Goal: Task Accomplishment & Management: Manage account settings

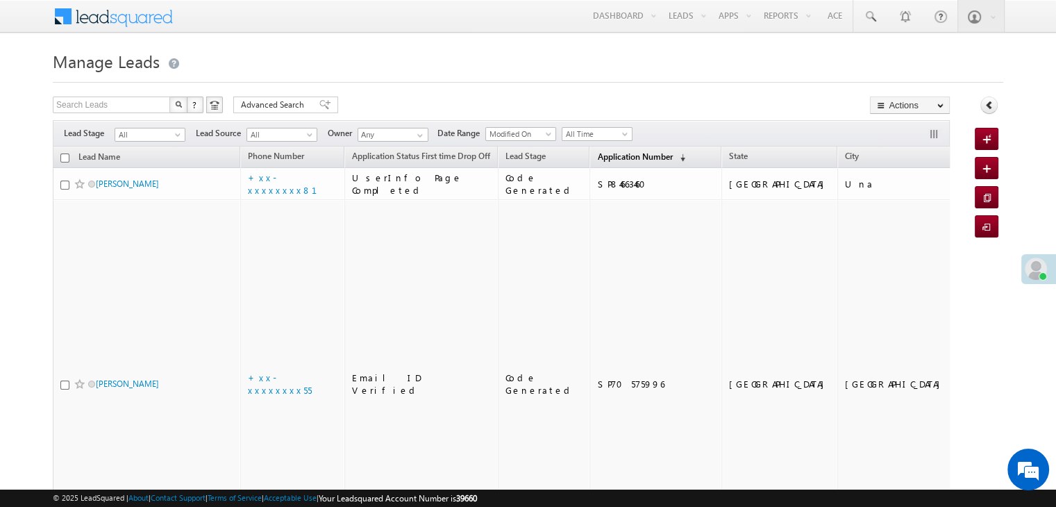
click at [597, 159] on span "Application Number" at bounding box center [634, 156] width 75 height 10
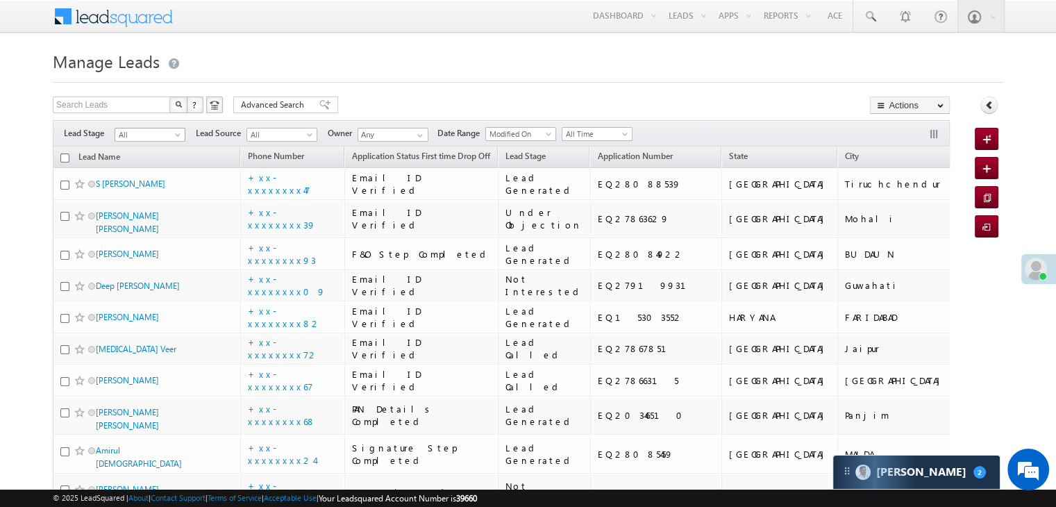
click at [177, 131] on span "All" at bounding box center [148, 134] width 66 height 12
click at [150, 162] on link "Lead Generated" at bounding box center [150, 164] width 70 height 12
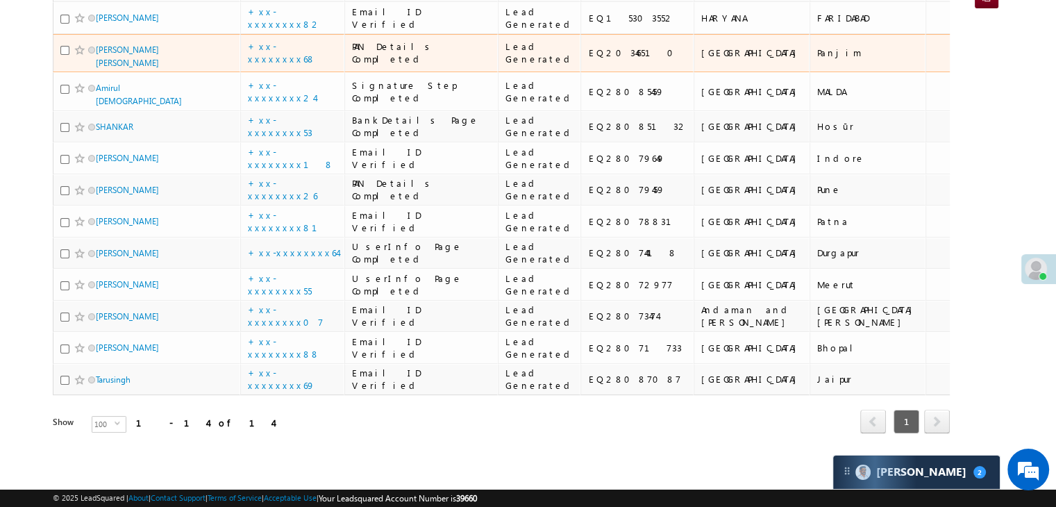
scroll to position [217, 0]
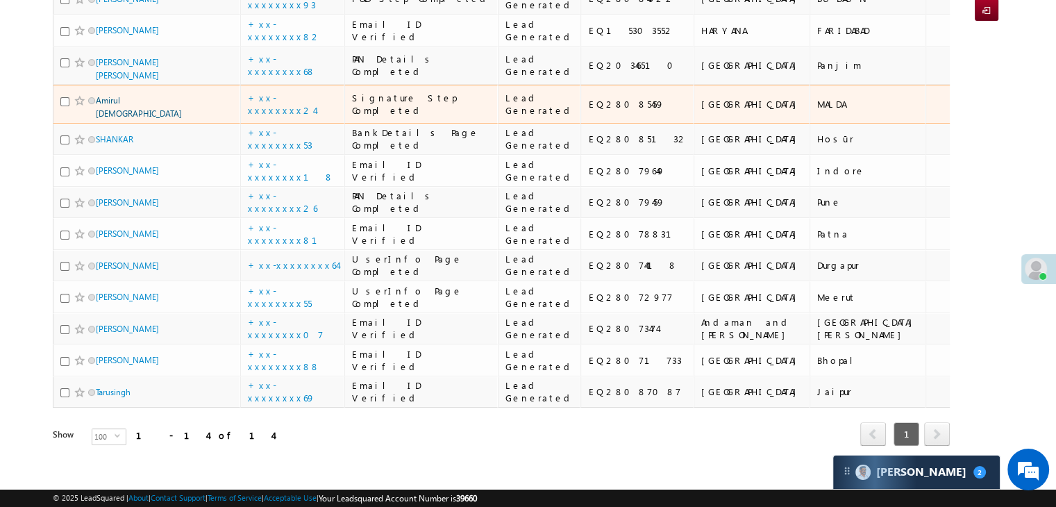
click at [130, 119] on link "Amirul Islam" at bounding box center [139, 107] width 86 height 24
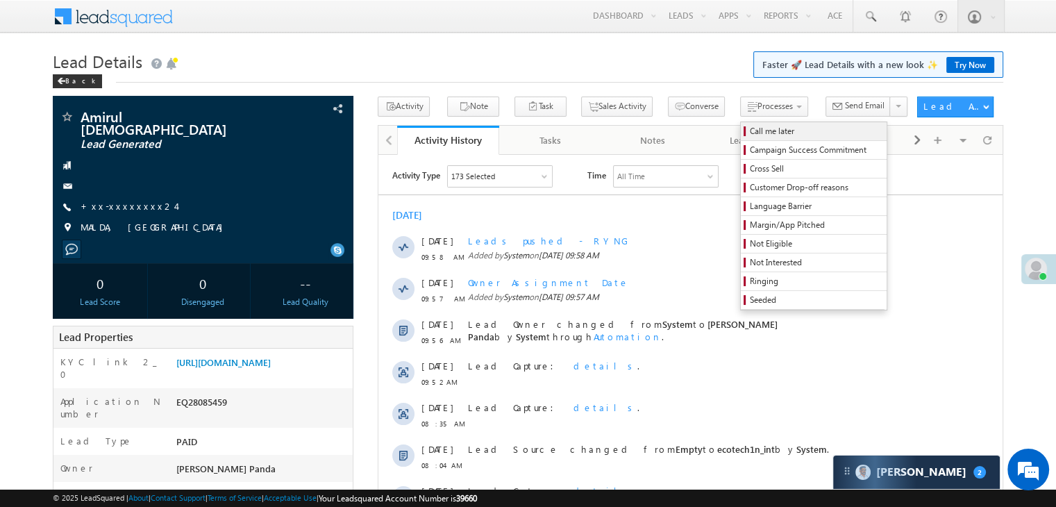
click at [749, 134] on span "Call me later" at bounding box center [815, 131] width 132 height 12
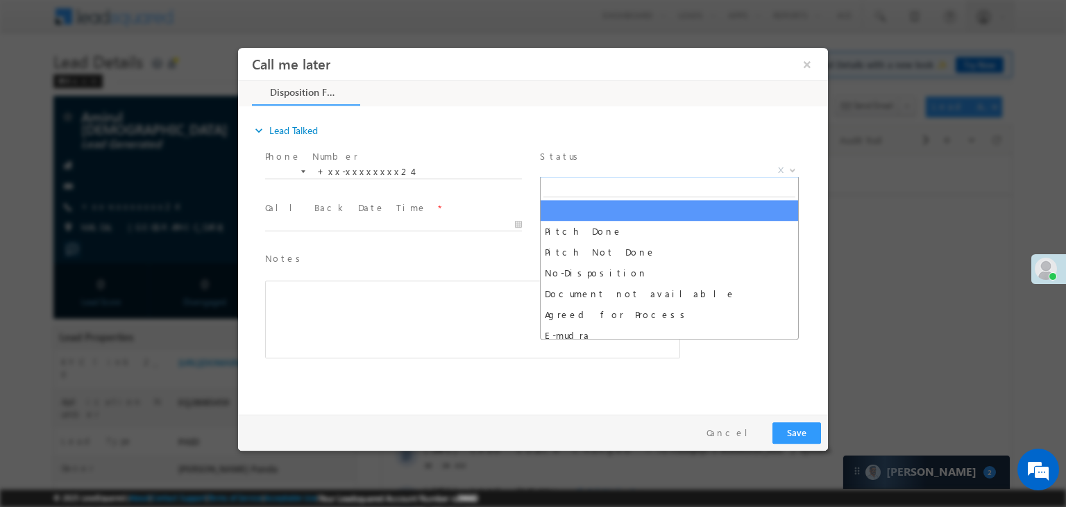
click at [688, 169] on span "X" at bounding box center [669, 171] width 259 height 14
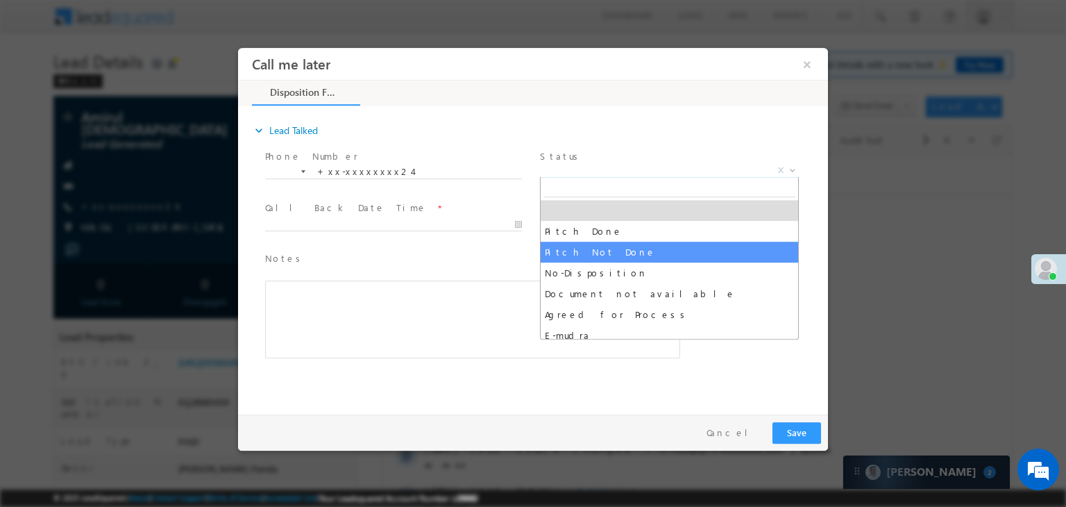
select select "Pitch Not Done"
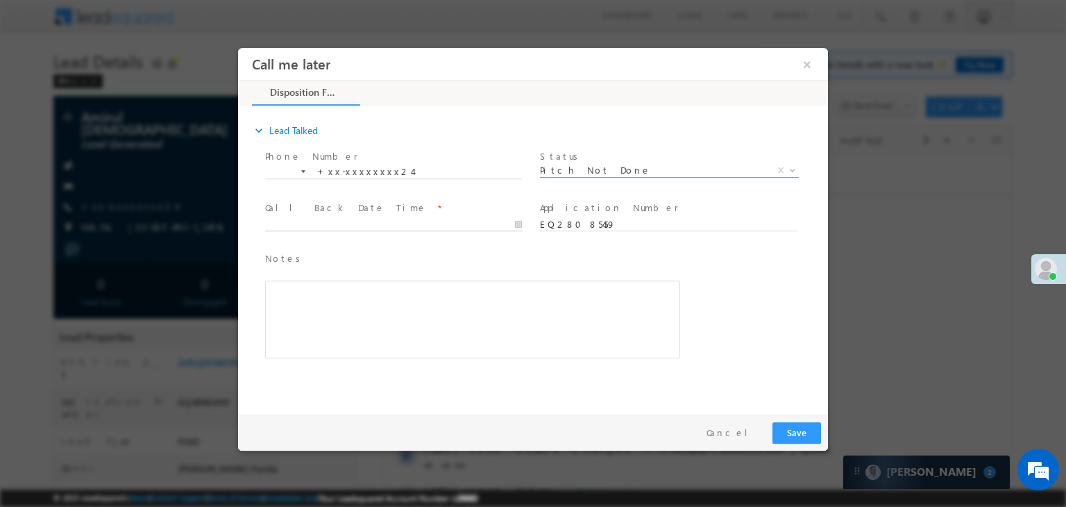
type input "08/31/25 10:01 AM"
click at [477, 223] on input "08/31/25 10:01 AM" at bounding box center [393, 225] width 257 height 14
click at [805, 433] on button "Save" at bounding box center [796, 433] width 49 height 22
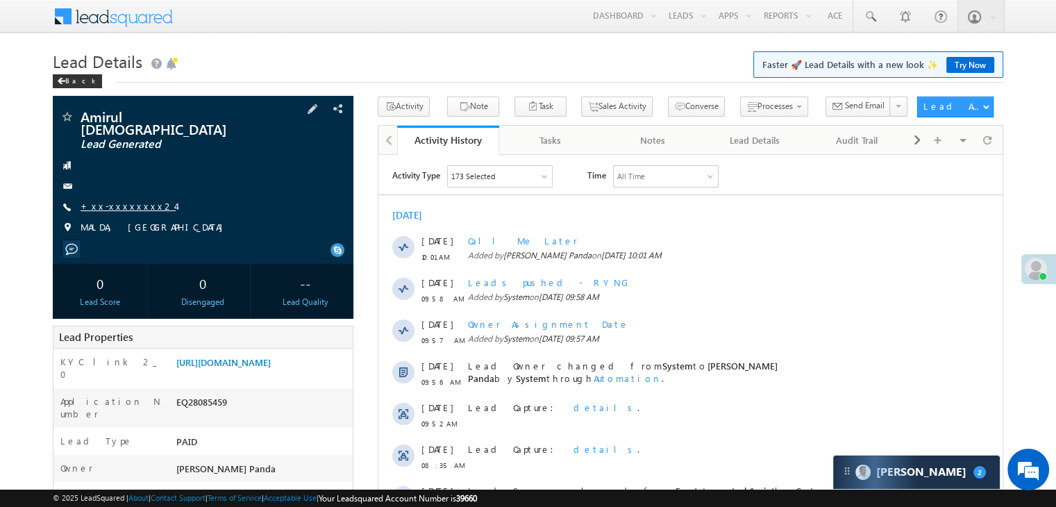
click at [128, 200] on link "+xx-xxxxxxxx24" at bounding box center [128, 206] width 95 height 12
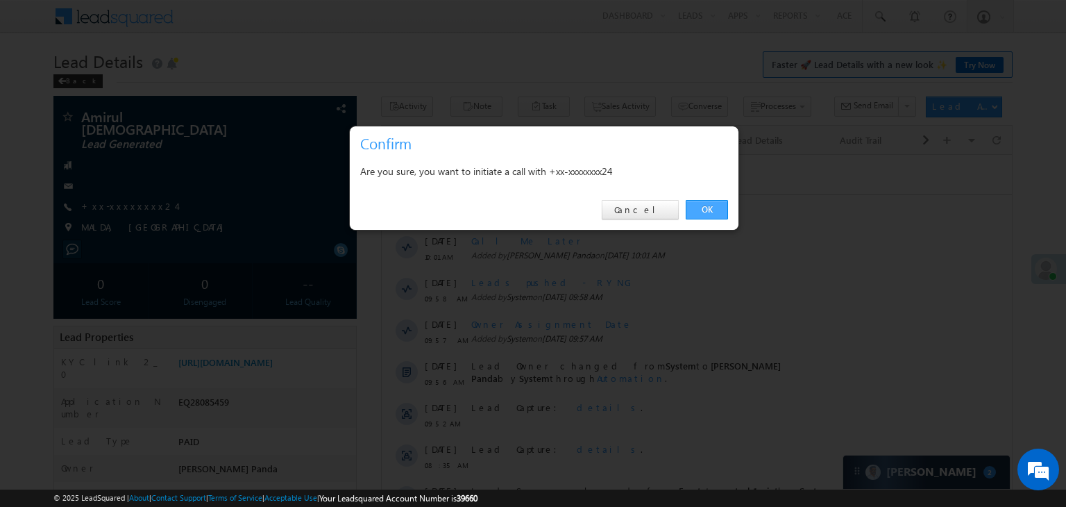
click at [702, 210] on link "OK" at bounding box center [707, 209] width 42 height 19
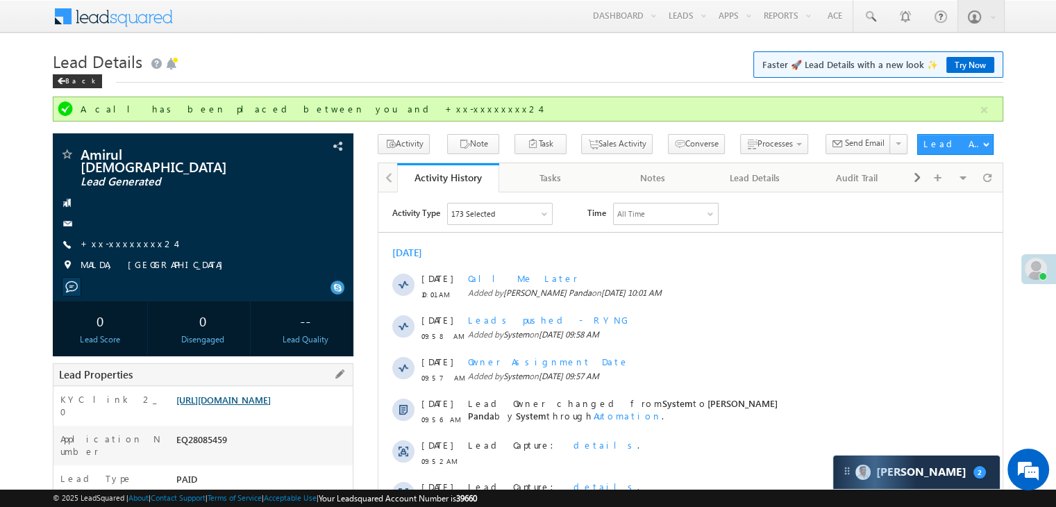
click at [271, 401] on link "[URL][DOMAIN_NAME]" at bounding box center [223, 399] width 94 height 12
click at [949, 484] on div "Carter 2" at bounding box center [916, 471] width 167 height 33
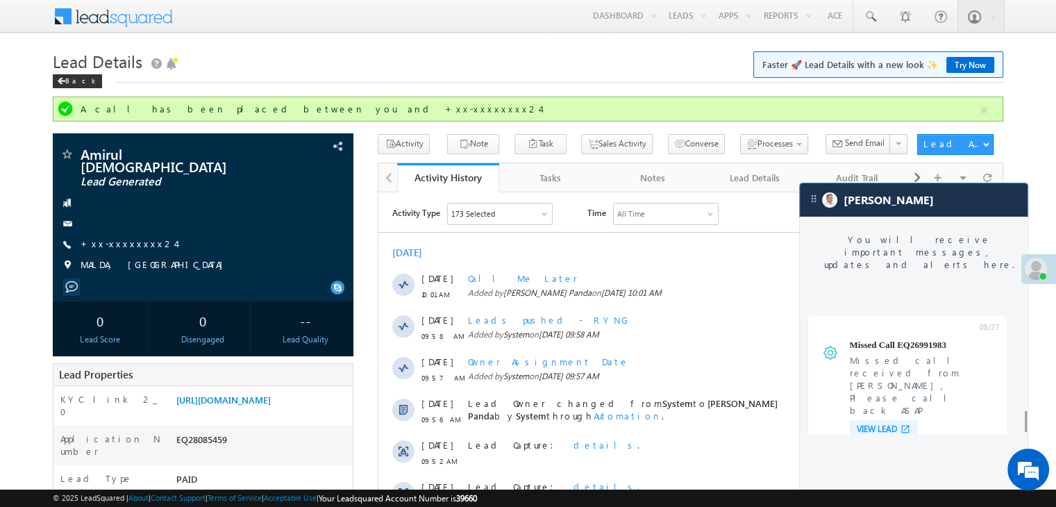
scroll to position [5607, 0]
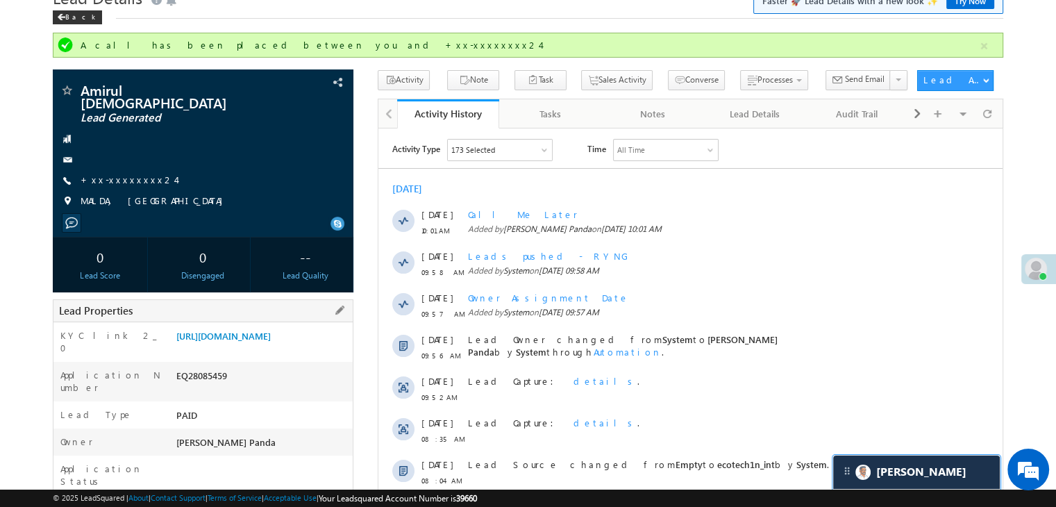
scroll to position [139, 0]
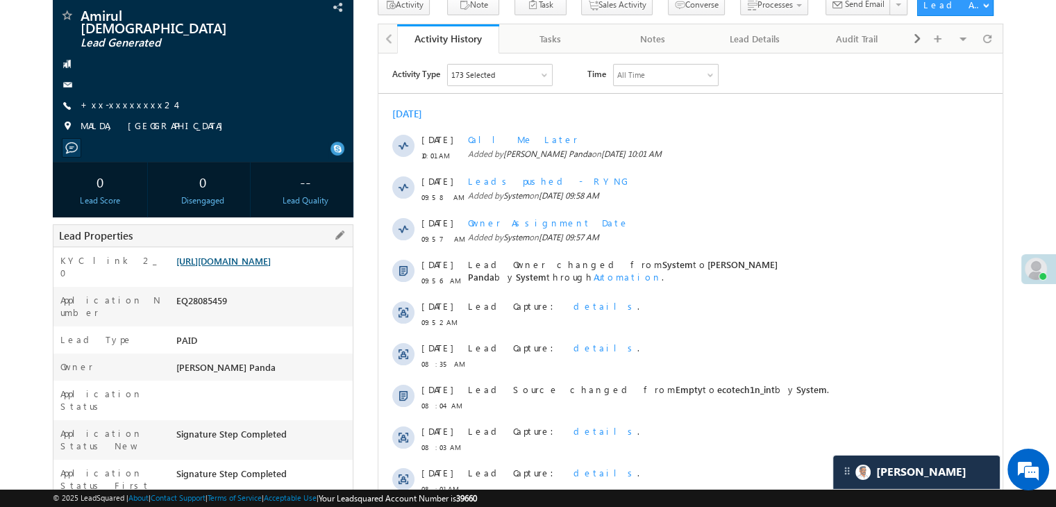
click at [271, 255] on link "https://angelbroking1-pk3em7sa.customui-test.leadsquared.com?leadId=e396c220-c5…" at bounding box center [223, 261] width 94 height 12
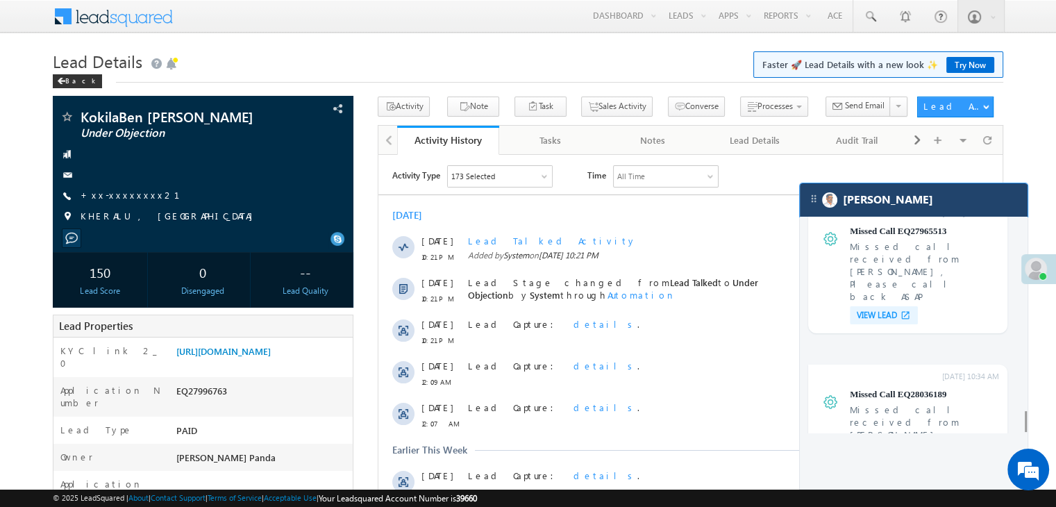
click at [934, 203] on div "[PERSON_NAME]" at bounding box center [913, 199] width 228 height 33
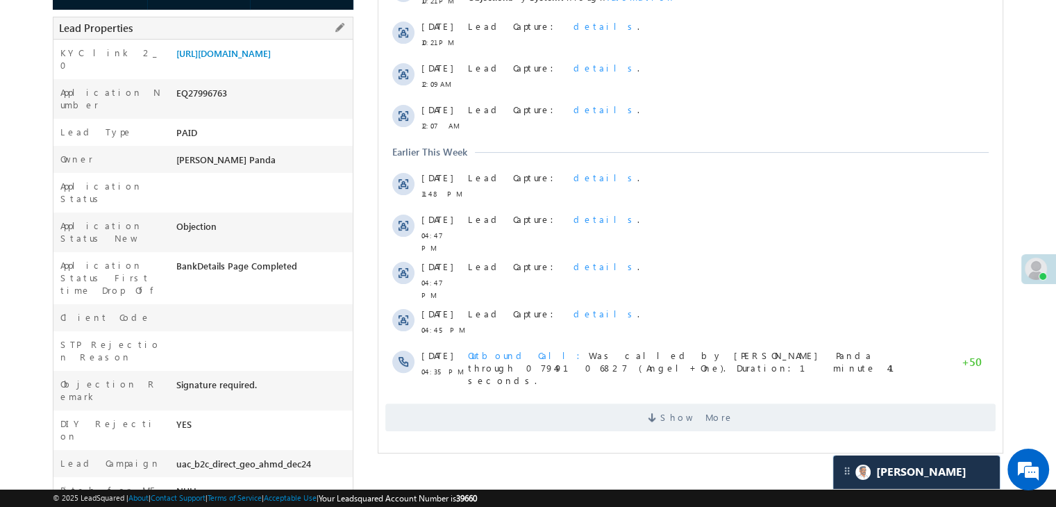
scroll to position [208, 0]
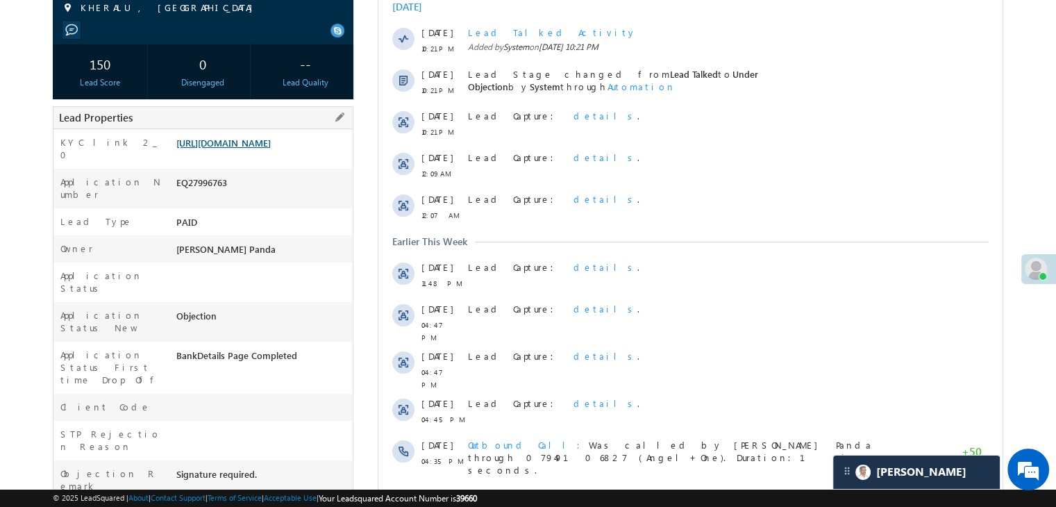
click at [271, 149] on link "[URL][DOMAIN_NAME]" at bounding box center [223, 143] width 94 height 12
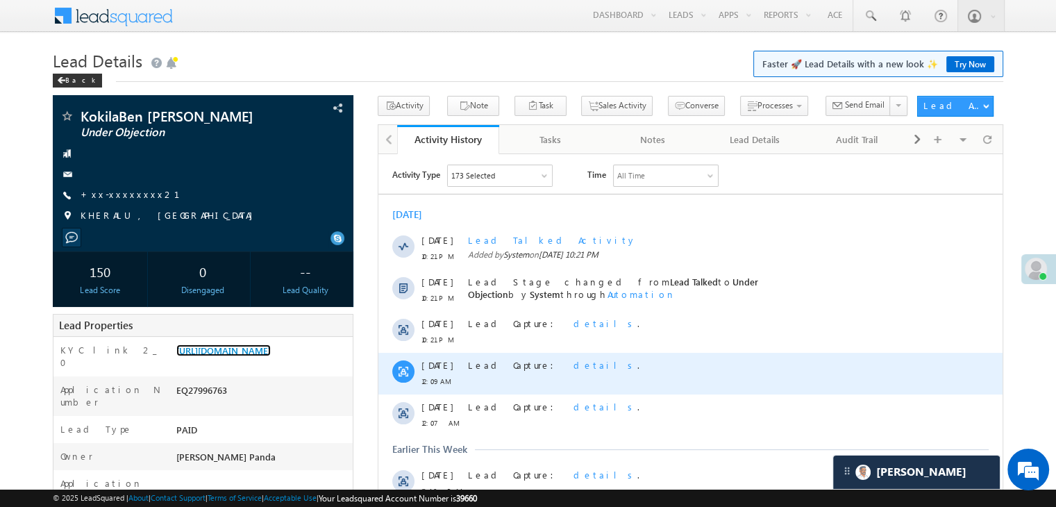
scroll to position [0, 0]
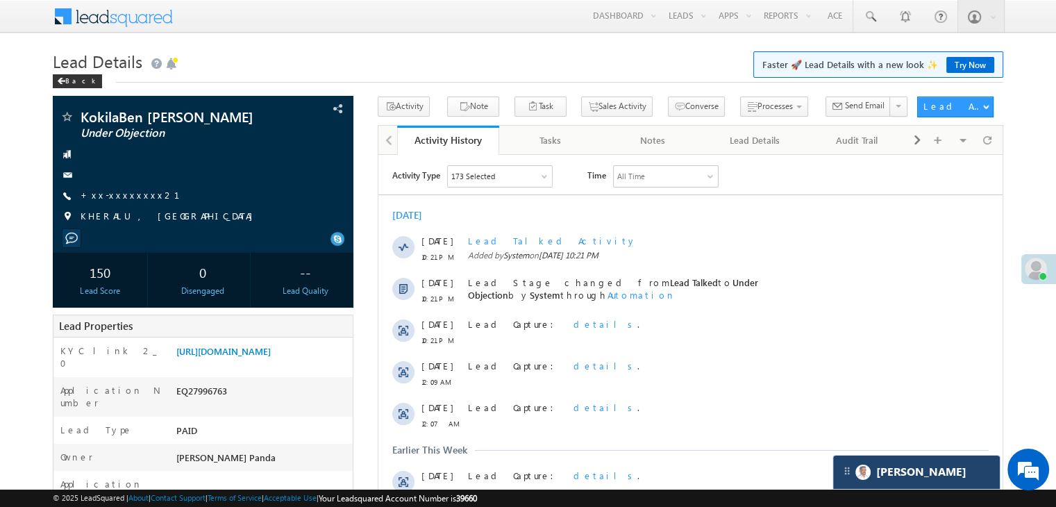
click at [919, 473] on div "[PERSON_NAME]" at bounding box center [916, 471] width 167 height 33
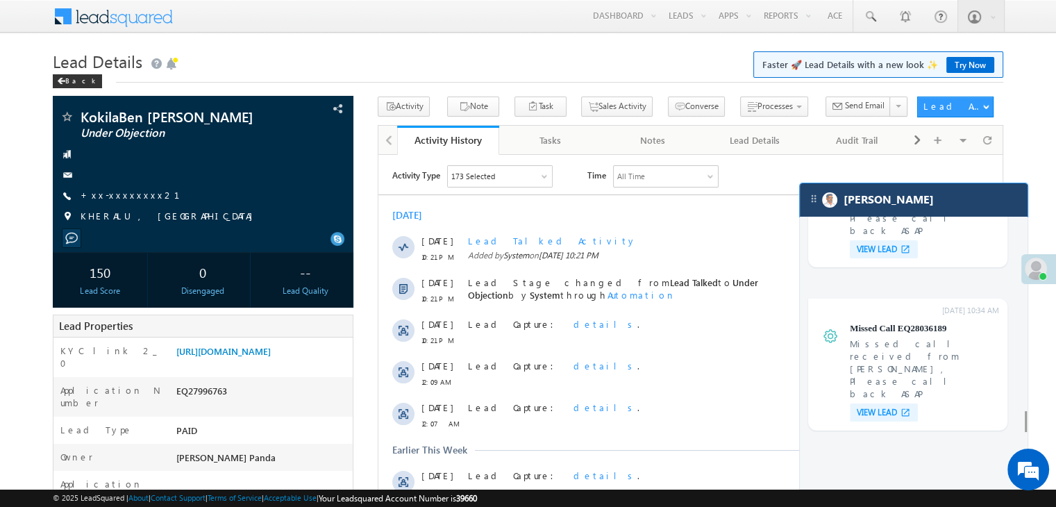
scroll to position [5482, 0]
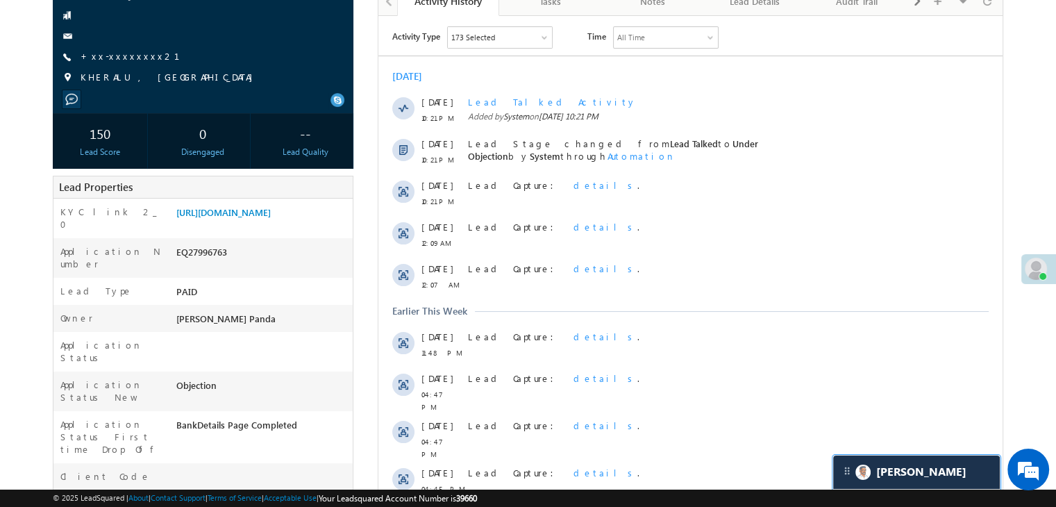
scroll to position [278, 0]
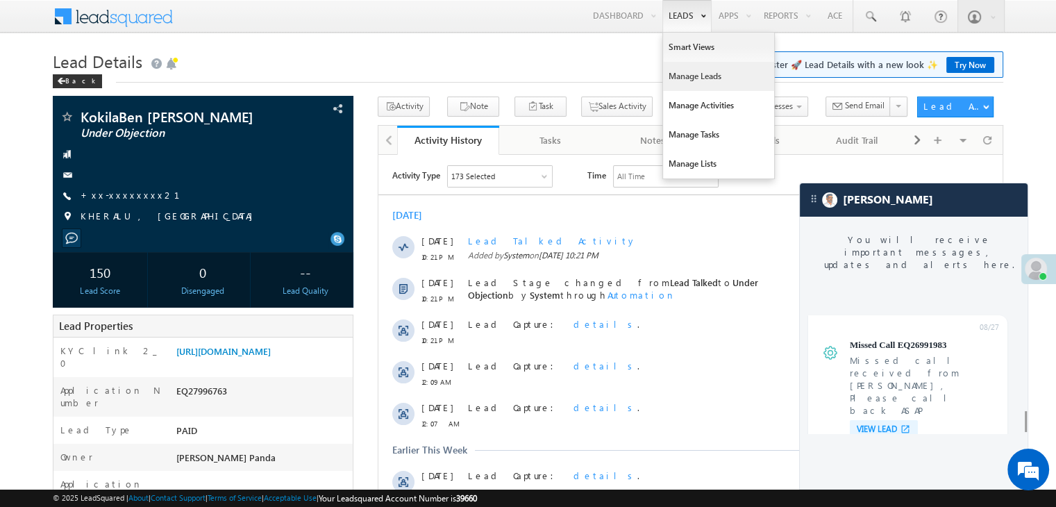
scroll to position [5482, 0]
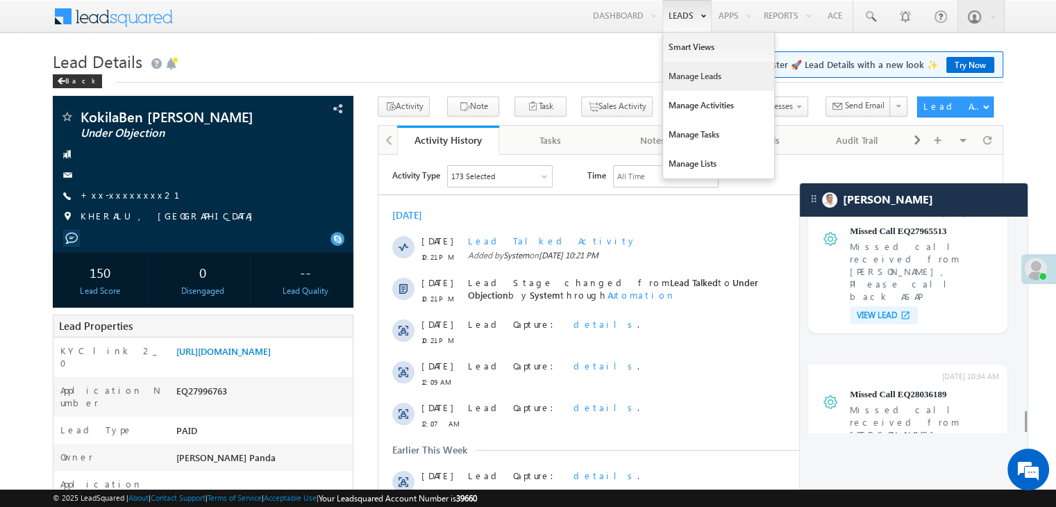
click at [690, 73] on link "Manage Leads" at bounding box center [718, 76] width 111 height 29
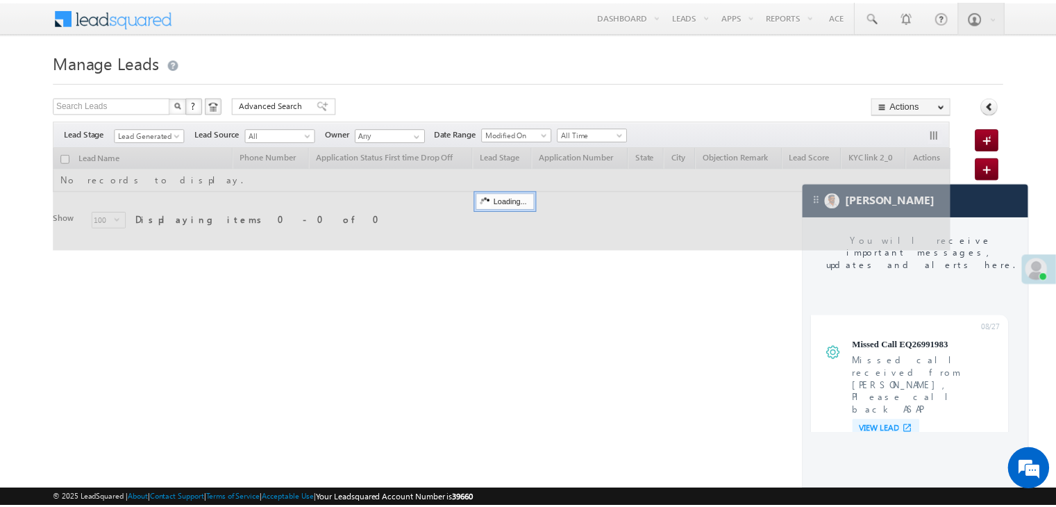
scroll to position [5482, 0]
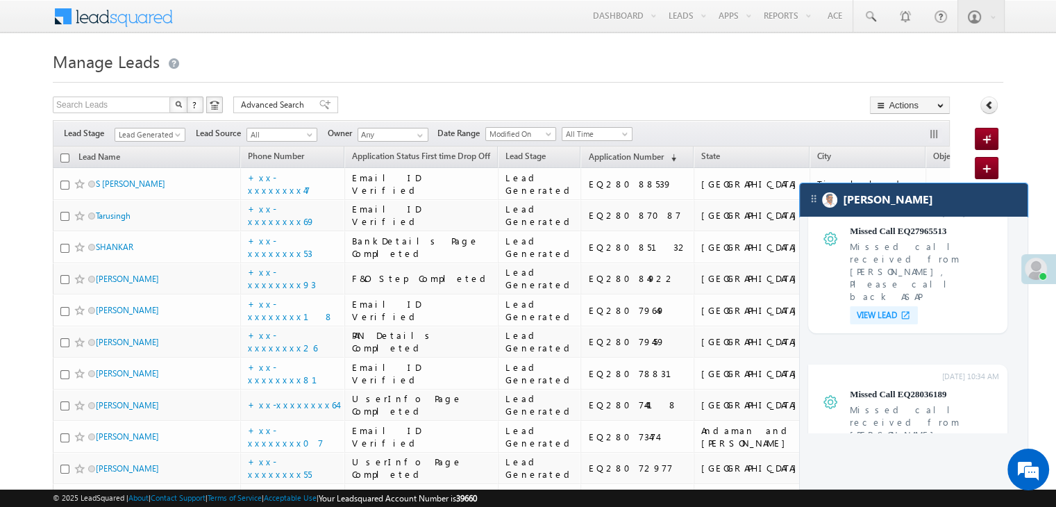
click at [944, 210] on div "[PERSON_NAME]" at bounding box center [913, 199] width 228 height 33
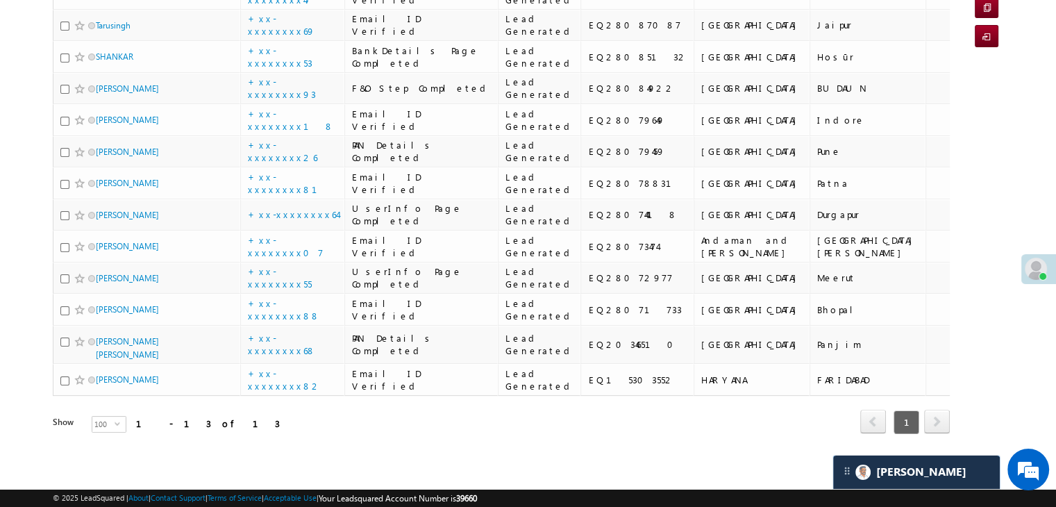
scroll to position [0, 0]
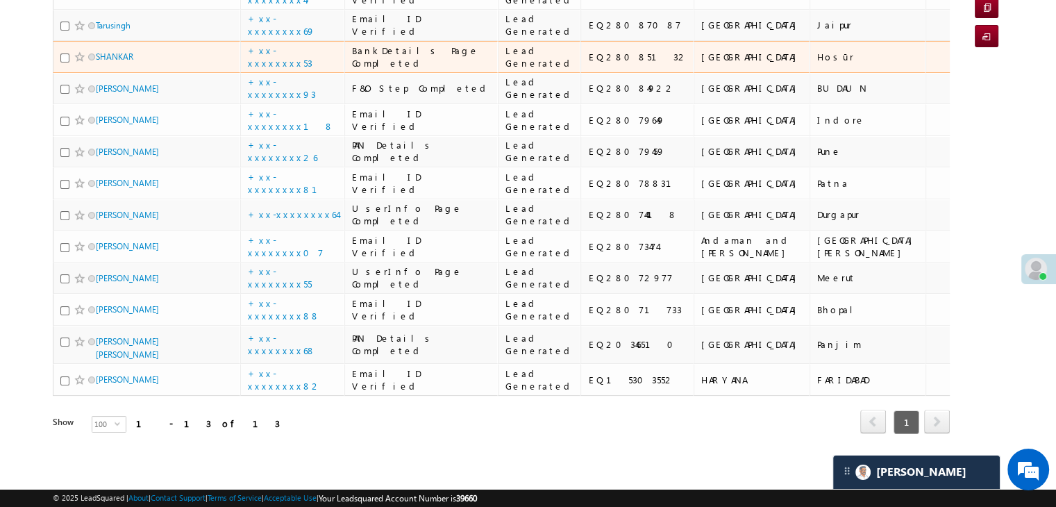
scroll to position [416, 0]
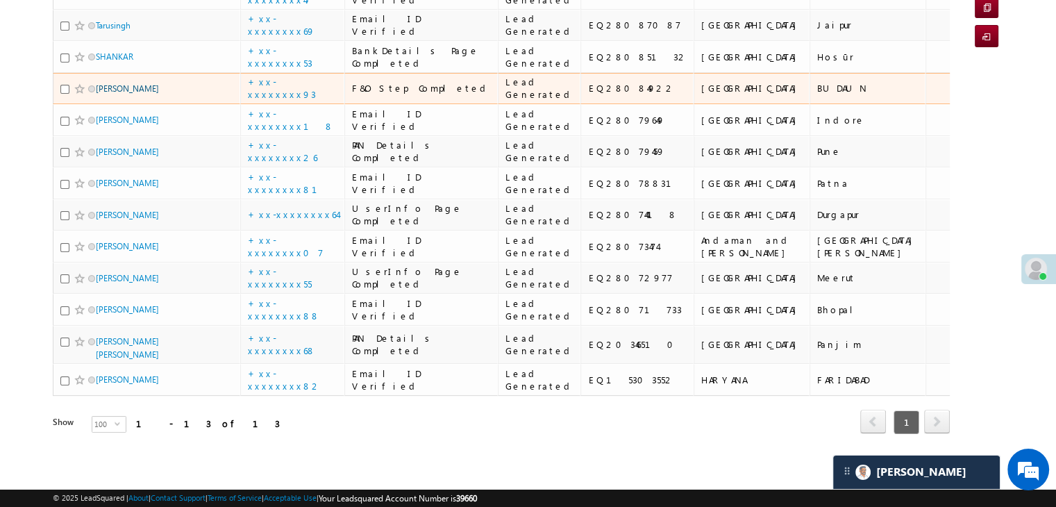
click at [116, 83] on link "[PERSON_NAME]" at bounding box center [127, 88] width 63 height 10
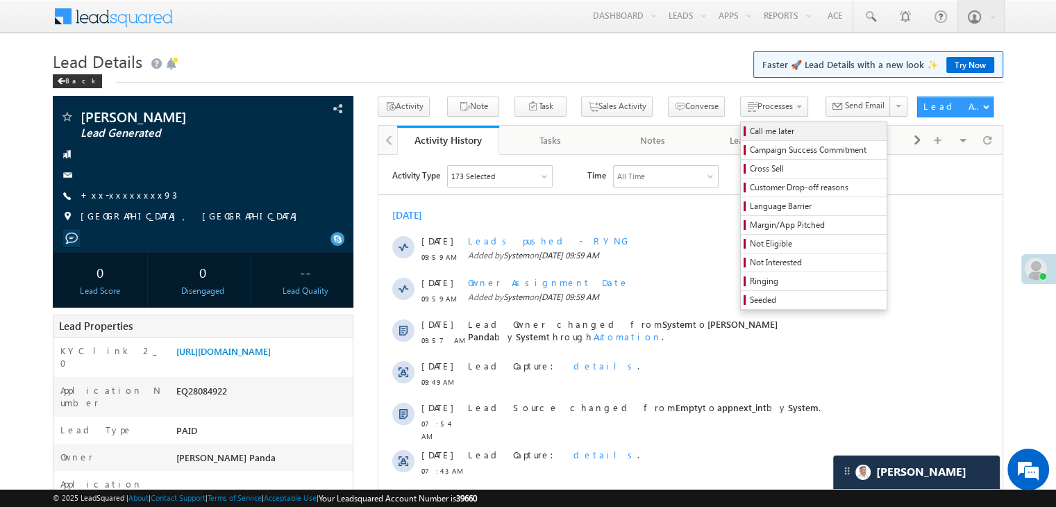
click at [749, 126] on span "Call me later" at bounding box center [815, 131] width 132 height 12
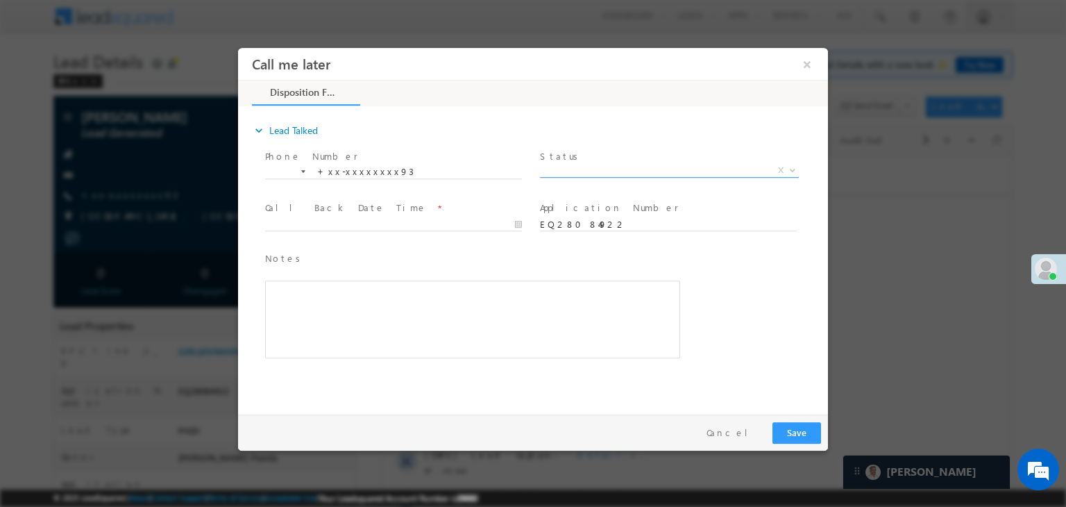
click at [702, 170] on span "X" at bounding box center [669, 171] width 259 height 14
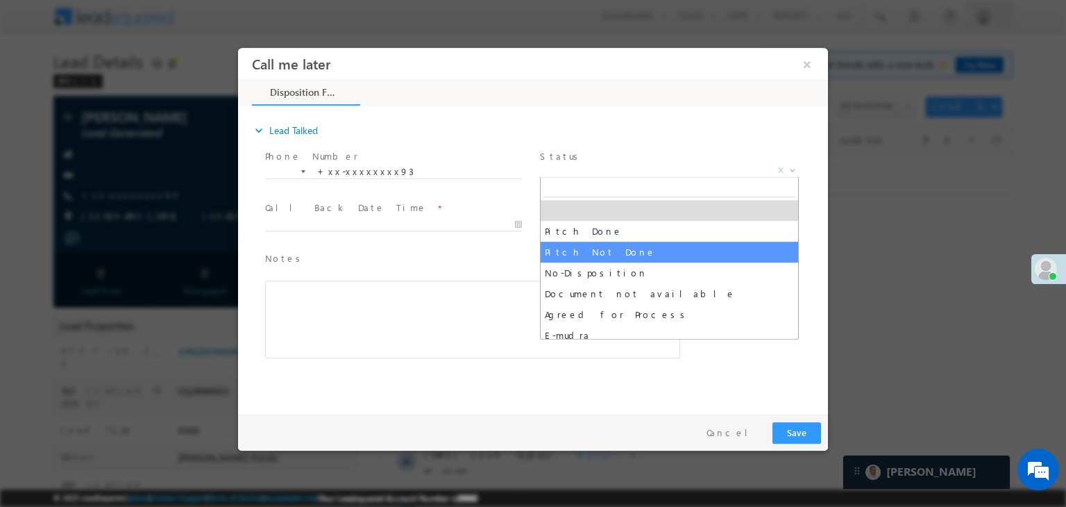
select select "Pitch Not Done"
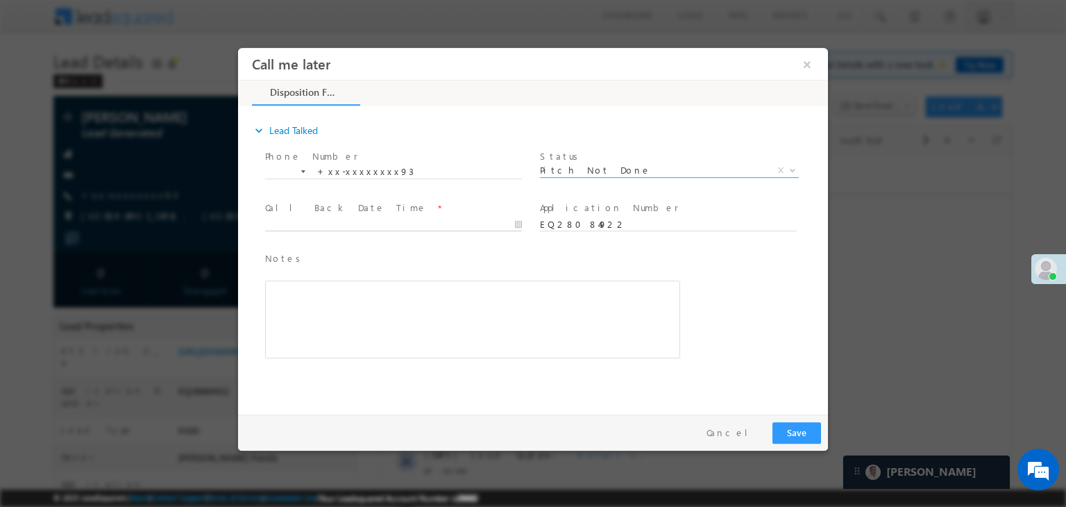
type input "08/31/25 10:07 AM"
click at [453, 224] on input "08/31/25 10:07 AM" at bounding box center [393, 225] width 257 height 14
click at [723, 258] on div "Notes * Editor toolbars Basic Styles Bold Italic Underline Paragraph Insert/Rem…" at bounding box center [545, 311] width 566 height 127
click at [793, 434] on button "Save" at bounding box center [796, 433] width 49 height 22
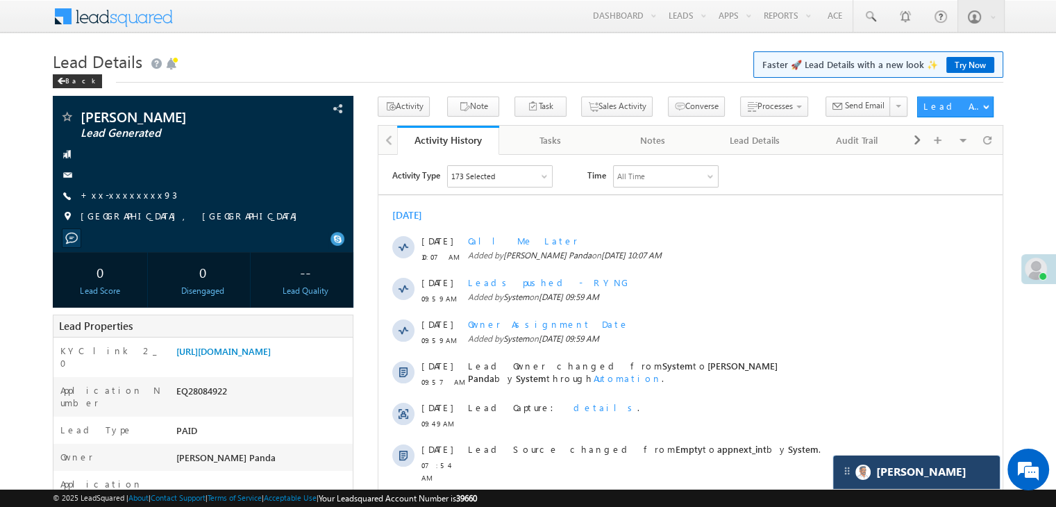
click at [930, 472] on div "[PERSON_NAME]" at bounding box center [916, 471] width 167 height 33
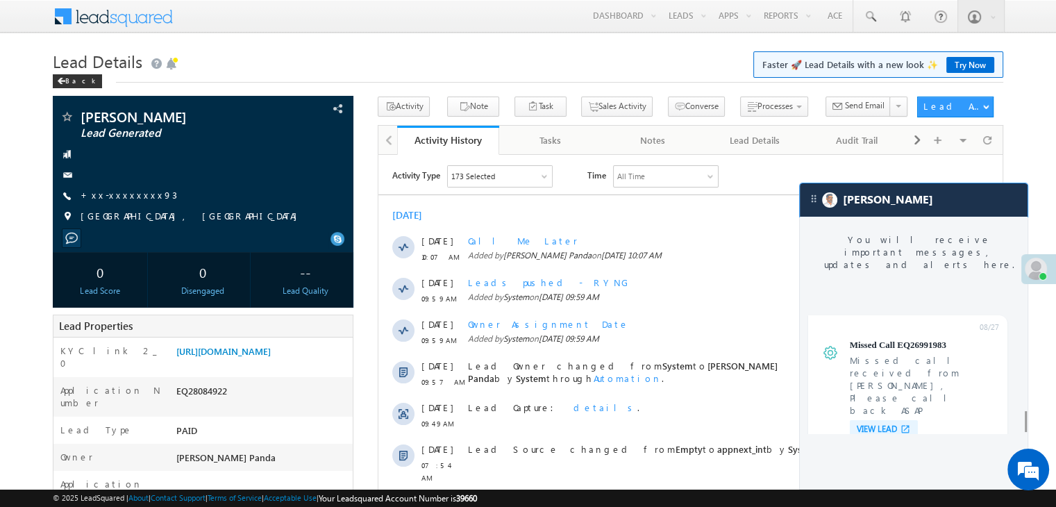
scroll to position [5574, 0]
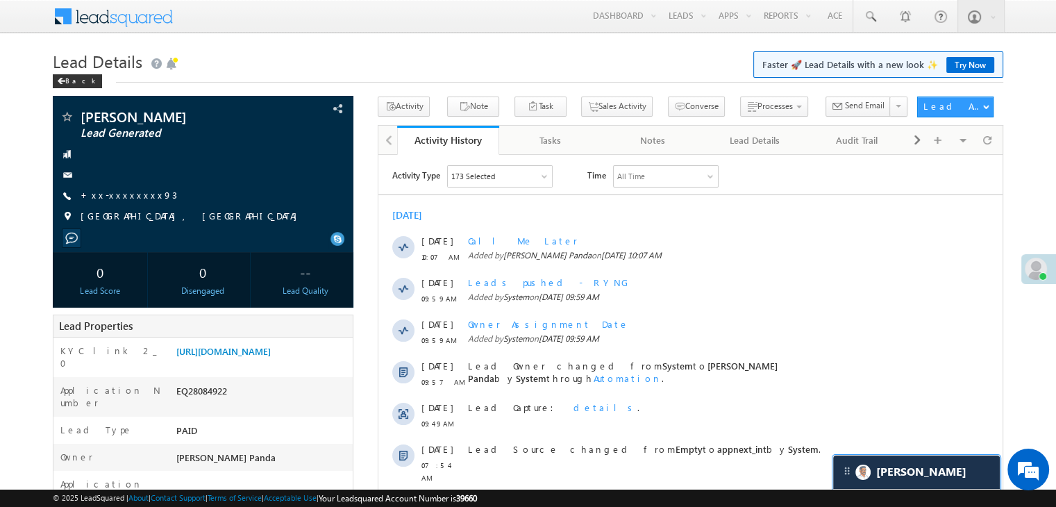
scroll to position [5640, 0]
click at [118, 195] on link "+xx-xxxxxxxx93" at bounding box center [129, 195] width 96 height 12
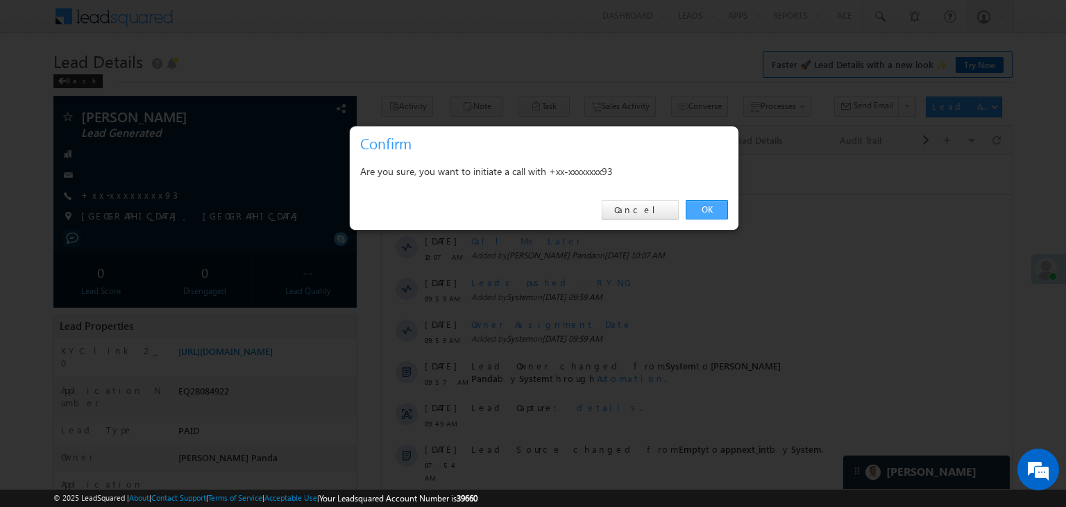
click at [712, 212] on link "OK" at bounding box center [707, 209] width 42 height 19
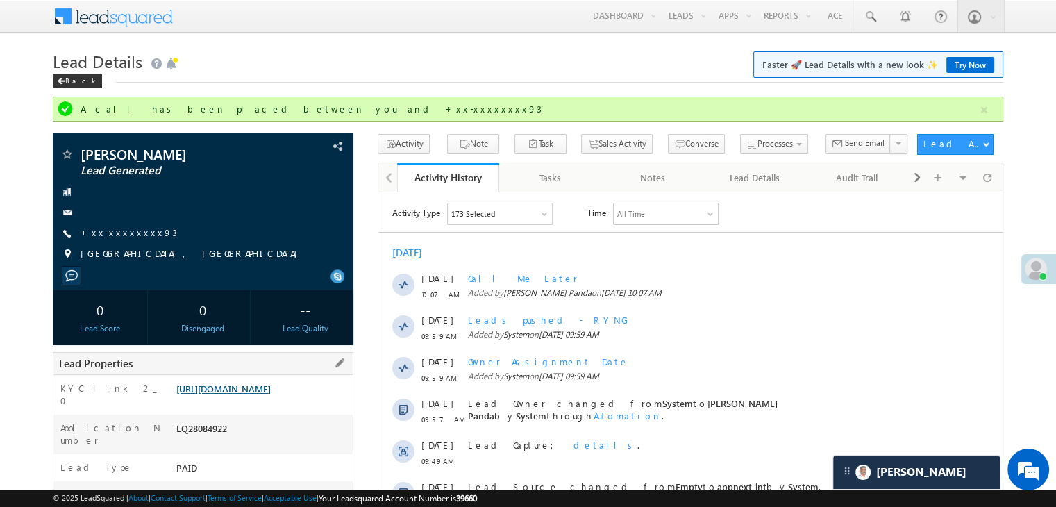
click at [271, 394] on link "[URL][DOMAIN_NAME]" at bounding box center [223, 388] width 94 height 12
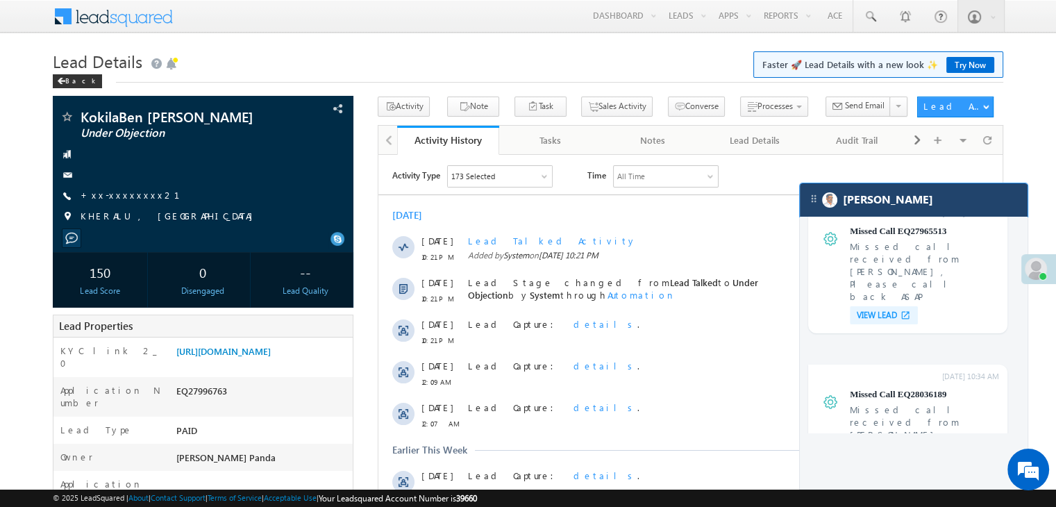
click at [932, 192] on div "[PERSON_NAME]" at bounding box center [913, 199] width 228 height 33
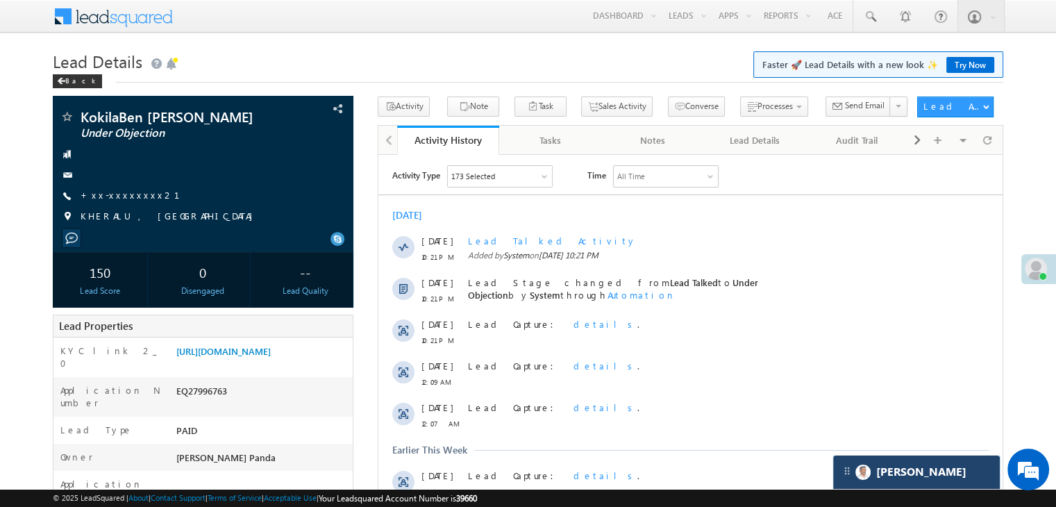
scroll to position [5548, 0]
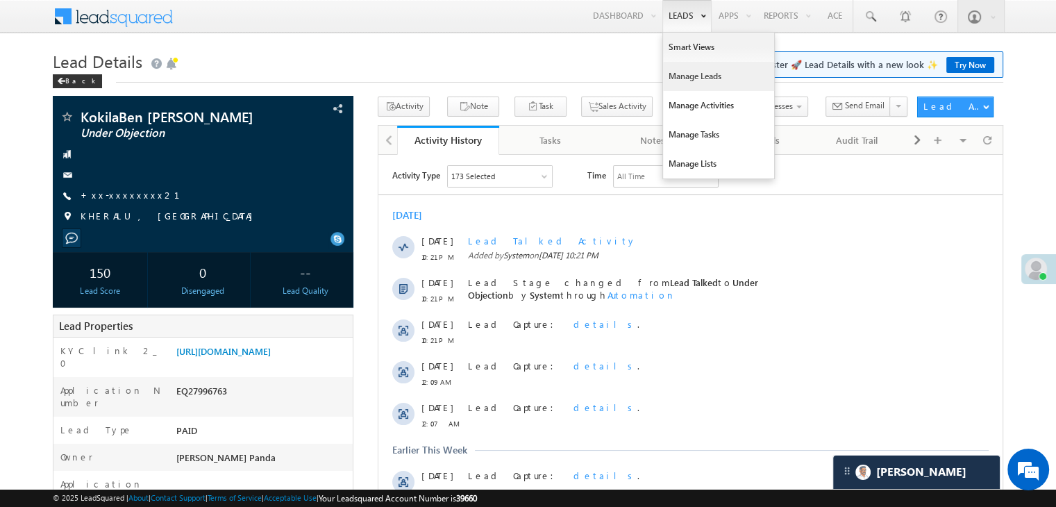
click at [684, 78] on link "Manage Leads" at bounding box center [718, 76] width 111 height 29
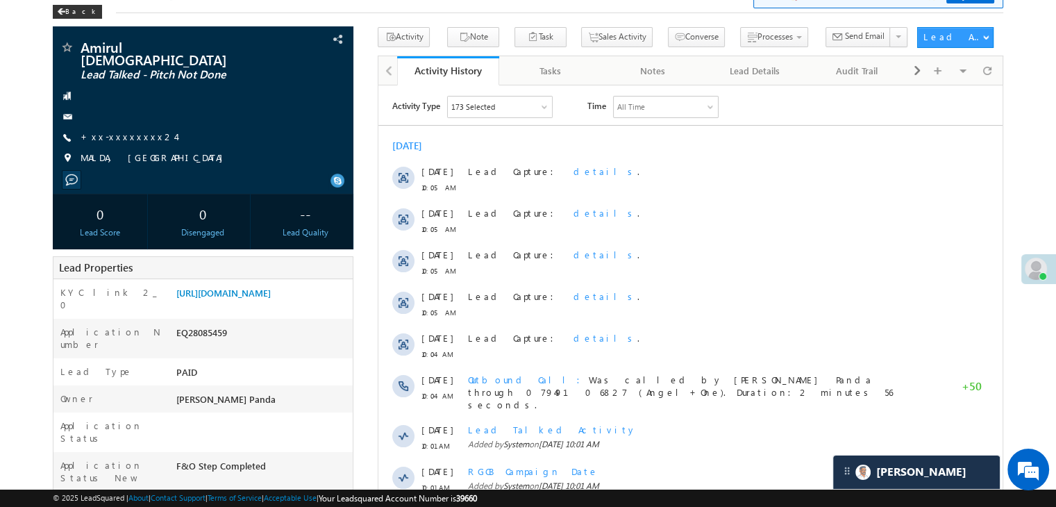
scroll to position [69, 0]
click at [271, 297] on link "[URL][DOMAIN_NAME]" at bounding box center [223, 293] width 94 height 12
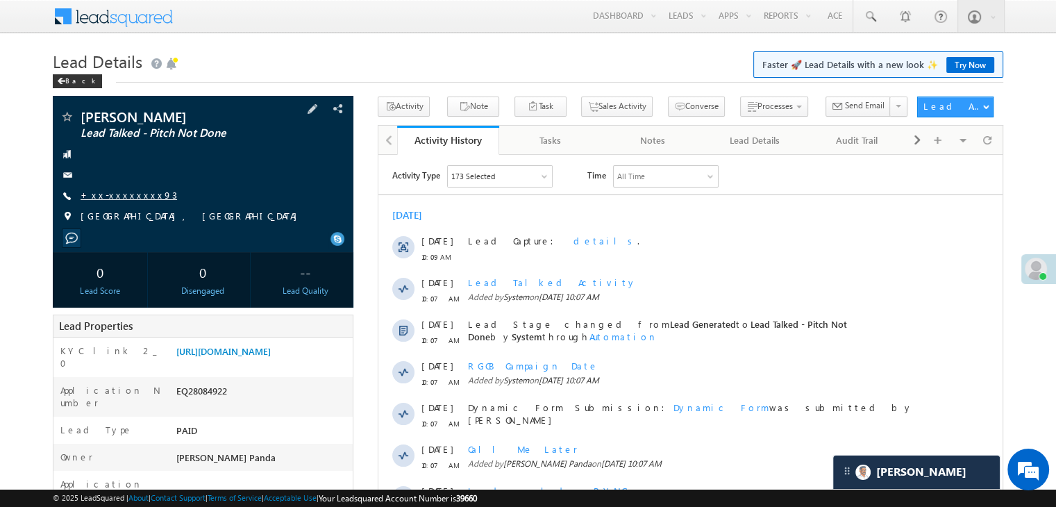
click at [119, 195] on link "+xx-xxxxxxxx93" at bounding box center [129, 195] width 96 height 12
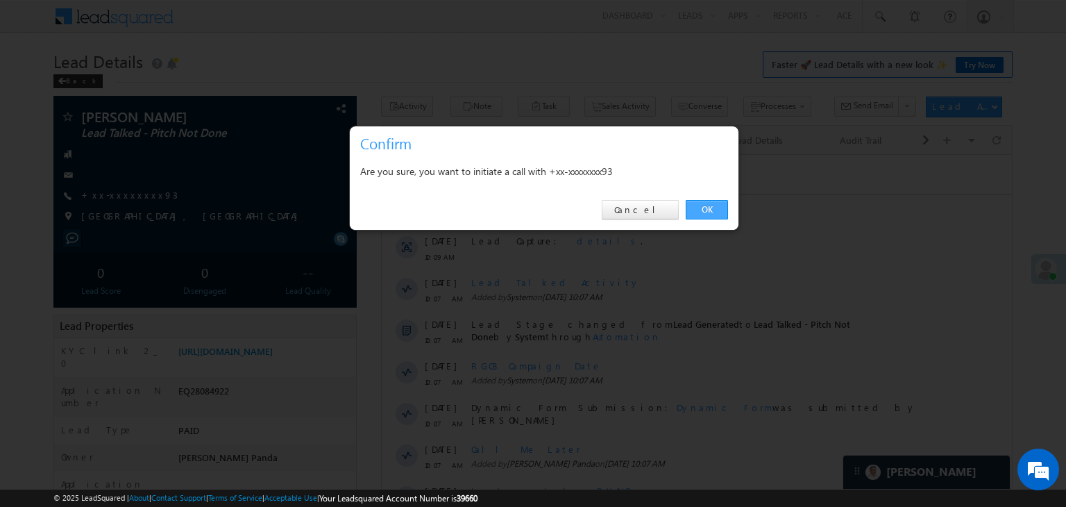
click at [718, 207] on link "OK" at bounding box center [707, 209] width 42 height 19
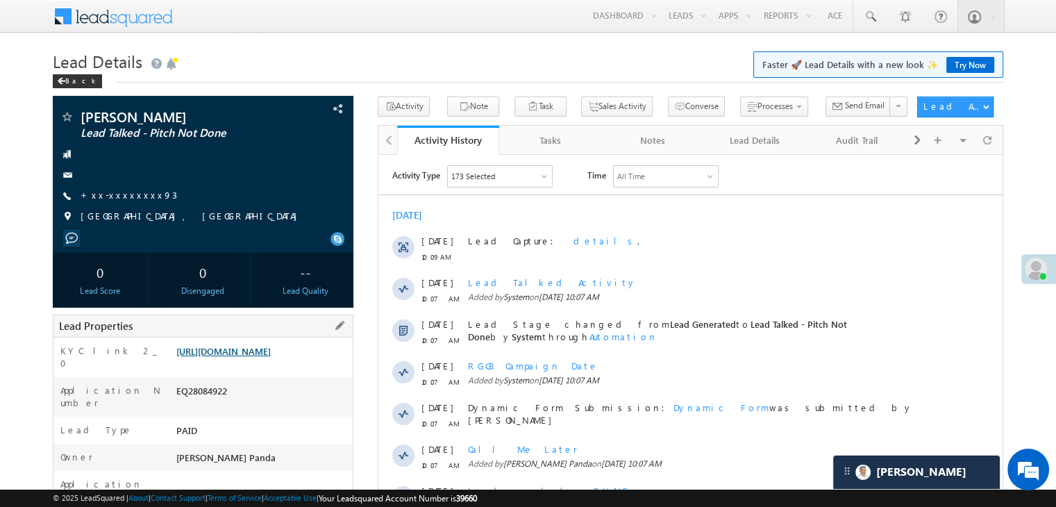
click at [247, 357] on link "[URL][DOMAIN_NAME]" at bounding box center [223, 351] width 94 height 12
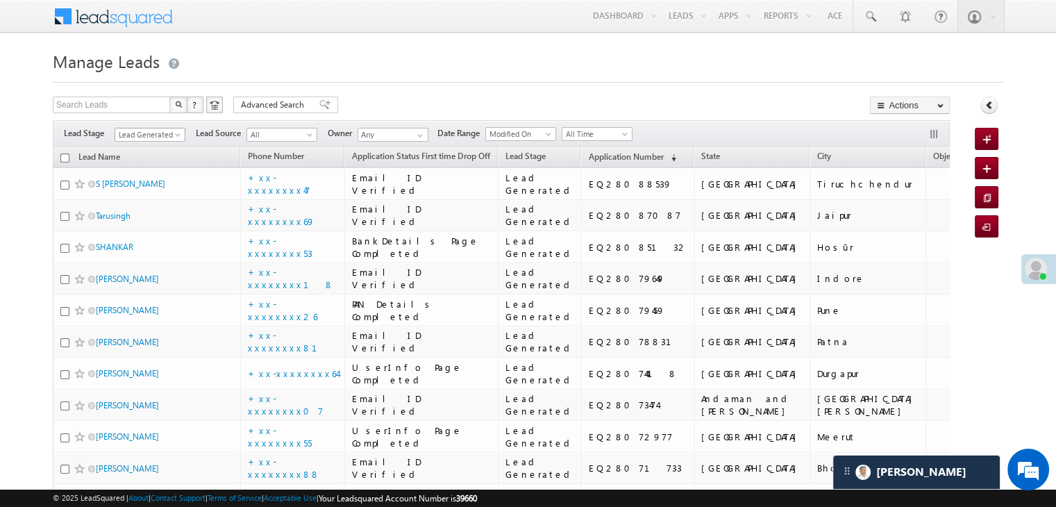
click at [173, 134] on span at bounding box center [178, 137] width 11 height 11
click at [159, 144] on link "All" at bounding box center [150, 150] width 70 height 12
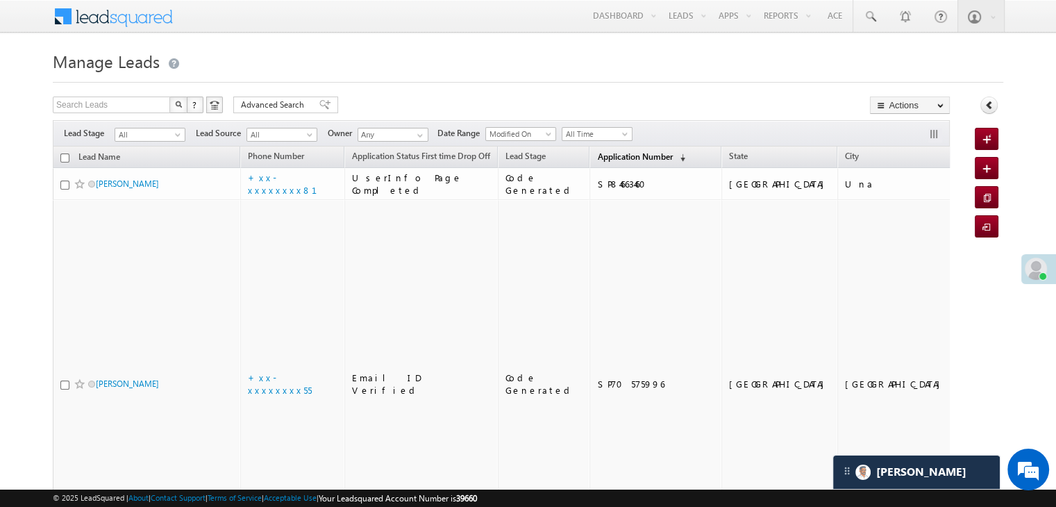
click at [612, 154] on span "Application Number" at bounding box center [634, 156] width 75 height 10
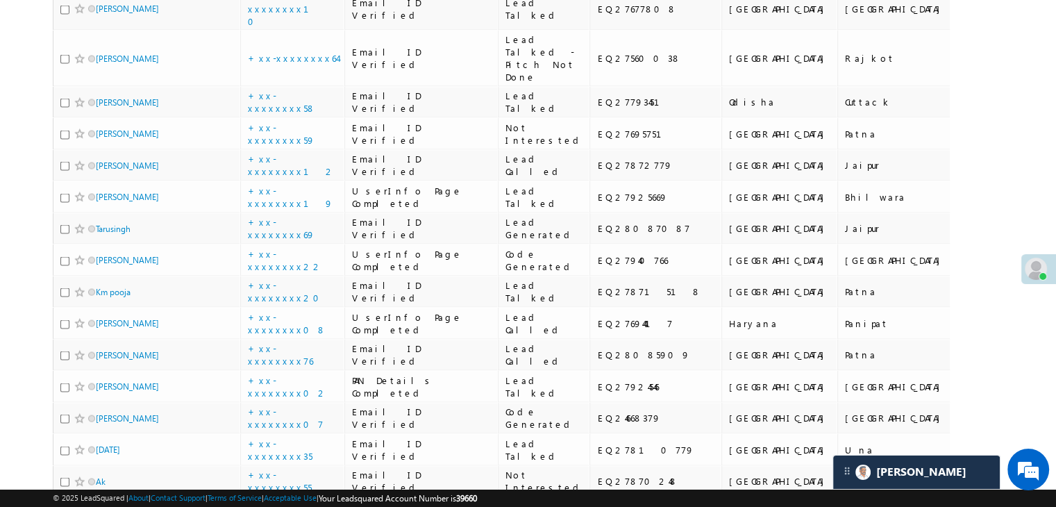
scroll to position [2706, 0]
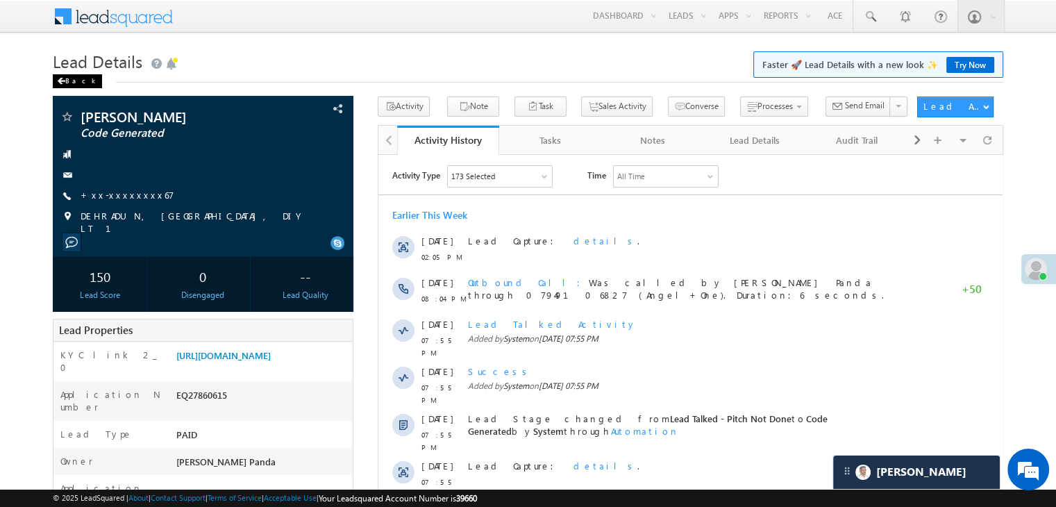
click at [75, 81] on div "Back" at bounding box center [77, 81] width 49 height 14
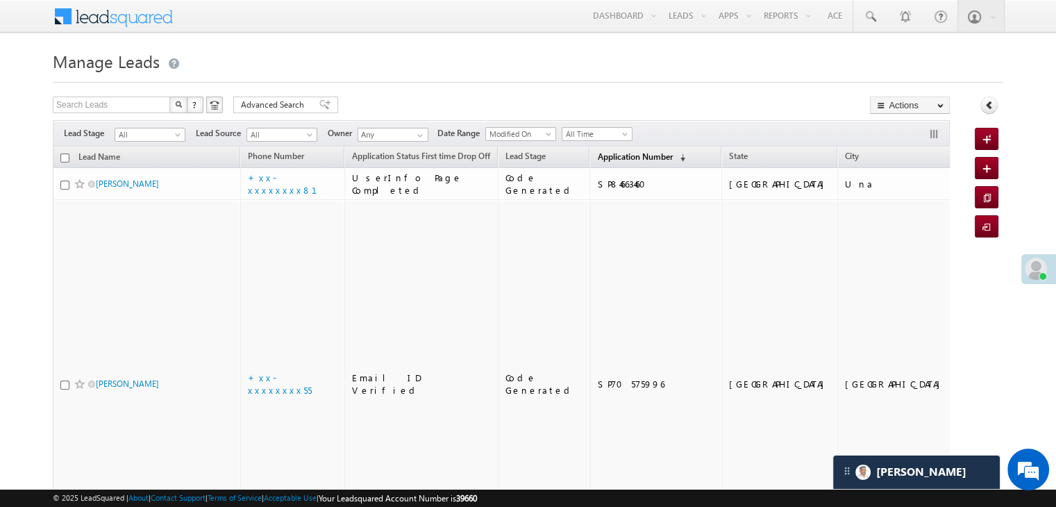
click at [608, 158] on span "Application Number" at bounding box center [634, 156] width 75 height 10
click at [616, 155] on span "Application Number" at bounding box center [634, 156] width 75 height 10
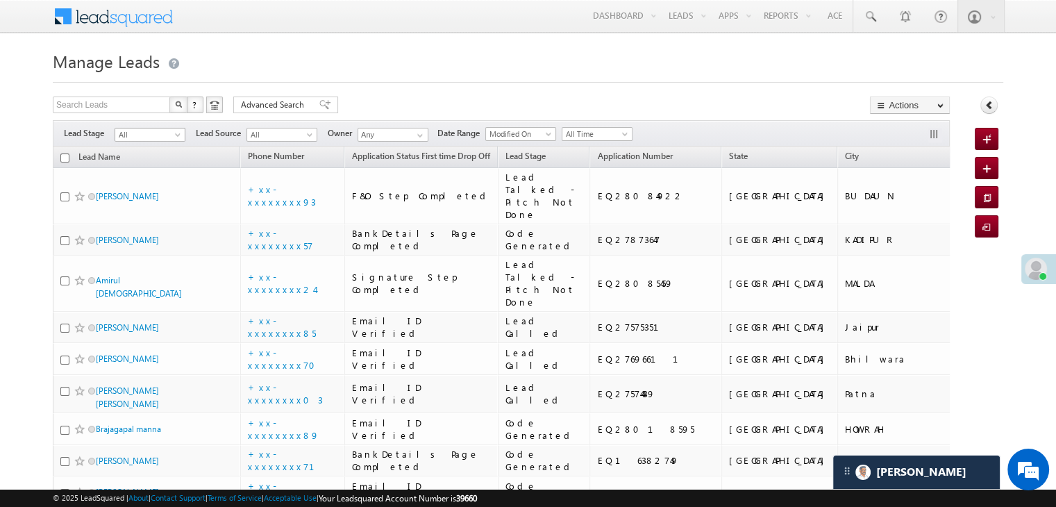
click at [178, 137] on span at bounding box center [178, 137] width 11 height 11
click at [159, 167] on link "Lead Generated" at bounding box center [150, 164] width 70 height 12
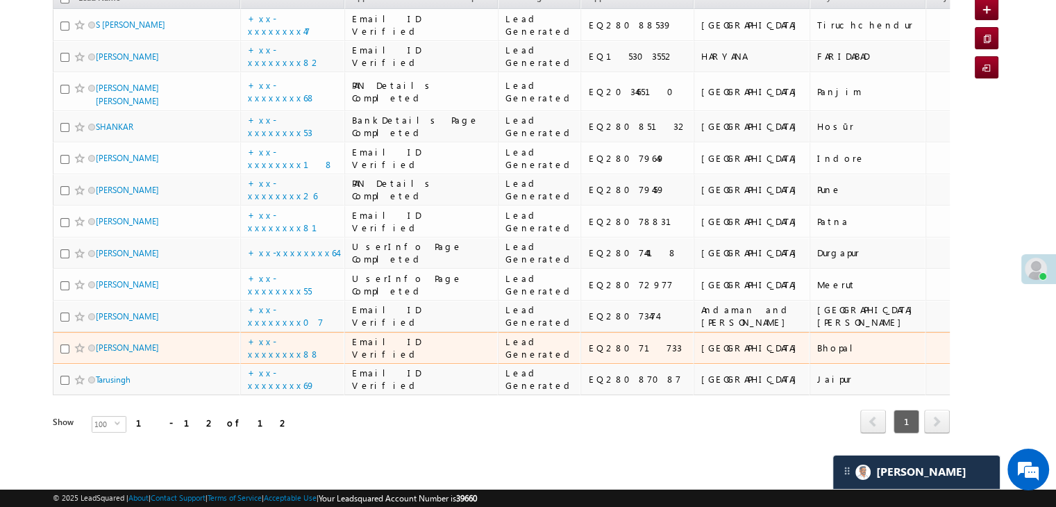
scroll to position [749, 0]
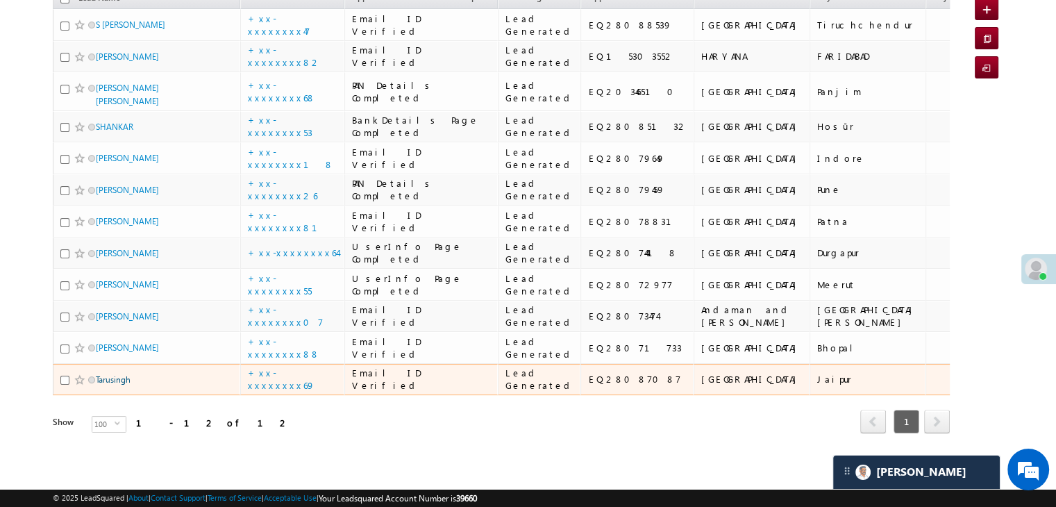
click at [122, 374] on link "Tarusingh" at bounding box center [113, 379] width 35 height 10
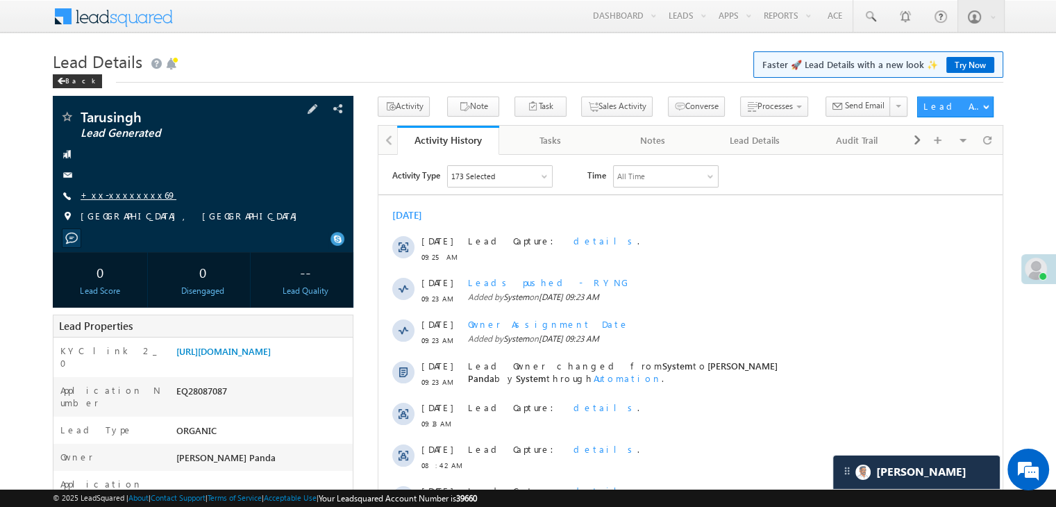
click at [115, 194] on link "+xx-xxxxxxxx69" at bounding box center [129, 195] width 96 height 12
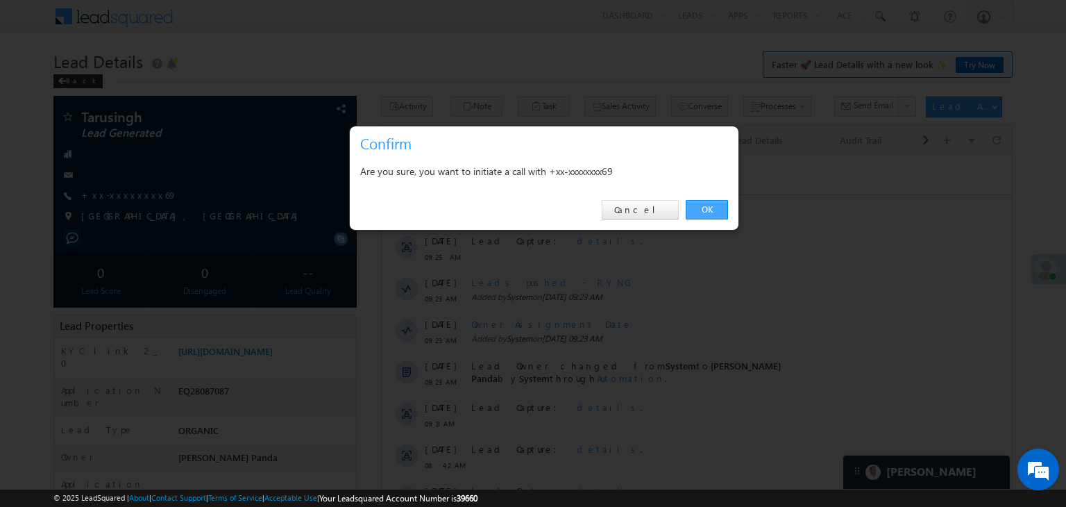
click at [705, 207] on link "OK" at bounding box center [707, 209] width 42 height 19
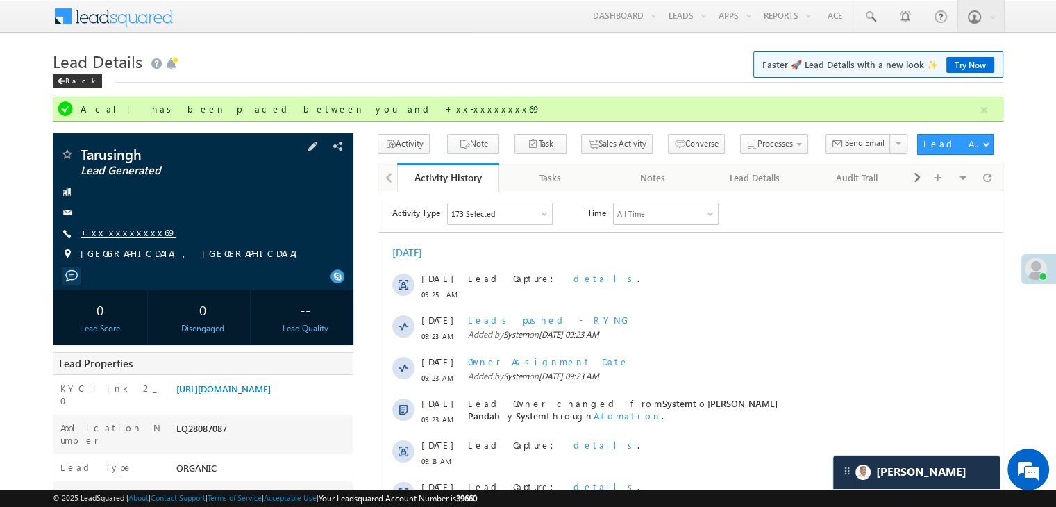
click at [117, 238] on link "+xx-xxxxxxxx69" at bounding box center [129, 232] width 96 height 12
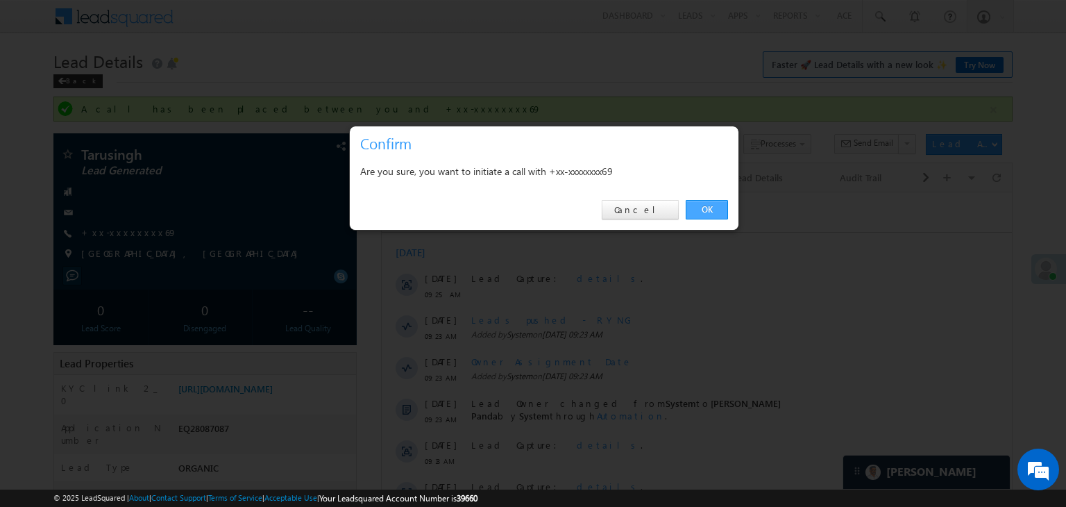
click at [705, 209] on link "OK" at bounding box center [707, 209] width 42 height 19
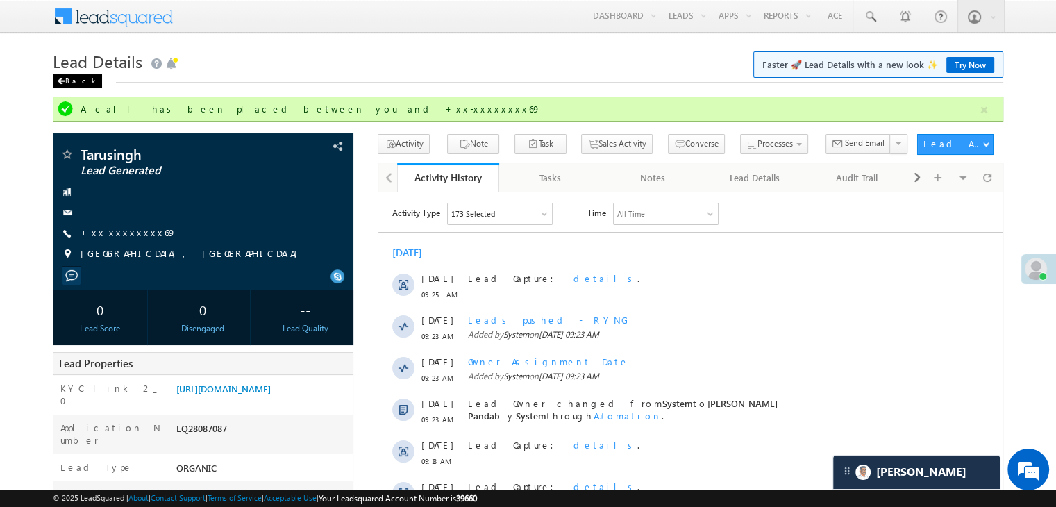
click at [65, 82] on span at bounding box center [61, 81] width 8 height 7
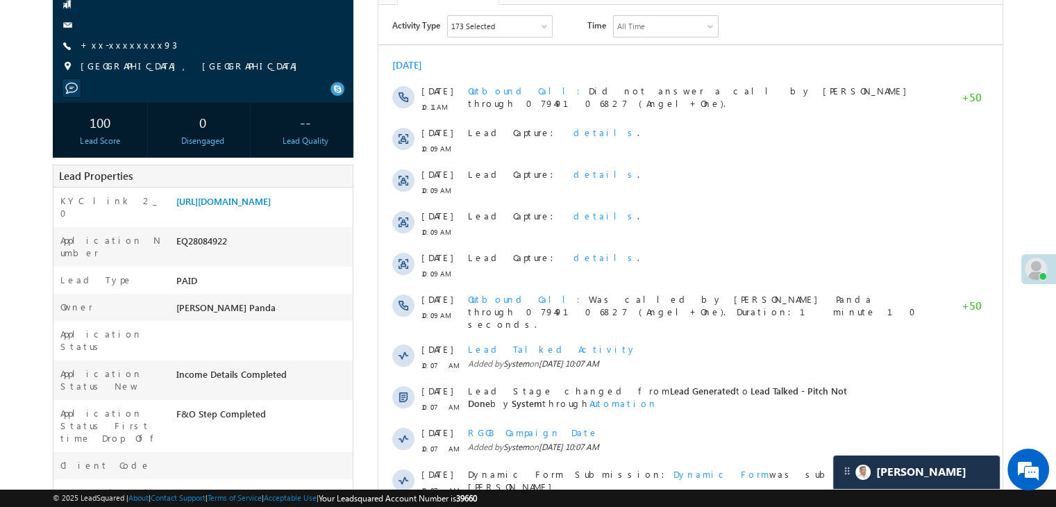
scroll to position [69, 0]
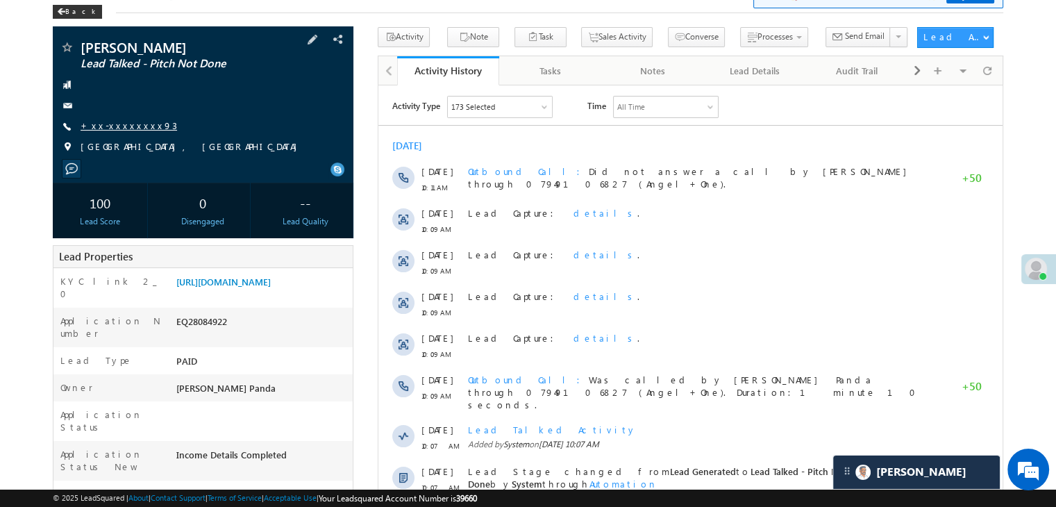
click at [117, 121] on link "+xx-xxxxxxxx93" at bounding box center [129, 125] width 96 height 12
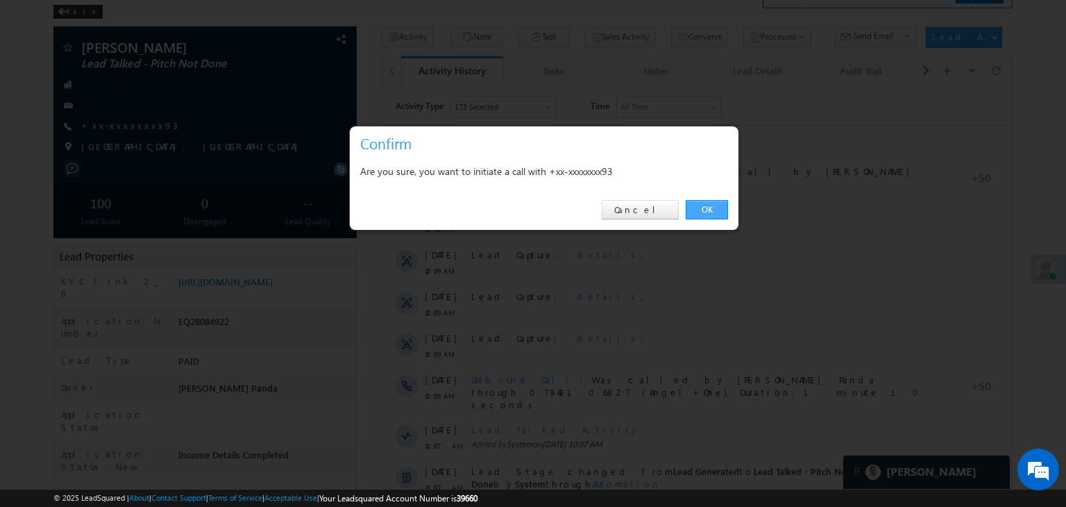
click at [713, 207] on link "OK" at bounding box center [707, 209] width 42 height 19
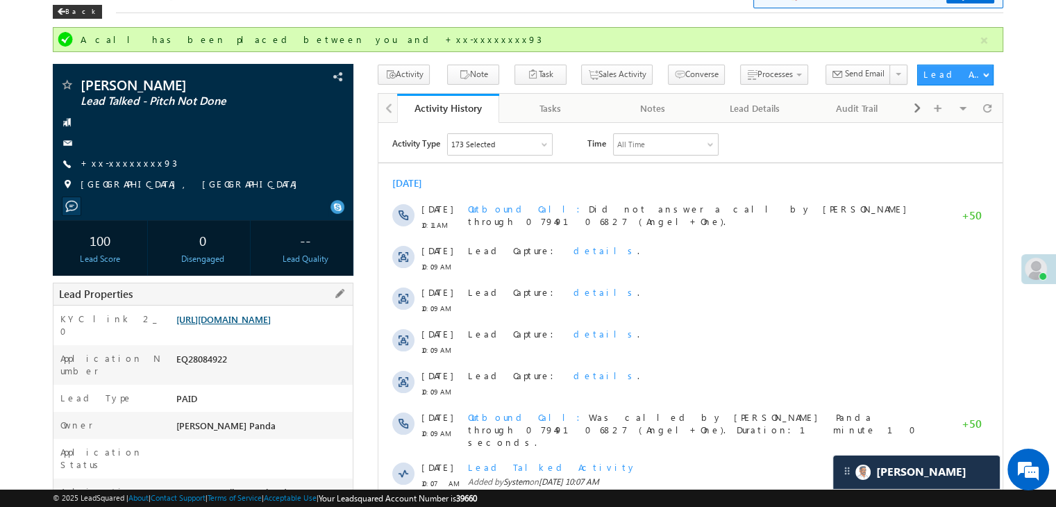
click at [271, 325] on link "https://angelbroking1-pk3em7sa.customui-test.leadsquared.com?leadId=1bb5cc9c-4b…" at bounding box center [223, 319] width 94 height 12
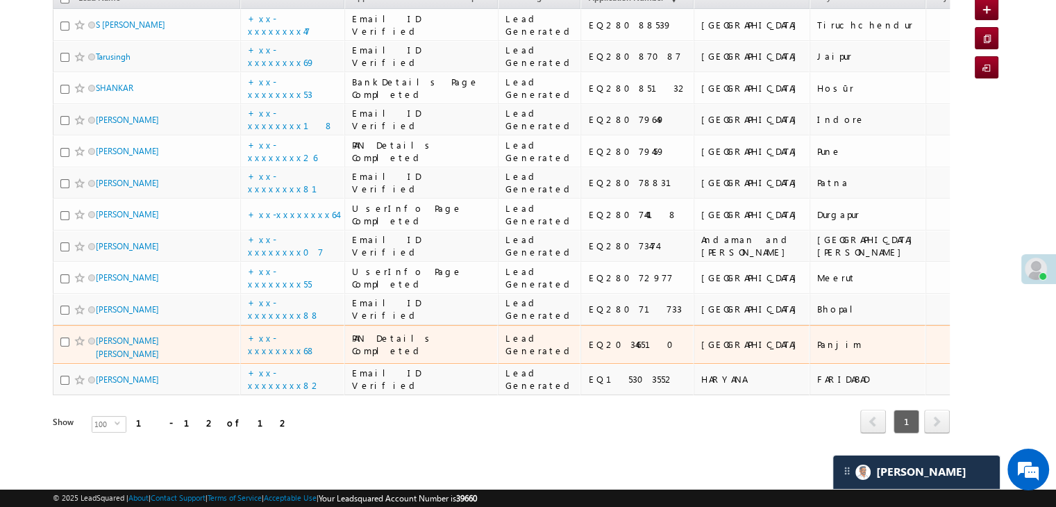
scroll to position [749, 0]
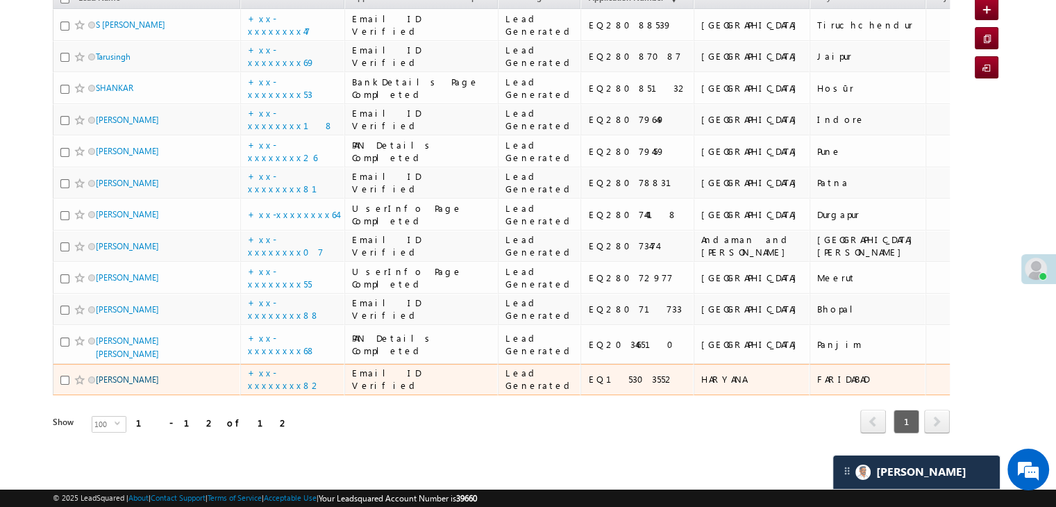
click at [112, 374] on link "[PERSON_NAME]" at bounding box center [127, 379] width 63 height 10
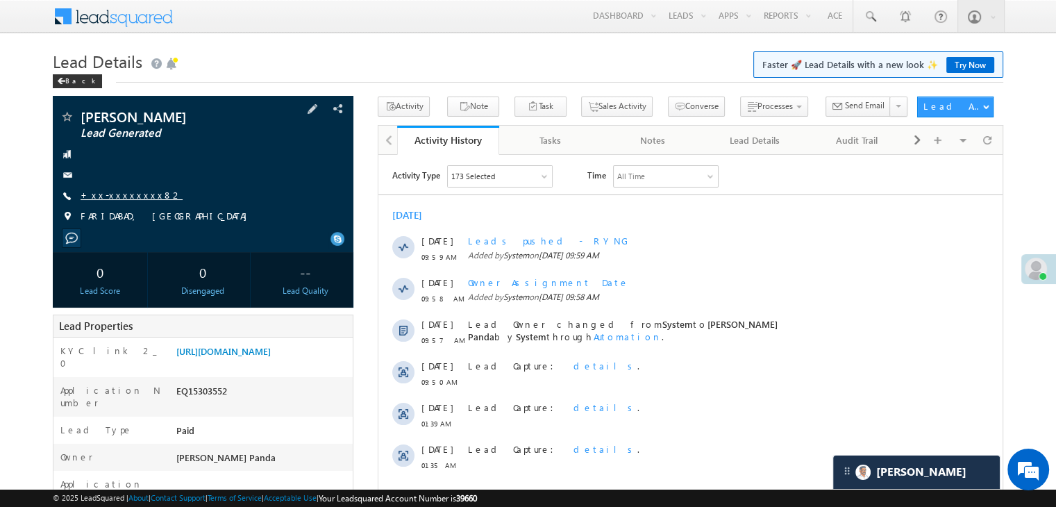
drag, startPoint x: 0, startPoint y: 0, endPoint x: 111, endPoint y: 189, distance: 219.0
click at [111, 189] on div "Bobby Das Lead Generated +xx-xxxxxxxx82" at bounding box center [203, 170] width 287 height 121
click at [114, 195] on link "+xx-xxxxxxxx82" at bounding box center [132, 195] width 102 height 12
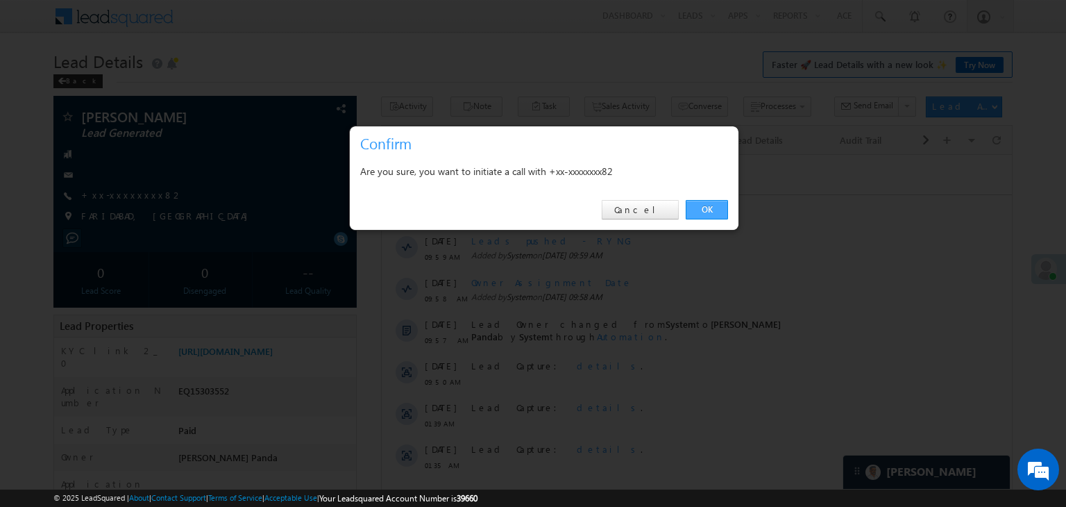
click at [700, 212] on link "OK" at bounding box center [707, 209] width 42 height 19
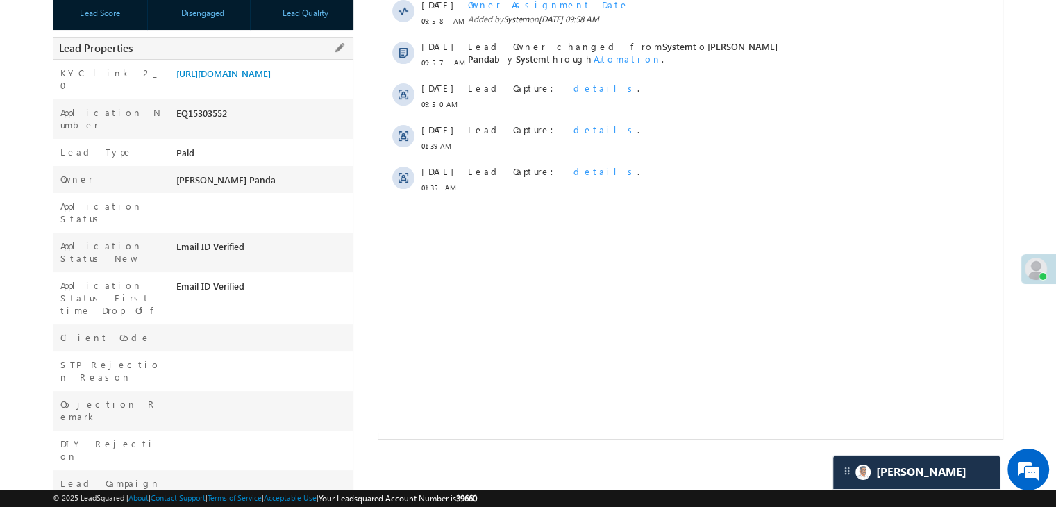
scroll to position [314, 0]
click at [252, 80] on link "https://angelbroking1-pk3em7sa.customui-test.leadsquared.com?leadId=3af28803-4d…" at bounding box center [223, 74] width 94 height 12
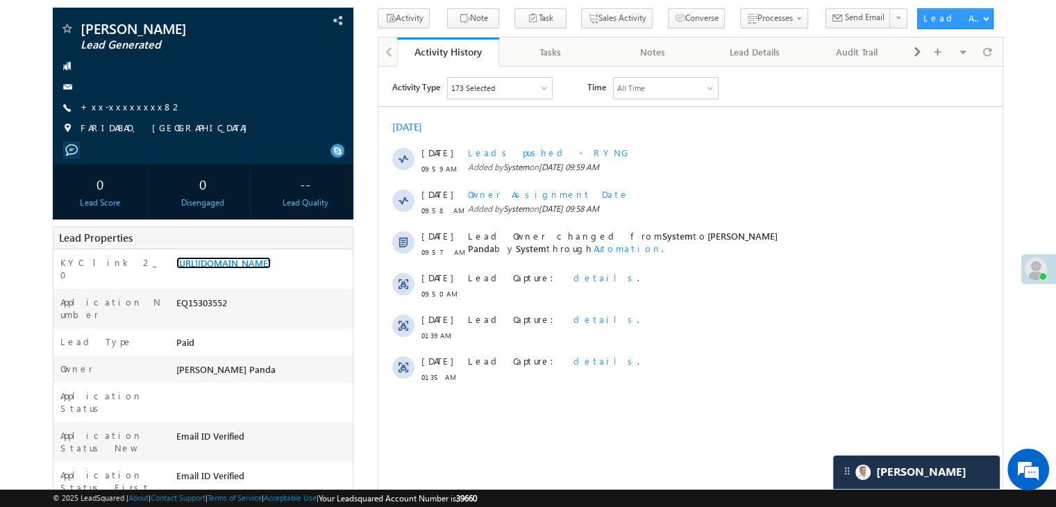
scroll to position [106, 0]
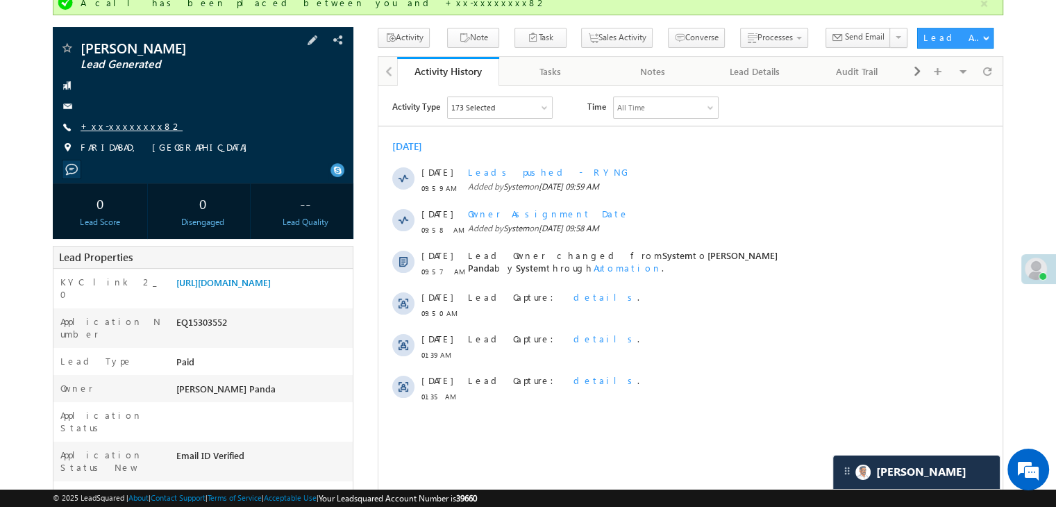
click at [104, 128] on link "+xx-xxxxxxxx82" at bounding box center [132, 126] width 102 height 12
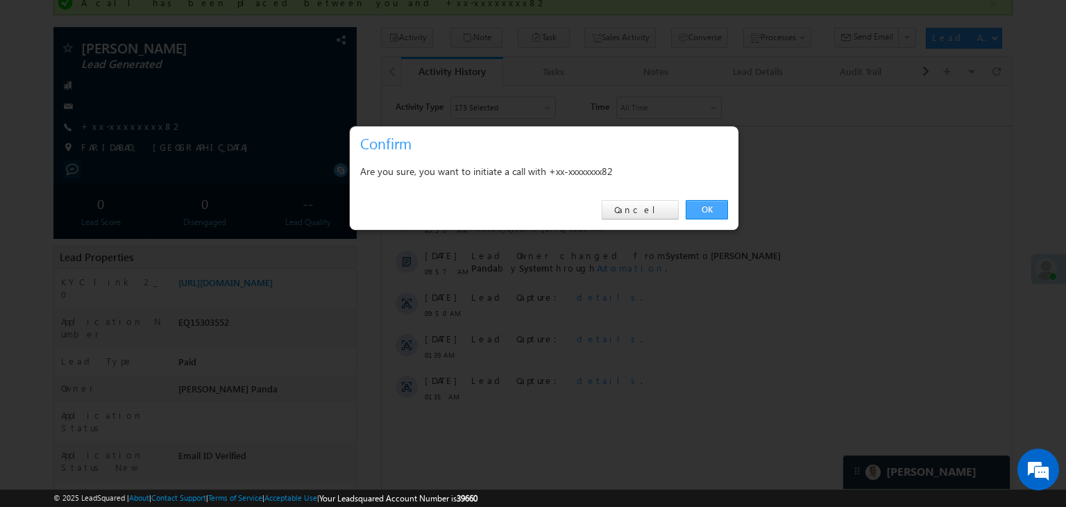
click at [712, 207] on link "OK" at bounding box center [707, 209] width 42 height 19
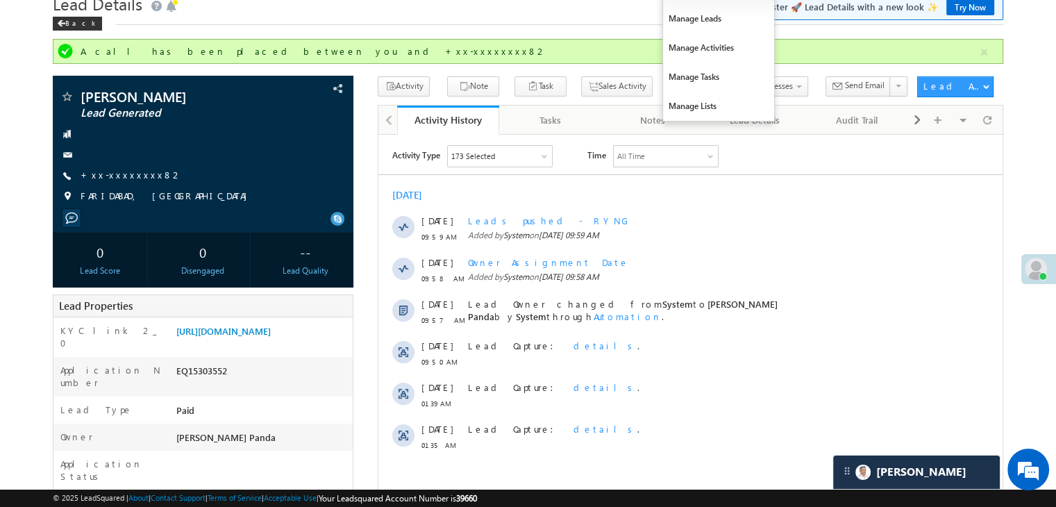
scroll to position [0, 0]
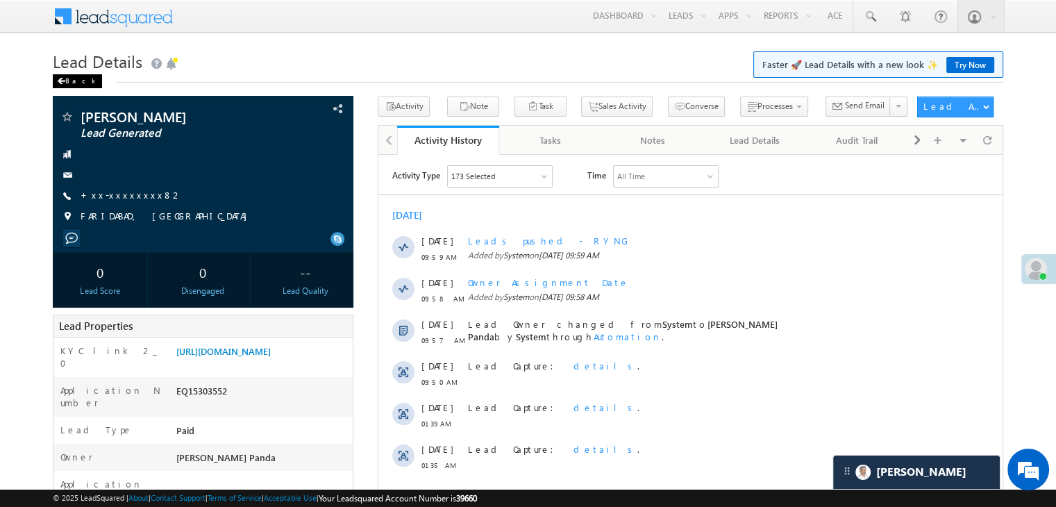
click at [69, 87] on div "Back" at bounding box center [77, 81] width 49 height 14
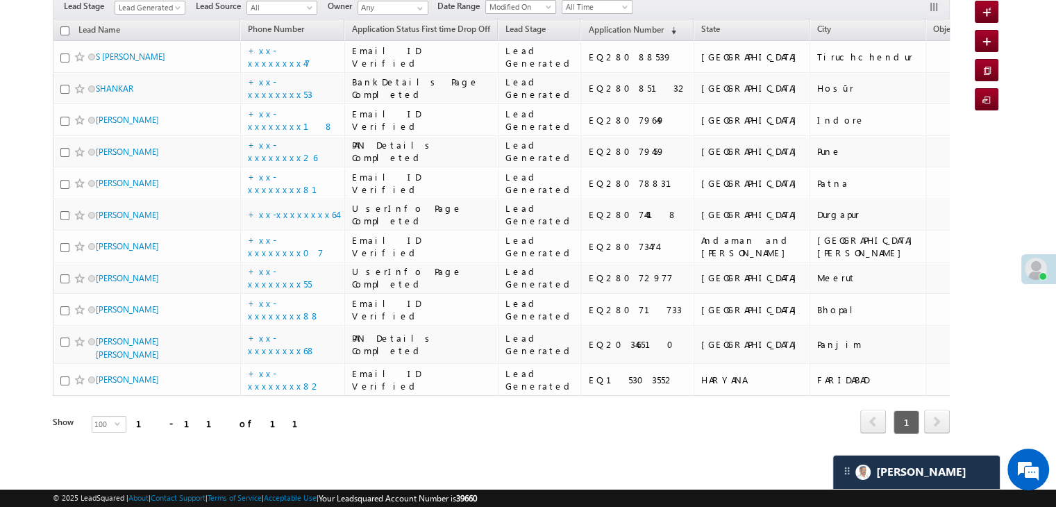
scroll to position [669, 0]
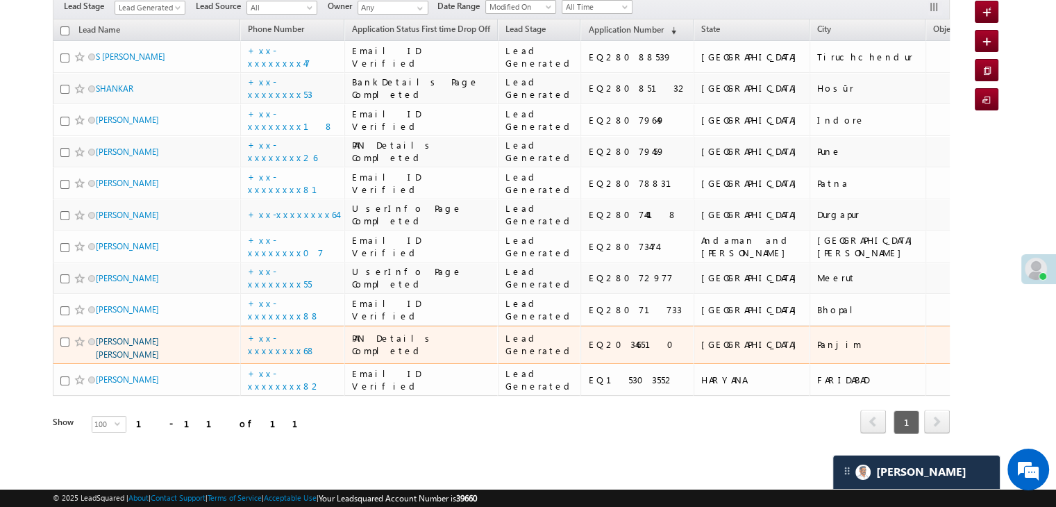
click at [127, 336] on link "[PERSON_NAME] [PERSON_NAME]" at bounding box center [127, 348] width 63 height 24
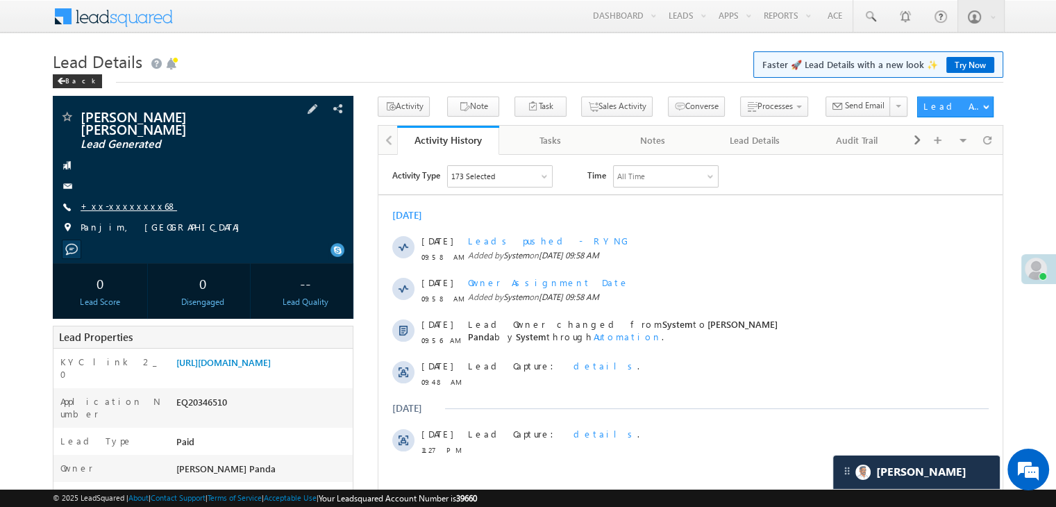
click at [116, 200] on link "+xx-xxxxxxxx68" at bounding box center [129, 206] width 96 height 12
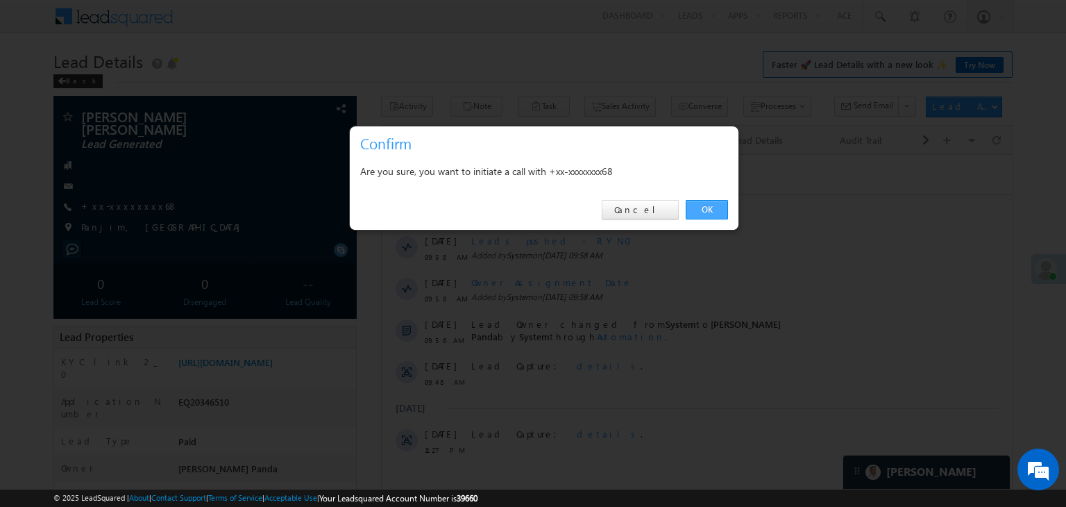
click at [686, 212] on link "OK" at bounding box center [707, 209] width 42 height 19
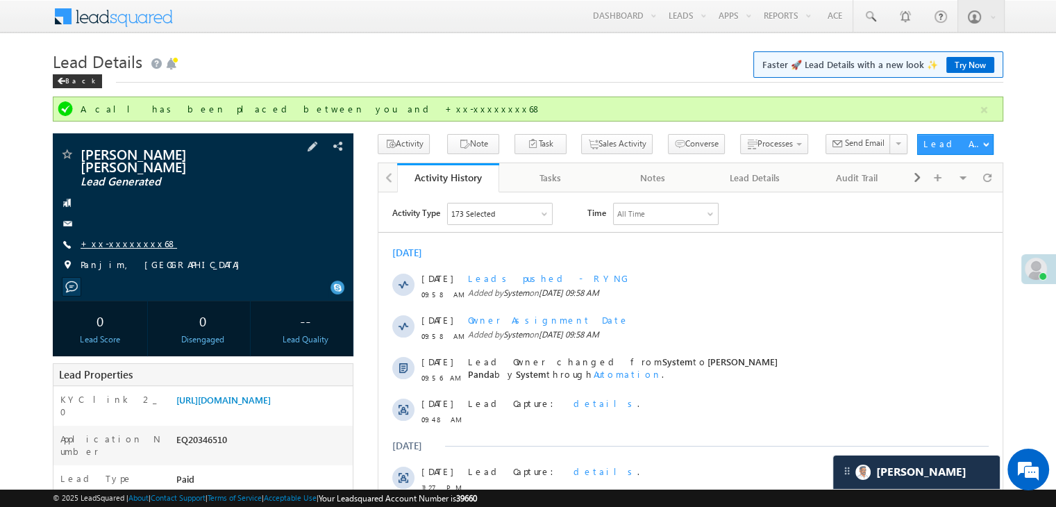
click at [113, 237] on link "+xx-xxxxxxxx68" at bounding box center [129, 243] width 96 height 12
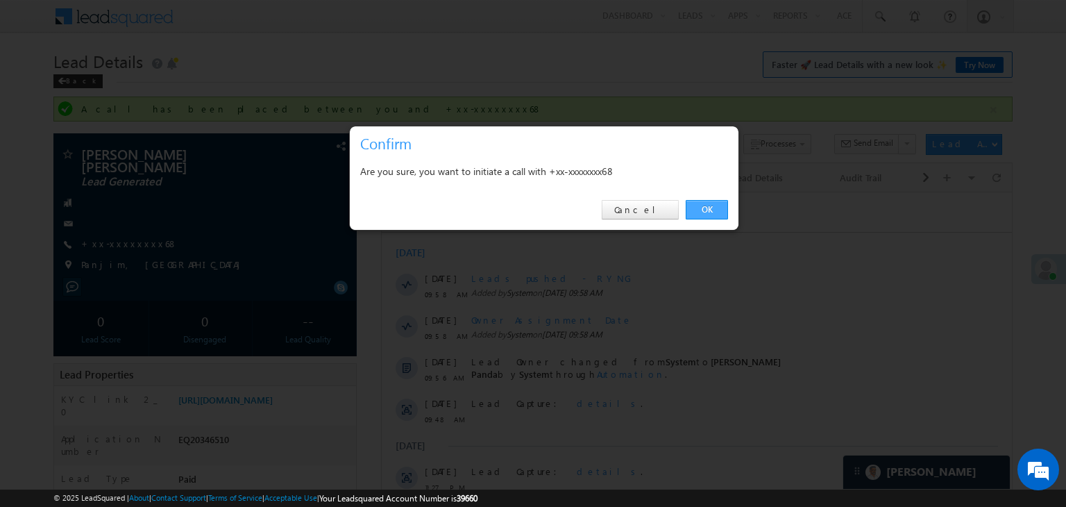
drag, startPoint x: 706, startPoint y: 207, endPoint x: 319, endPoint y: 18, distance: 431.1
click at [706, 207] on link "OK" at bounding box center [707, 209] width 42 height 19
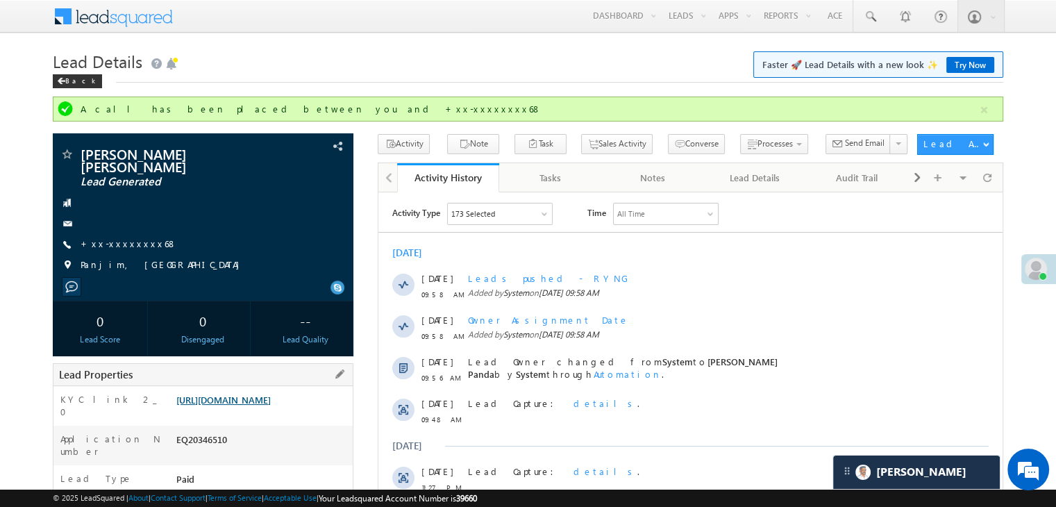
click at [226, 405] on link "https://angelbroking1-pk3em7sa.customui-test.leadsquared.com?leadId=89554cb3-38…" at bounding box center [223, 399] width 94 height 12
click at [71, 82] on div "Back" at bounding box center [77, 81] width 49 height 14
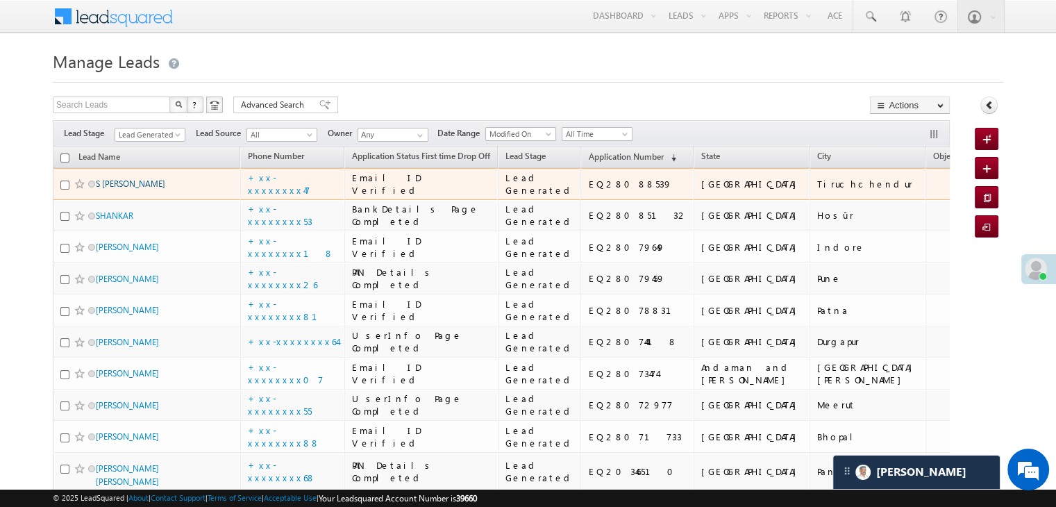
click at [135, 189] on link "S [PERSON_NAME]" at bounding box center [130, 183] width 69 height 10
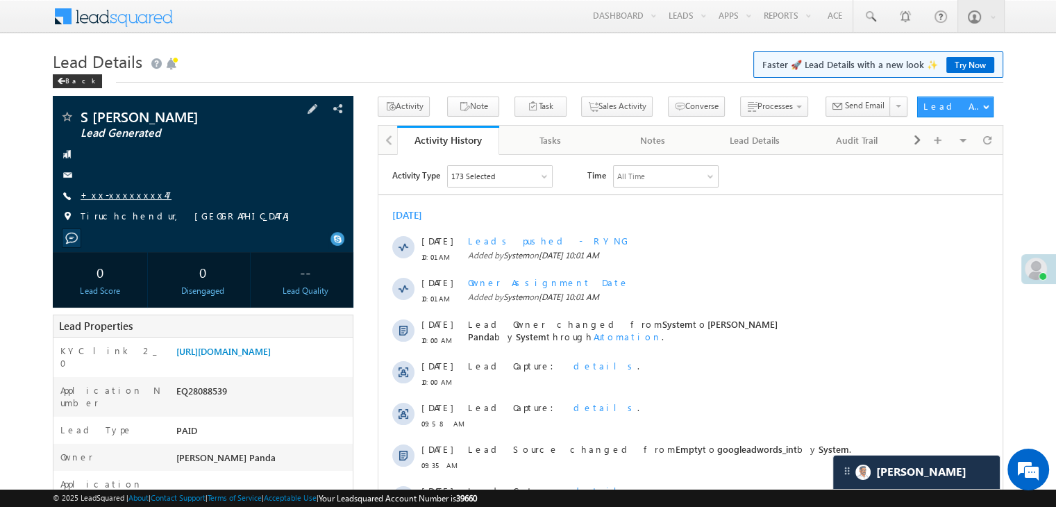
click at [109, 200] on link "+xx-xxxxxxxx47" at bounding box center [126, 195] width 91 height 12
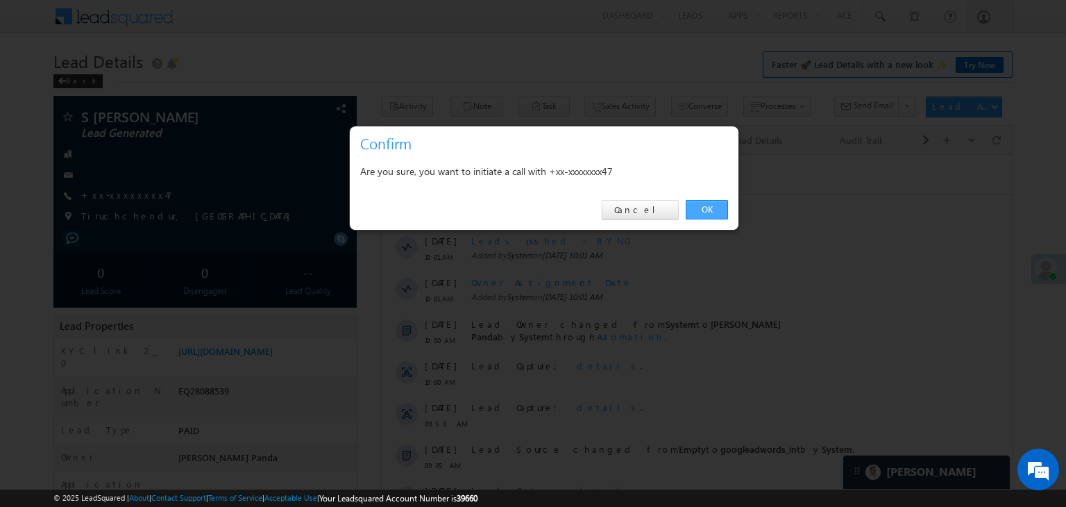
click at [705, 210] on link "OK" at bounding box center [707, 209] width 42 height 19
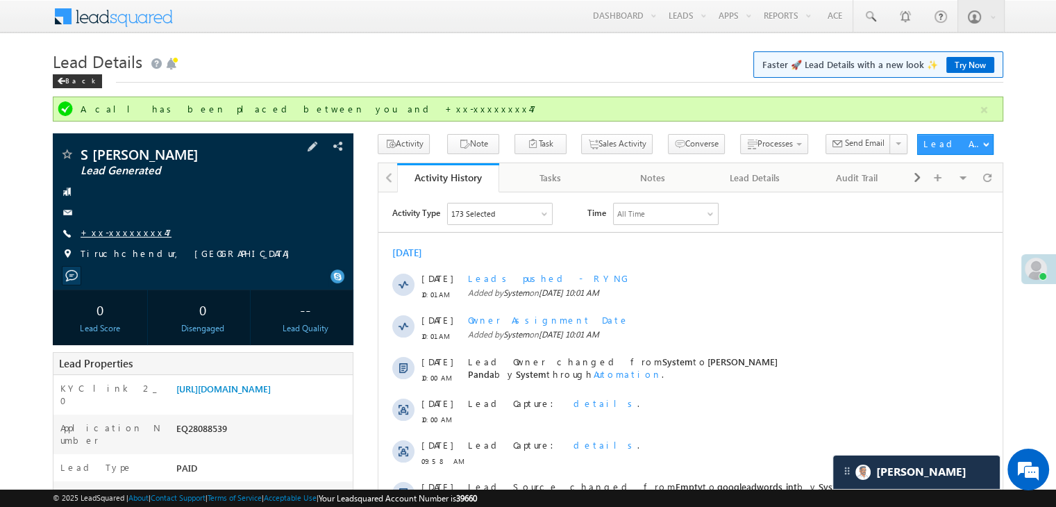
click at [130, 235] on link "+xx-xxxxxxxx47" at bounding box center [126, 232] width 91 height 12
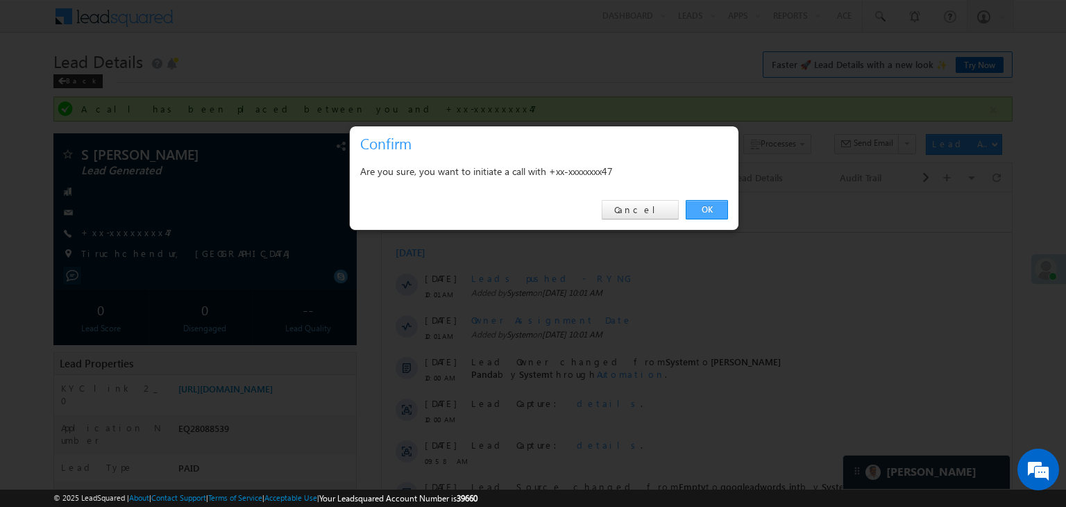
click at [705, 209] on link "OK" at bounding box center [707, 209] width 42 height 19
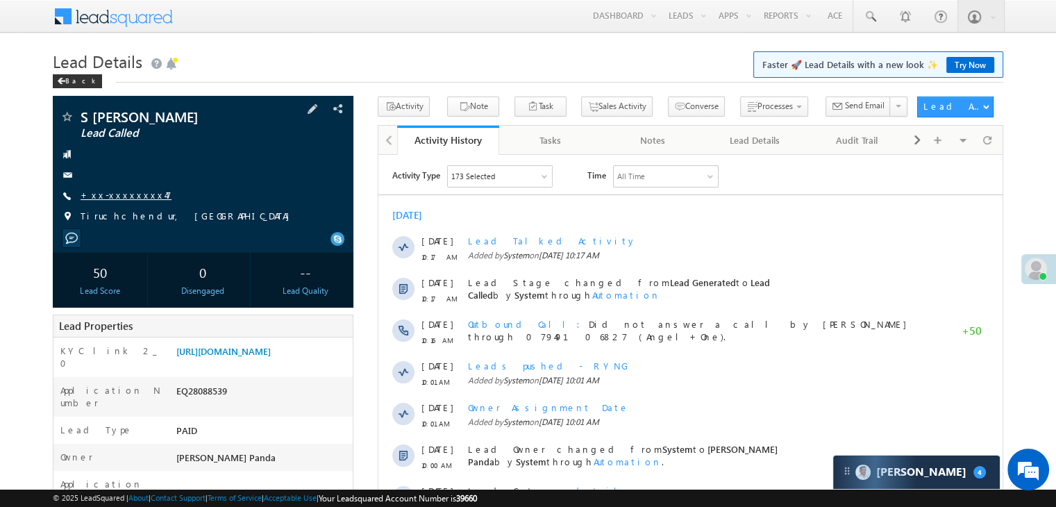
click at [126, 199] on link "+xx-xxxxxxxx47" at bounding box center [126, 195] width 91 height 12
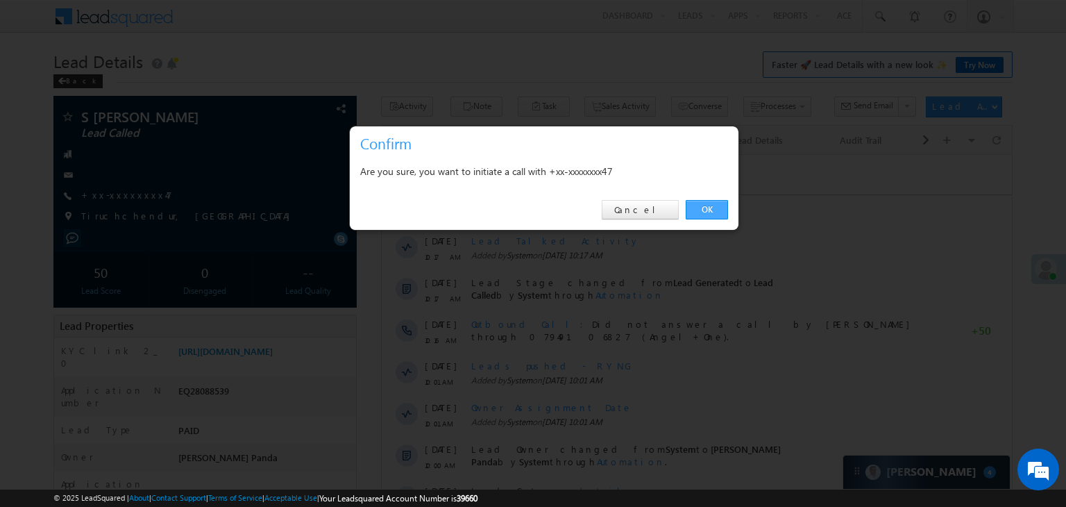
click at [705, 203] on link "OK" at bounding box center [707, 209] width 42 height 19
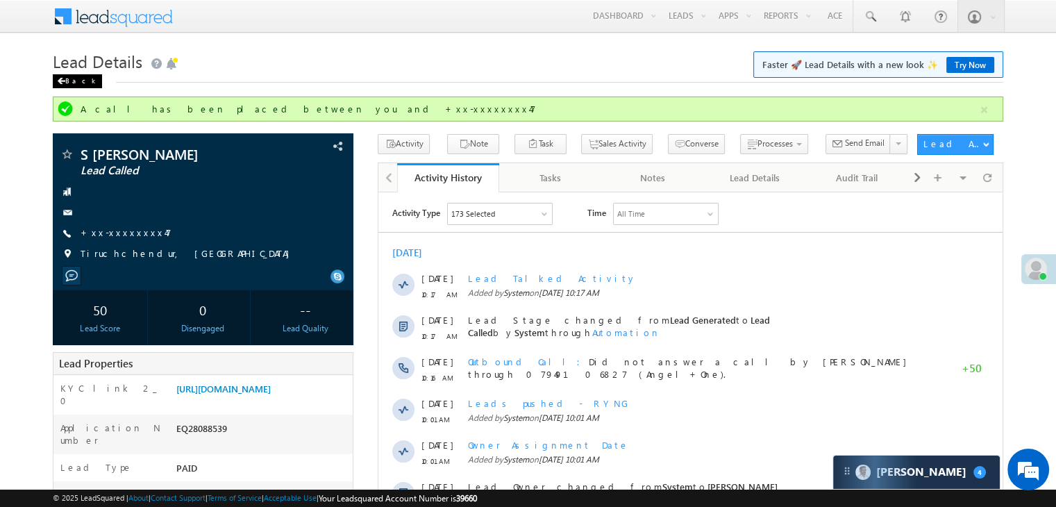
click at [71, 78] on div "Back" at bounding box center [77, 81] width 49 height 14
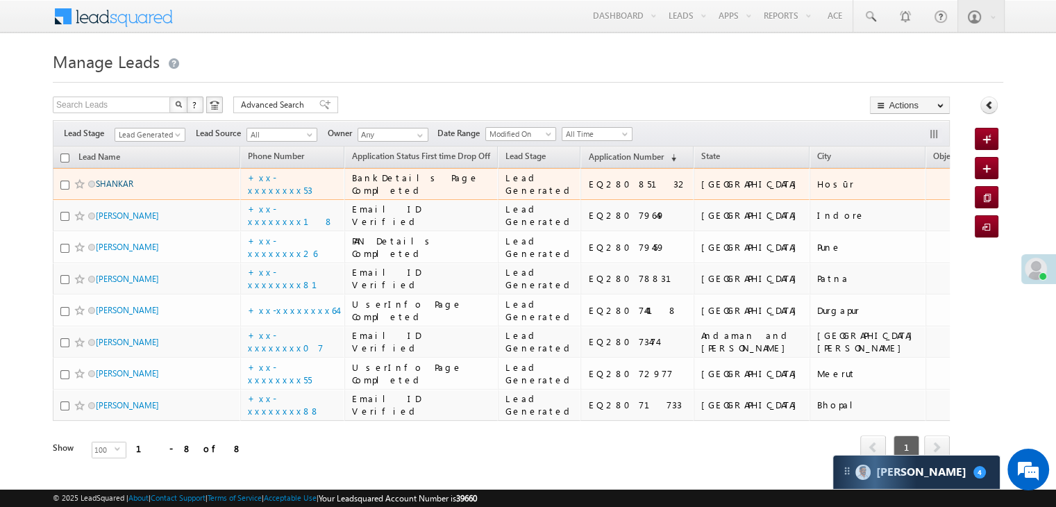
click at [110, 189] on link "SHANKAR" at bounding box center [114, 183] width 37 height 10
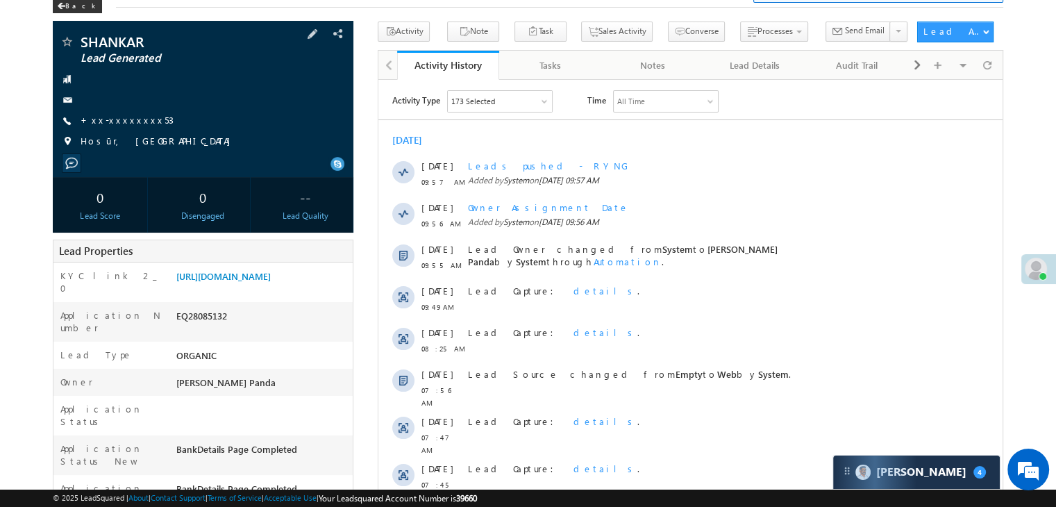
scroll to position [208, 0]
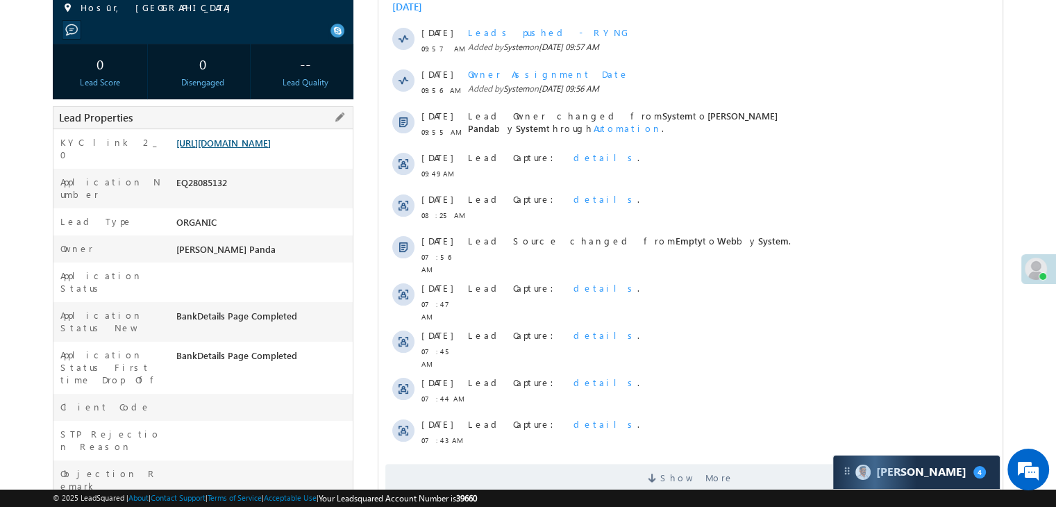
click at [271, 149] on link "[URL][DOMAIN_NAME]" at bounding box center [223, 143] width 94 height 12
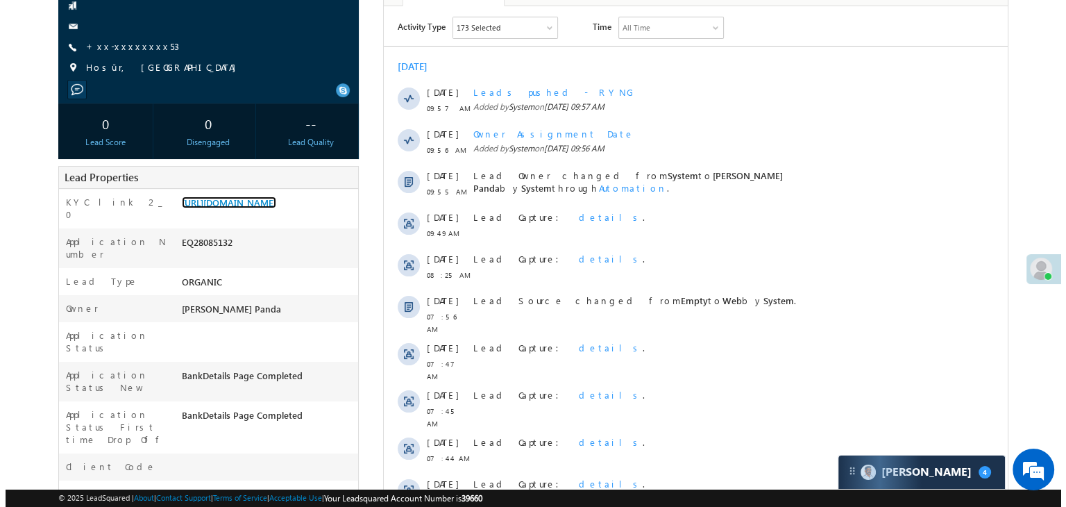
scroll to position [69, 0]
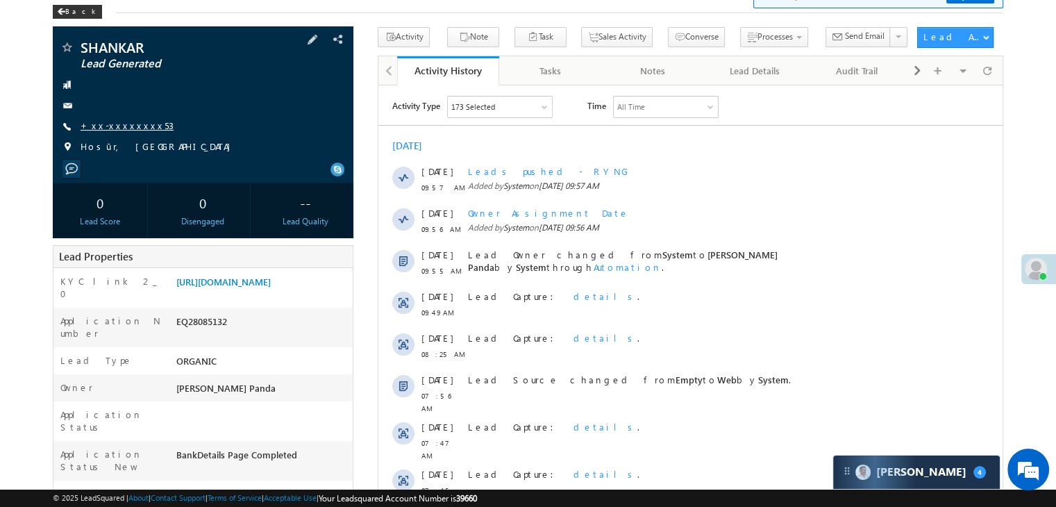
click at [132, 126] on link "+xx-xxxxxxxx53" at bounding box center [127, 125] width 93 height 12
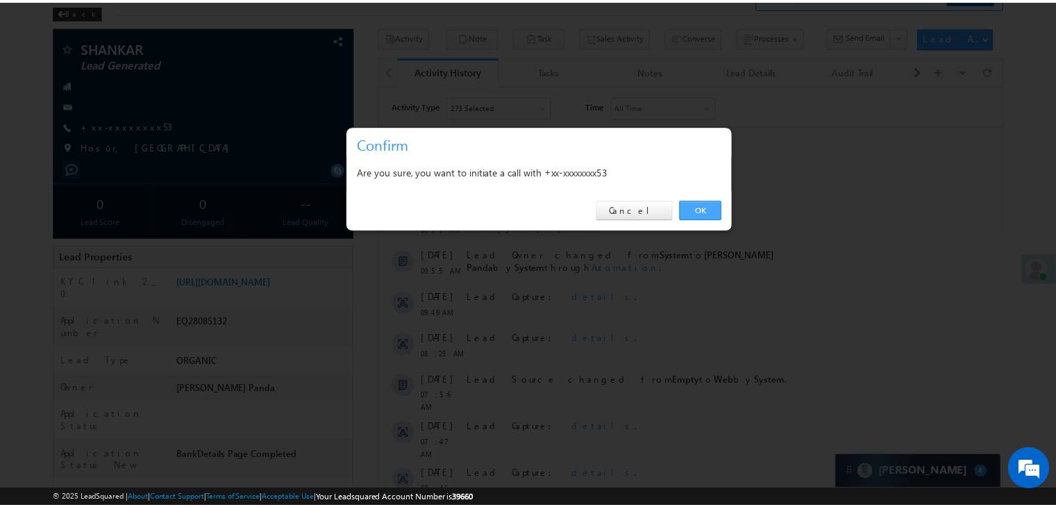
scroll to position [0, 0]
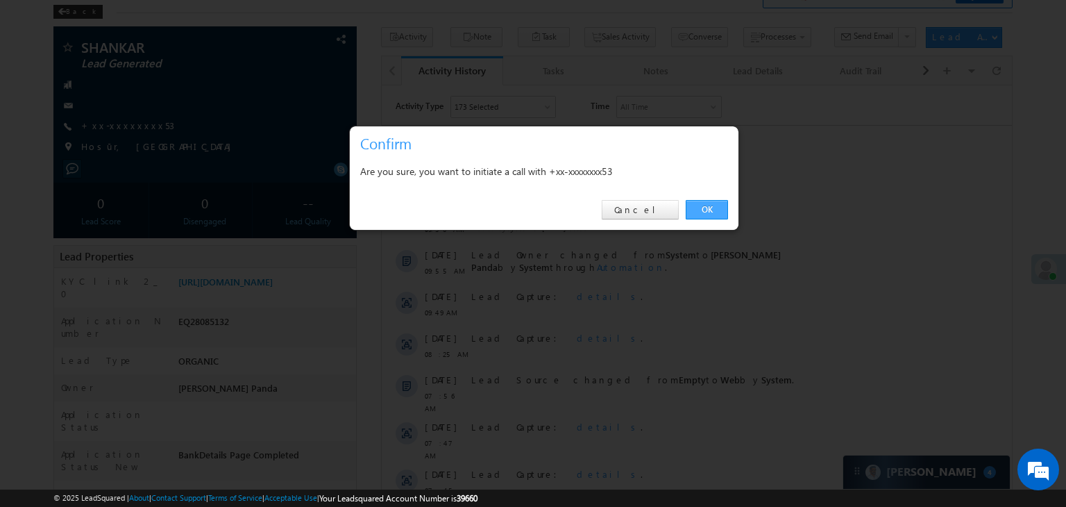
click at [705, 206] on link "OK" at bounding box center [707, 209] width 42 height 19
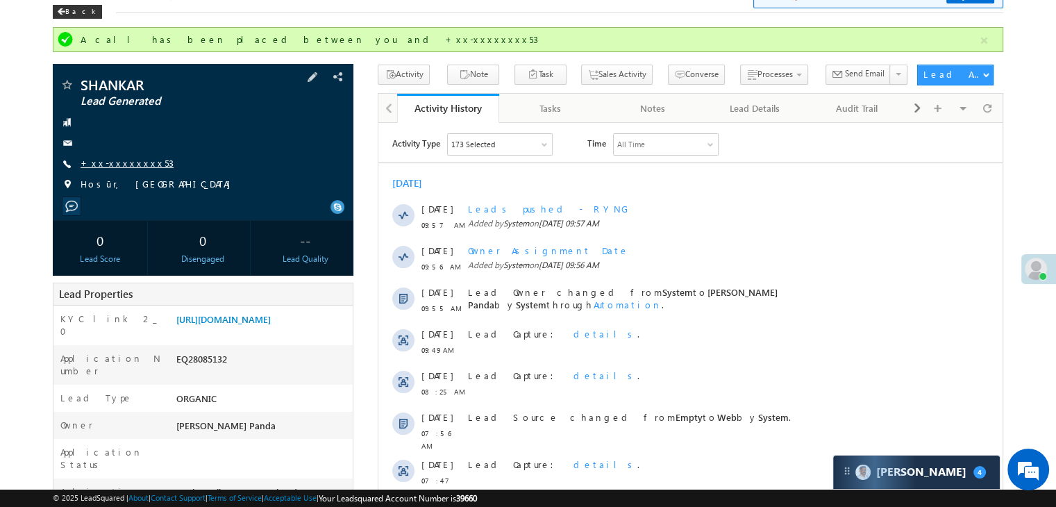
click at [122, 162] on link "+xx-xxxxxxxx53" at bounding box center [127, 163] width 93 height 12
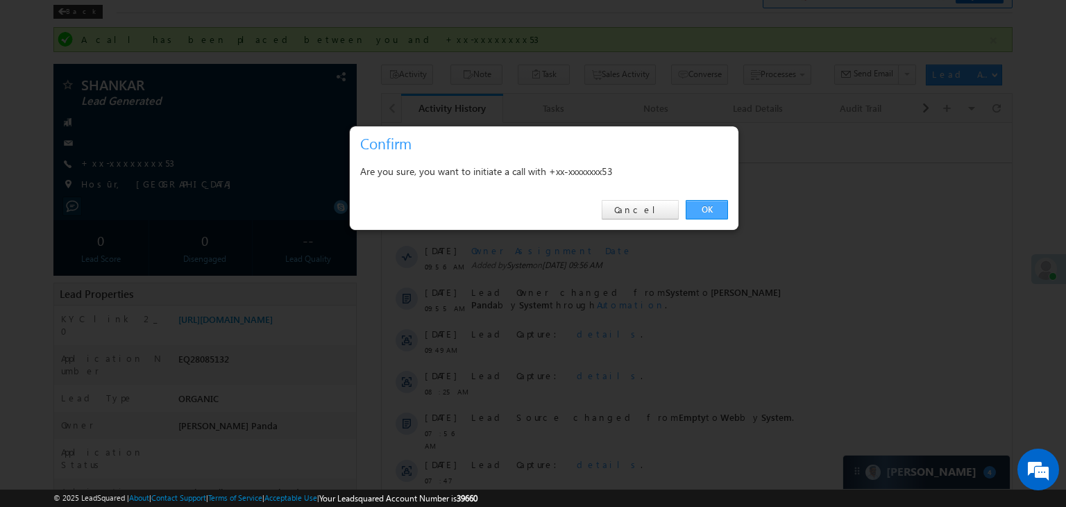
click at [705, 210] on link "OK" at bounding box center [707, 209] width 42 height 19
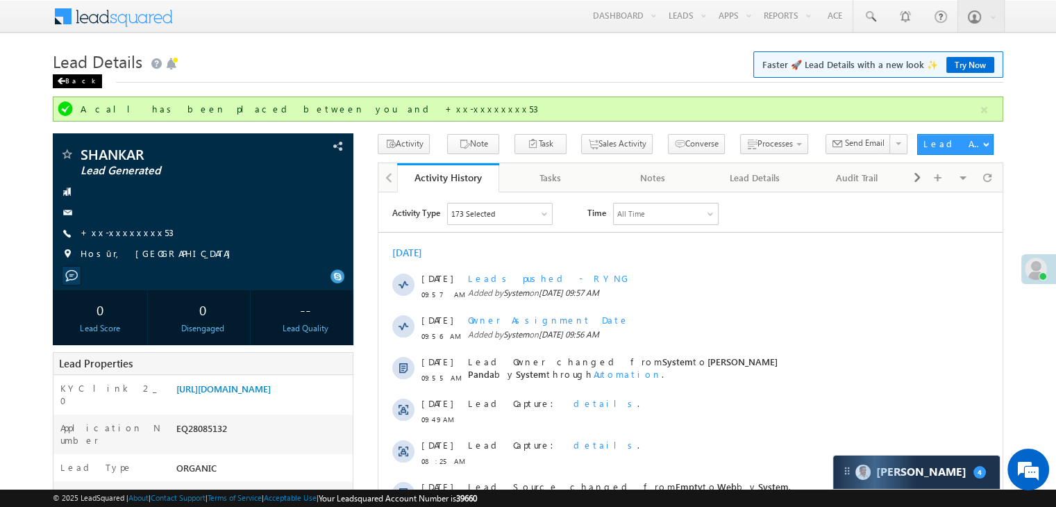
click at [67, 83] on div "Back" at bounding box center [77, 81] width 49 height 14
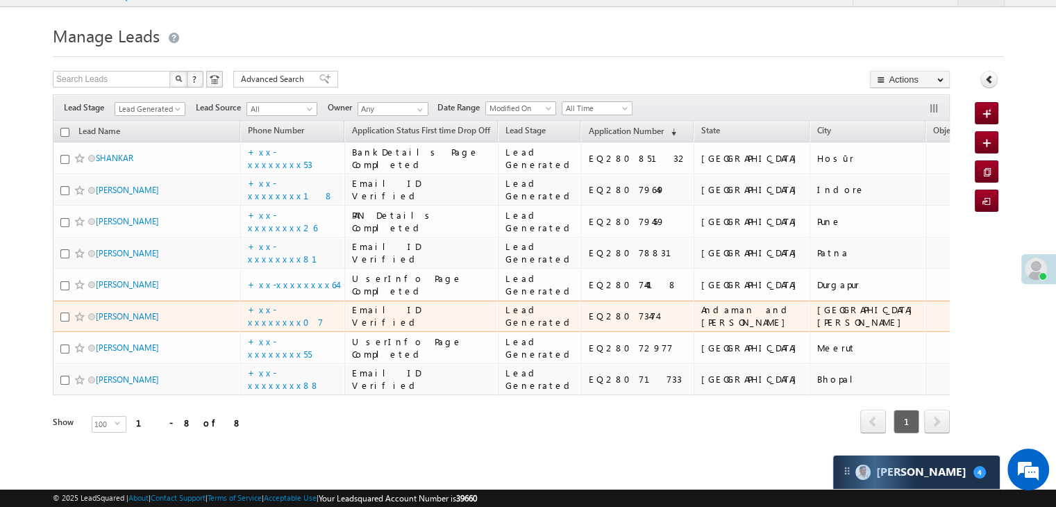
scroll to position [416, 0]
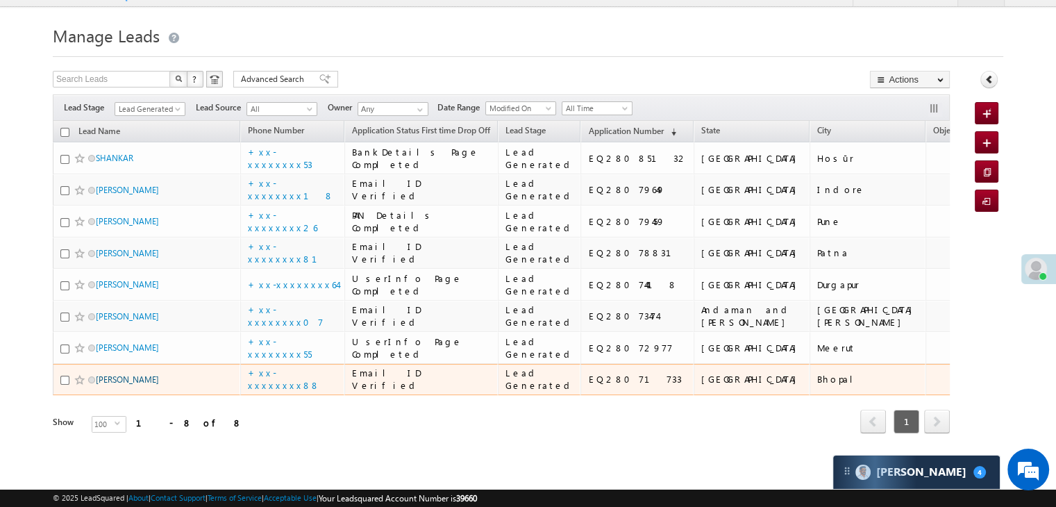
click at [117, 374] on link "[PERSON_NAME]" at bounding box center [127, 379] width 63 height 10
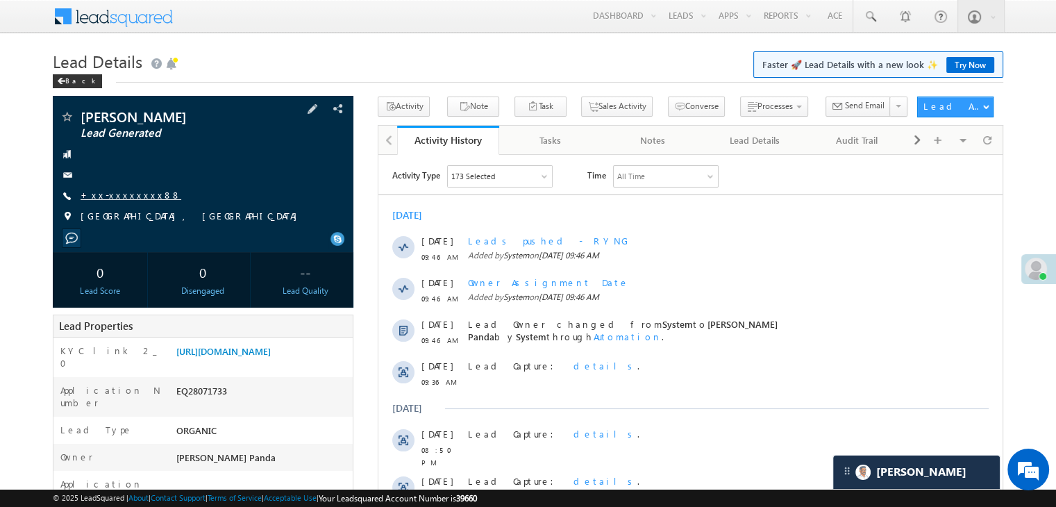
click at [119, 193] on link "+xx-xxxxxxxx88" at bounding box center [131, 195] width 101 height 12
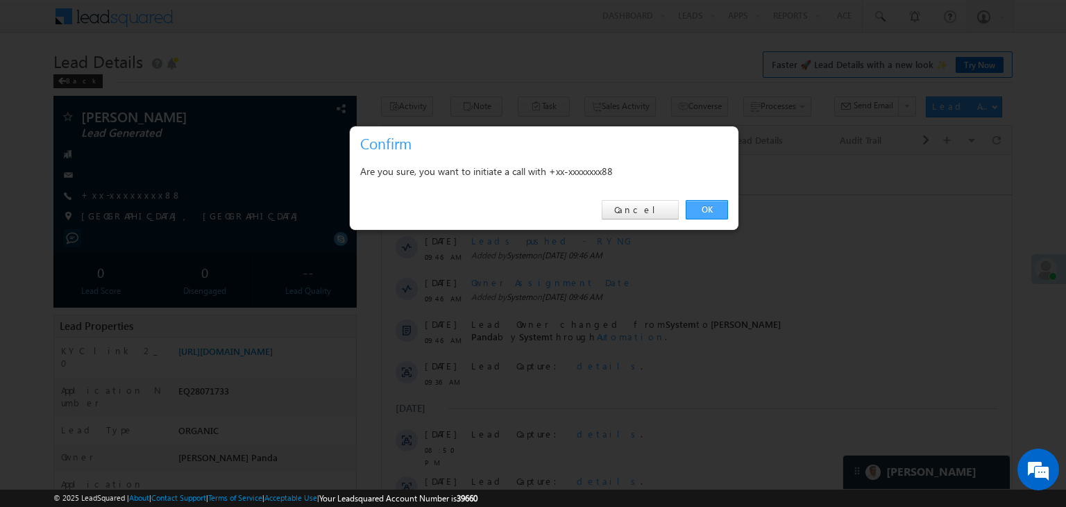
drag, startPoint x: 119, startPoint y: 193, endPoint x: 711, endPoint y: 207, distance: 591.4
click at [711, 207] on link "OK" at bounding box center [707, 209] width 42 height 19
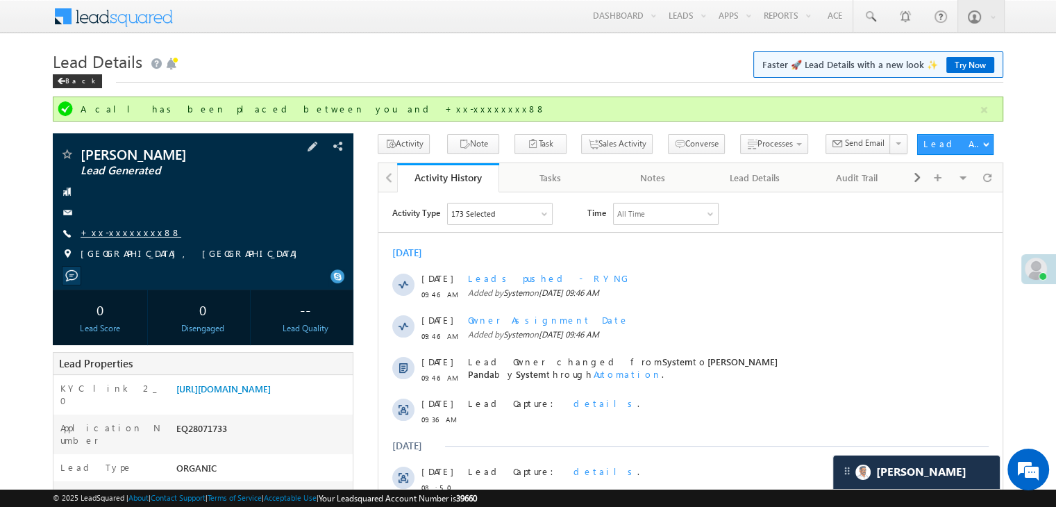
click at [108, 234] on link "+xx-xxxxxxxx88" at bounding box center [131, 232] width 101 height 12
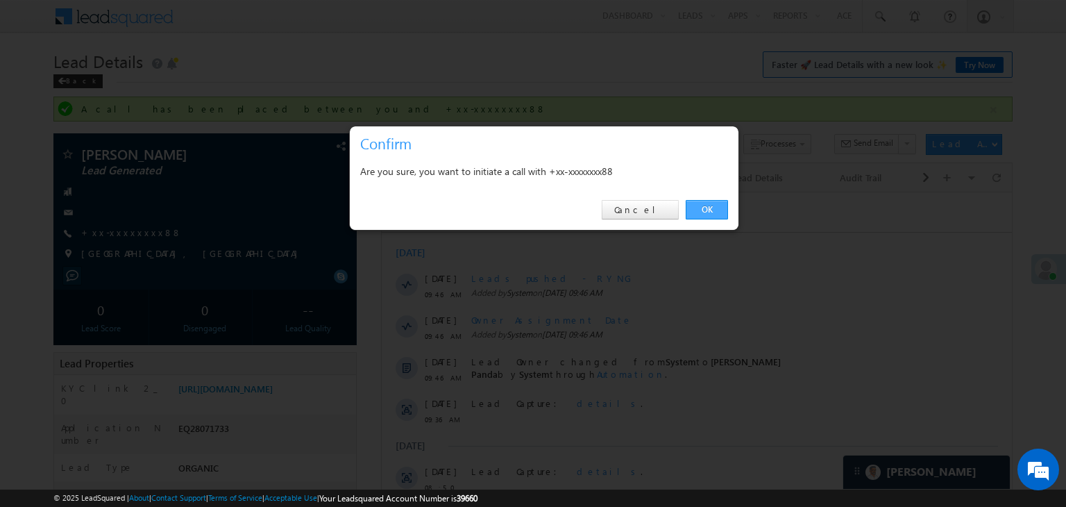
drag, startPoint x: 108, startPoint y: 234, endPoint x: 328, endPoint y: 13, distance: 311.1
click at [706, 205] on link "OK" at bounding box center [707, 209] width 42 height 19
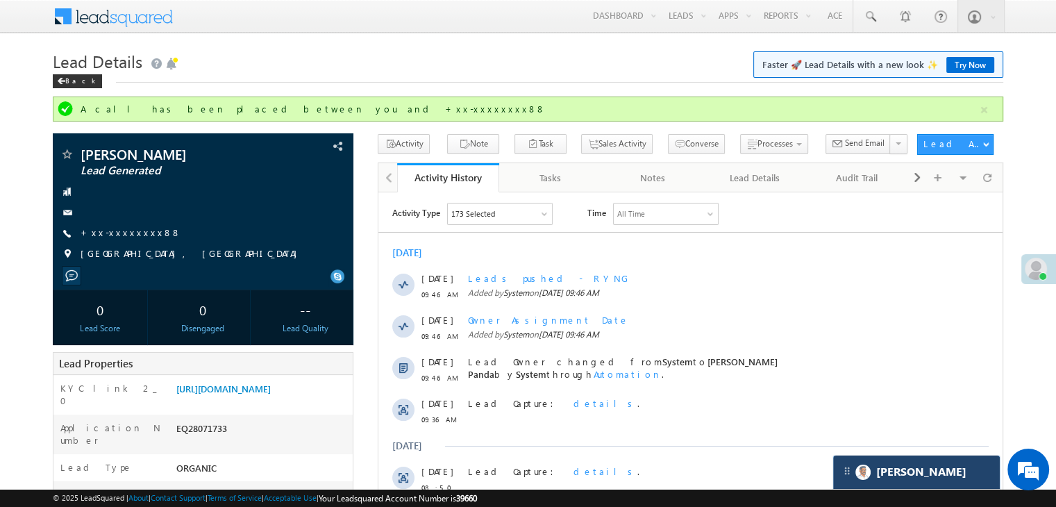
click at [935, 473] on div "[PERSON_NAME]" at bounding box center [916, 471] width 167 height 33
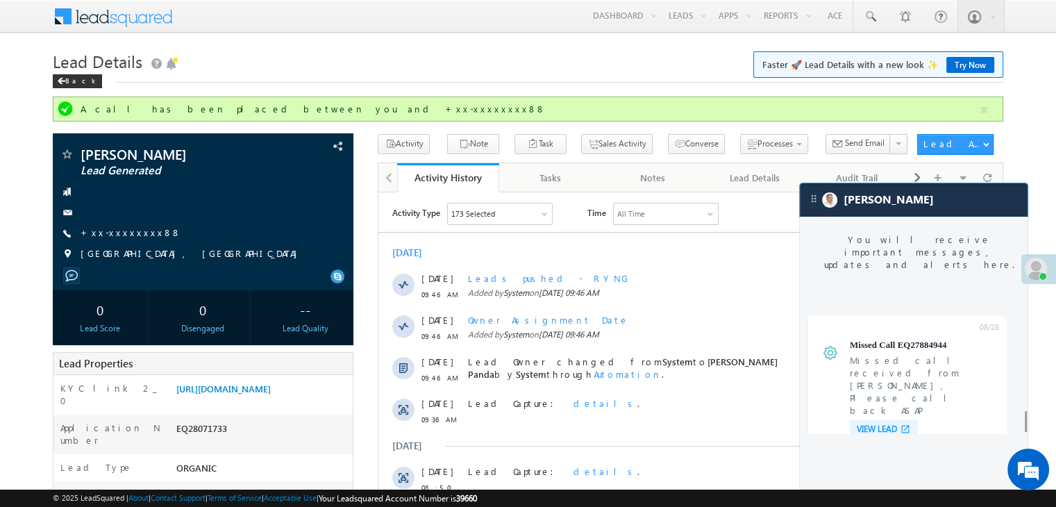
scroll to position [5632, 0]
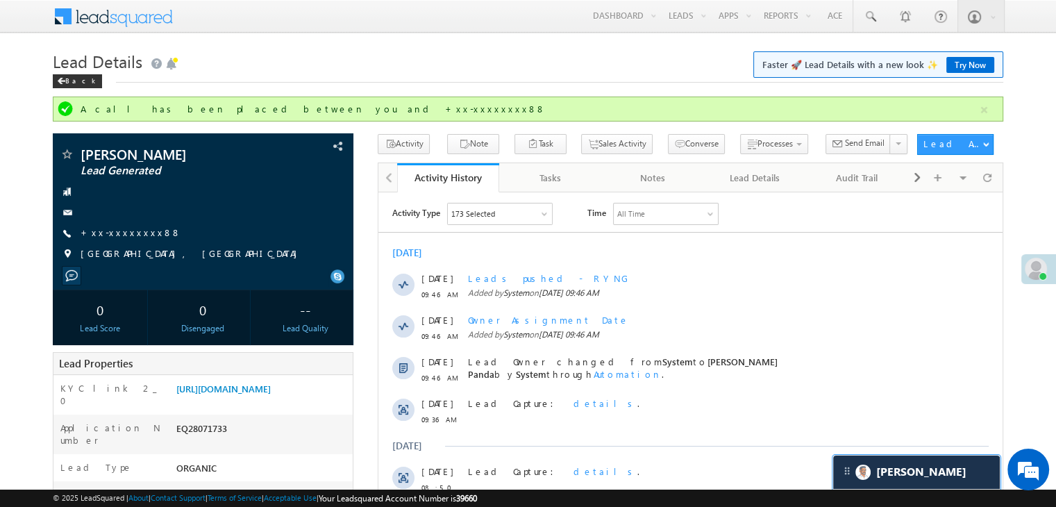
scroll to position [6759, 0]
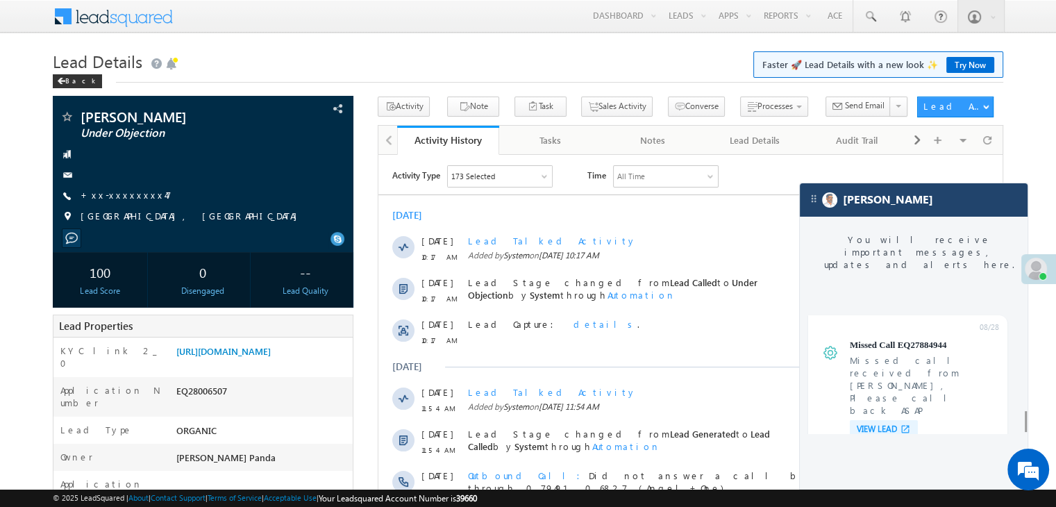
scroll to position [5507, 0]
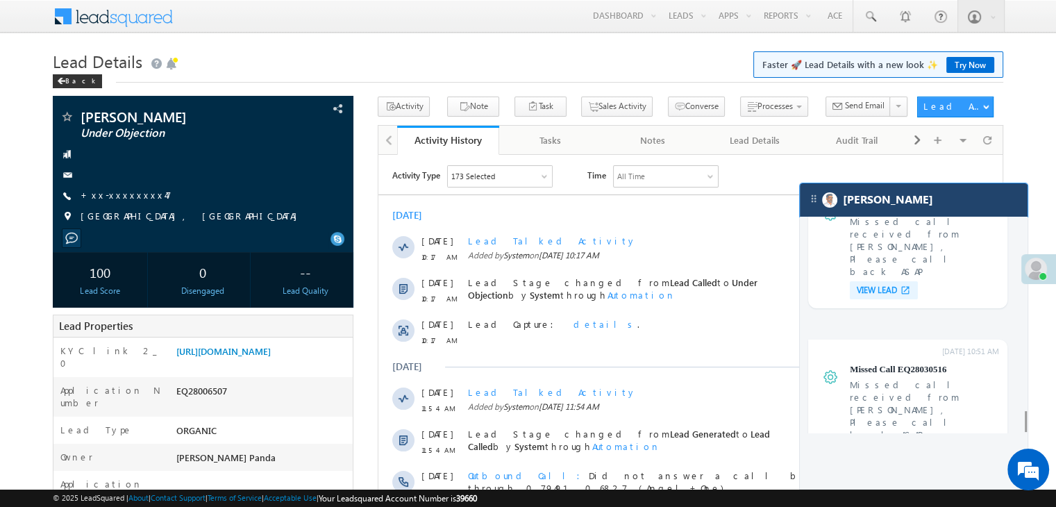
click at [938, 203] on div "[PERSON_NAME]" at bounding box center [913, 199] width 228 height 33
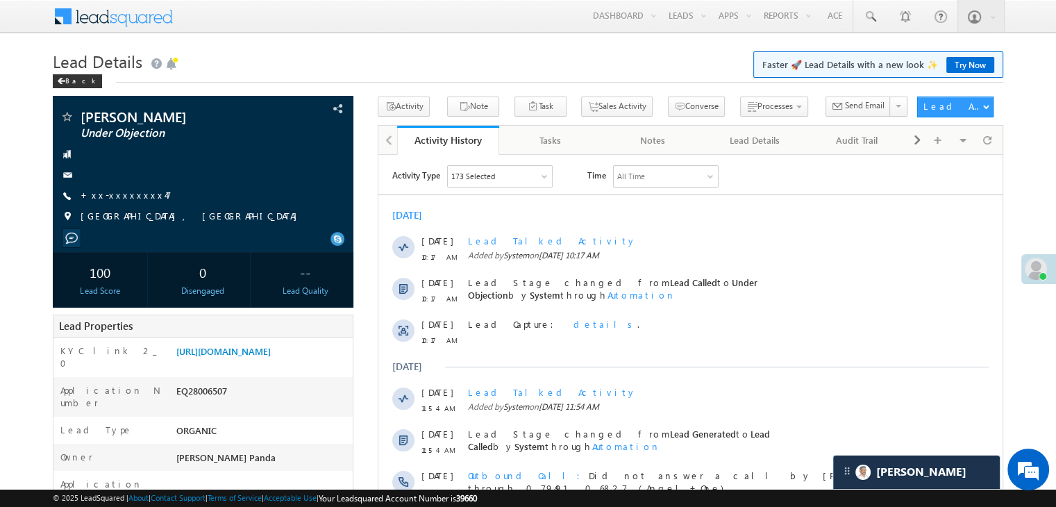
scroll to position [0, 0]
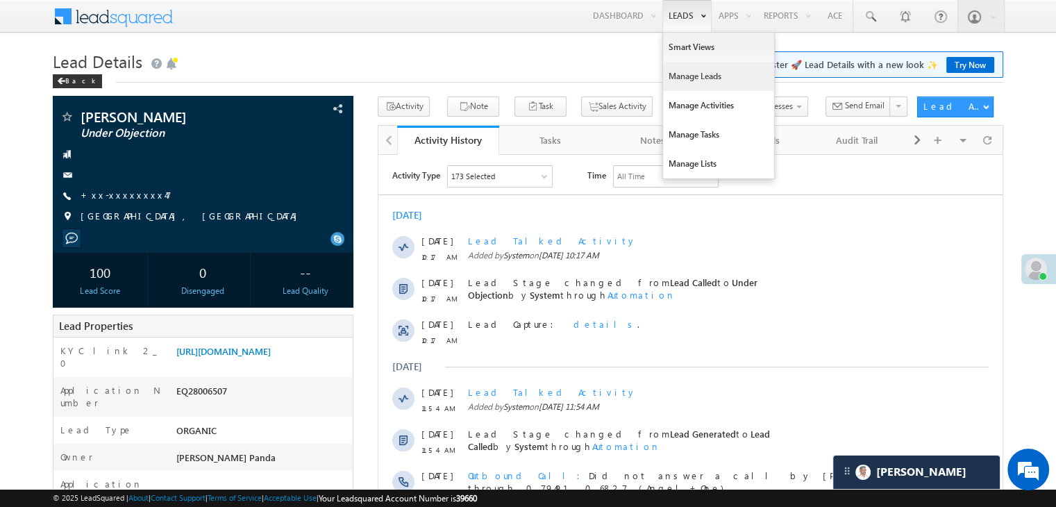
drag, startPoint x: 691, startPoint y: 76, endPoint x: 671, endPoint y: 72, distance: 20.4
click at [671, 72] on link "Manage Leads" at bounding box center [718, 76] width 111 height 29
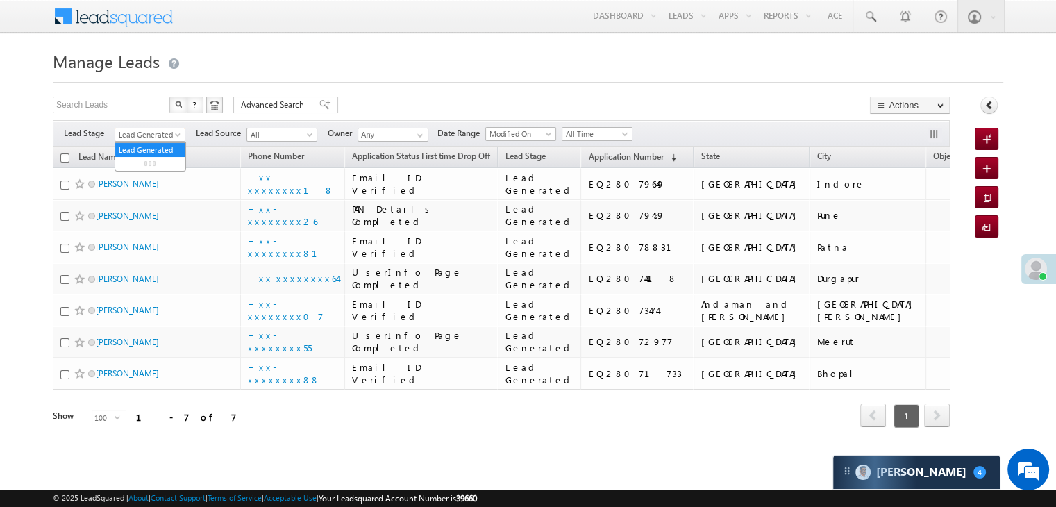
click at [177, 130] on span "Lead Generated" at bounding box center [148, 134] width 66 height 12
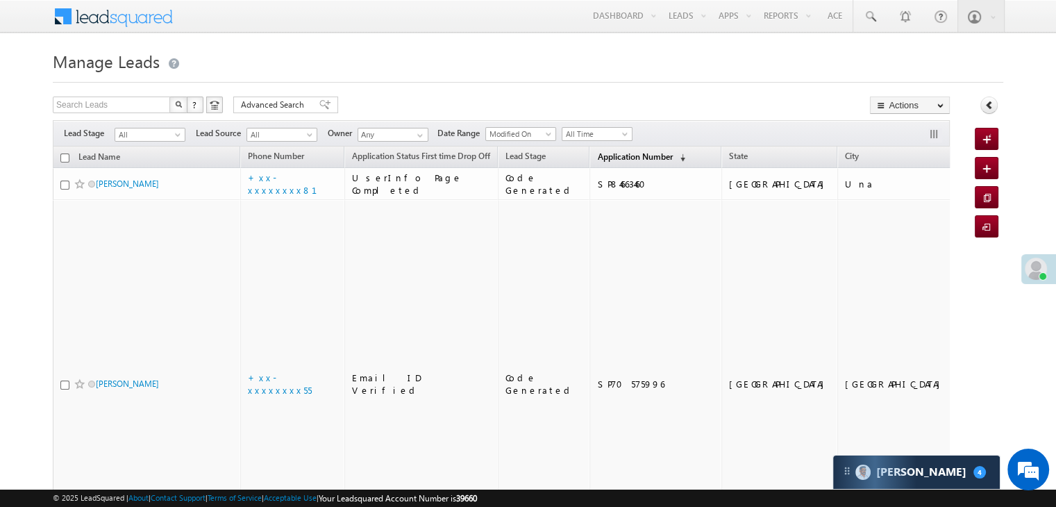
drag, startPoint x: 157, startPoint y: 149, endPoint x: 590, endPoint y: 154, distance: 433.1
click at [597, 154] on span "Application Number" at bounding box center [634, 156] width 75 height 10
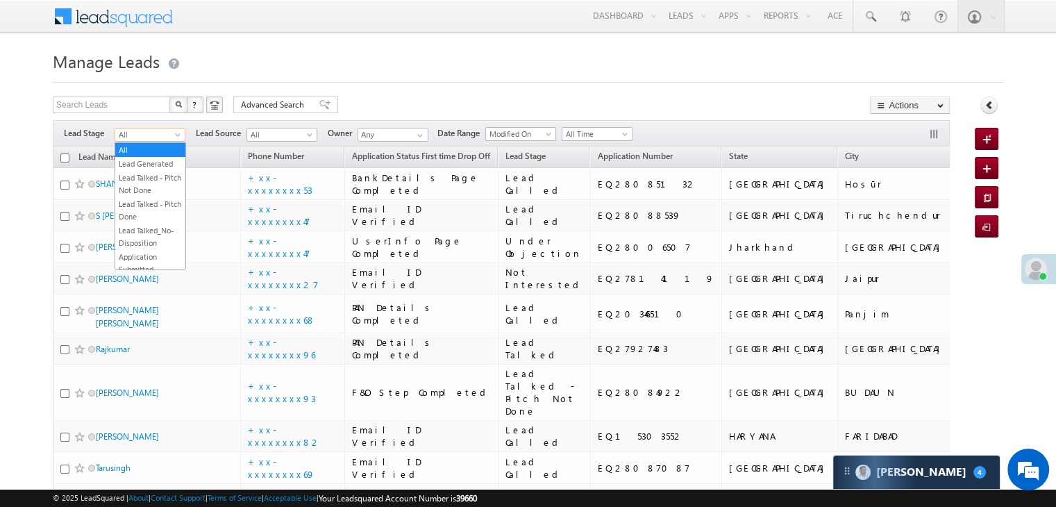
click at [175, 134] on span at bounding box center [178, 137] width 11 height 11
click at [155, 162] on link "Lead Generated" at bounding box center [150, 164] width 70 height 12
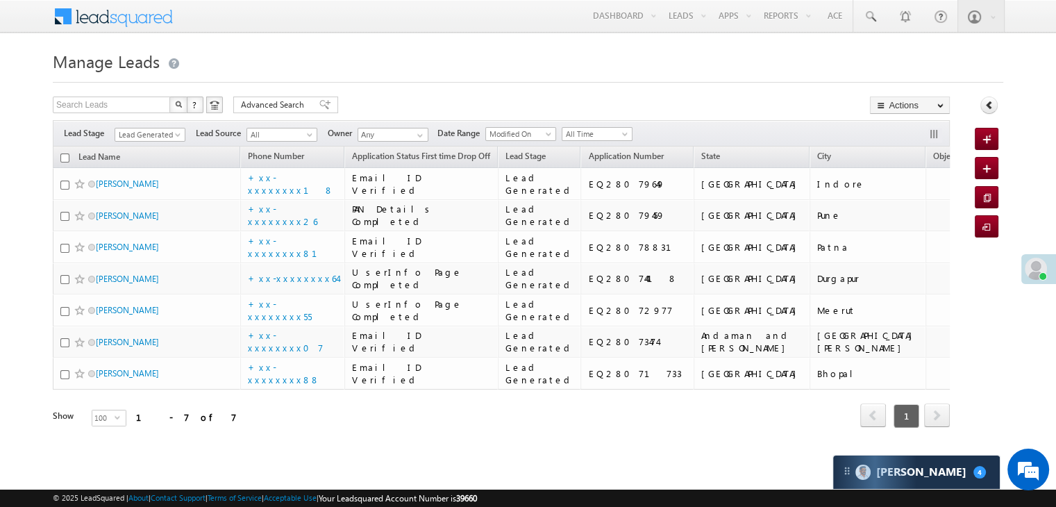
click at [497, 85] on form "Manage Leads Quick Add Lead Search Leads X ? 7 results found Advanced Search Ad…" at bounding box center [528, 255] width 950 height 419
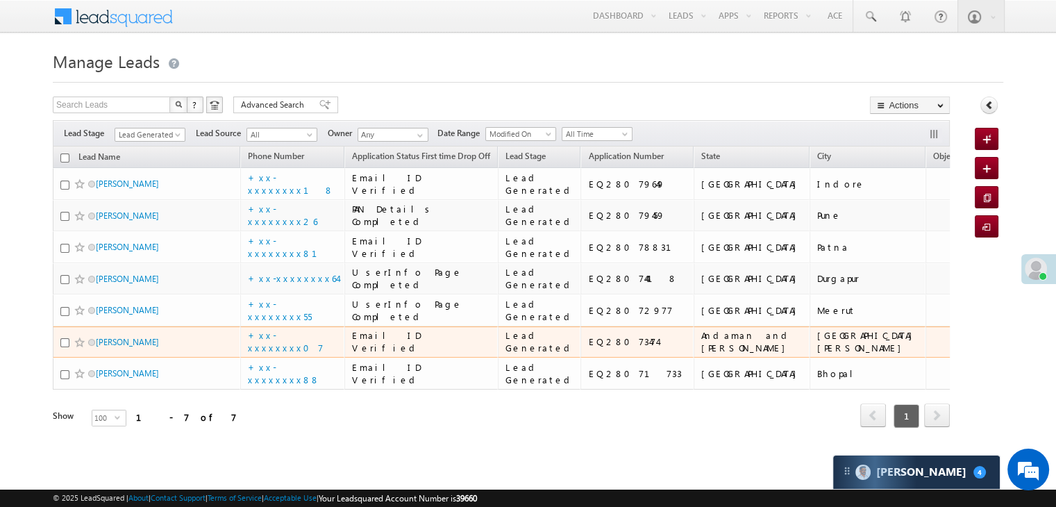
scroll to position [346, 0]
click at [133, 337] on link "Pervez dung dung" at bounding box center [127, 342] width 63 height 10
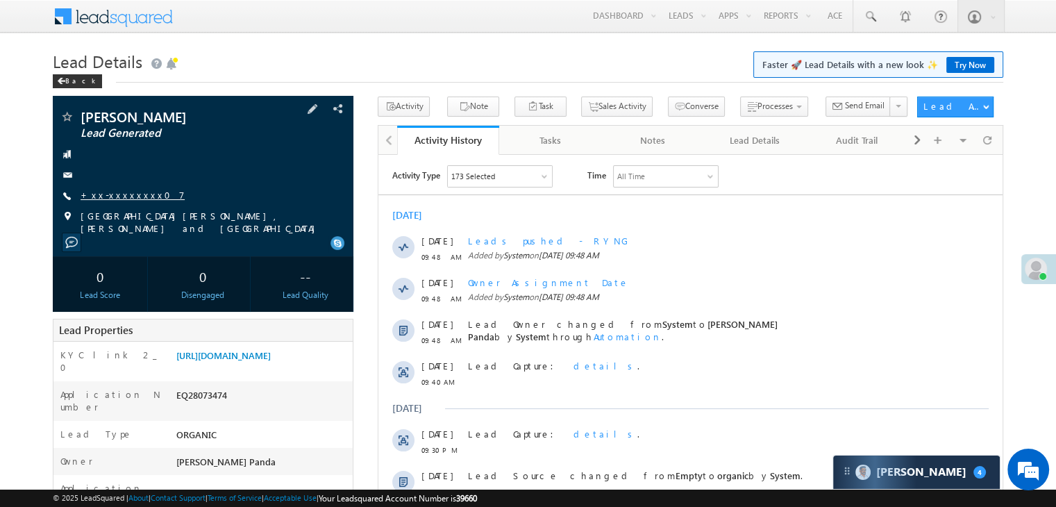
click at [112, 198] on link "+xx-xxxxxxxx07" at bounding box center [133, 195] width 104 height 12
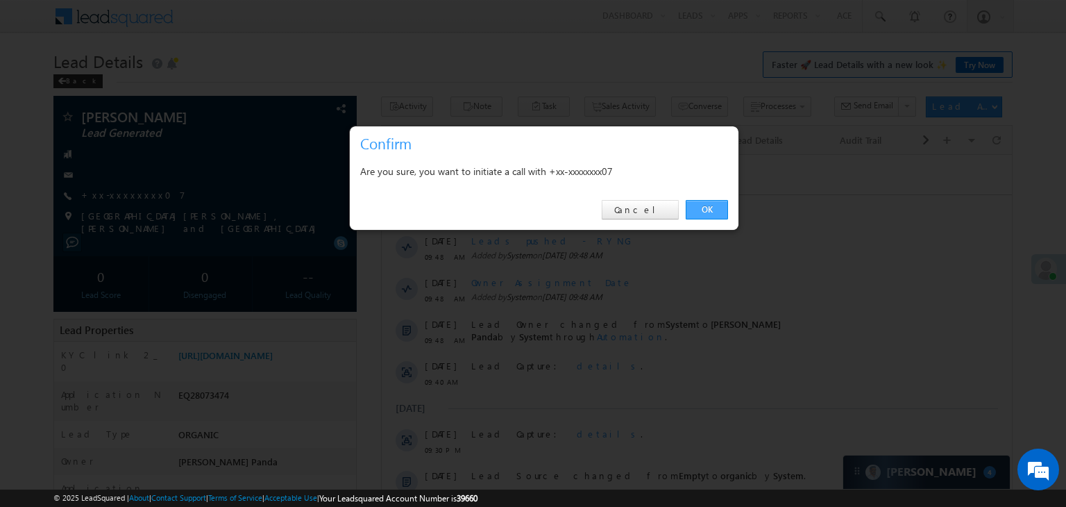
drag, startPoint x: 328, startPoint y: 54, endPoint x: 706, endPoint y: 212, distance: 409.7
click at [706, 212] on link "OK" at bounding box center [707, 209] width 42 height 19
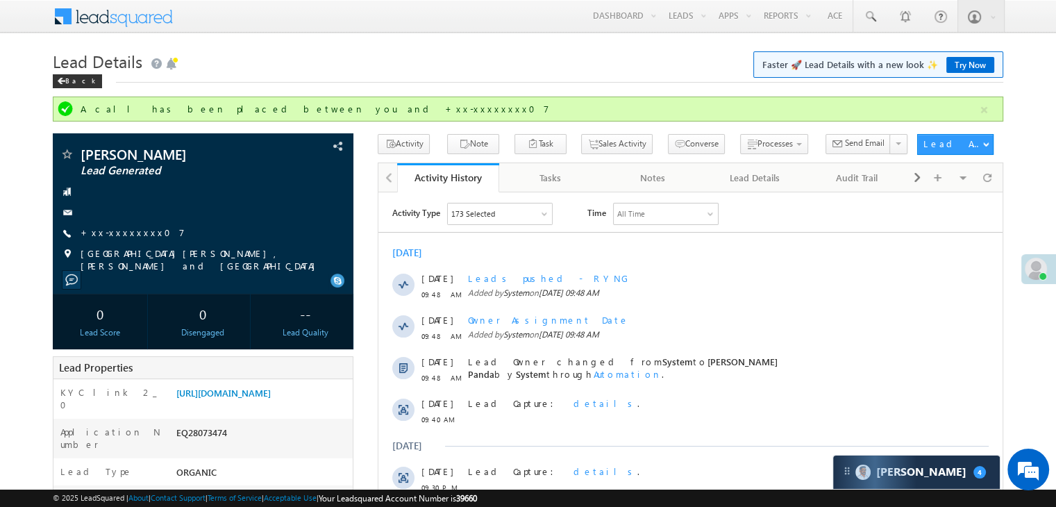
drag, startPoint x: 706, startPoint y: 212, endPoint x: 453, endPoint y: 53, distance: 298.4
click at [453, 53] on h1 "Lead Details Faster 🚀 Lead Details with a new look ✨ Try Now" at bounding box center [528, 59] width 950 height 27
click at [121, 232] on link "+xx-xxxxxxxx07" at bounding box center [133, 232] width 104 height 12
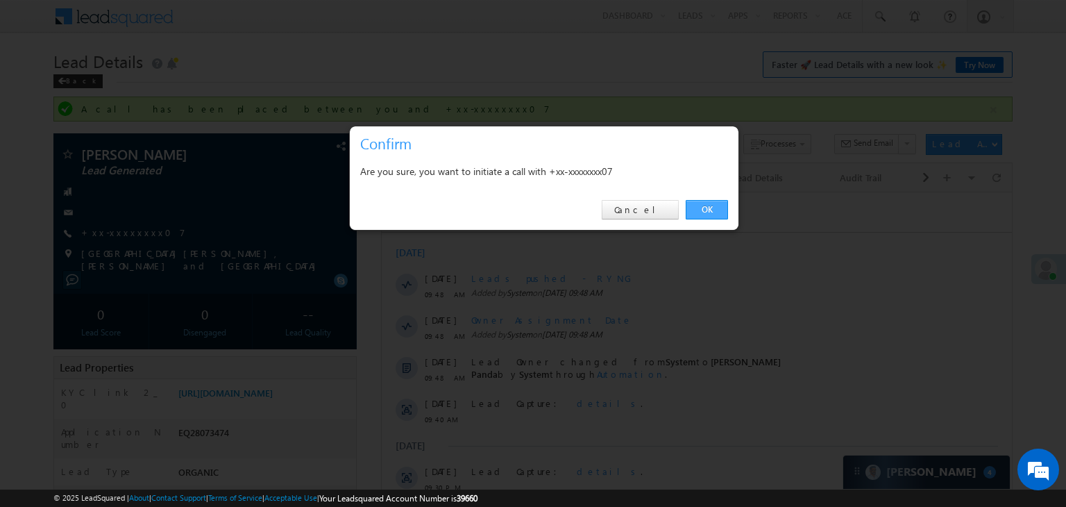
drag, startPoint x: 121, startPoint y: 232, endPoint x: 333, endPoint y: 23, distance: 297.9
click at [711, 215] on link "OK" at bounding box center [707, 209] width 42 height 19
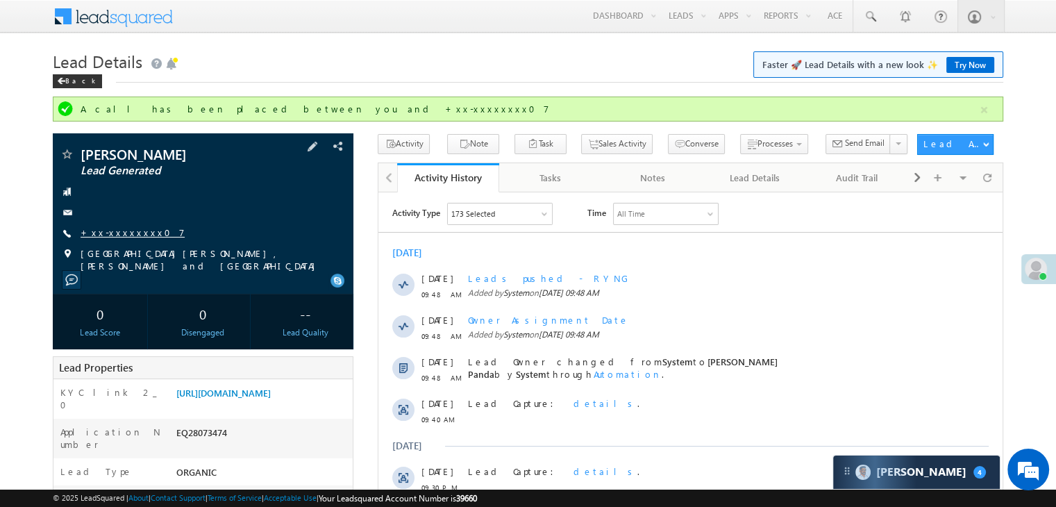
click at [103, 236] on link "+xx-xxxxxxxx07" at bounding box center [133, 232] width 104 height 12
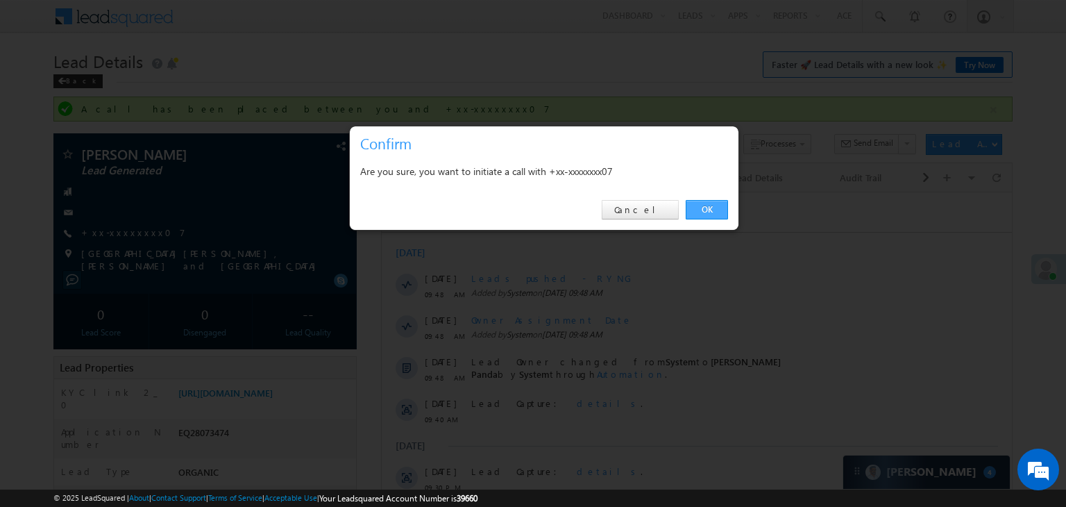
click at [705, 209] on link "OK" at bounding box center [707, 209] width 42 height 19
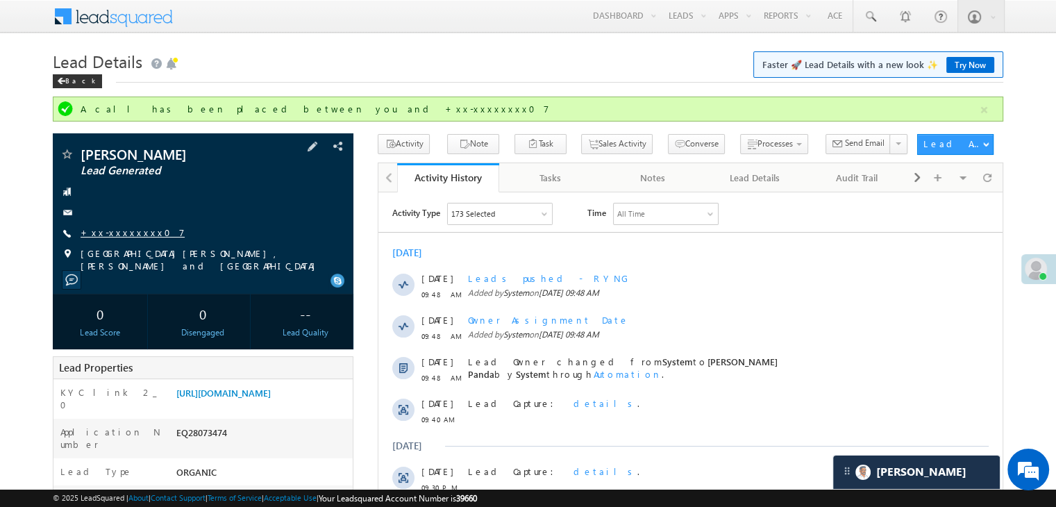
click at [110, 232] on link "+xx-xxxxxxxx07" at bounding box center [133, 232] width 104 height 12
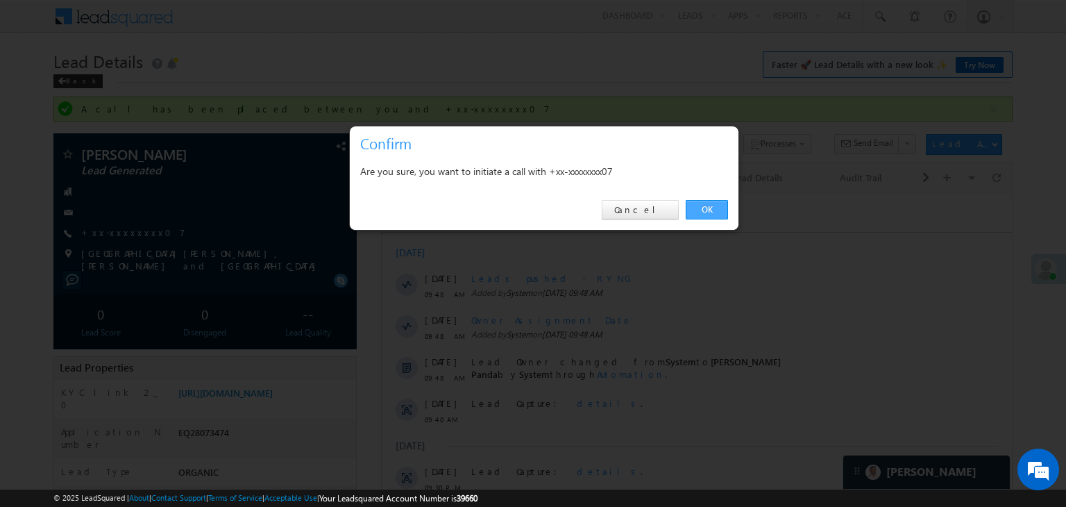
click at [709, 204] on link "OK" at bounding box center [707, 209] width 42 height 19
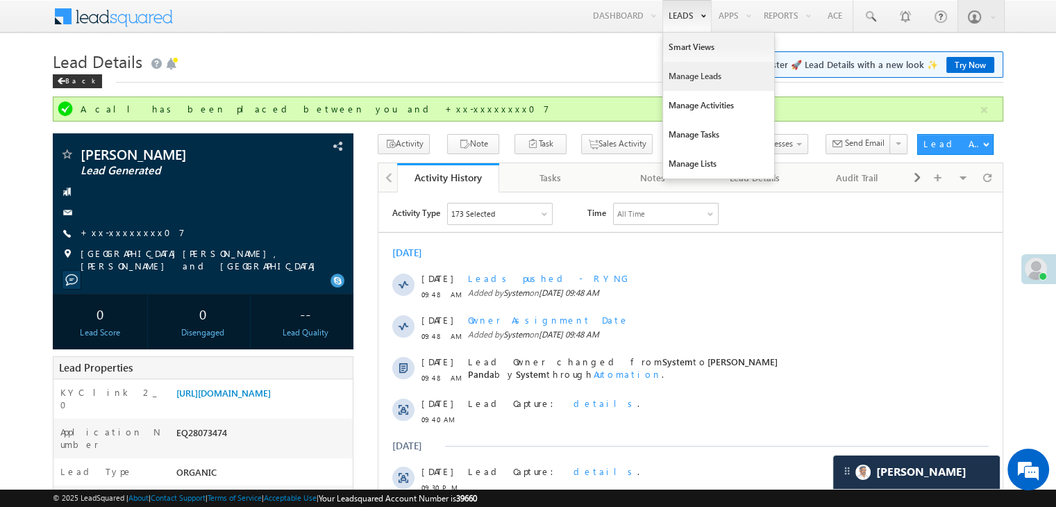
click at [677, 71] on link "Manage Leads" at bounding box center [718, 76] width 111 height 29
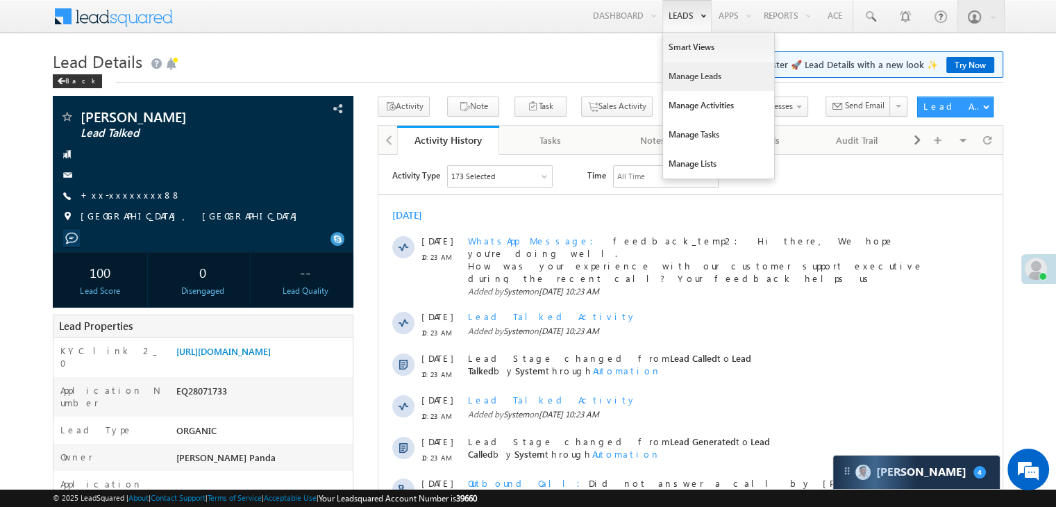
click at [688, 76] on link "Manage Leads" at bounding box center [718, 76] width 111 height 29
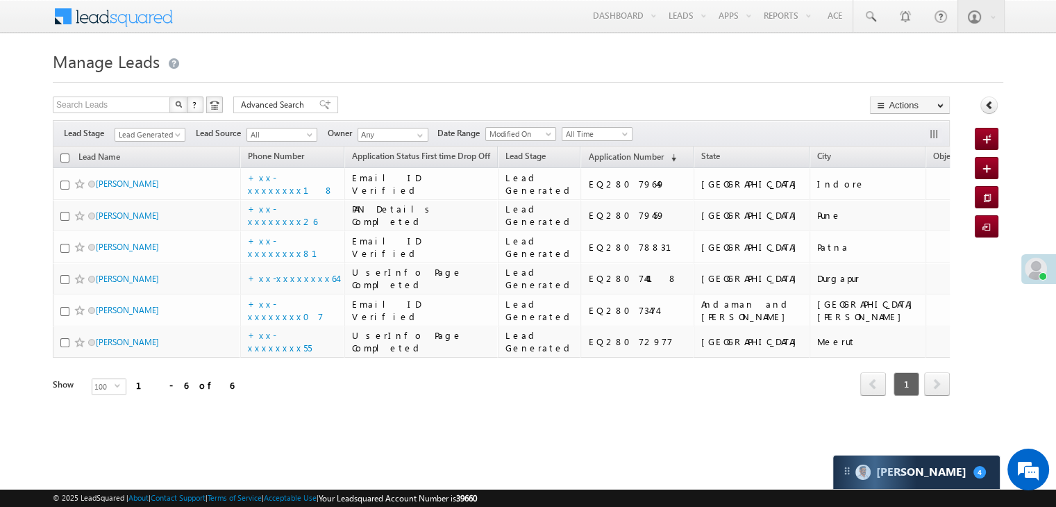
click at [178, 135] on span at bounding box center [178, 137] width 11 height 11
click at [138, 153] on link "All" at bounding box center [150, 150] width 70 height 12
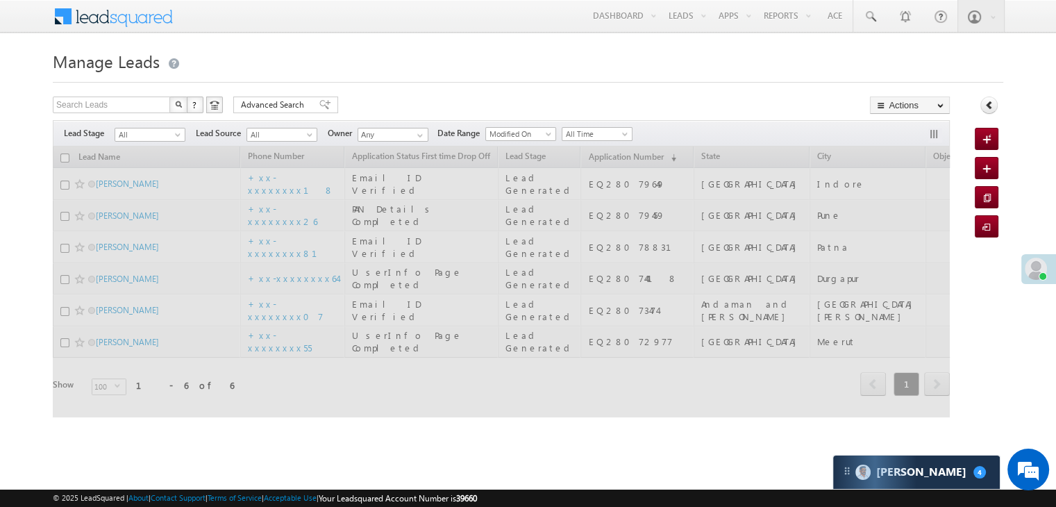
click at [397, 50] on h1 "Manage Leads" at bounding box center [528, 59] width 950 height 27
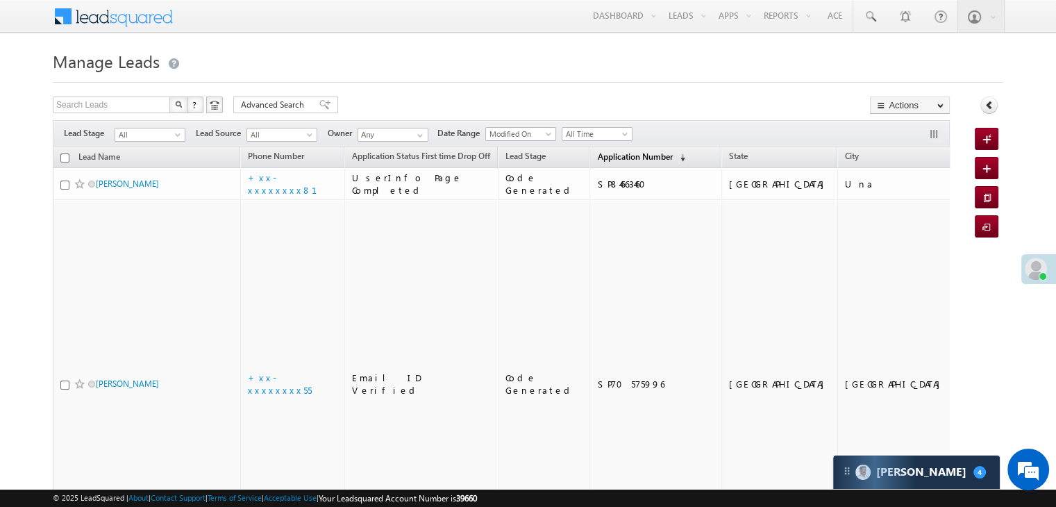
click at [597, 159] on span "Application Number" at bounding box center [634, 156] width 75 height 10
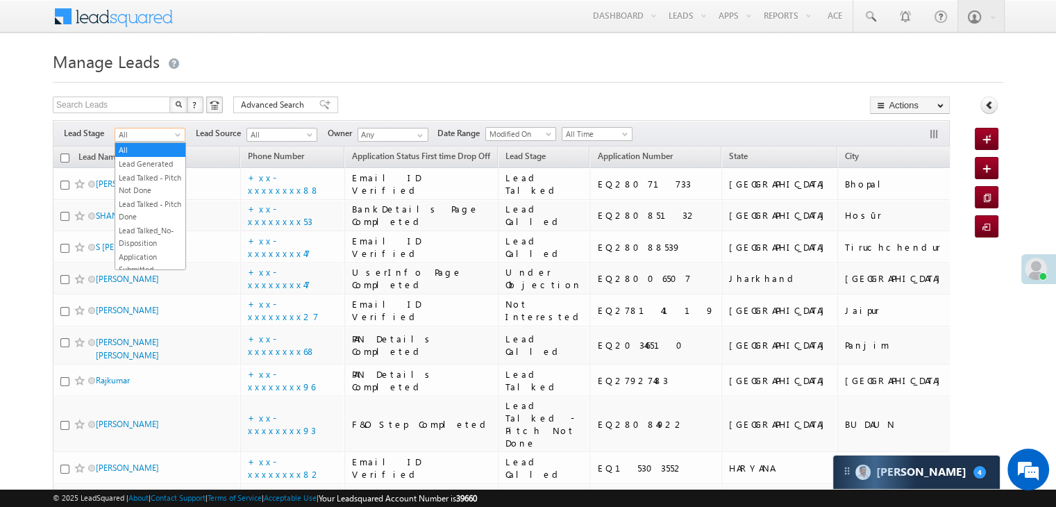
drag, startPoint x: 174, startPoint y: 139, endPoint x: 156, endPoint y: 130, distance: 20.2
click at [156, 130] on span "All" at bounding box center [148, 134] width 66 height 12
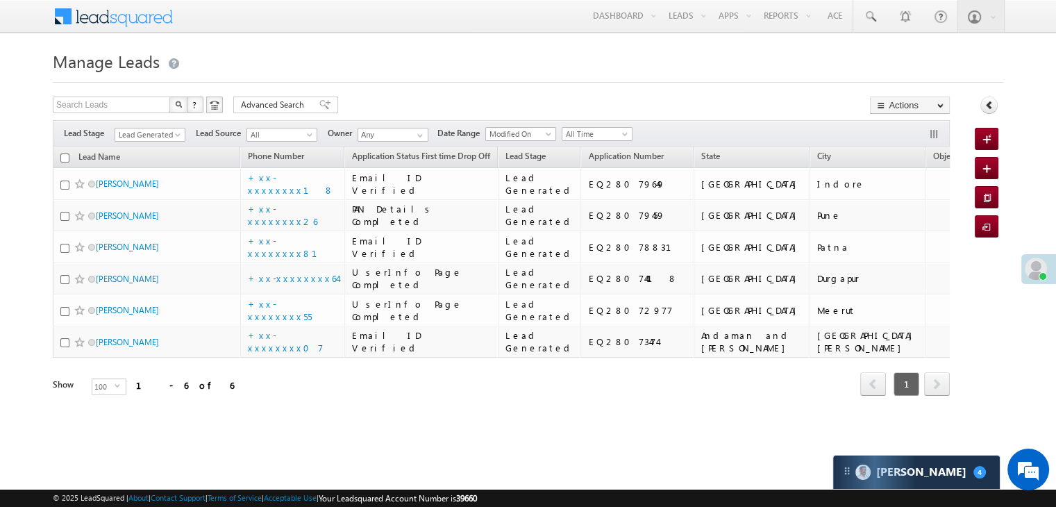
click at [421, 61] on h1 "Manage Leads" at bounding box center [528, 59] width 950 height 27
drag, startPoint x: 421, startPoint y: 61, endPoint x: 711, endPoint y: 52, distance: 289.5
click at [711, 52] on h1 "Manage Leads" at bounding box center [528, 59] width 950 height 27
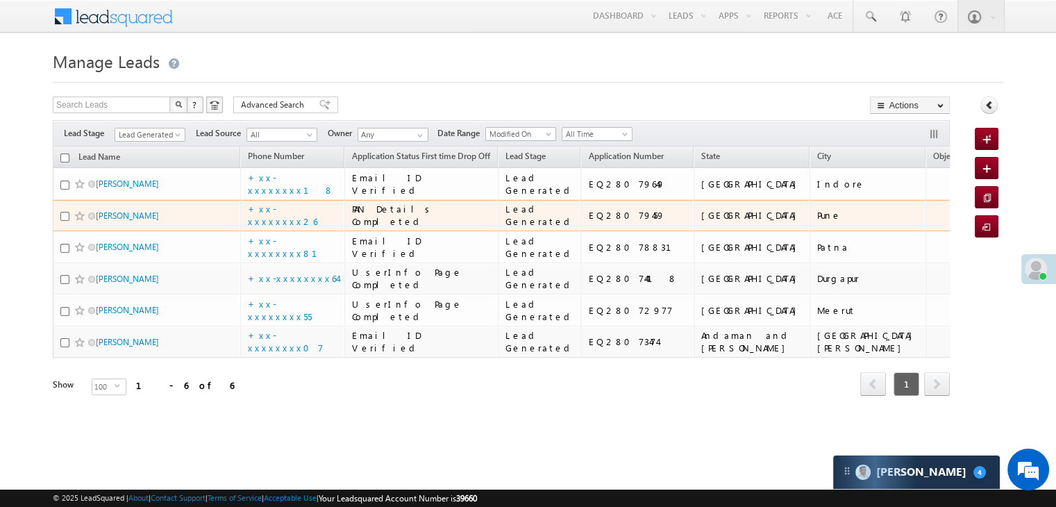
scroll to position [266, 0]
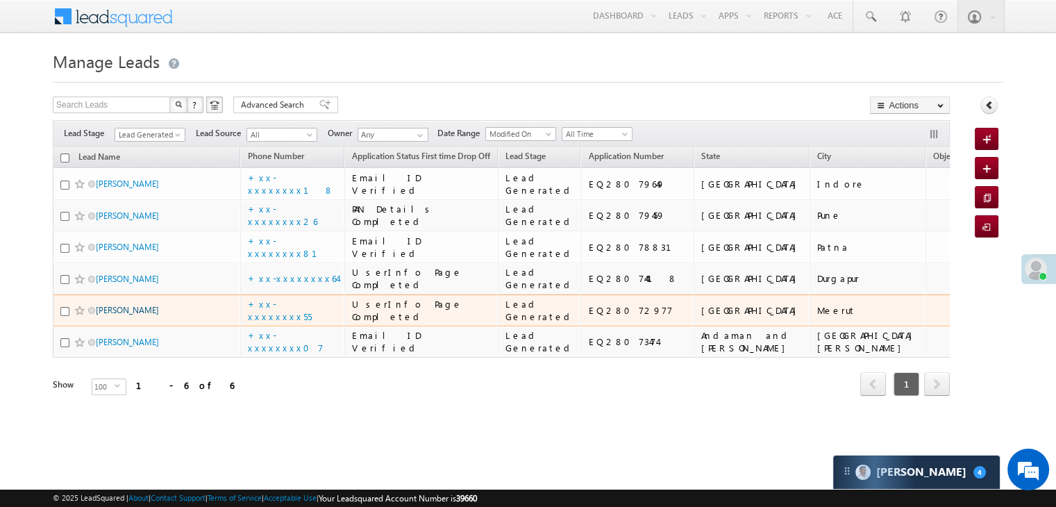
click at [103, 305] on link "Anshul" at bounding box center [127, 310] width 63 height 10
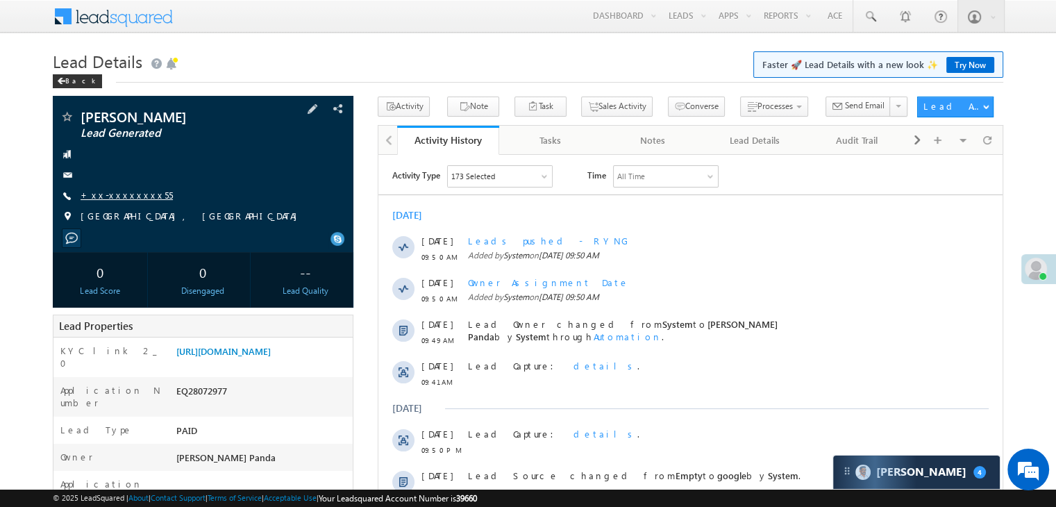
click at [118, 198] on link "+xx-xxxxxxxx55" at bounding box center [127, 195] width 92 height 12
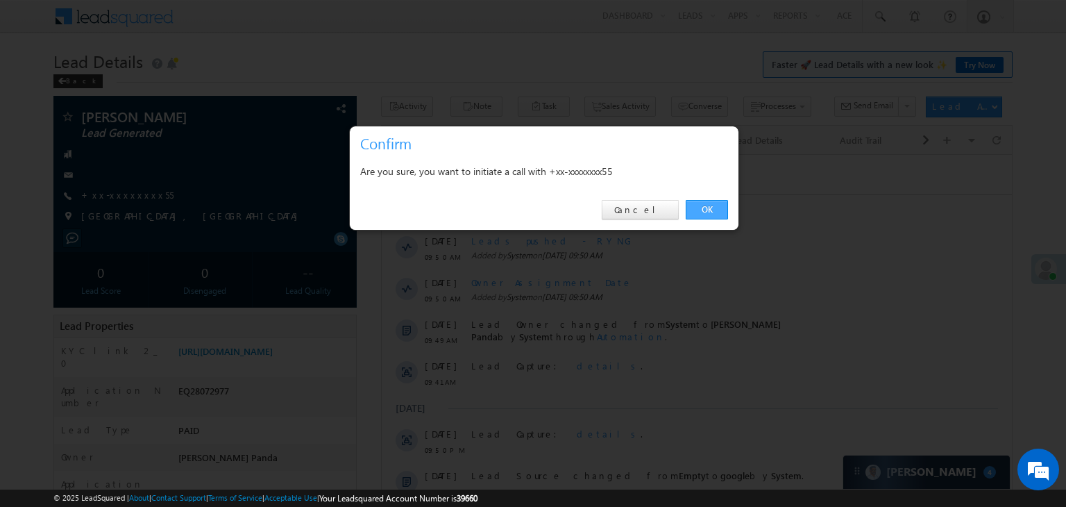
drag, startPoint x: 118, startPoint y: 198, endPoint x: 704, endPoint y: 210, distance: 585.8
click at [704, 210] on link "OK" at bounding box center [707, 209] width 42 height 19
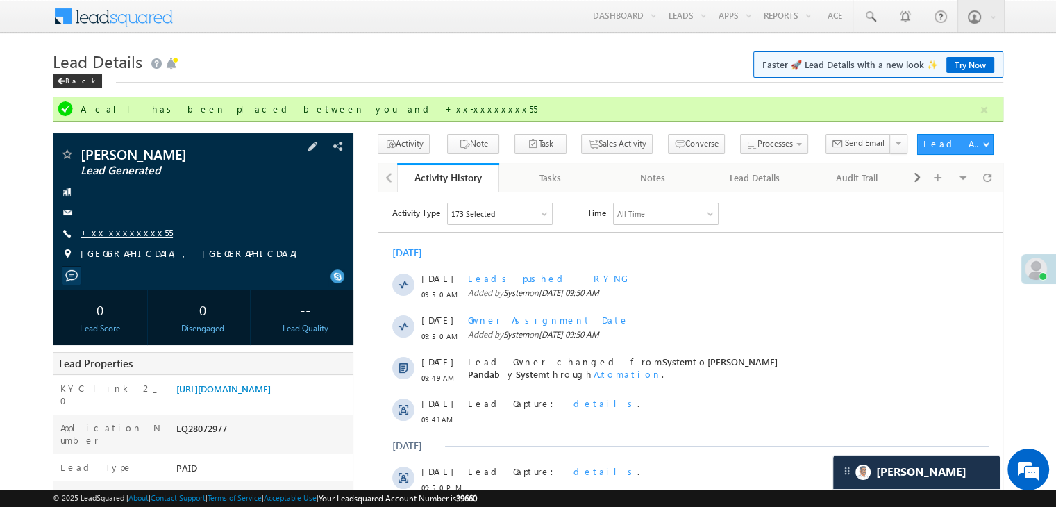
click at [117, 233] on link "+xx-xxxxxxxx55" at bounding box center [127, 232] width 92 height 12
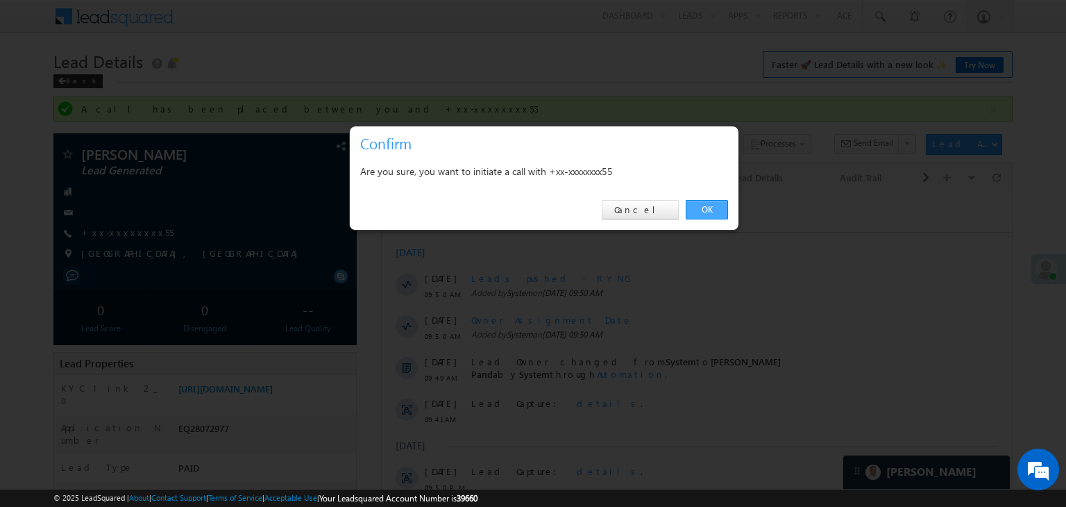
drag, startPoint x: 117, startPoint y: 233, endPoint x: 706, endPoint y: 205, distance: 590.5
click at [706, 205] on link "OK" at bounding box center [707, 209] width 42 height 19
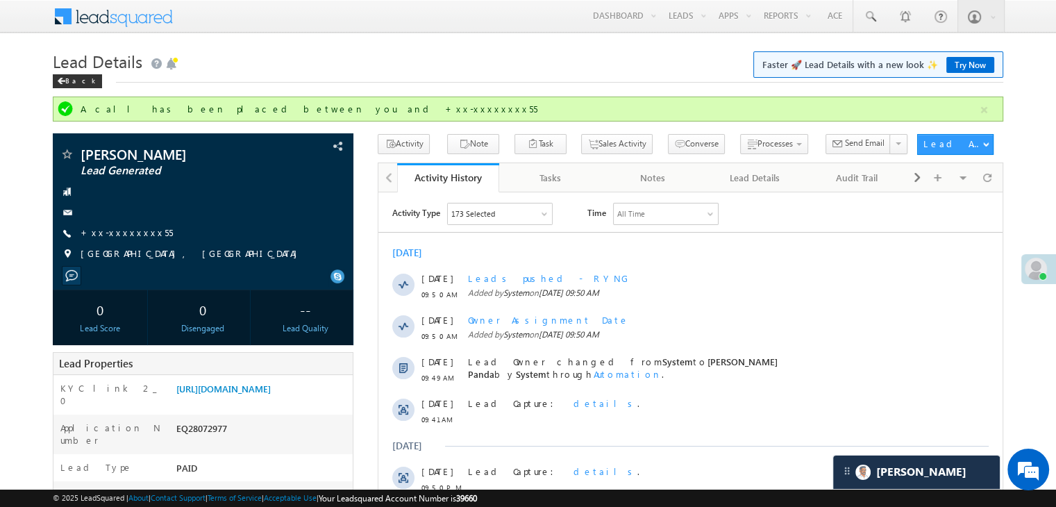
drag, startPoint x: 60, startPoint y: 78, endPoint x: 390, endPoint y: 54, distance: 330.5
click at [390, 54] on h1 "Lead Details Faster 🚀 Lead Details with a new look ✨ Try Now" at bounding box center [528, 59] width 950 height 27
click at [75, 87] on div "Back" at bounding box center [77, 81] width 49 height 14
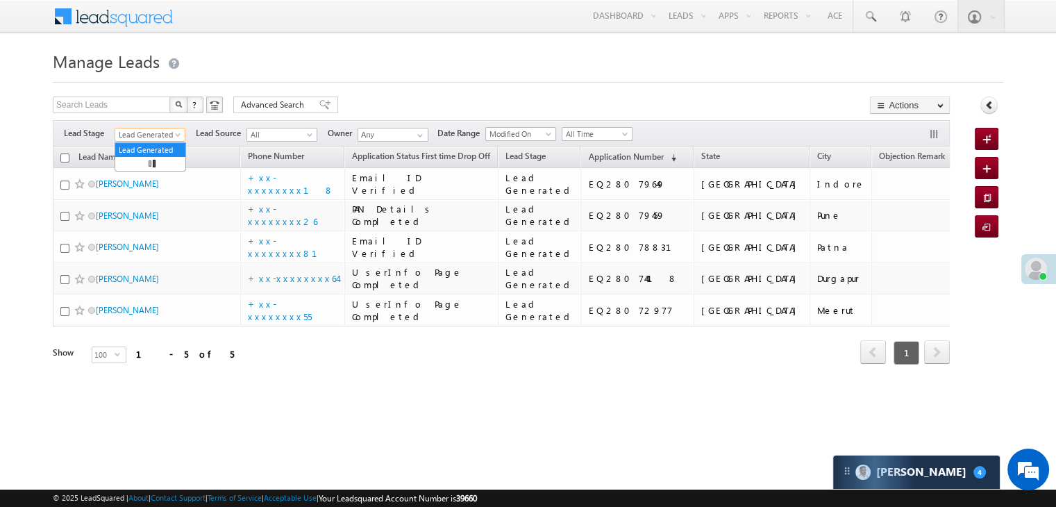
click at [179, 142] on ul "Lead Generated" at bounding box center [150, 156] width 71 height 29
click at [211, 56] on h1 "Manage Leads" at bounding box center [528, 59] width 950 height 27
drag, startPoint x: 211, startPoint y: 56, endPoint x: 624, endPoint y: 58, distance: 412.9
click at [624, 58] on h1 "Manage Leads" at bounding box center [528, 59] width 950 height 27
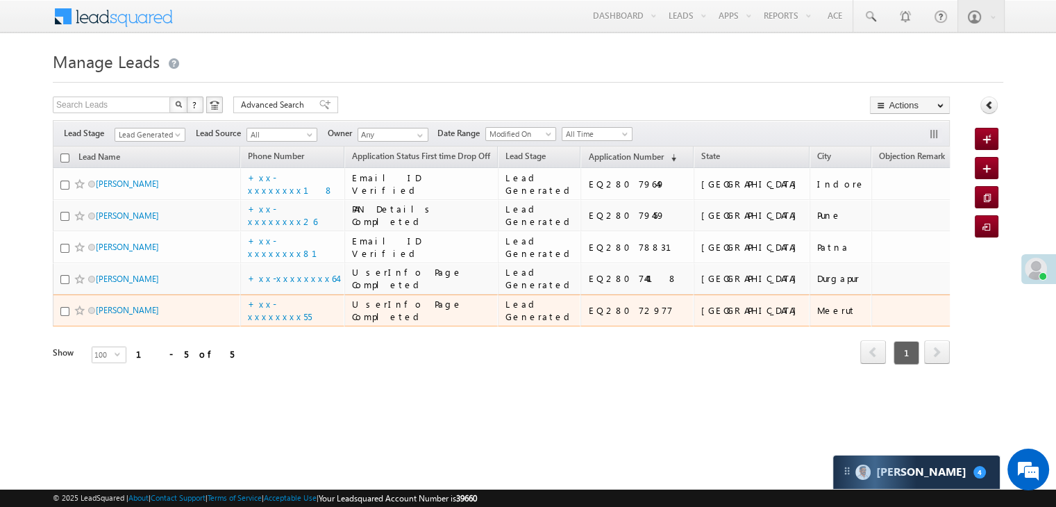
drag, startPoint x: 109, startPoint y: 344, endPoint x: 21, endPoint y: 351, distance: 88.4
click at [21, 351] on body "Menu Madhumita Panda Madhu mita. Panda @ange lbrok ing.c om" at bounding box center [528, 201] width 1056 height 403
click at [108, 315] on link "Anshul" at bounding box center [127, 310] width 63 height 10
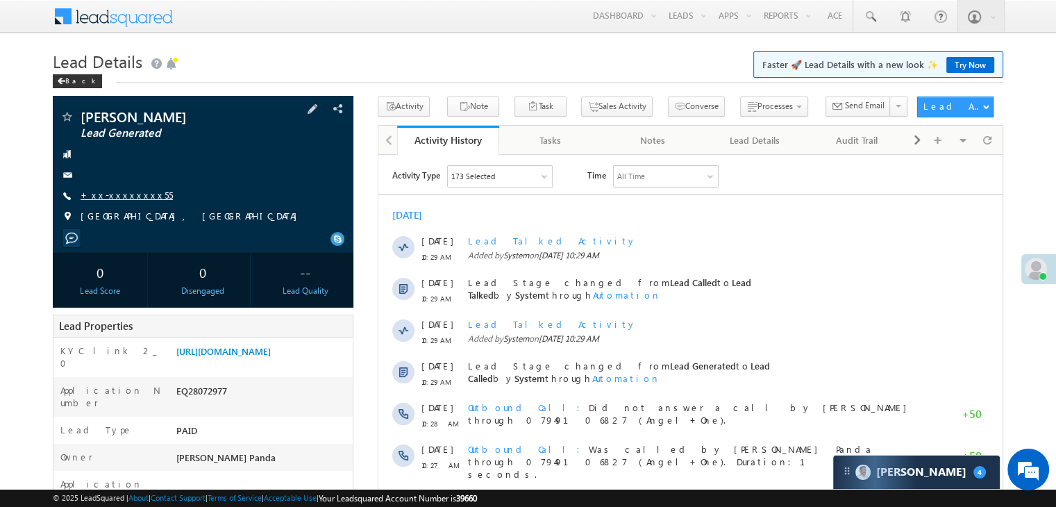
click at [127, 192] on link "+xx-xxxxxxxx55" at bounding box center [127, 195] width 92 height 12
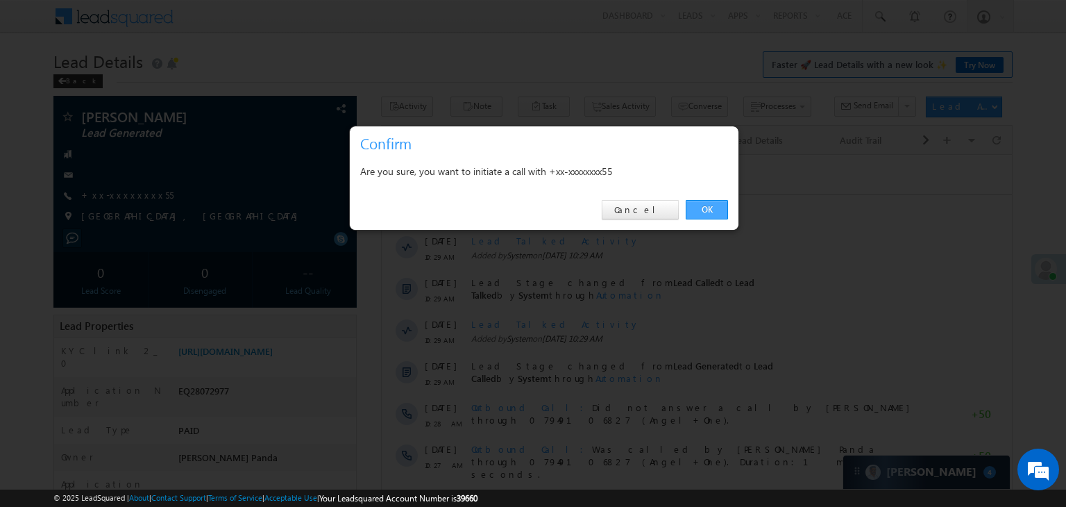
click at [706, 201] on link "OK" at bounding box center [707, 209] width 42 height 19
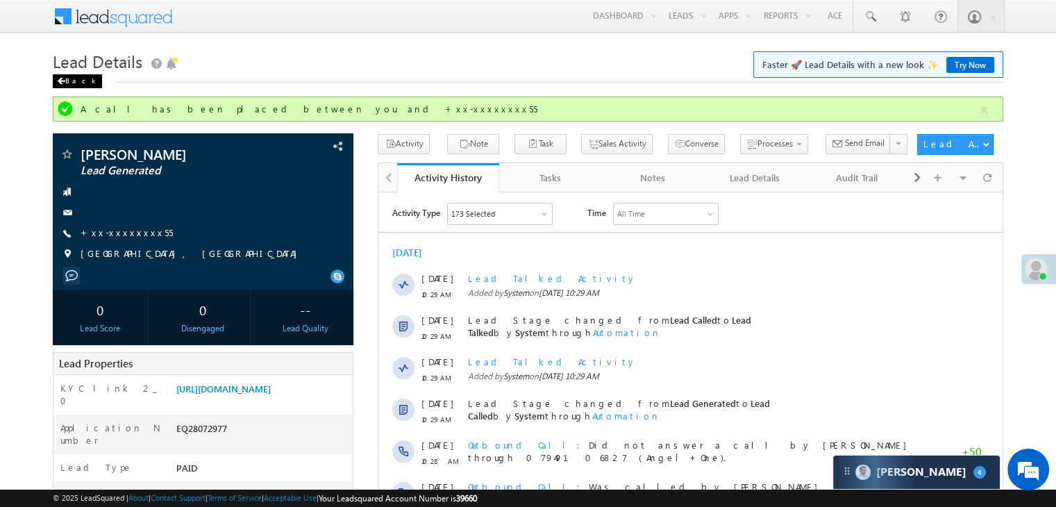
click at [67, 79] on div "Back" at bounding box center [77, 81] width 49 height 14
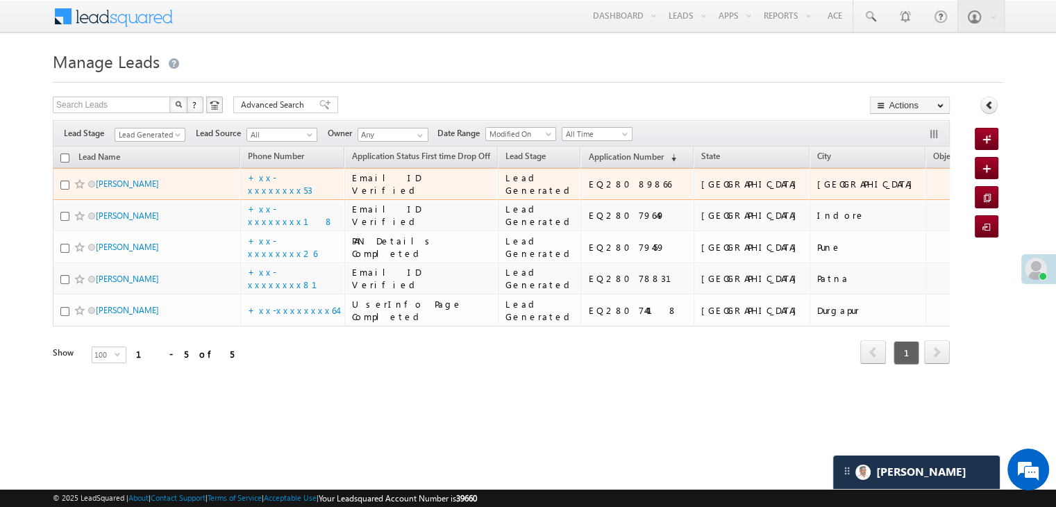
scroll to position [185, 0]
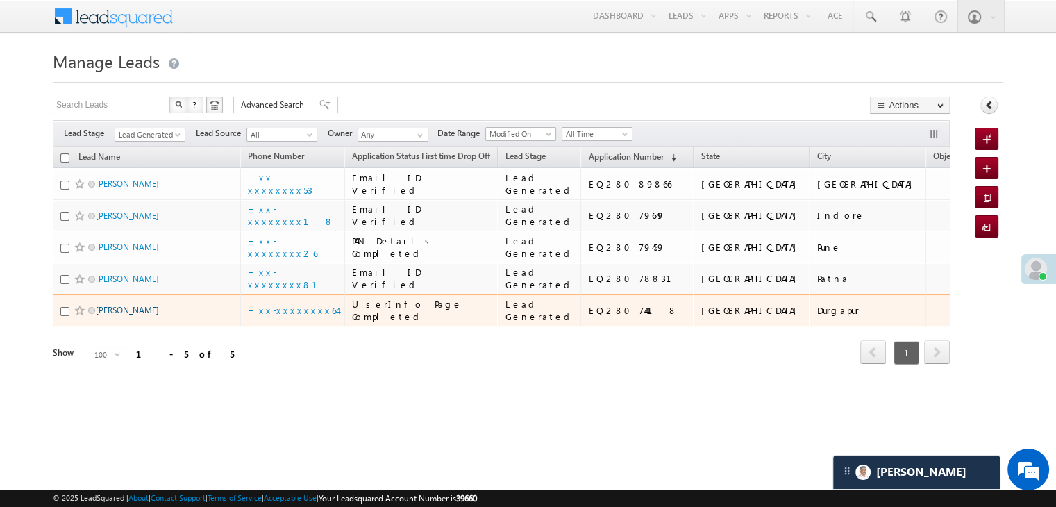
click at [117, 315] on link "[PERSON_NAME]" at bounding box center [127, 310] width 63 height 10
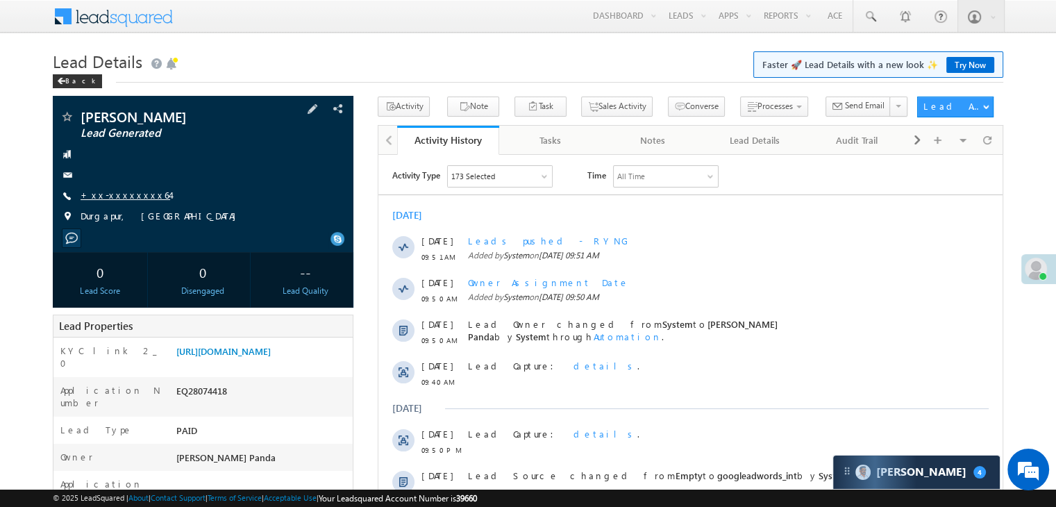
click at [127, 198] on link "+xx-xxxxxxxx64" at bounding box center [126, 195] width 90 height 12
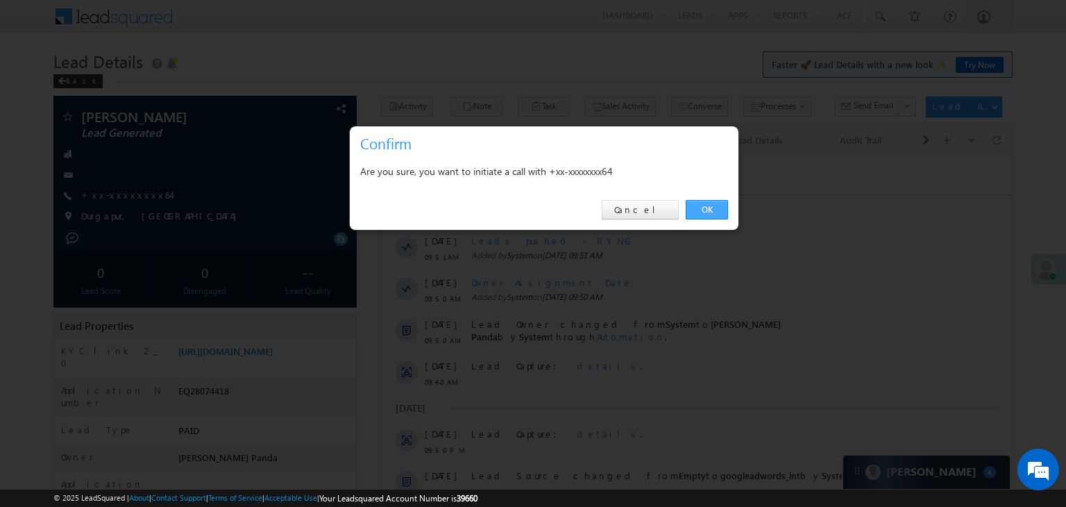
click at [710, 207] on link "OK" at bounding box center [707, 209] width 42 height 19
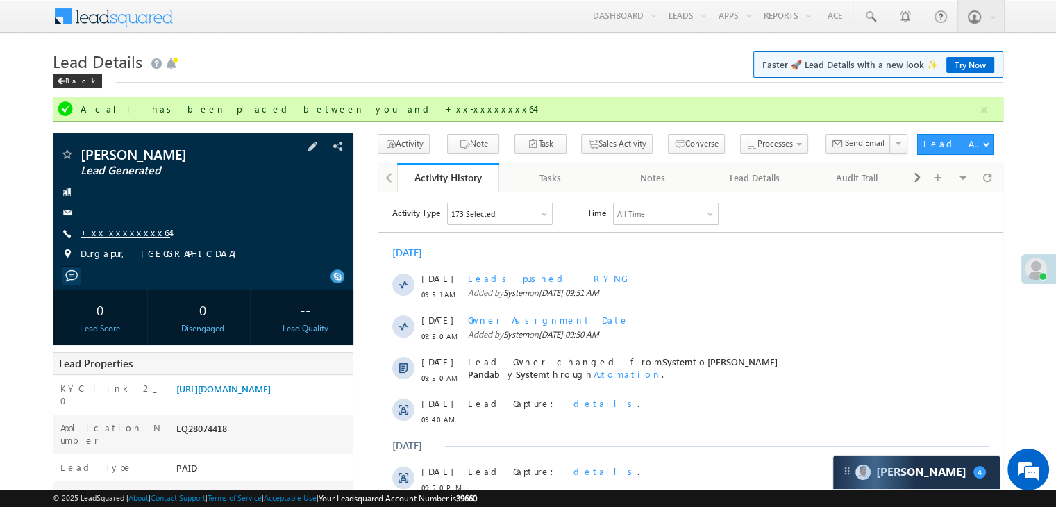
click at [115, 230] on link "+xx-xxxxxxxx64" at bounding box center [126, 232] width 90 height 12
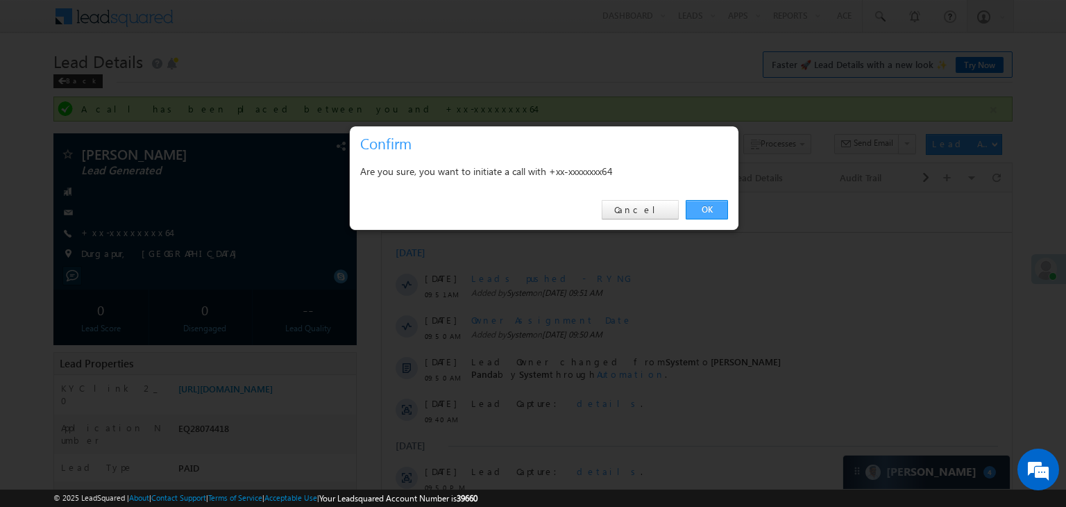
click at [700, 207] on link "OK" at bounding box center [707, 209] width 42 height 19
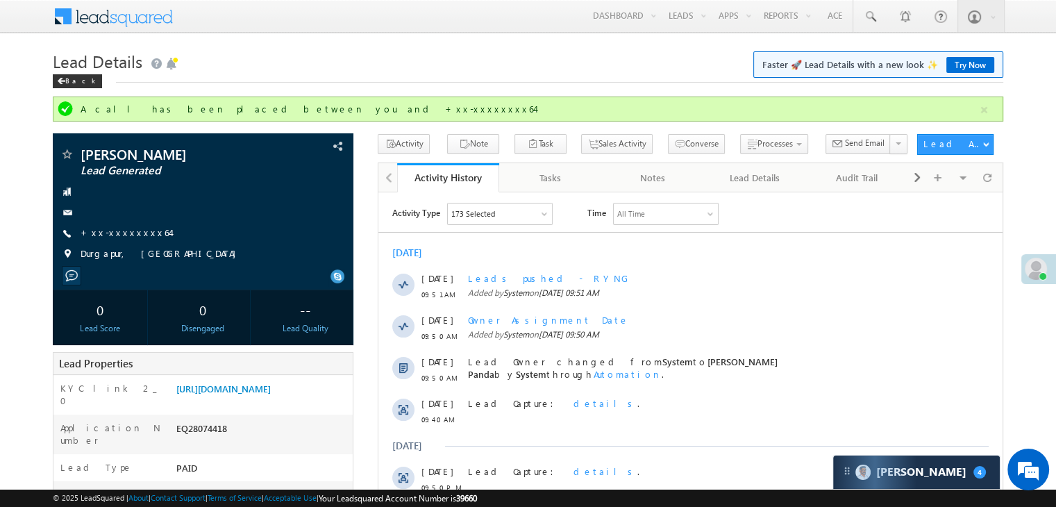
click at [253, 67] on h1 "Lead Details Faster 🚀 Lead Details with a new look ✨ Try Now" at bounding box center [528, 59] width 950 height 27
drag, startPoint x: 253, startPoint y: 67, endPoint x: 66, endPoint y: 84, distance: 187.4
click at [66, 84] on div "Back" at bounding box center [77, 81] width 49 height 14
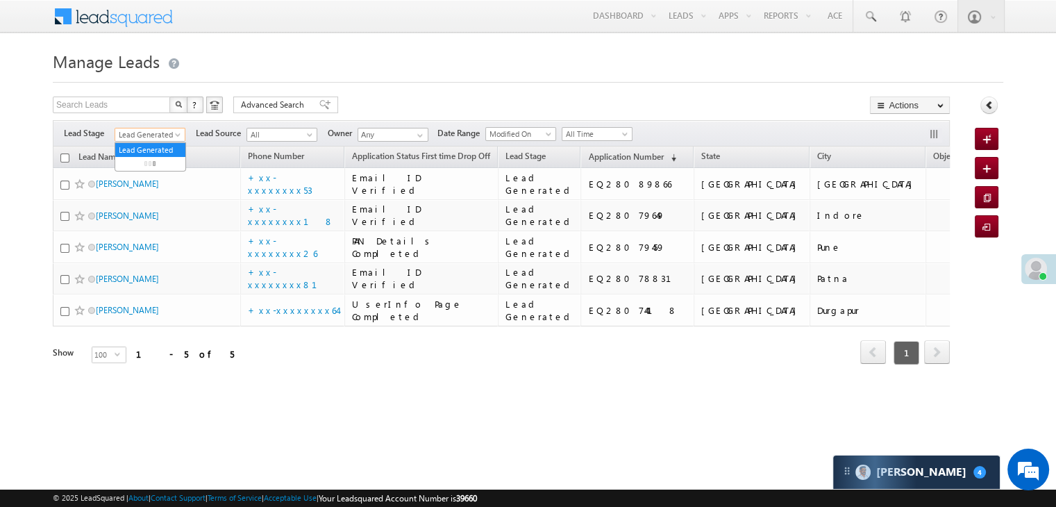
click at [178, 130] on span "Lead Generated" at bounding box center [148, 134] width 66 height 12
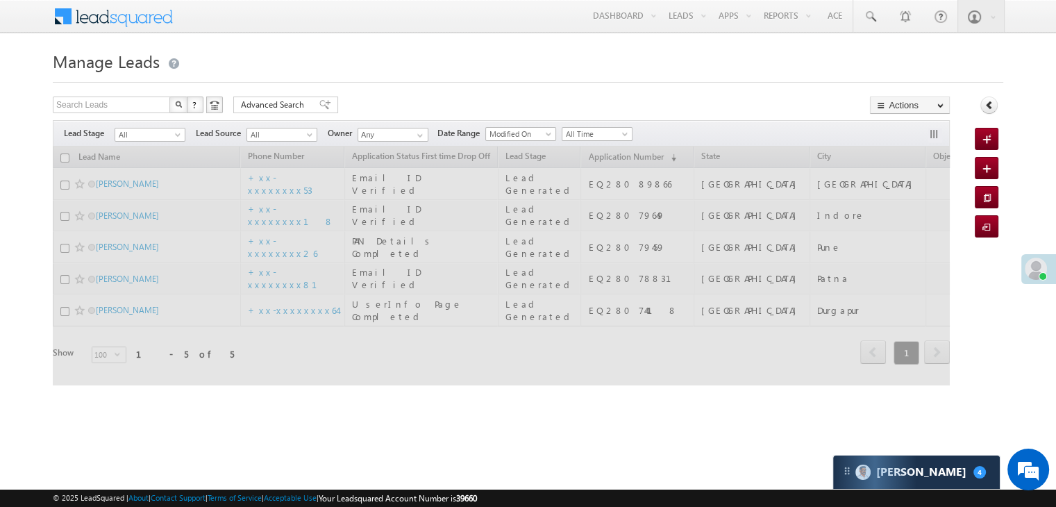
drag, startPoint x: 136, startPoint y: 151, endPoint x: 520, endPoint y: 53, distance: 395.9
click at [520, 53] on h1 "Manage Leads" at bounding box center [528, 59] width 950 height 27
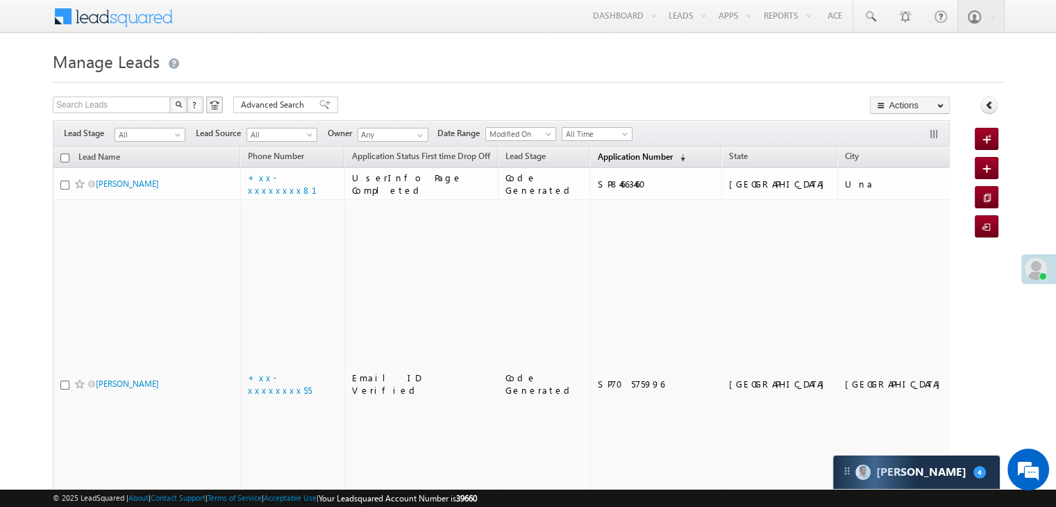
click at [608, 158] on span "Application Number" at bounding box center [634, 156] width 75 height 10
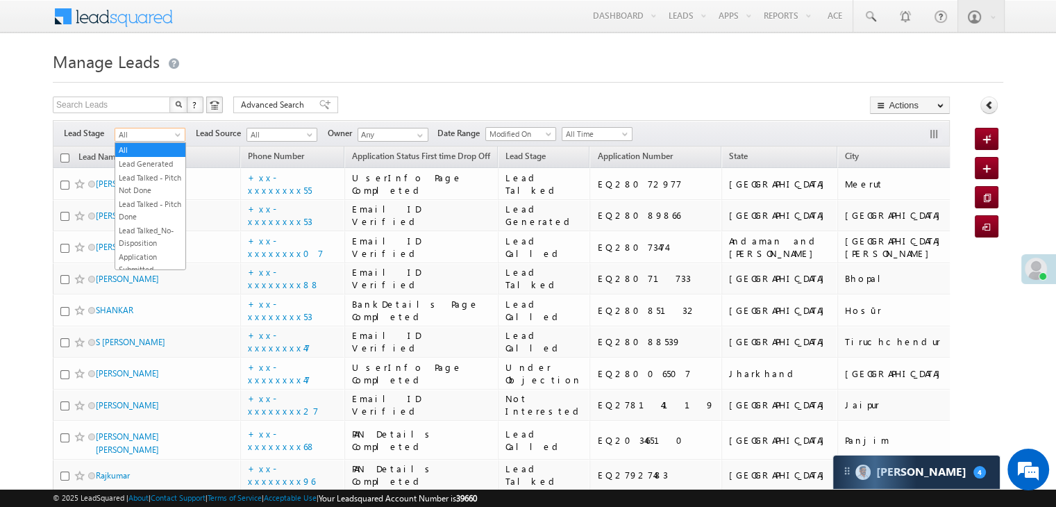
click span
click link "Lead Generated"
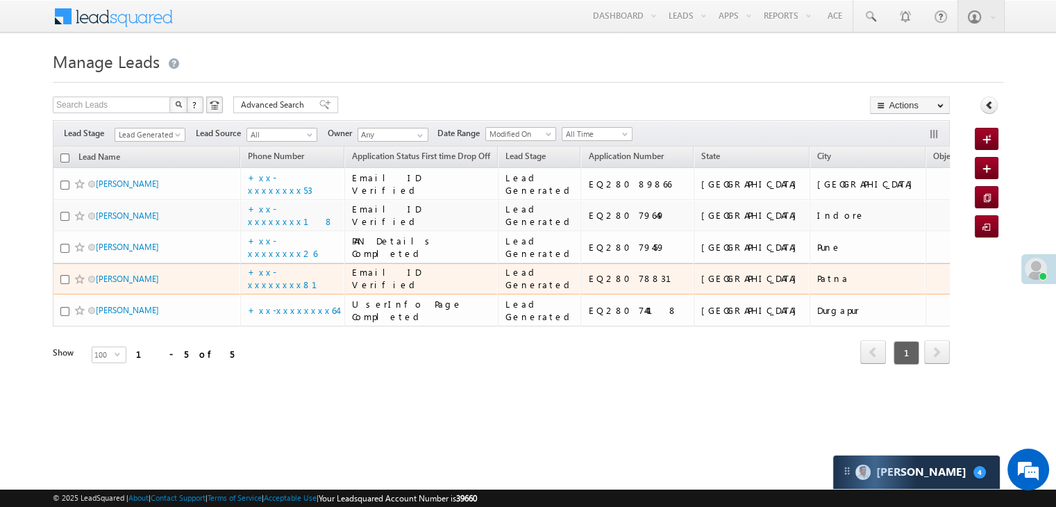
scroll to position [185, 0]
click link "[PERSON_NAME]"
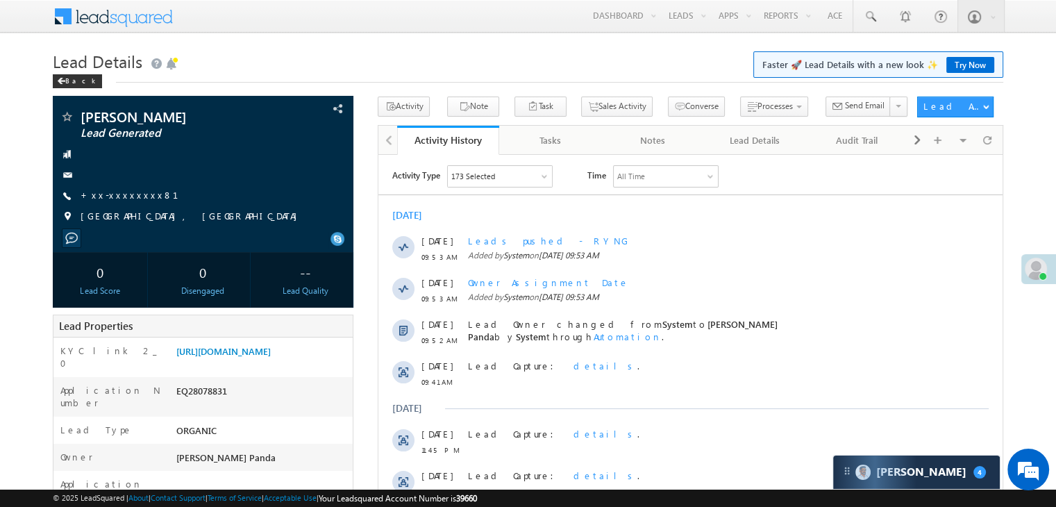
drag, startPoint x: 384, startPoint y: 416, endPoint x: 785, endPoint y: 210, distance: 450.7
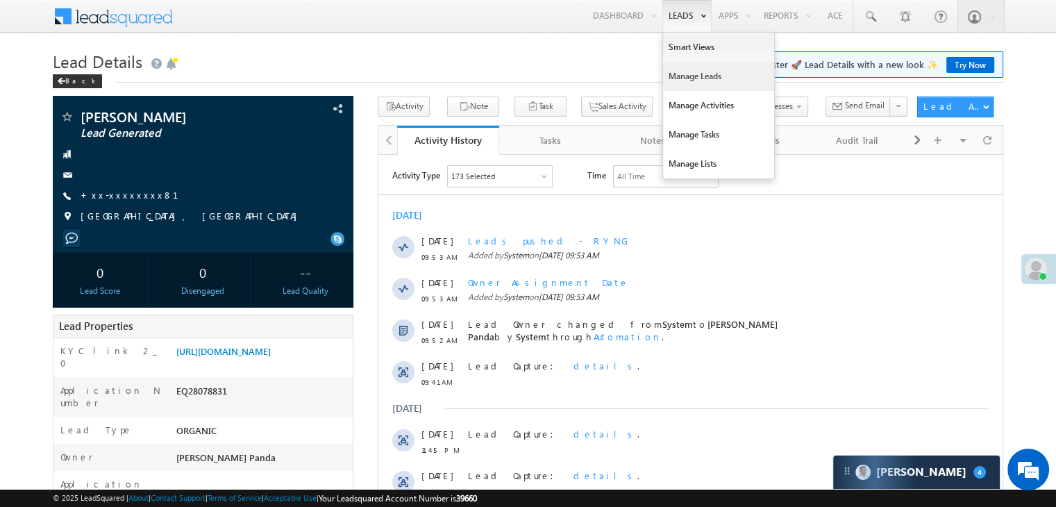
click at [683, 76] on link "Manage Leads" at bounding box center [718, 76] width 111 height 29
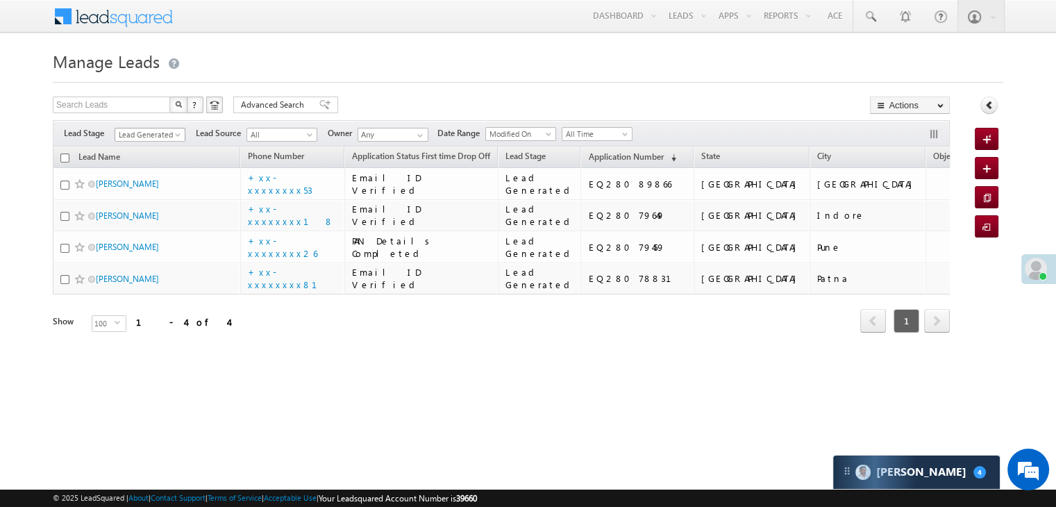
click at [173, 134] on span at bounding box center [178, 137] width 11 height 11
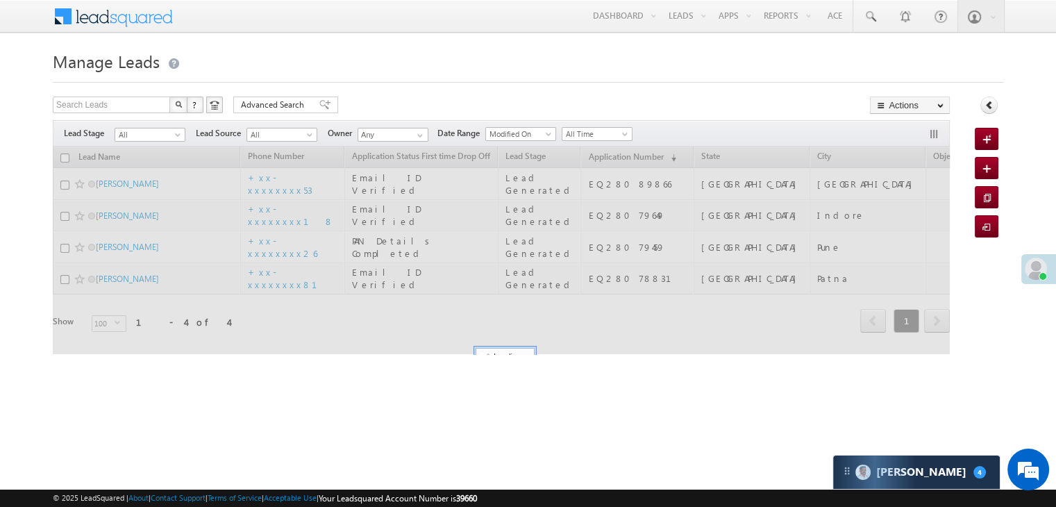
click at [490, 66] on h1 "Manage Leads" at bounding box center [528, 59] width 950 height 27
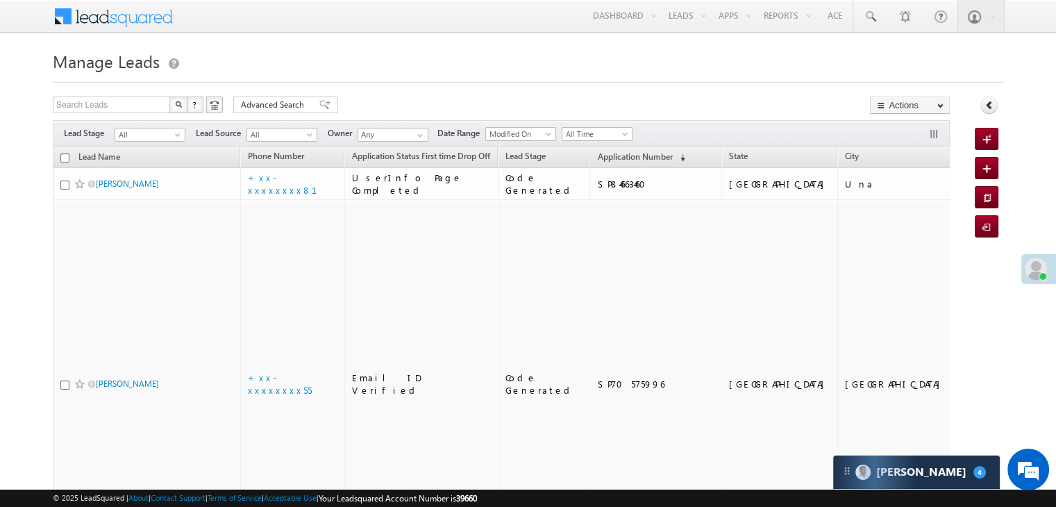
drag, startPoint x: 490, startPoint y: 66, endPoint x: 323, endPoint y: 44, distance: 168.0
click at [602, 154] on span "Application Number" at bounding box center [634, 156] width 75 height 10
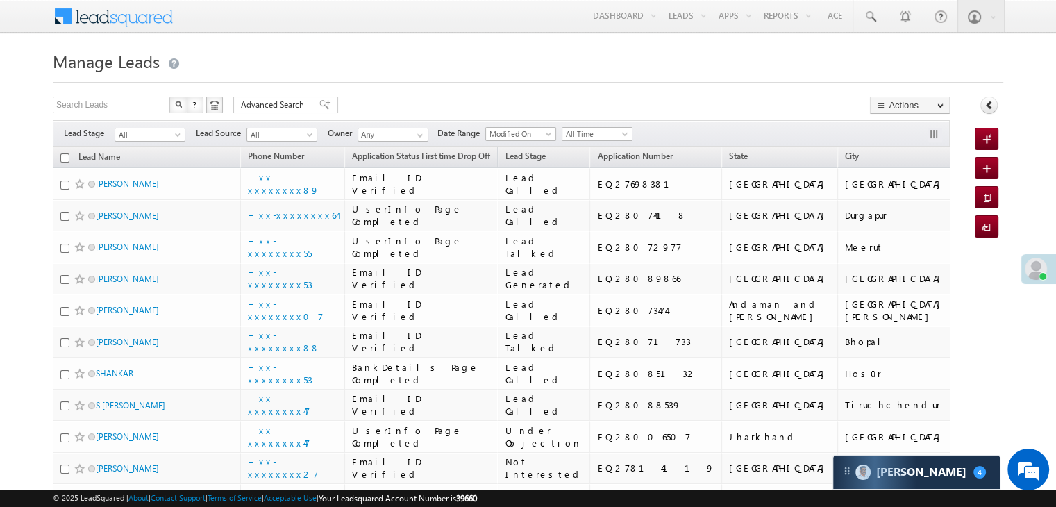
drag, startPoint x: 602, startPoint y: 154, endPoint x: 606, endPoint y: 74, distance: 79.9
click at [606, 74] on div "Manage Leads" at bounding box center [528, 64] width 950 height 36
click at [178, 139] on span at bounding box center [178, 137] width 11 height 11
click at [287, 59] on h1 "Manage Leads" at bounding box center [528, 59] width 950 height 27
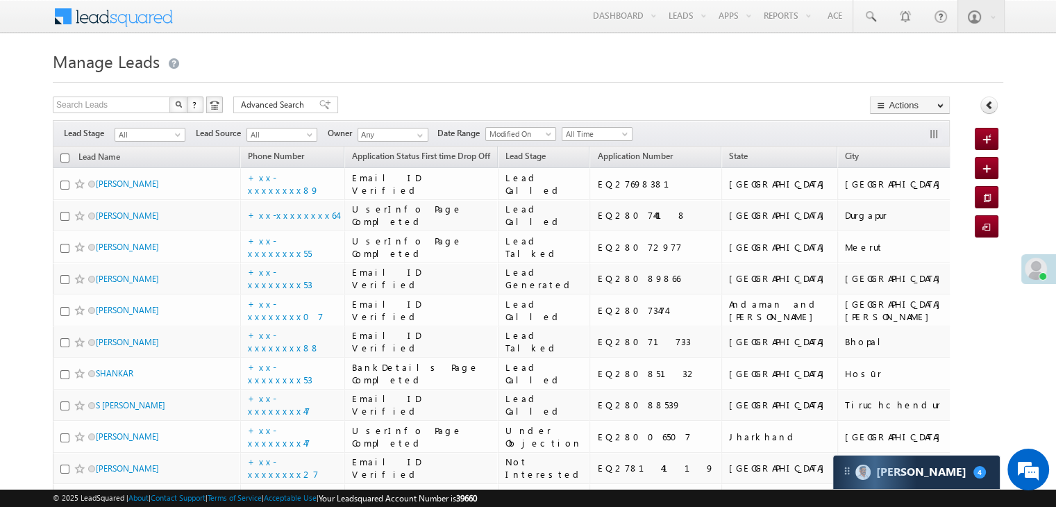
drag, startPoint x: 287, startPoint y: 59, endPoint x: 611, endPoint y: 53, distance: 323.5
drag, startPoint x: 611, startPoint y: 53, endPoint x: 462, endPoint y: 59, distance: 148.6
drag, startPoint x: 462, startPoint y: 59, endPoint x: 377, endPoint y: 60, distance: 85.4
click at [377, 60] on h1 "Manage Leads" at bounding box center [528, 59] width 950 height 27
click at [176, 139] on span at bounding box center [178, 137] width 11 height 11
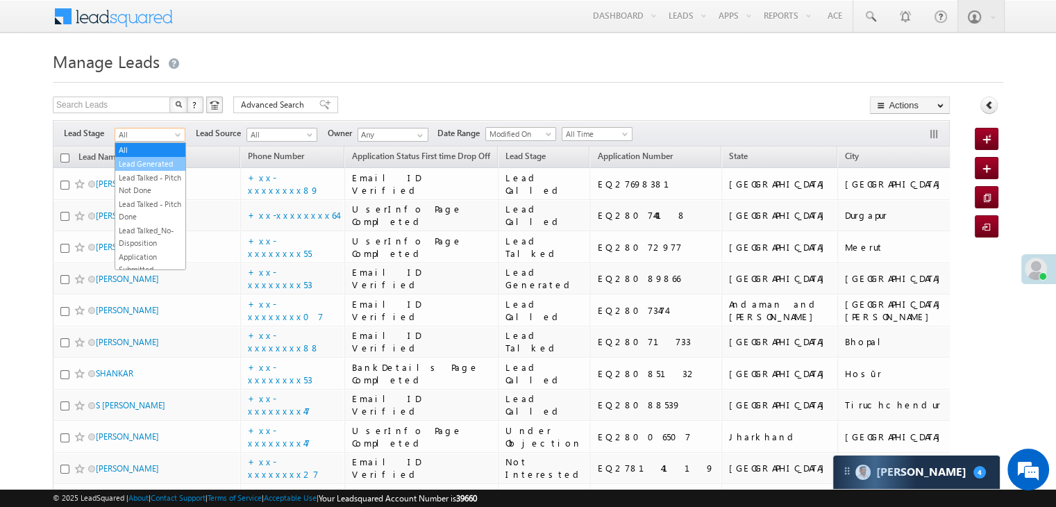
click at [117, 170] on link "Lead Generated" at bounding box center [150, 164] width 70 height 12
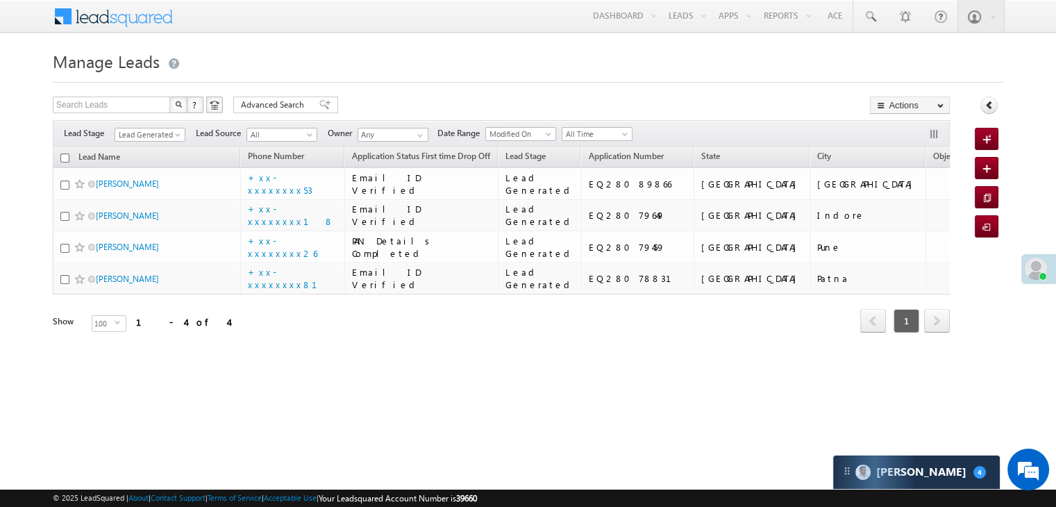
drag, startPoint x: 425, startPoint y: 67, endPoint x: 325, endPoint y: 59, distance: 100.2
click at [325, 59] on h1 "Manage Leads" at bounding box center [528, 59] width 950 height 27
click at [177, 132] on span at bounding box center [178, 137] width 11 height 11
click at [161, 144] on link "All" at bounding box center [150, 150] width 70 height 12
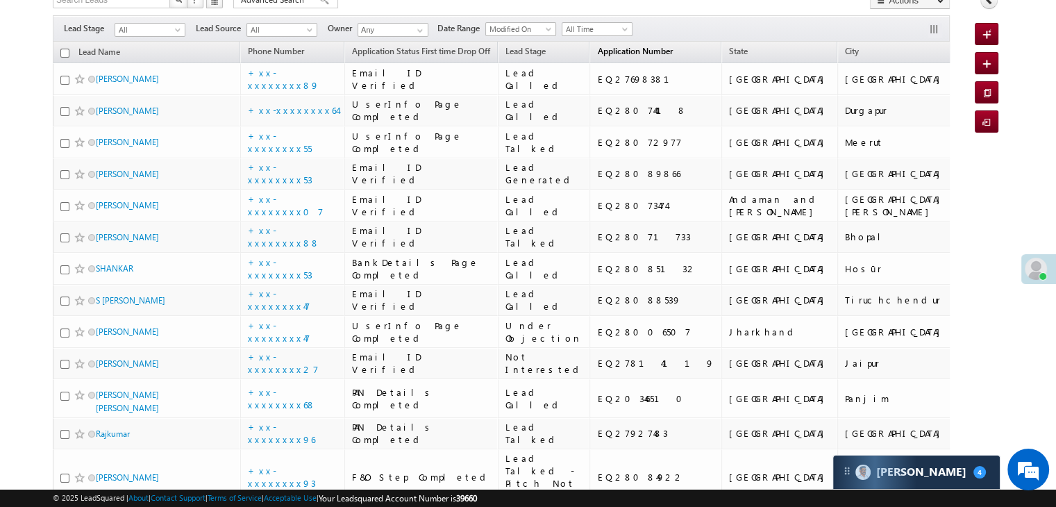
click at [599, 51] on span "Application Number" at bounding box center [634, 51] width 75 height 10
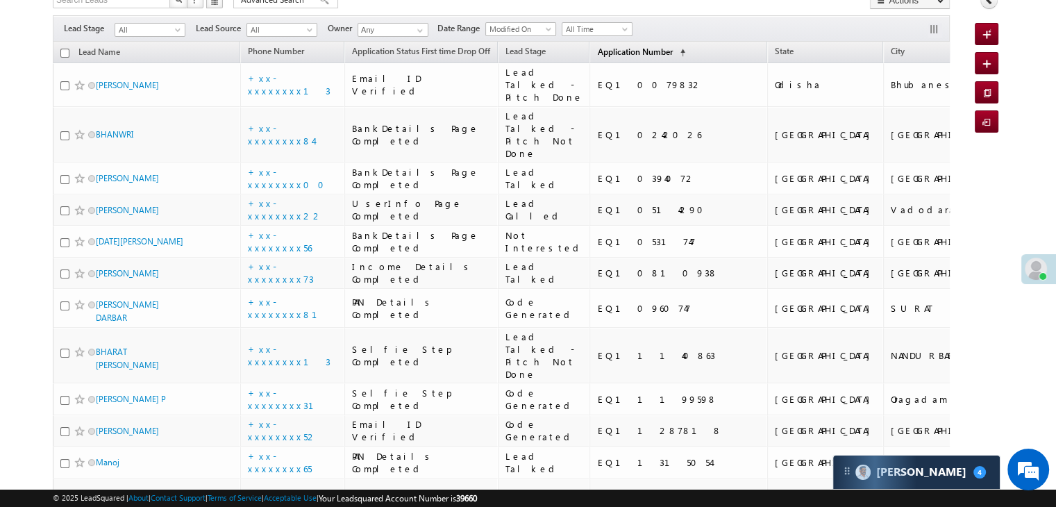
click at [597, 47] on span "Application Number" at bounding box center [634, 51] width 75 height 10
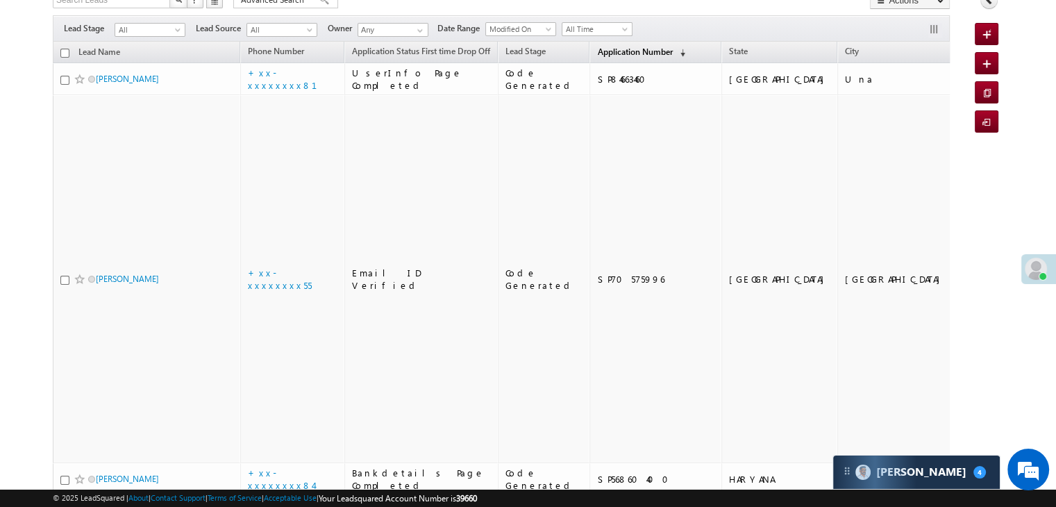
click at [597, 52] on span "Application Number" at bounding box center [634, 51] width 75 height 10
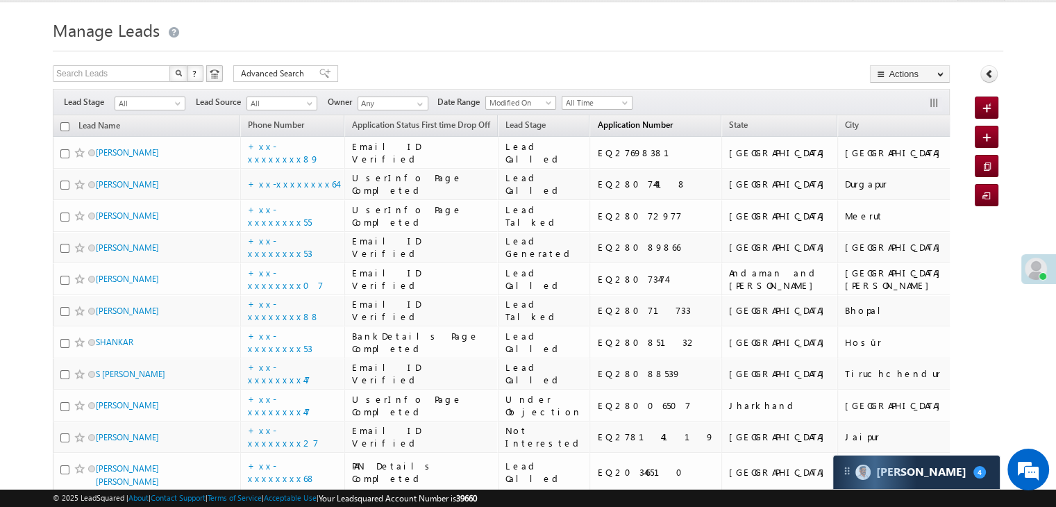
scroll to position [0, 0]
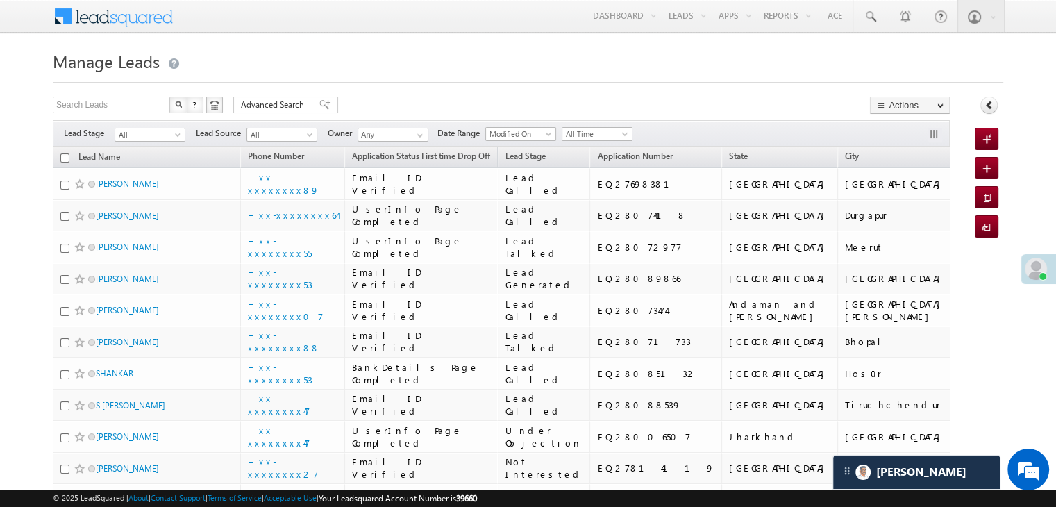
click at [177, 136] on span at bounding box center [178, 137] width 11 height 11
click at [142, 170] on link "Lead Generated" at bounding box center [150, 164] width 70 height 12
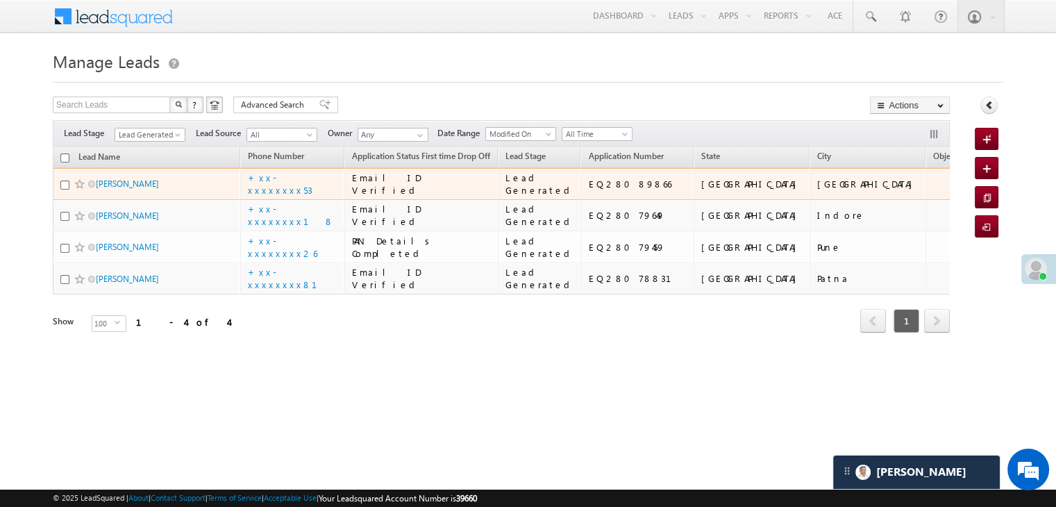
scroll to position [105, 0]
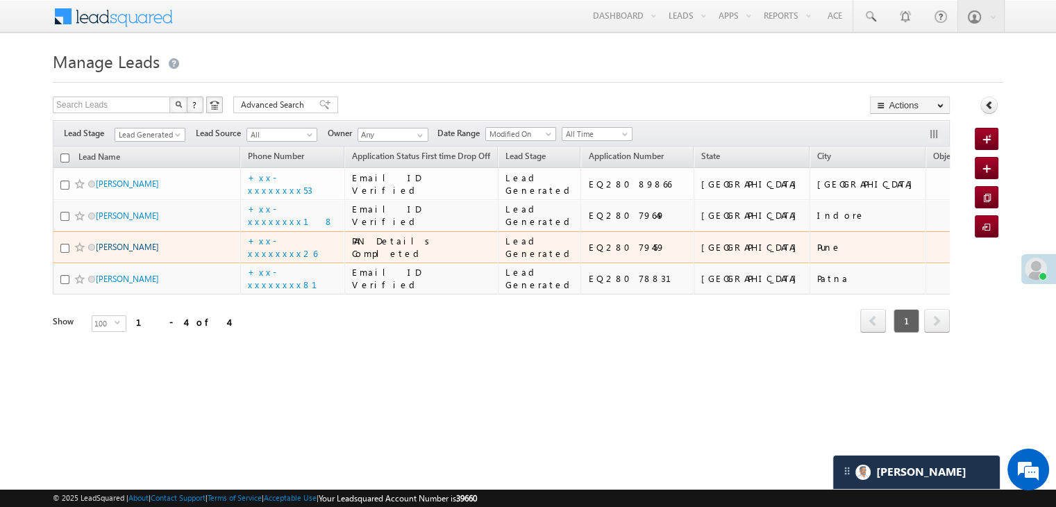
click at [108, 252] on link "[PERSON_NAME]" at bounding box center [127, 247] width 63 height 10
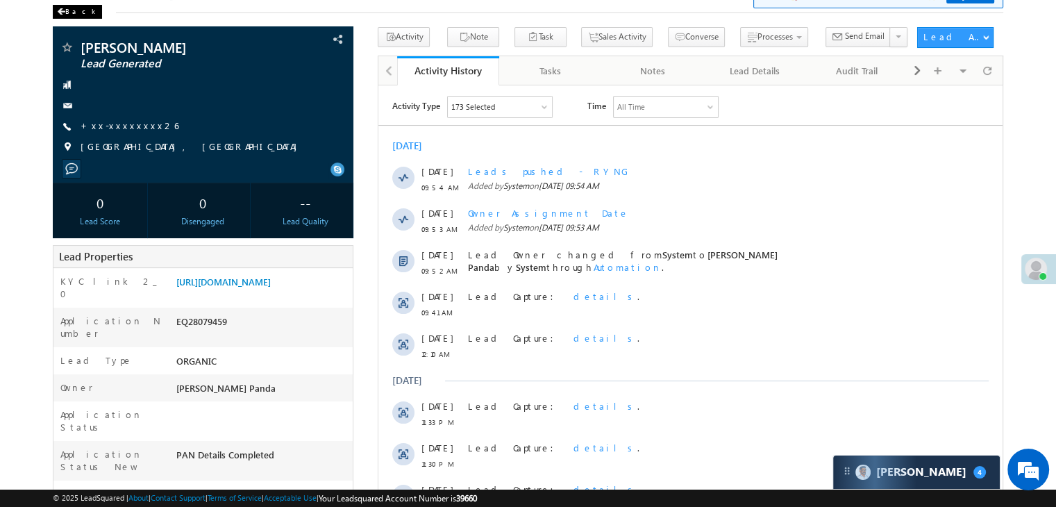
click at [70, 14] on div "Back" at bounding box center [77, 12] width 49 height 14
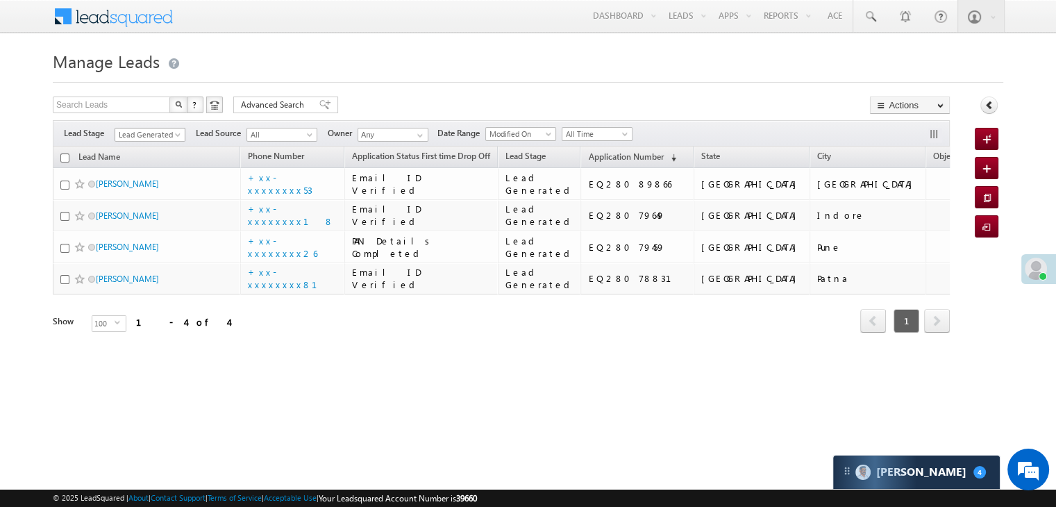
click at [175, 136] on span at bounding box center [178, 137] width 11 height 11
click at [152, 150] on link "All" at bounding box center [150, 150] width 70 height 12
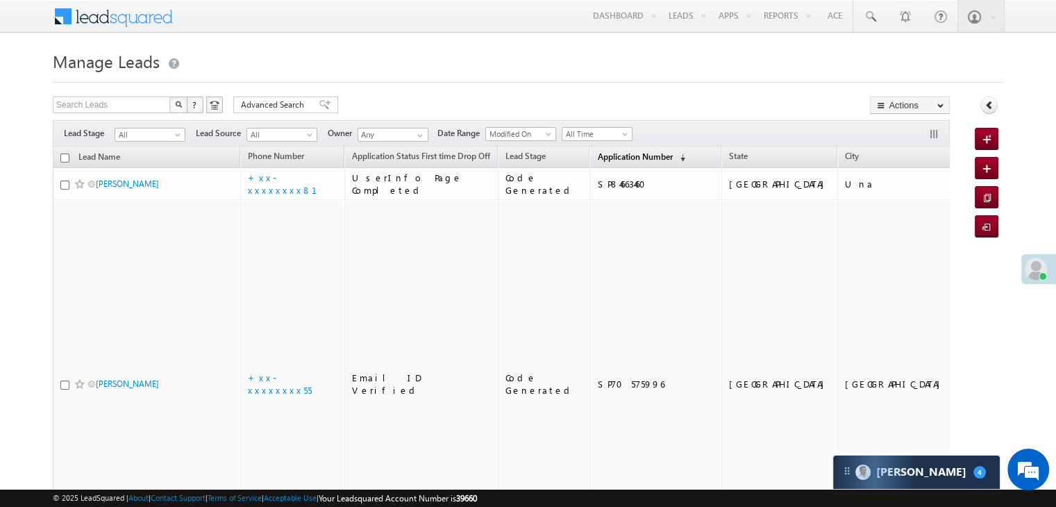
click at [619, 157] on span "Application Number" at bounding box center [634, 156] width 75 height 10
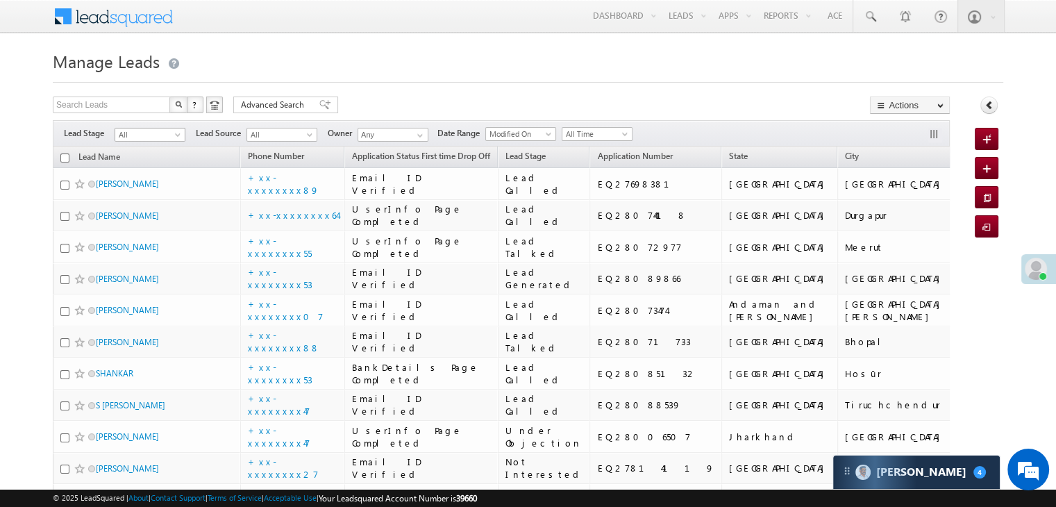
click at [174, 137] on span at bounding box center [178, 137] width 11 height 11
click at [144, 163] on link "Lead Generated" at bounding box center [150, 164] width 70 height 12
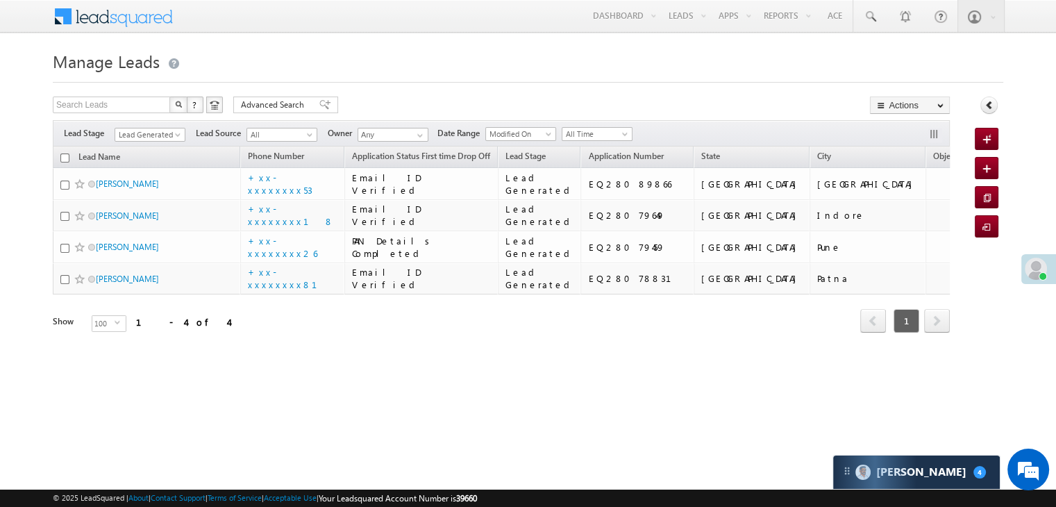
click at [337, 62] on h1 "Manage Leads" at bounding box center [528, 59] width 950 height 27
drag, startPoint x: 337, startPoint y: 62, endPoint x: 255, endPoint y: 51, distance: 82.5
click at [255, 51] on h1 "Manage Leads" at bounding box center [528, 59] width 950 height 27
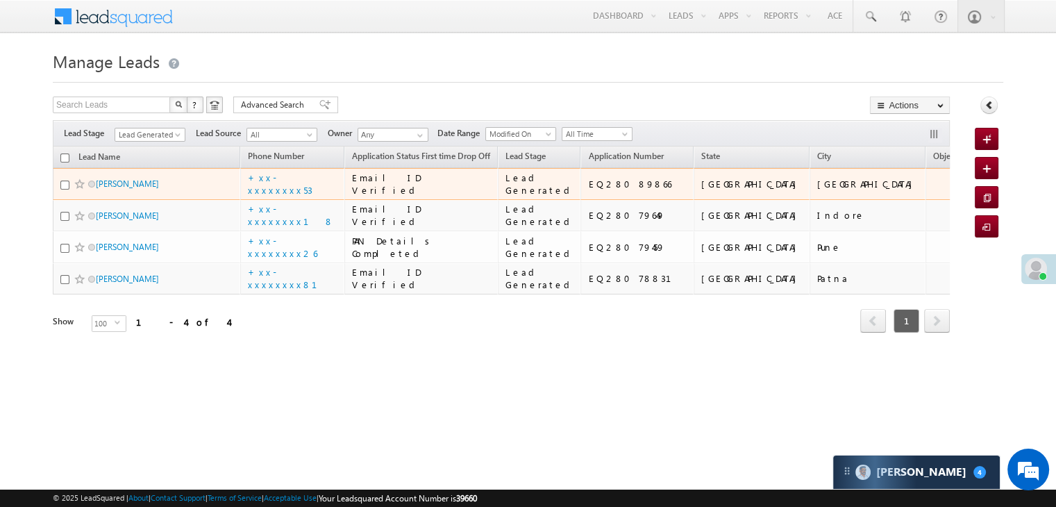
scroll to position [105, 0]
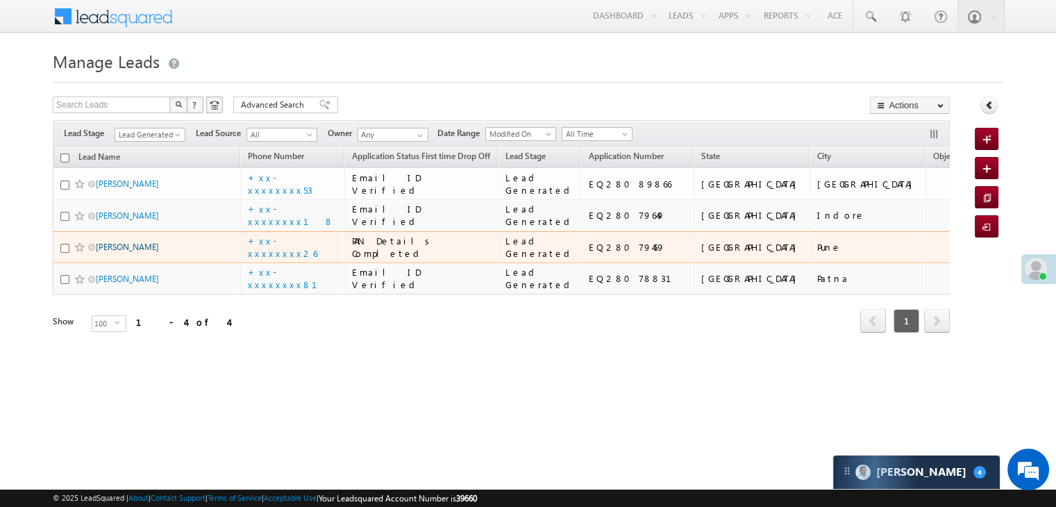
click at [112, 252] on link "[PERSON_NAME]" at bounding box center [127, 247] width 63 height 10
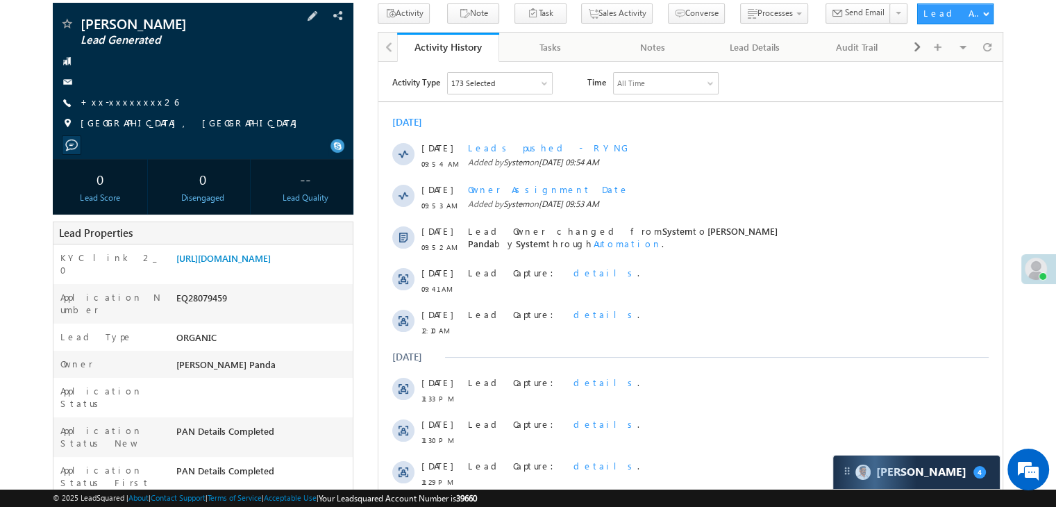
scroll to position [139, 0]
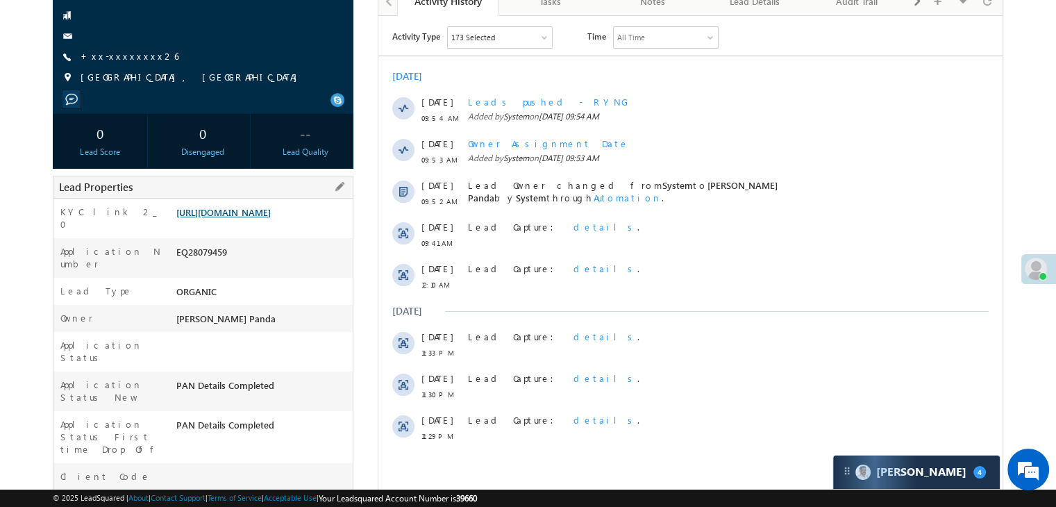
click at [267, 218] on link "[URL][DOMAIN_NAME]" at bounding box center [223, 212] width 94 height 12
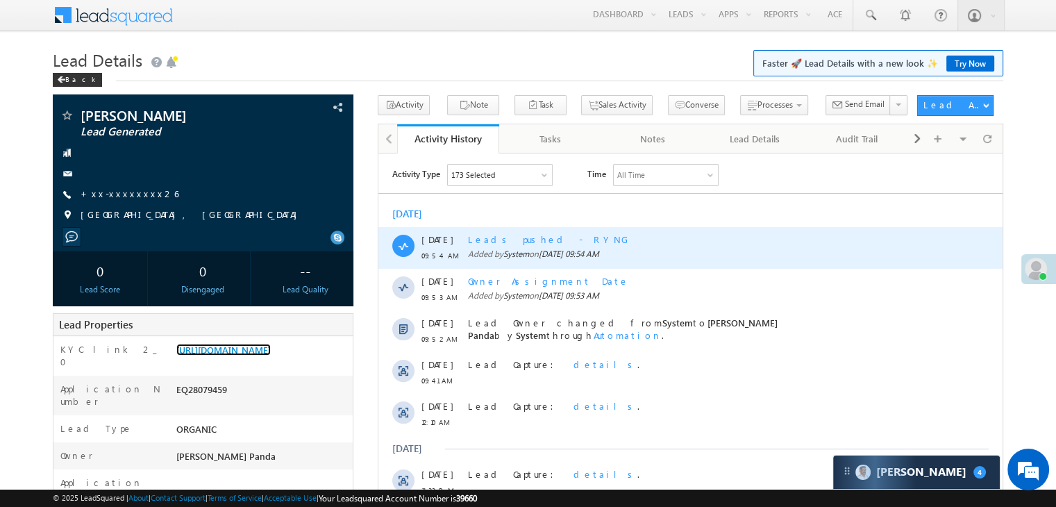
scroll to position [0, 0]
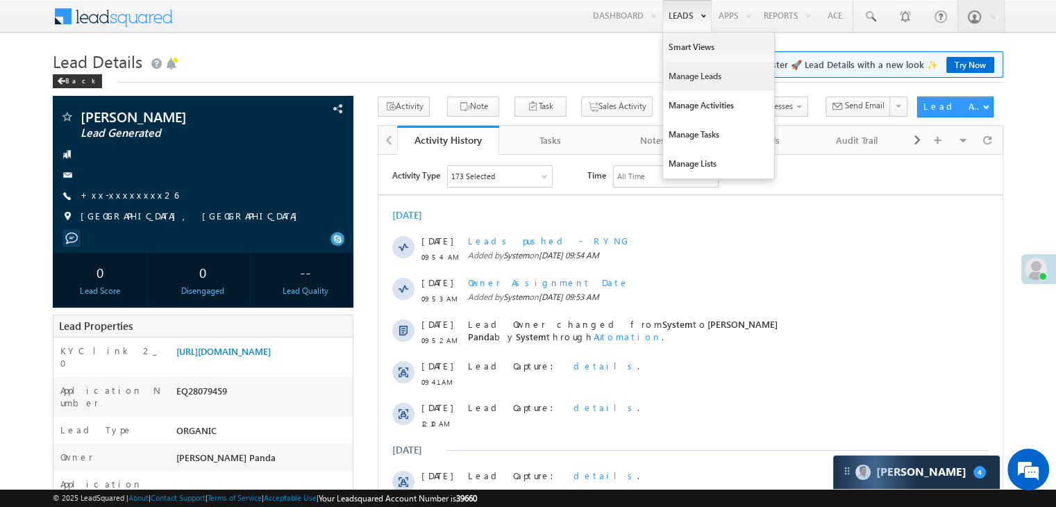
click at [673, 81] on link "Manage Leads" at bounding box center [718, 76] width 111 height 29
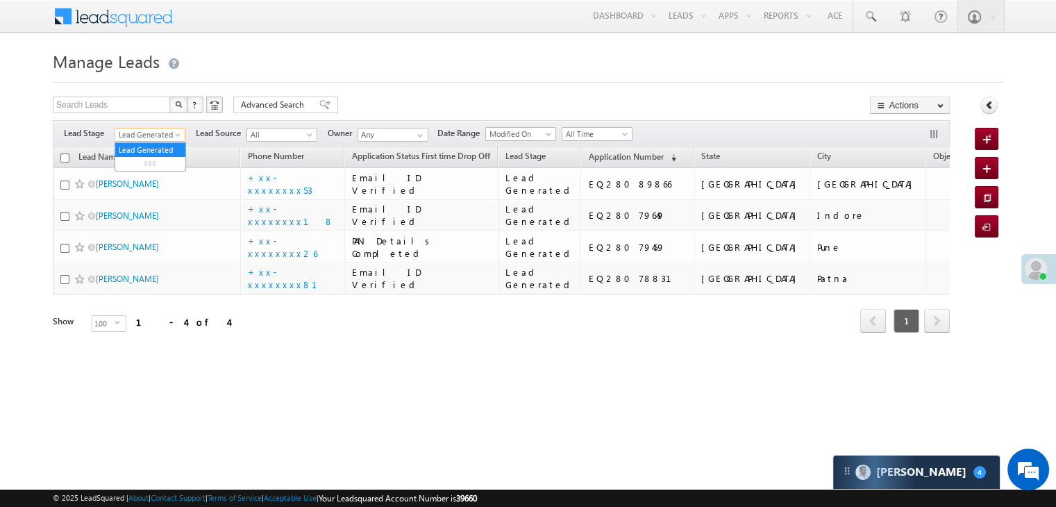
click at [175, 132] on span at bounding box center [178, 137] width 11 height 11
click at [147, 144] on link "All" at bounding box center [150, 150] width 70 height 12
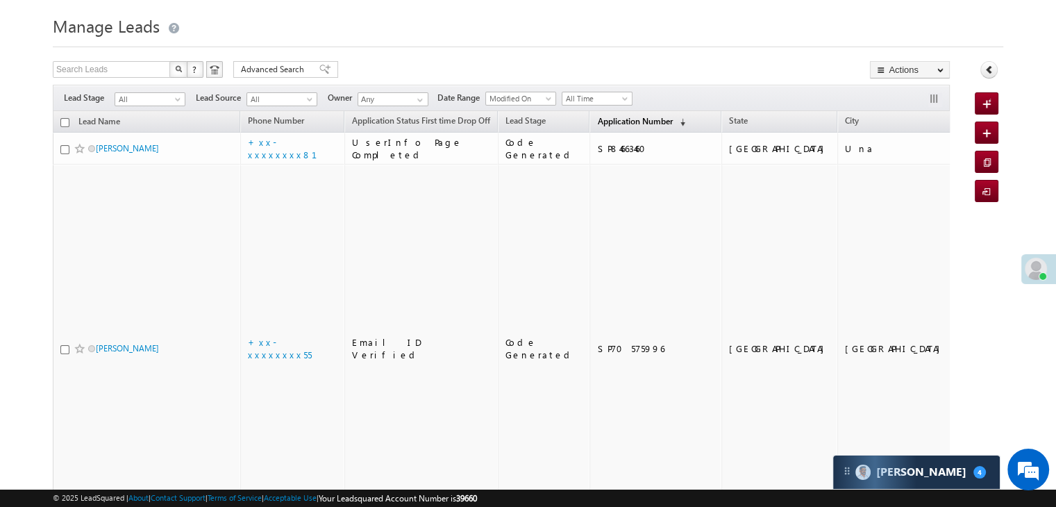
click at [600, 117] on span "Application Number" at bounding box center [634, 121] width 75 height 10
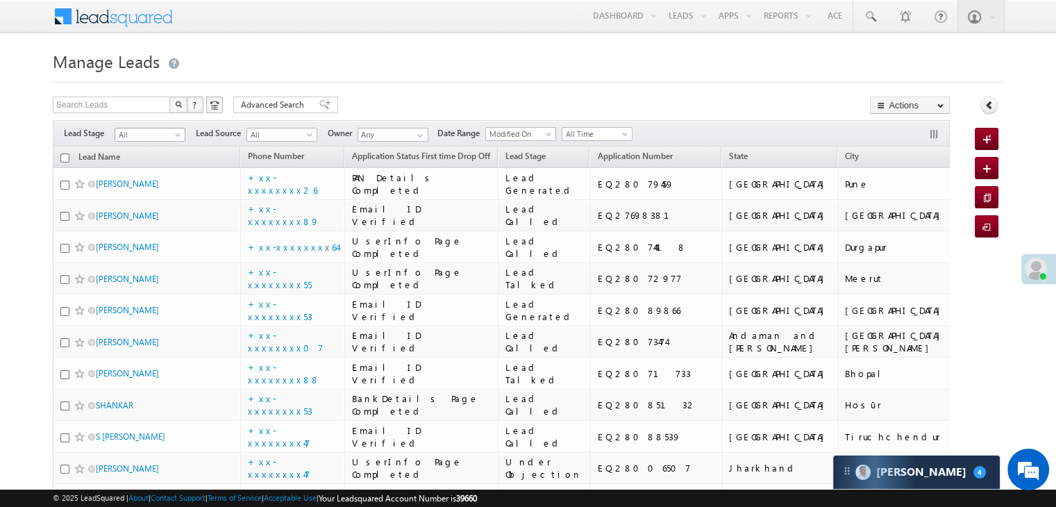
click at [178, 137] on span at bounding box center [178, 137] width 11 height 11
click at [153, 164] on link "Lead Generated" at bounding box center [150, 164] width 70 height 12
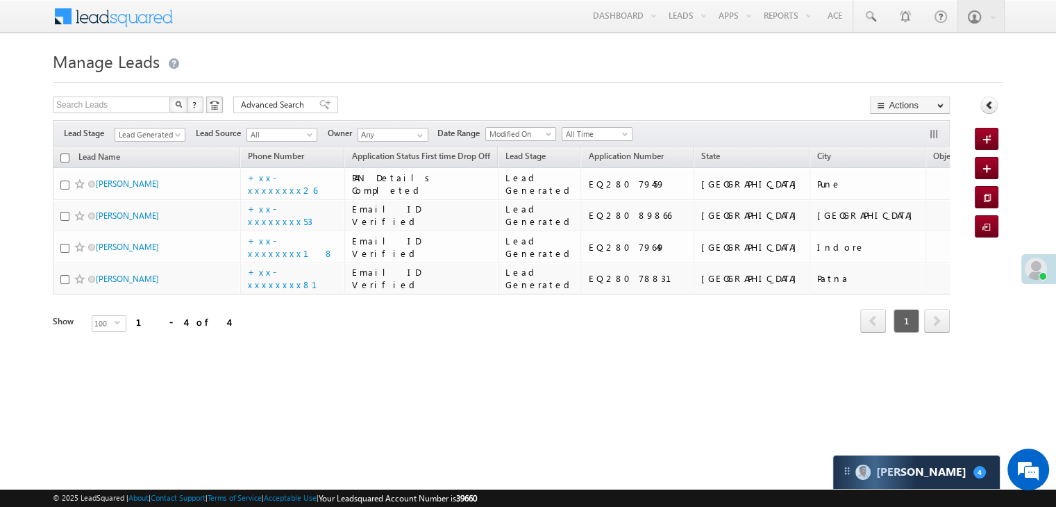
drag, startPoint x: 153, startPoint y: 164, endPoint x: 415, endPoint y: 53, distance: 284.9
click at [415, 53] on h1 "Manage Leads" at bounding box center [528, 59] width 950 height 27
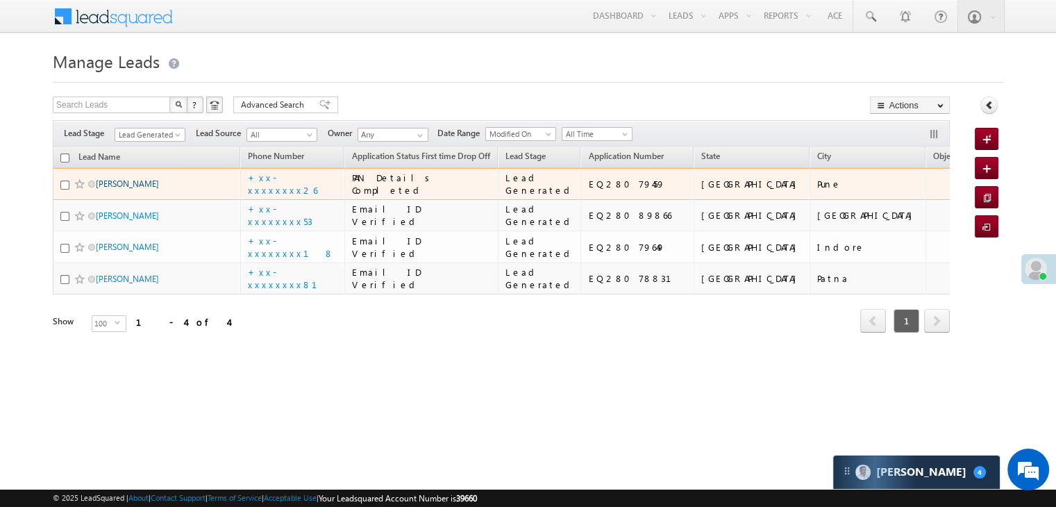
click at [122, 189] on link "[PERSON_NAME]" at bounding box center [127, 183] width 63 height 10
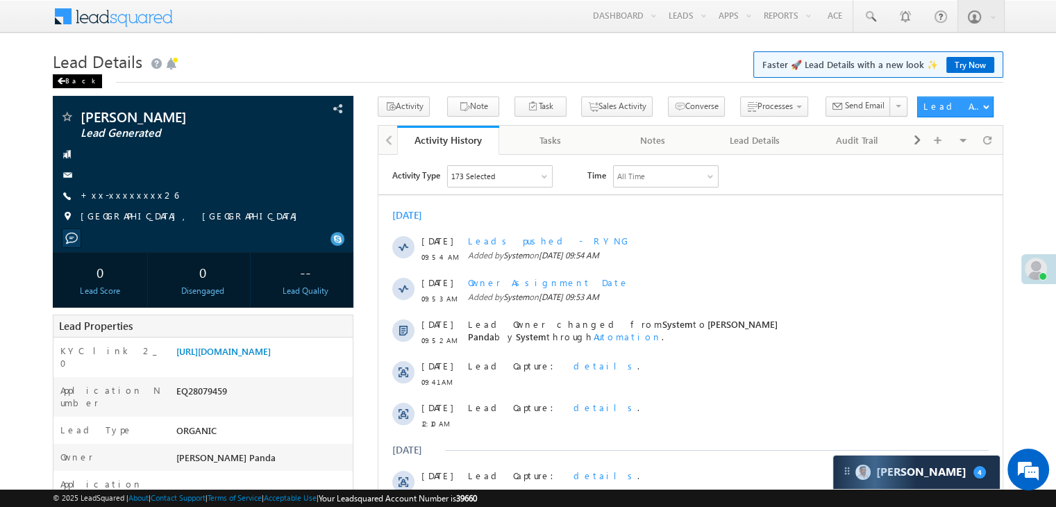
click at [72, 84] on div "Back" at bounding box center [77, 81] width 49 height 14
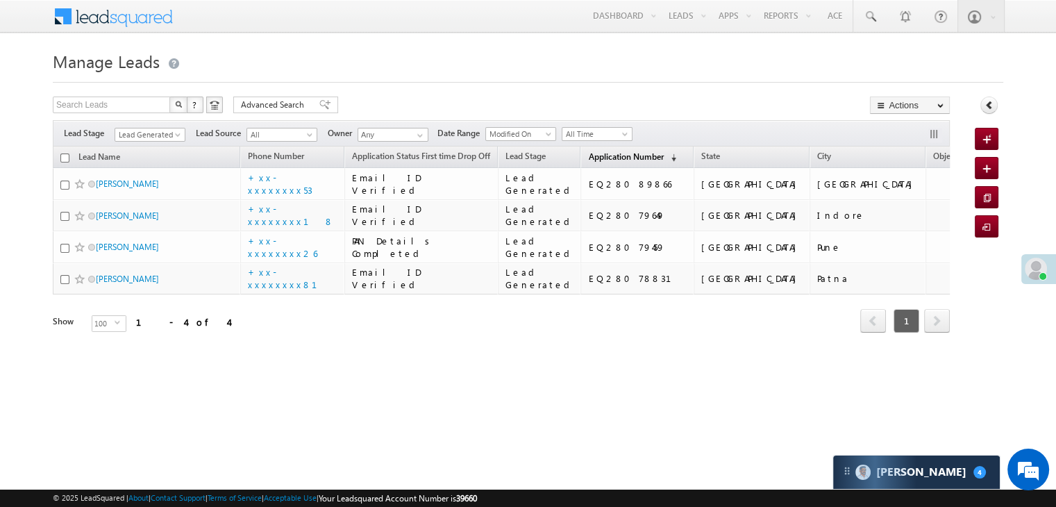
click at [603, 160] on span "Application Number" at bounding box center [625, 156] width 75 height 10
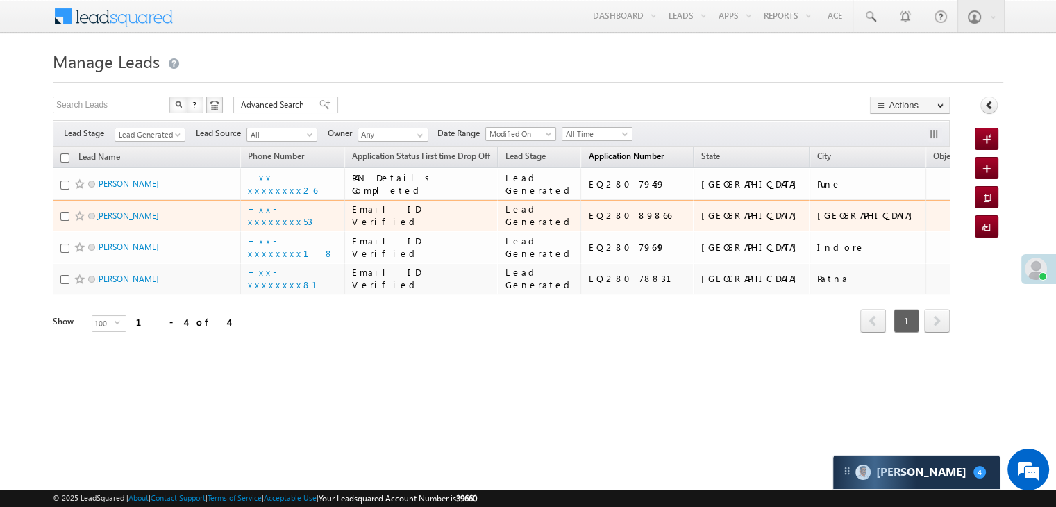
scroll to position [105, 0]
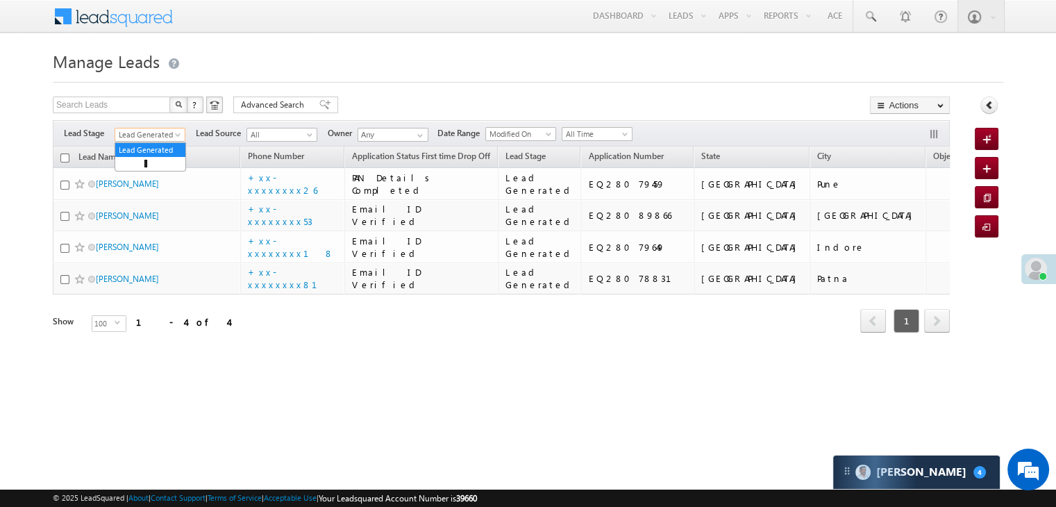
click at [176, 132] on span at bounding box center [178, 137] width 11 height 11
click at [152, 144] on link "All" at bounding box center [150, 150] width 70 height 12
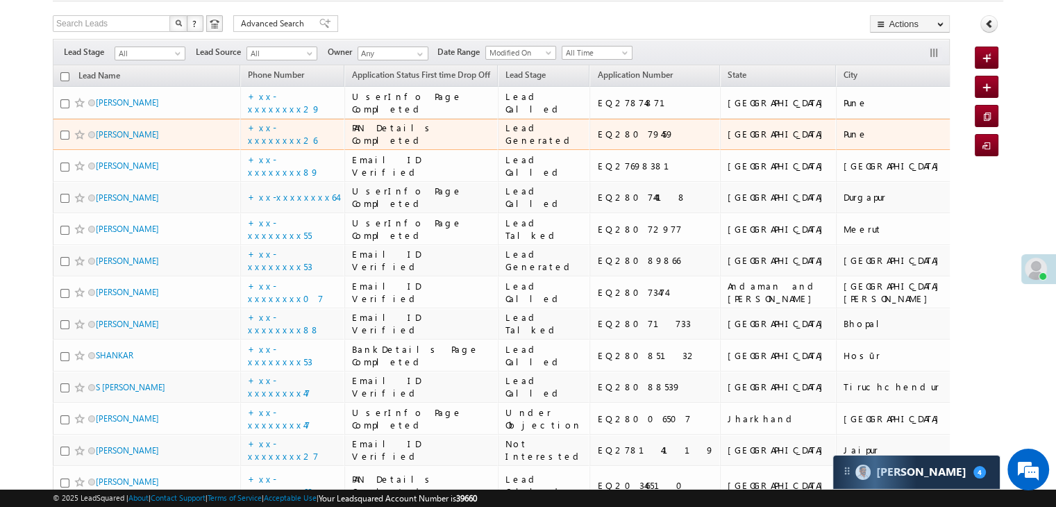
scroll to position [0, 0]
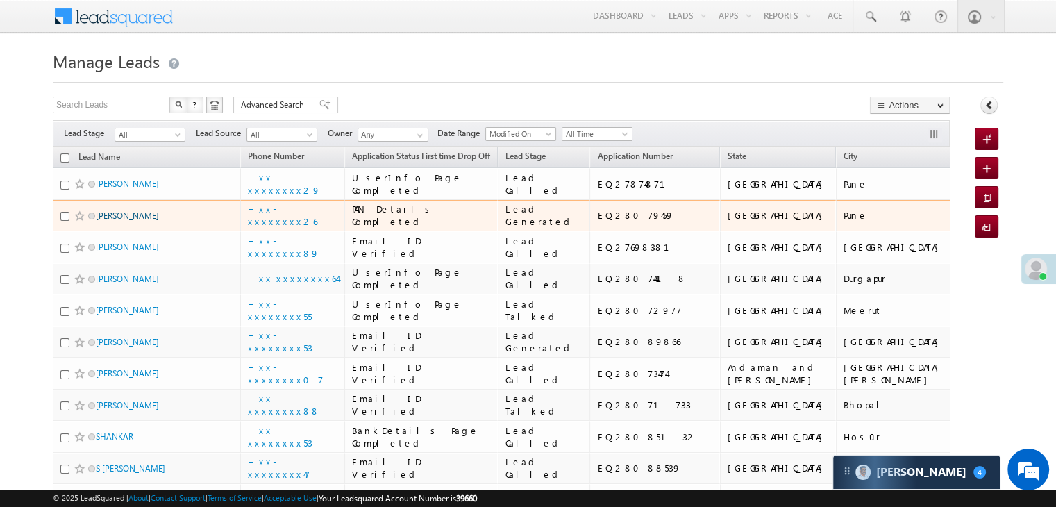
click at [128, 221] on link "[PERSON_NAME]" at bounding box center [127, 215] width 63 height 10
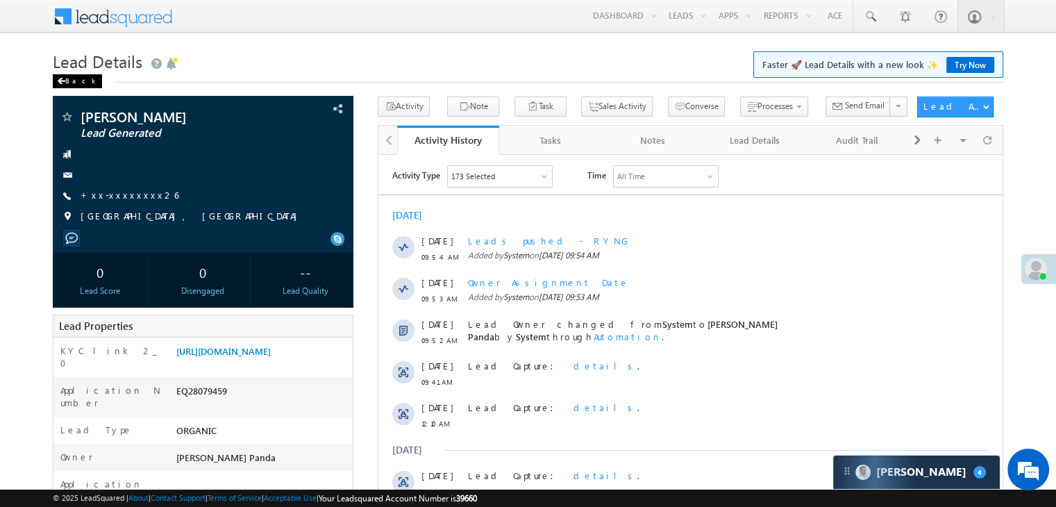
click at [71, 81] on div "Back" at bounding box center [77, 81] width 49 height 14
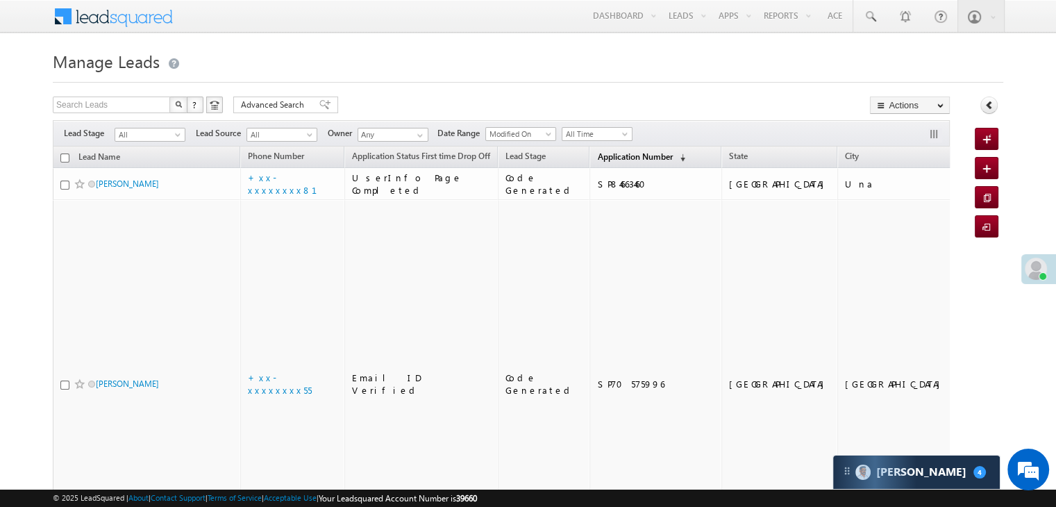
drag, startPoint x: 0, startPoint y: 0, endPoint x: 613, endPoint y: 156, distance: 632.4
click at [613, 156] on span "Application Number" at bounding box center [634, 156] width 75 height 10
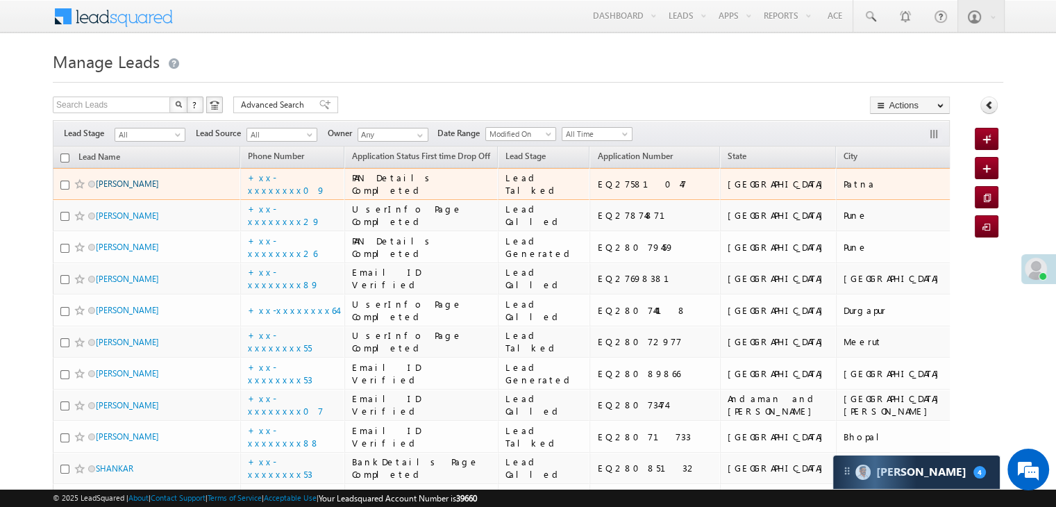
click at [107, 189] on link "Karan Singh" at bounding box center [127, 183] width 63 height 10
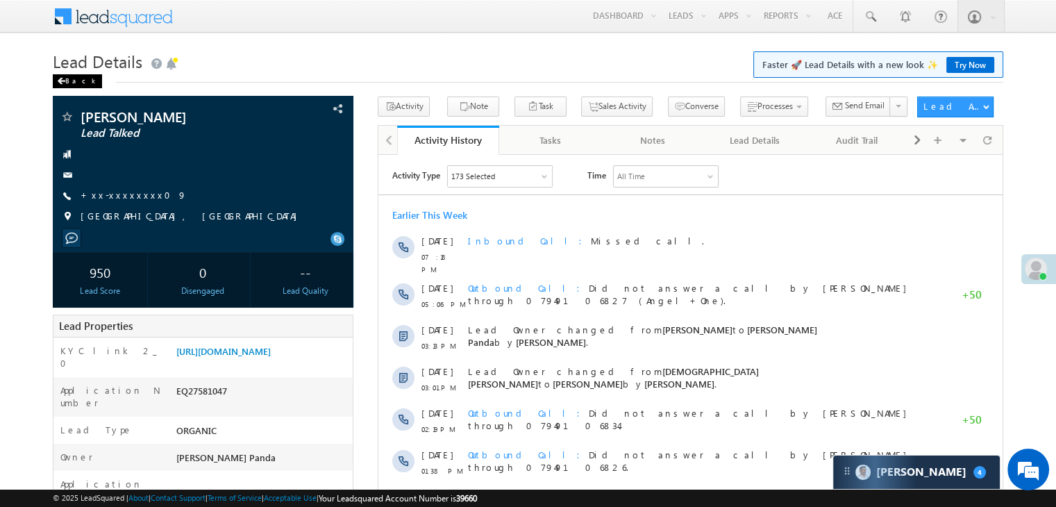
click at [72, 81] on div "Back" at bounding box center [77, 81] width 49 height 14
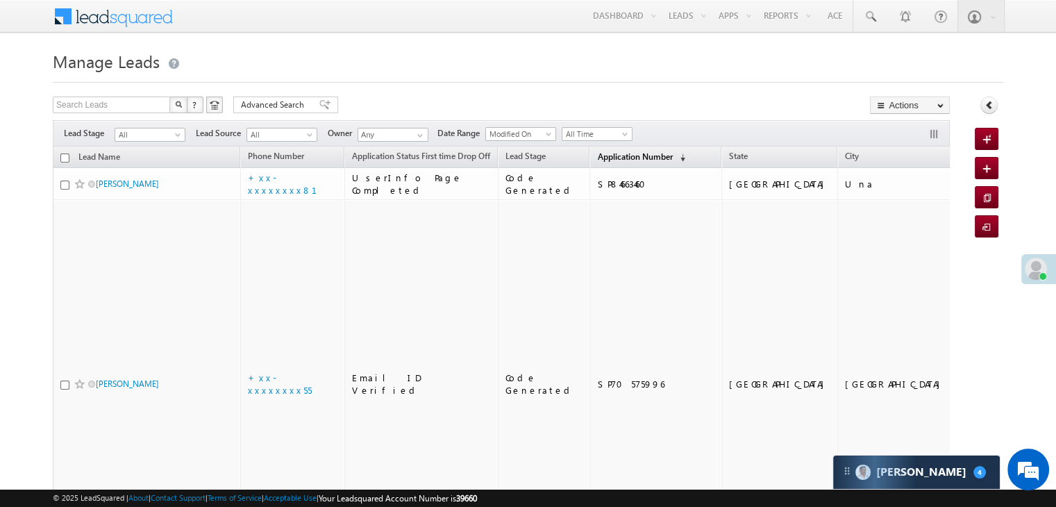
click at [609, 153] on span "Application Number" at bounding box center [634, 156] width 75 height 10
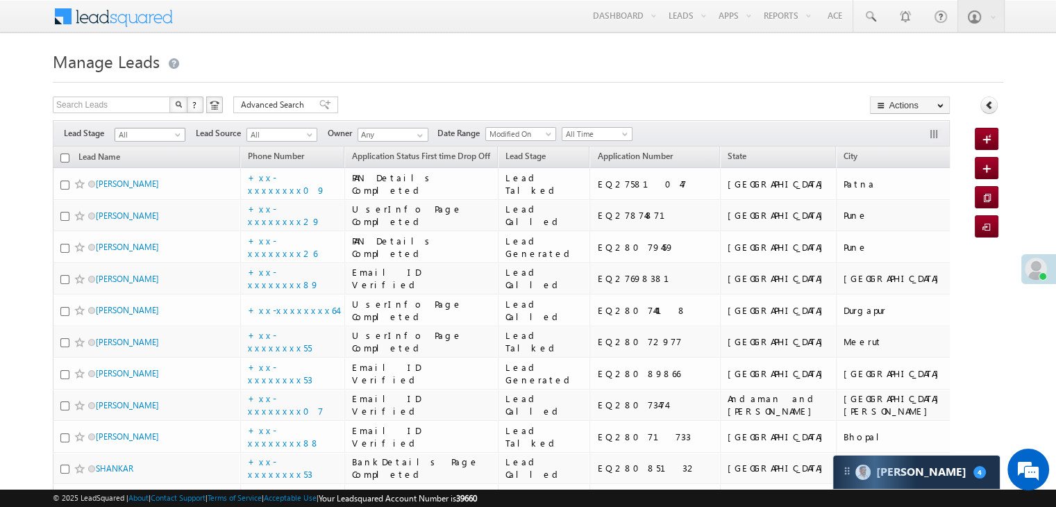
click at [178, 139] on span at bounding box center [178, 137] width 11 height 11
click at [151, 168] on link "Lead Generated" at bounding box center [150, 164] width 70 height 12
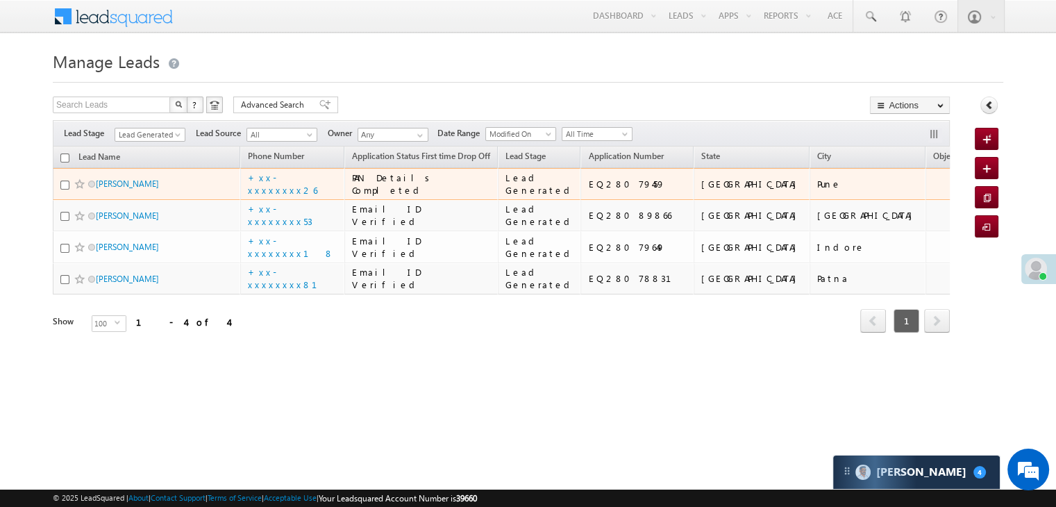
scroll to position [105, 0]
click at [114, 178] on link "Bubun Mistri" at bounding box center [127, 183] width 63 height 10
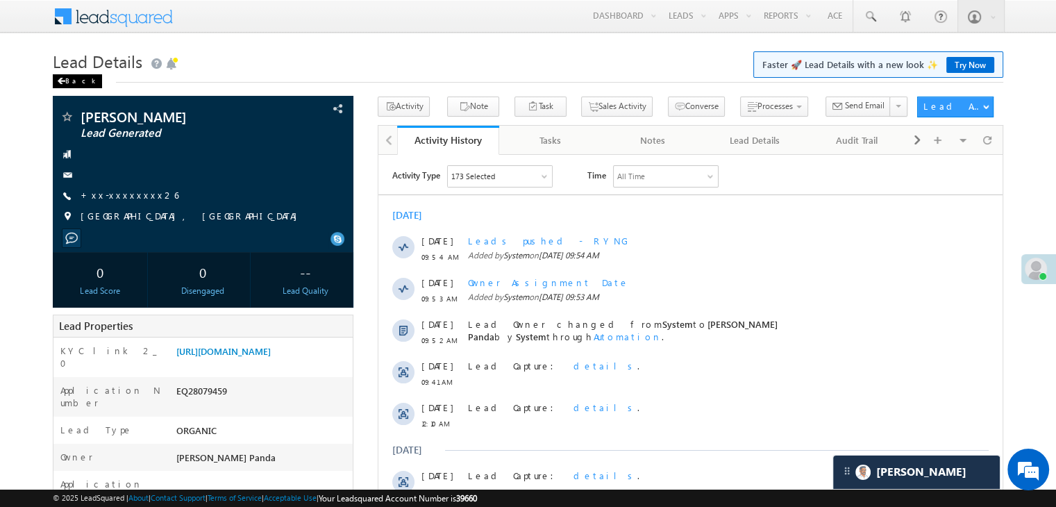
click at [69, 83] on div "Back" at bounding box center [77, 81] width 49 height 14
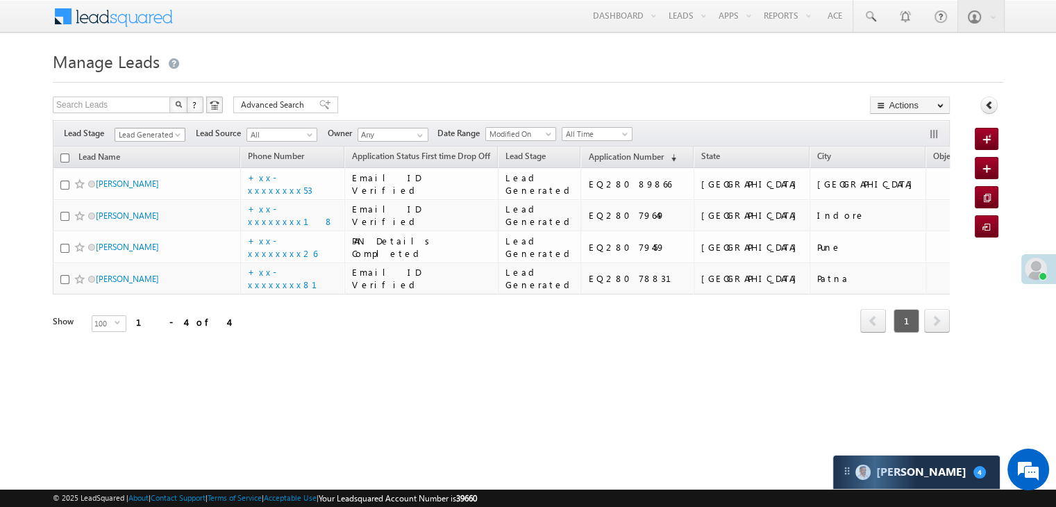
click at [177, 132] on span at bounding box center [178, 137] width 11 height 11
click at [149, 149] on link "All" at bounding box center [150, 150] width 70 height 12
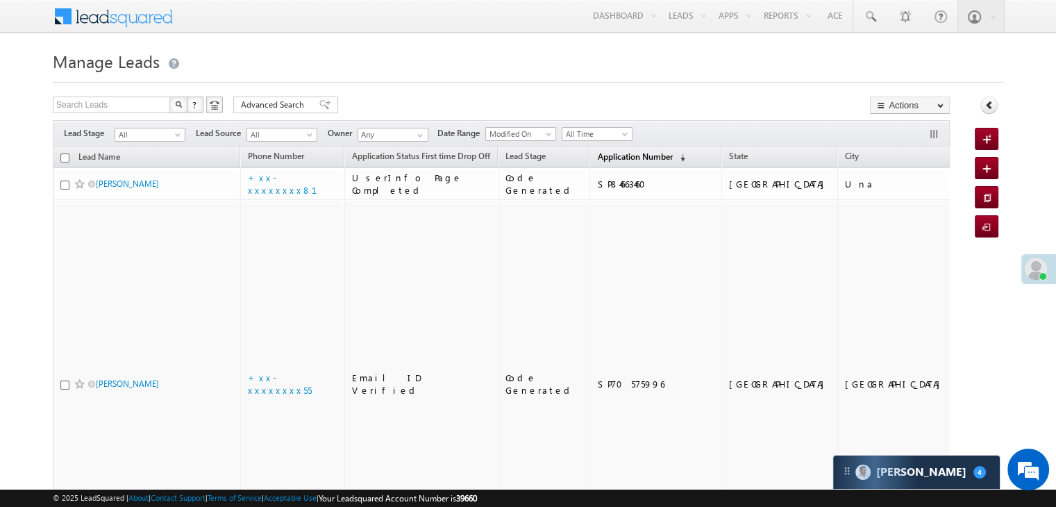
click at [597, 157] on span "Application Number" at bounding box center [634, 156] width 75 height 10
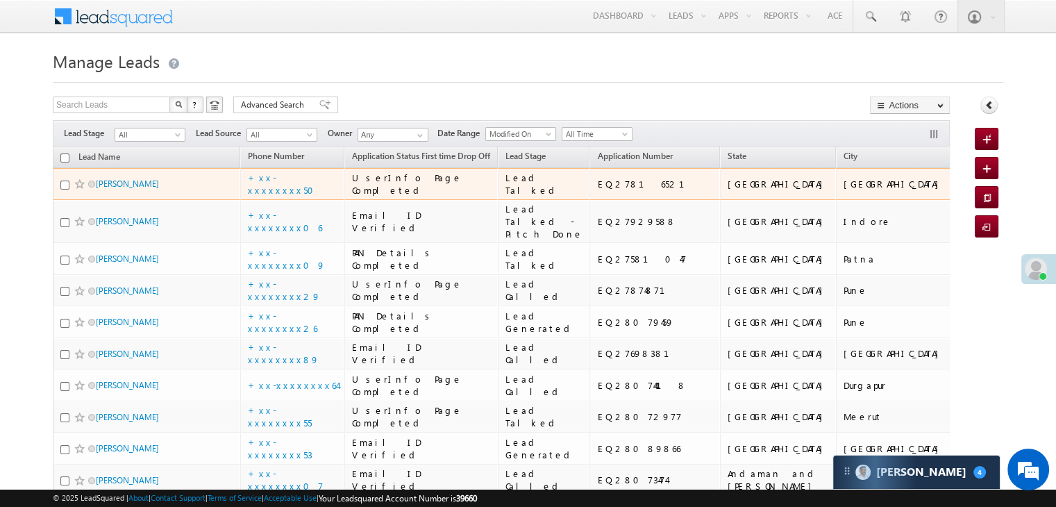
drag, startPoint x: 461, startPoint y: 245, endPoint x: 306, endPoint y: 52, distance: 247.3
click at [306, 52] on h1 "Manage Leads" at bounding box center [528, 59] width 950 height 27
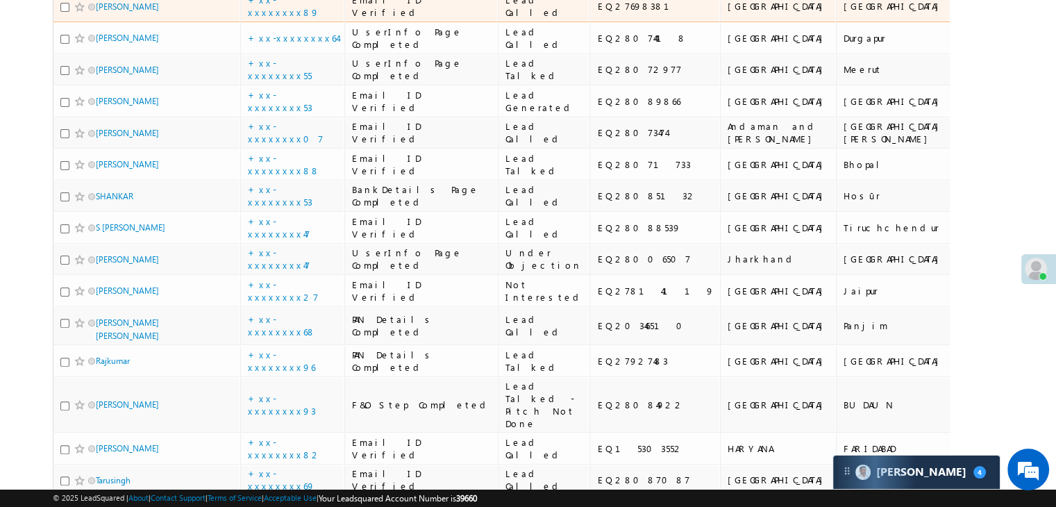
scroll to position [347, 0]
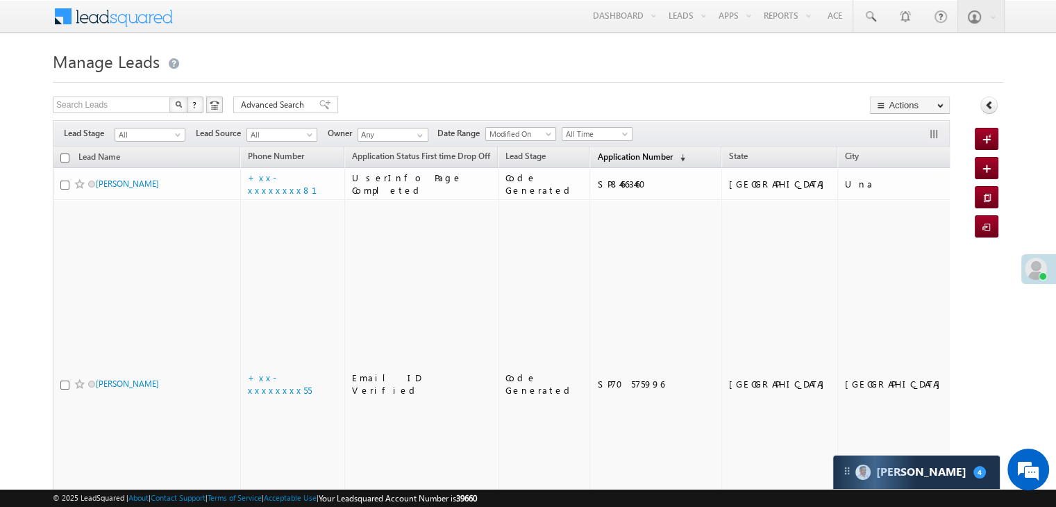
click at [616, 153] on span "Application Number" at bounding box center [634, 156] width 75 height 10
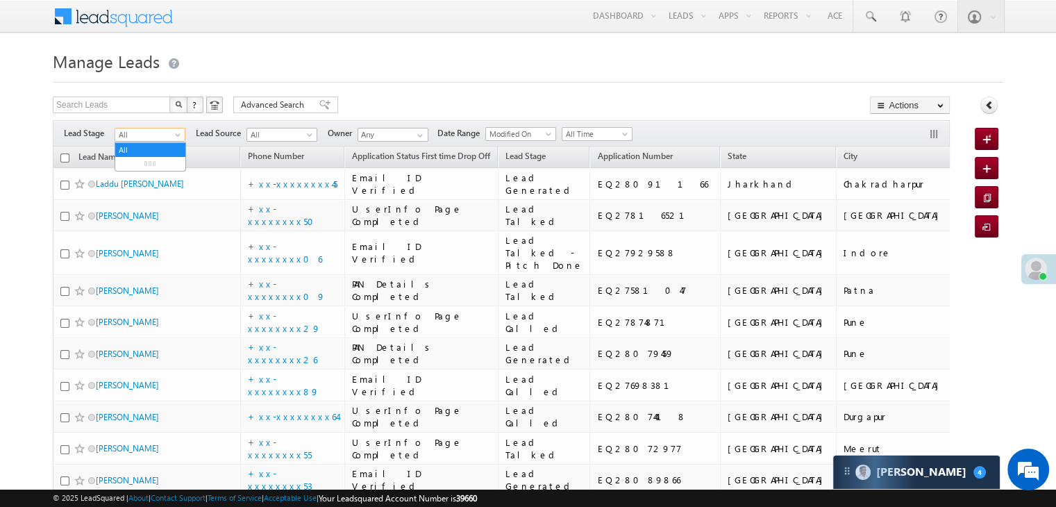
click at [177, 138] on span at bounding box center [178, 137] width 11 height 11
click at [149, 161] on link "Lead Generated" at bounding box center [150, 164] width 70 height 12
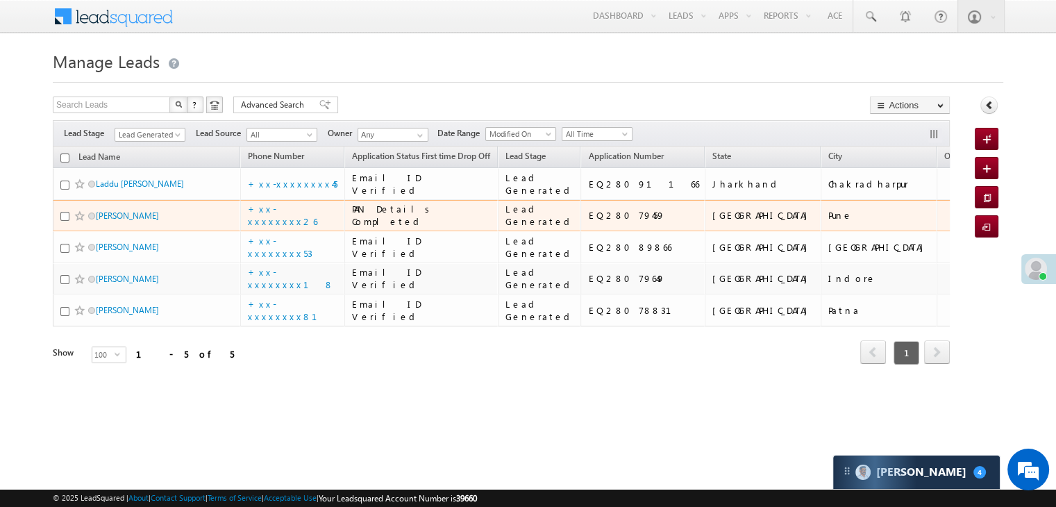
scroll to position [185, 0]
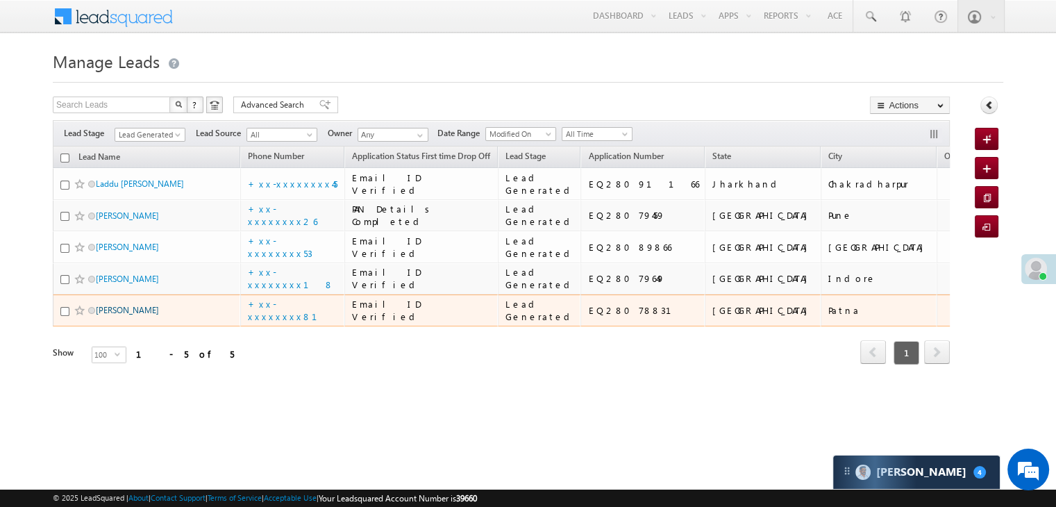
click at [125, 315] on link "[PERSON_NAME]" at bounding box center [127, 310] width 63 height 10
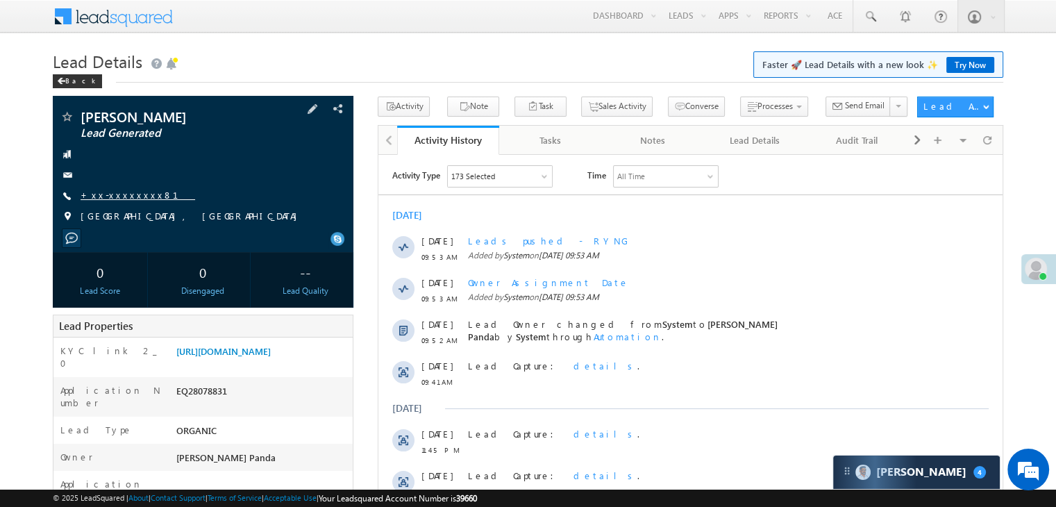
click at [111, 193] on link "+xx-xxxxxxxx81" at bounding box center [138, 195] width 115 height 12
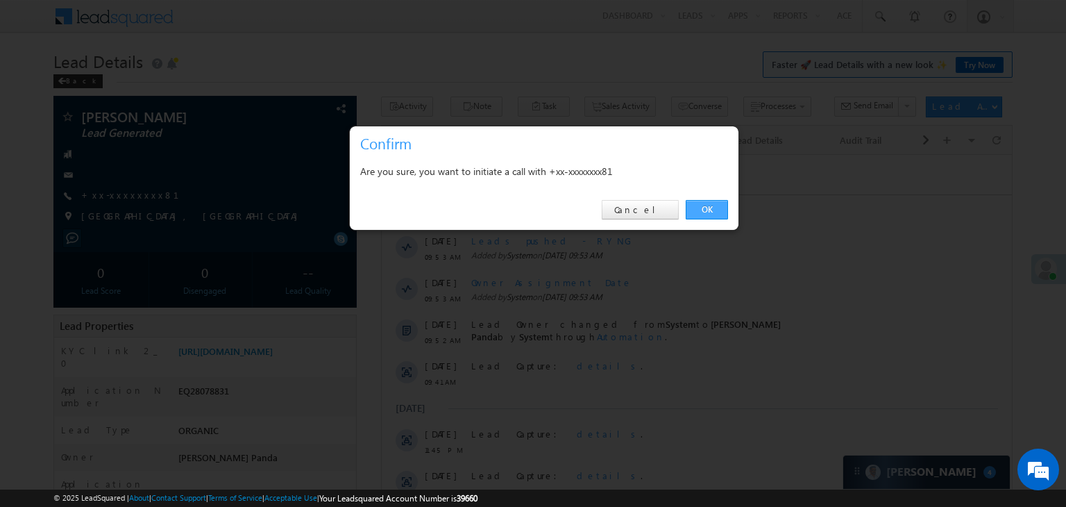
click at [700, 214] on link "OK" at bounding box center [707, 209] width 42 height 19
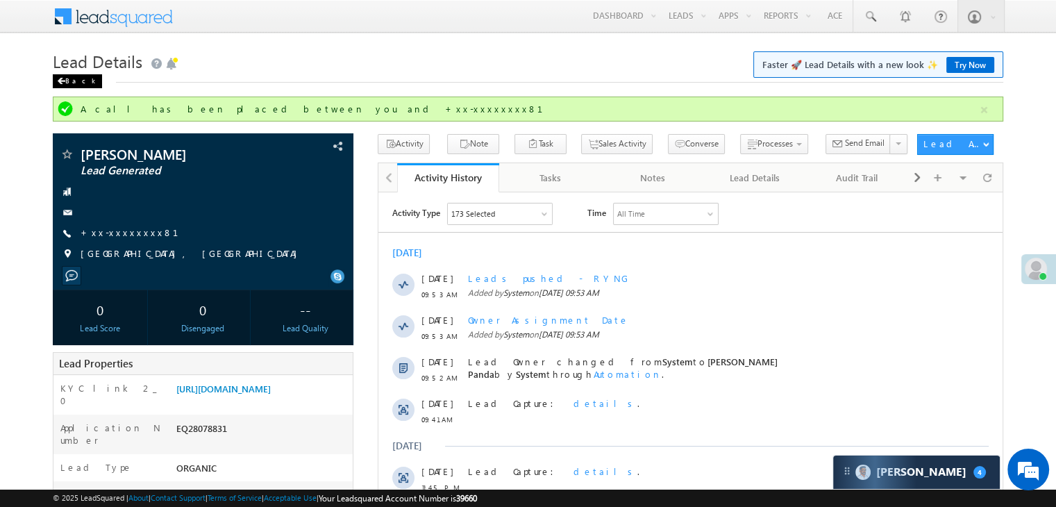
click at [69, 82] on div "Back" at bounding box center [77, 81] width 49 height 14
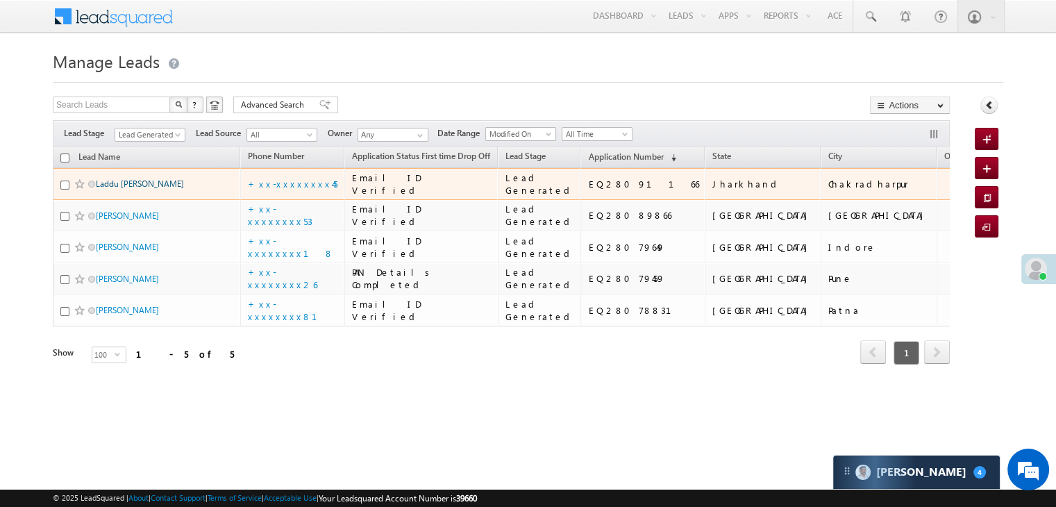
click at [123, 189] on link "Laddu [PERSON_NAME]" at bounding box center [140, 183] width 88 height 10
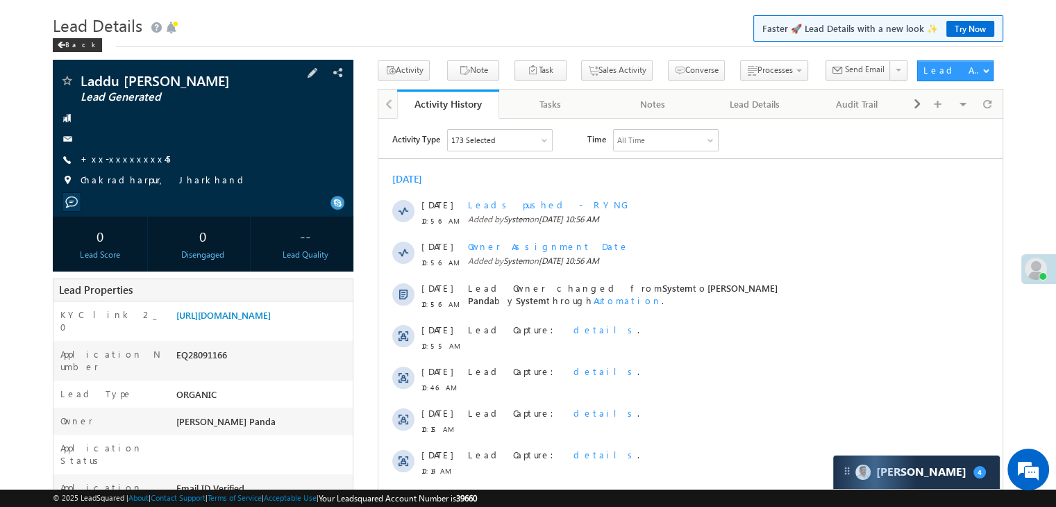
scroll to position [139, 0]
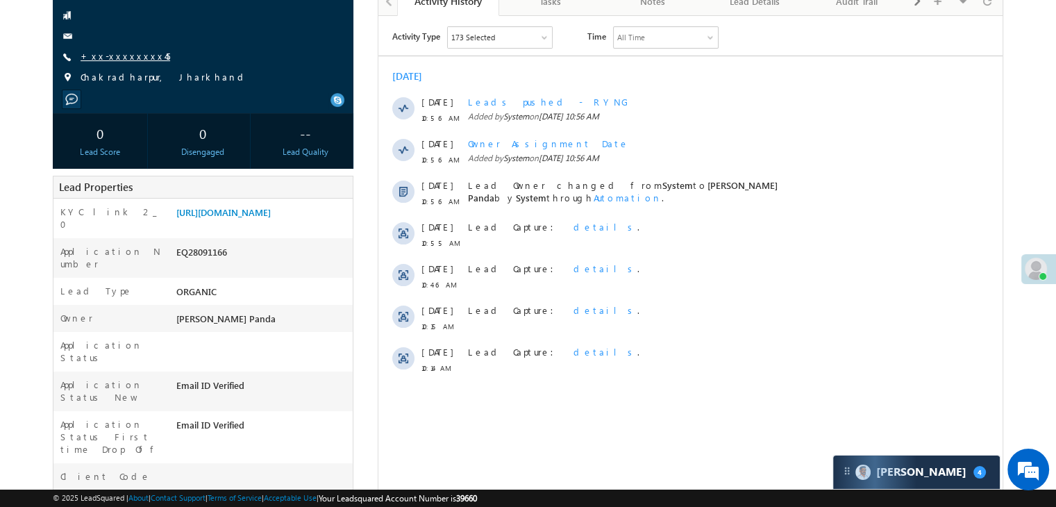
click at [135, 57] on link "+xx-xxxxxxxx45" at bounding box center [126, 56] width 90 height 12
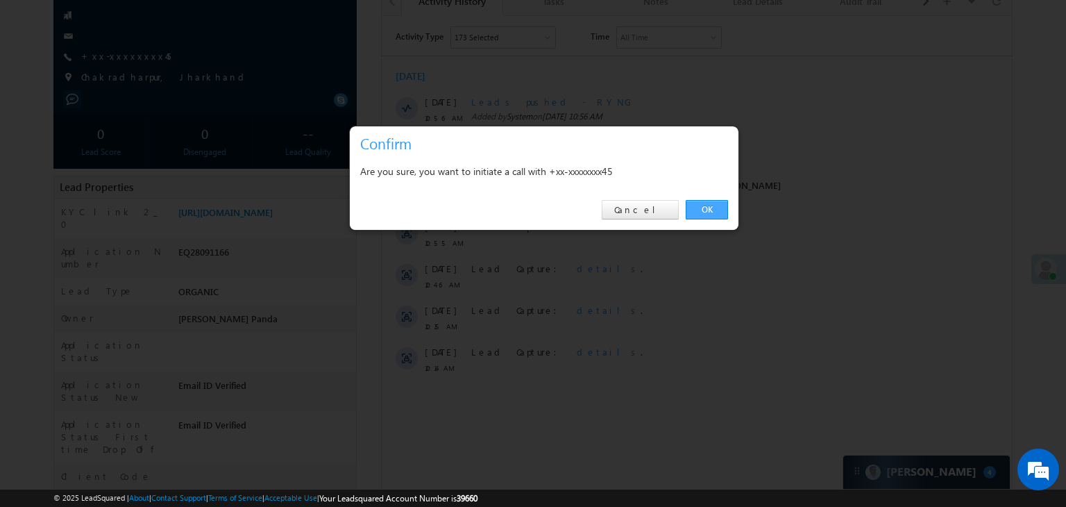
click at [711, 211] on link "OK" at bounding box center [707, 209] width 42 height 19
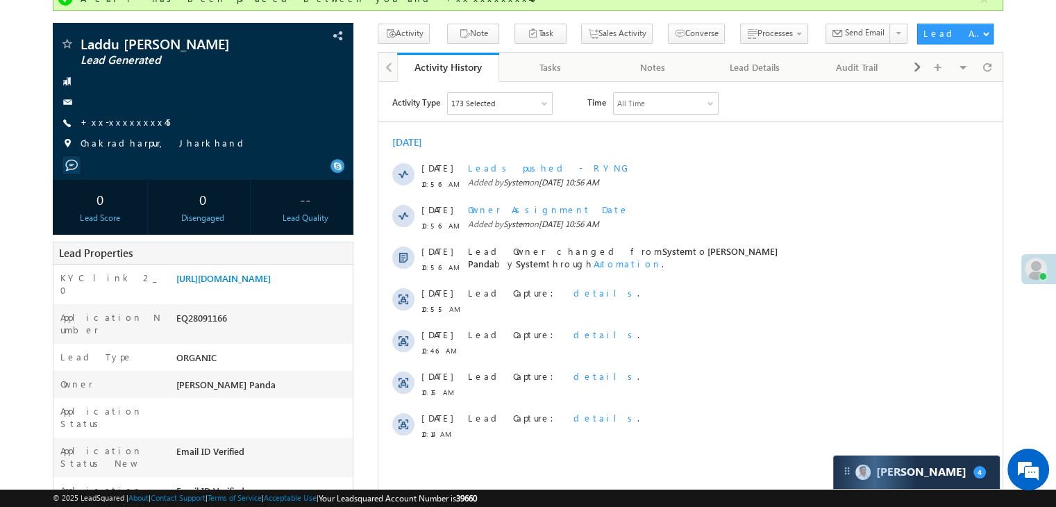
scroll to position [0, 0]
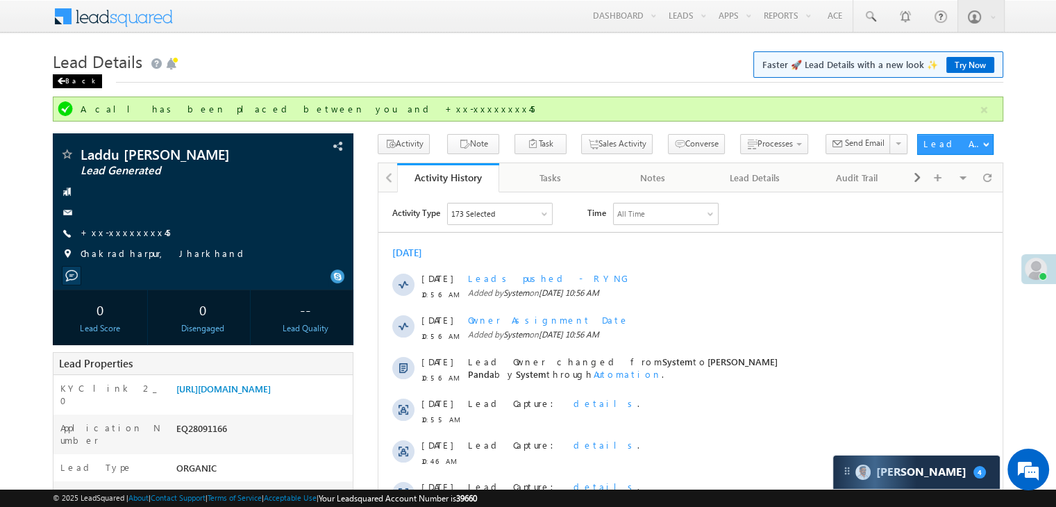
click at [76, 78] on div "Back" at bounding box center [77, 81] width 49 height 14
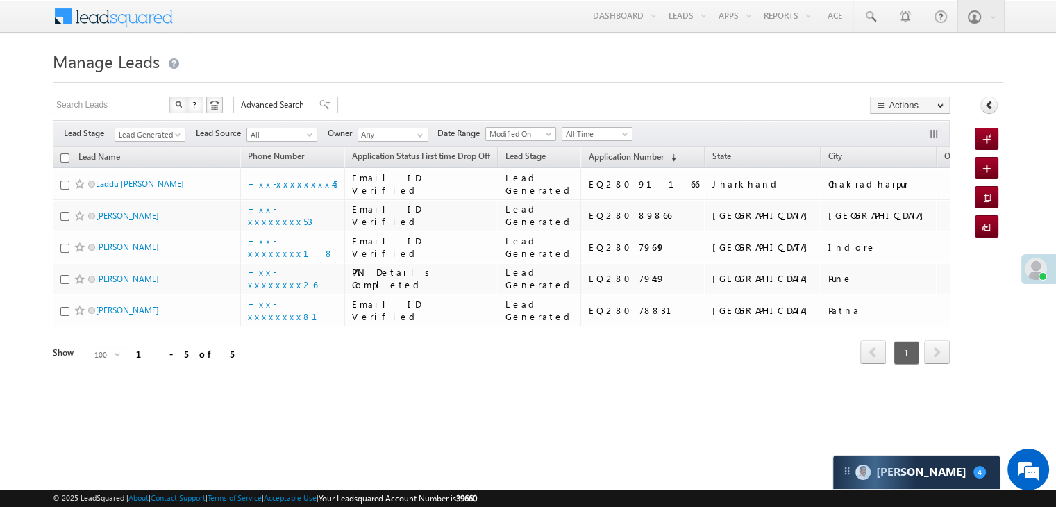
scroll to position [185, 0]
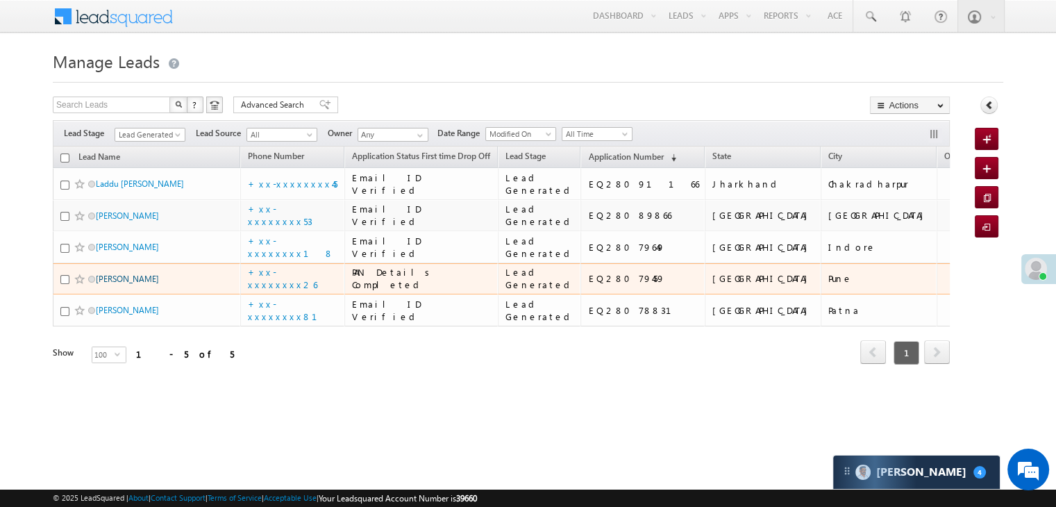
click at [117, 273] on link "[PERSON_NAME]" at bounding box center [127, 278] width 63 height 10
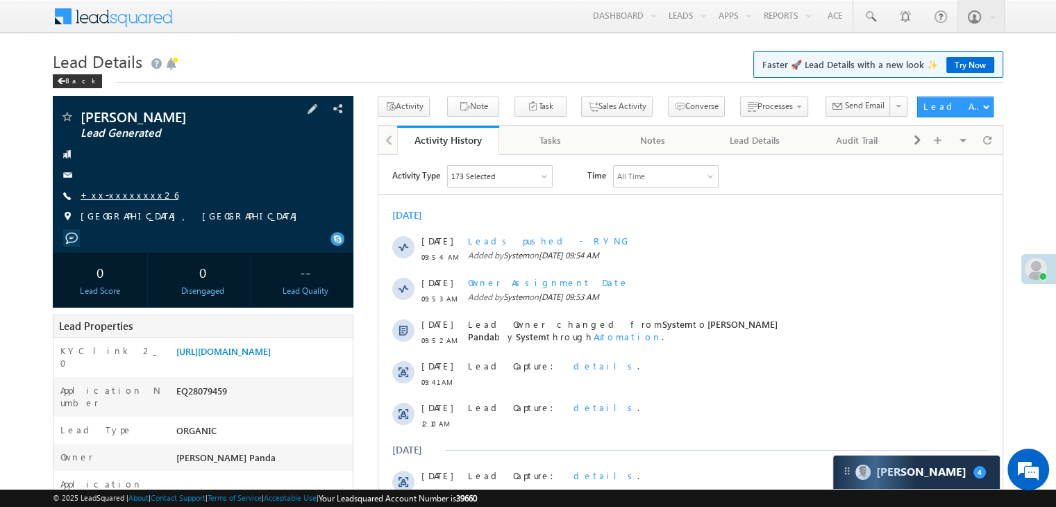
click at [117, 195] on link "+xx-xxxxxxxx26" at bounding box center [130, 195] width 98 height 12
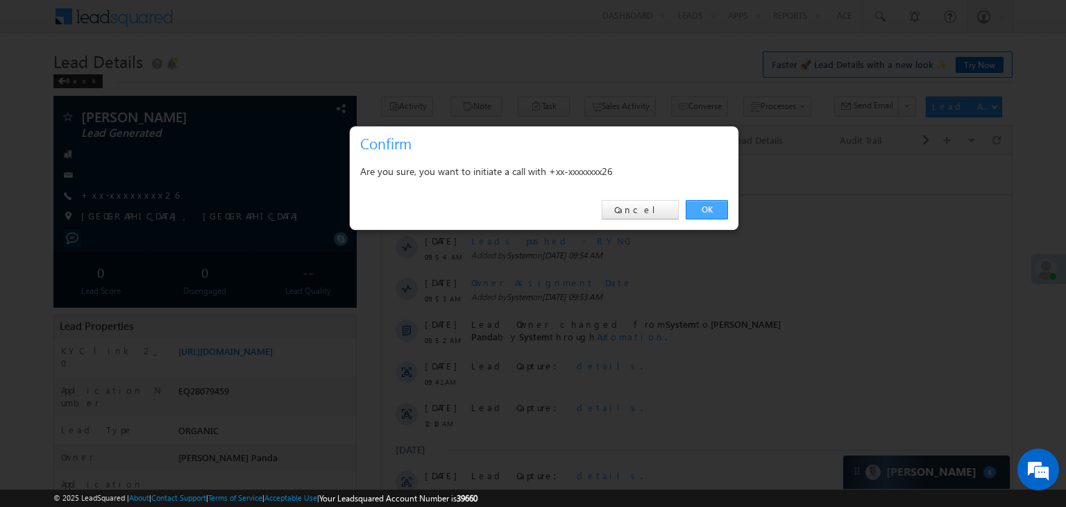
click at [709, 205] on link "OK" at bounding box center [707, 209] width 42 height 19
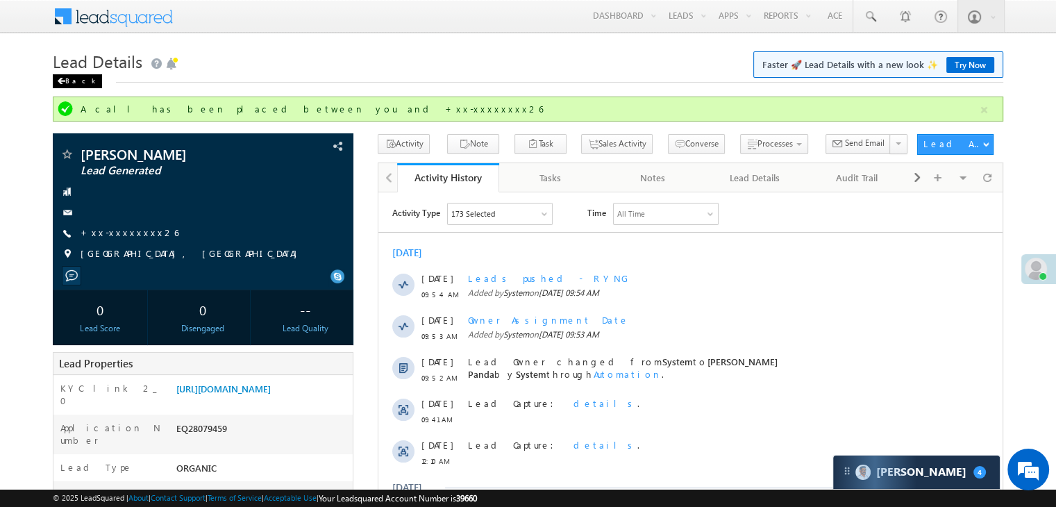
click at [64, 80] on span at bounding box center [61, 81] width 8 height 7
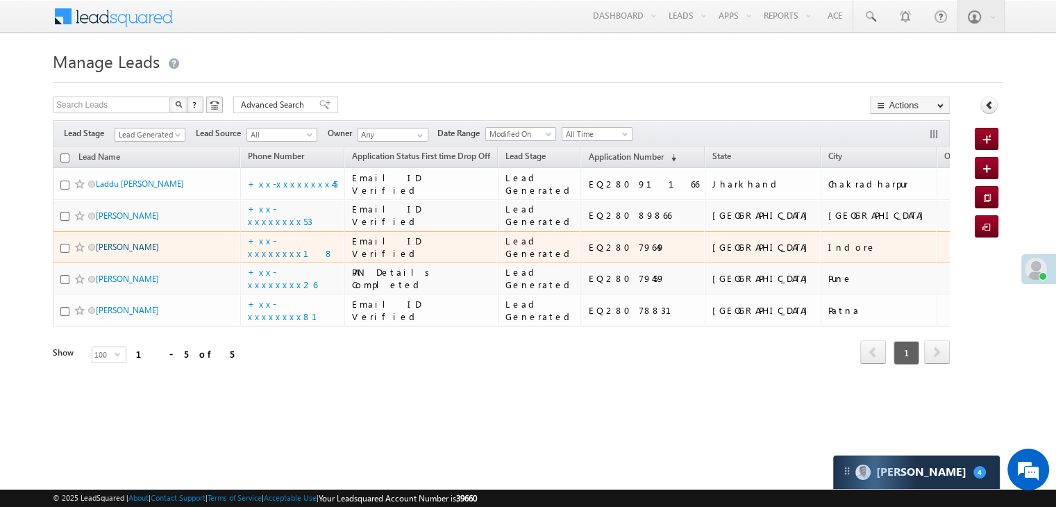
click at [109, 252] on link "[PERSON_NAME]" at bounding box center [127, 247] width 63 height 10
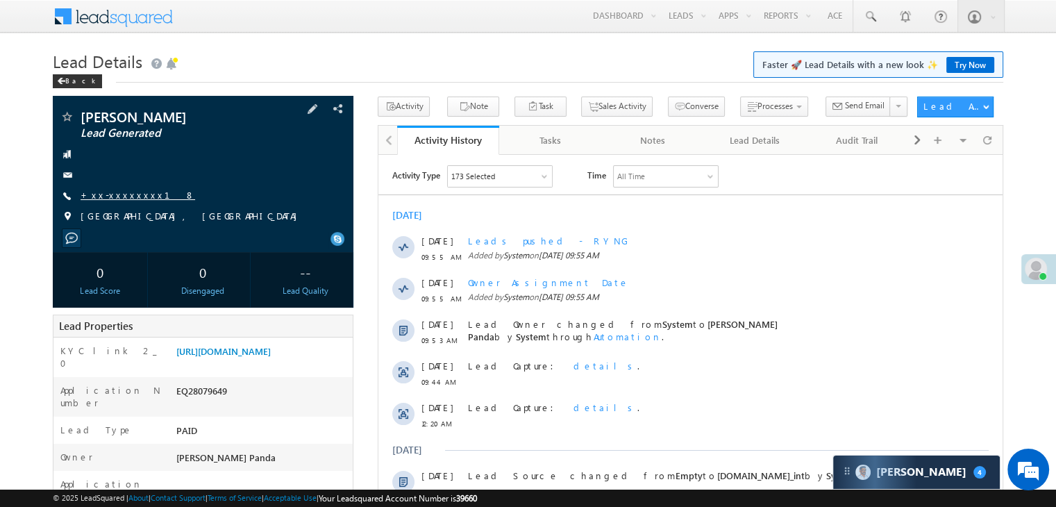
click at [109, 196] on link "+xx-xxxxxxxx18" at bounding box center [138, 195] width 115 height 12
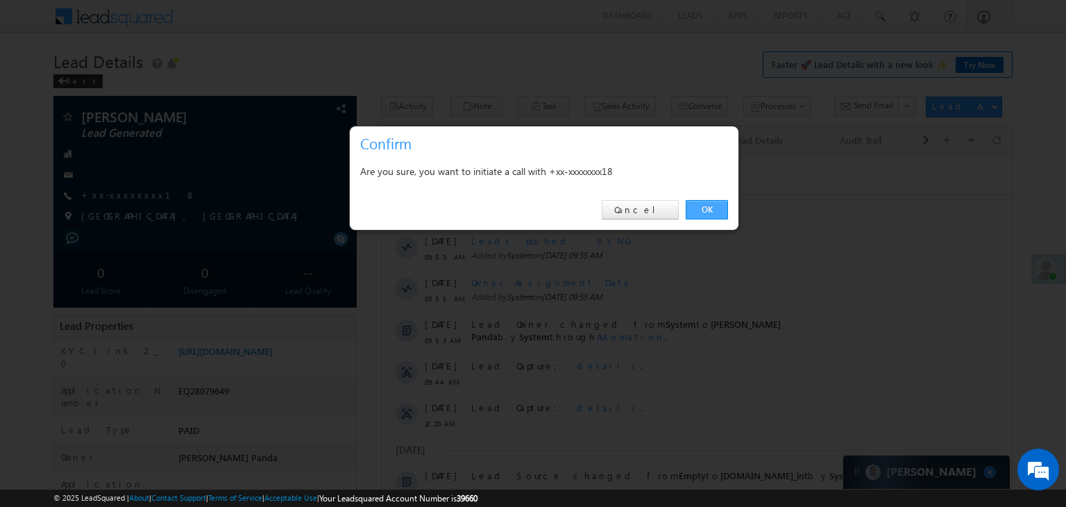
click at [697, 209] on link "OK" at bounding box center [707, 209] width 42 height 19
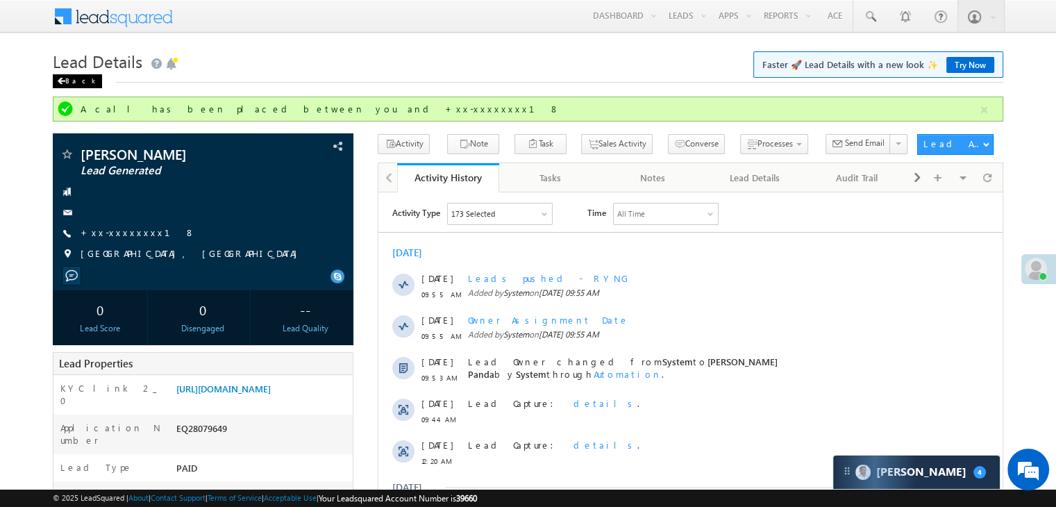
click at [60, 81] on span at bounding box center [61, 81] width 8 height 7
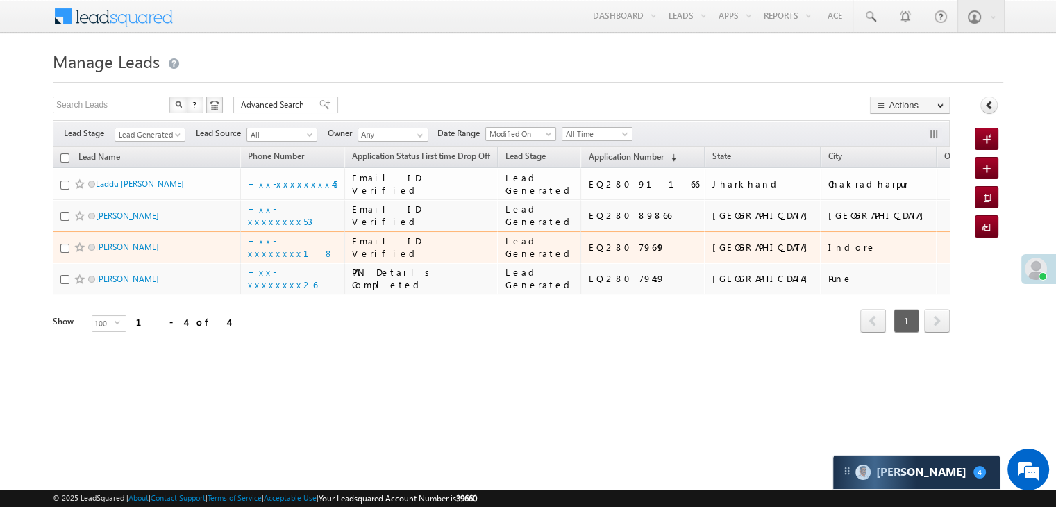
scroll to position [105, 0]
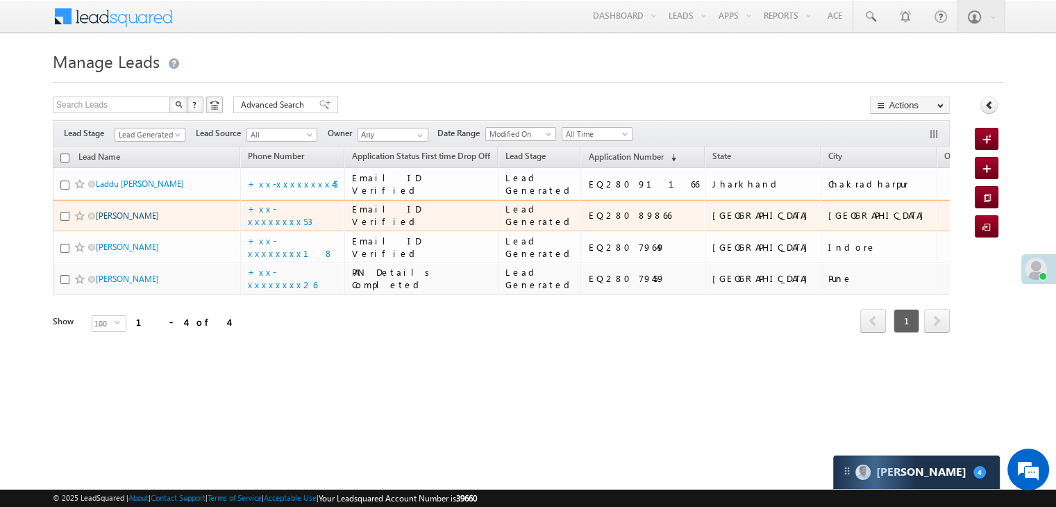
click at [111, 210] on link "[PERSON_NAME]" at bounding box center [127, 215] width 63 height 10
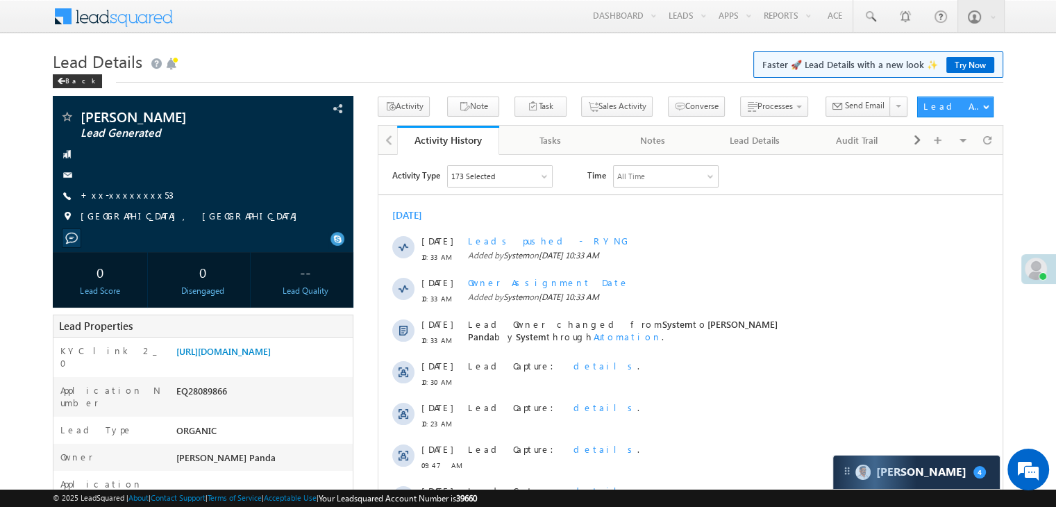
click at [278, 51] on h1 "Lead Details Faster 🚀 Lead Details with a new look ✨ Try Now" at bounding box center [528, 59] width 950 height 27
click at [118, 200] on link "+xx-xxxxxxxx53" at bounding box center [127, 195] width 93 height 12
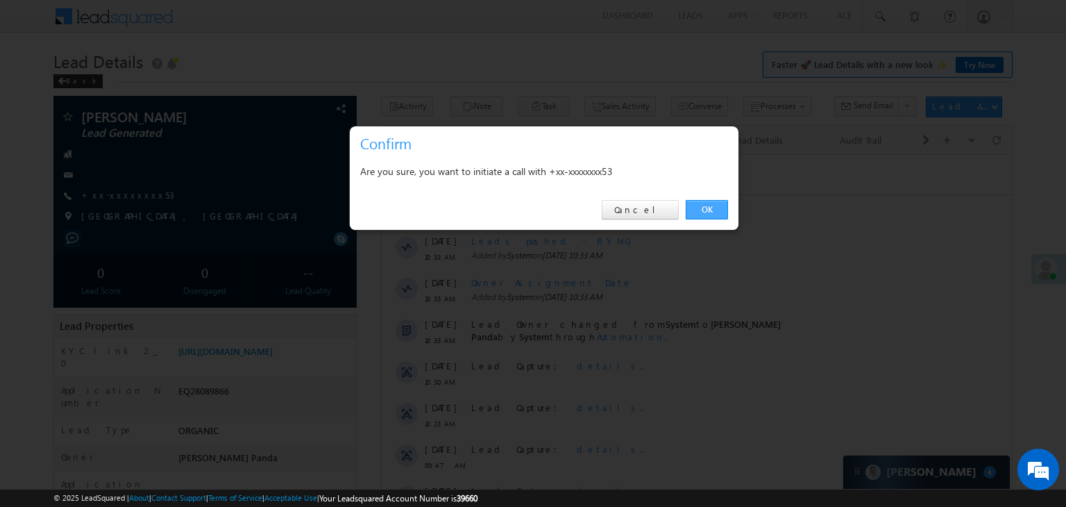
click at [711, 209] on link "OK" at bounding box center [707, 209] width 42 height 19
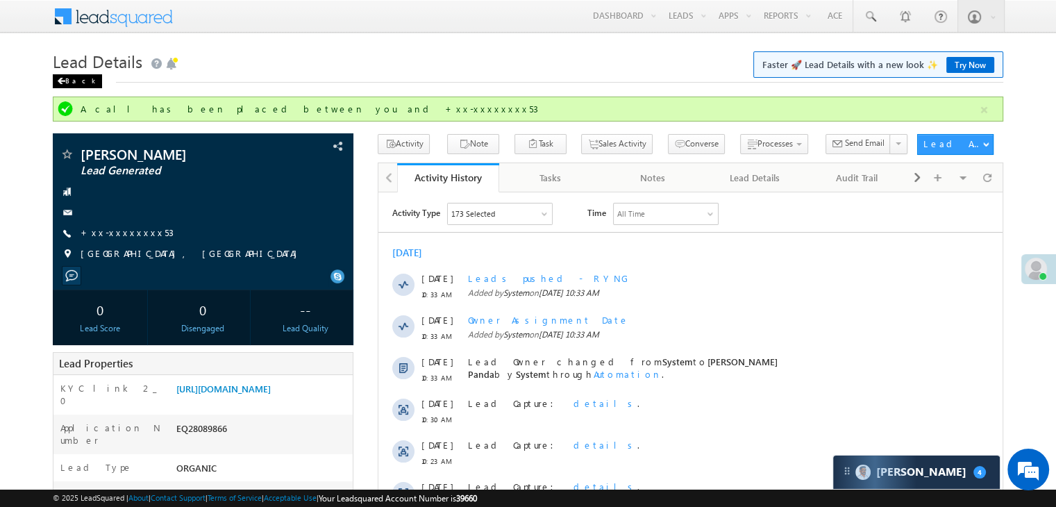
click at [62, 83] on span at bounding box center [61, 81] width 8 height 7
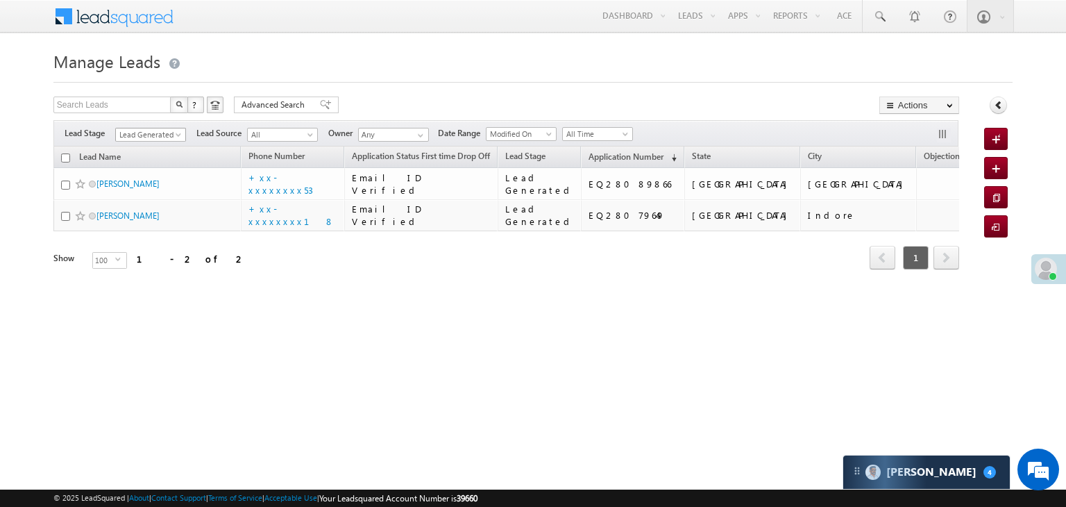
click at [174, 137] on span at bounding box center [179, 137] width 11 height 11
click at [153, 148] on link "All" at bounding box center [151, 150] width 70 height 12
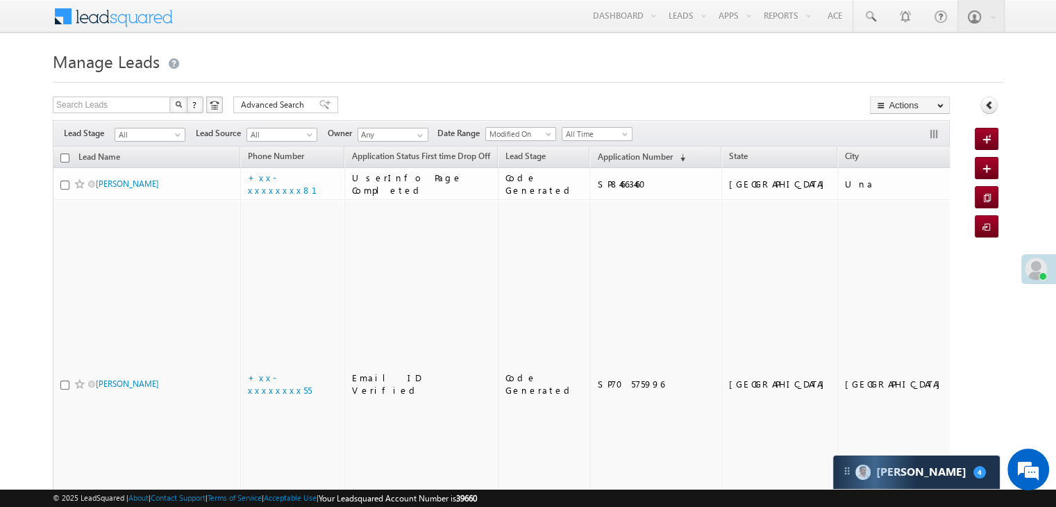
drag, startPoint x: 153, startPoint y: 148, endPoint x: 475, endPoint y: 59, distance: 333.4
click at [475, 59] on h1 "Manage Leads" at bounding box center [528, 59] width 950 height 27
click at [609, 160] on span "Application Number" at bounding box center [634, 156] width 75 height 10
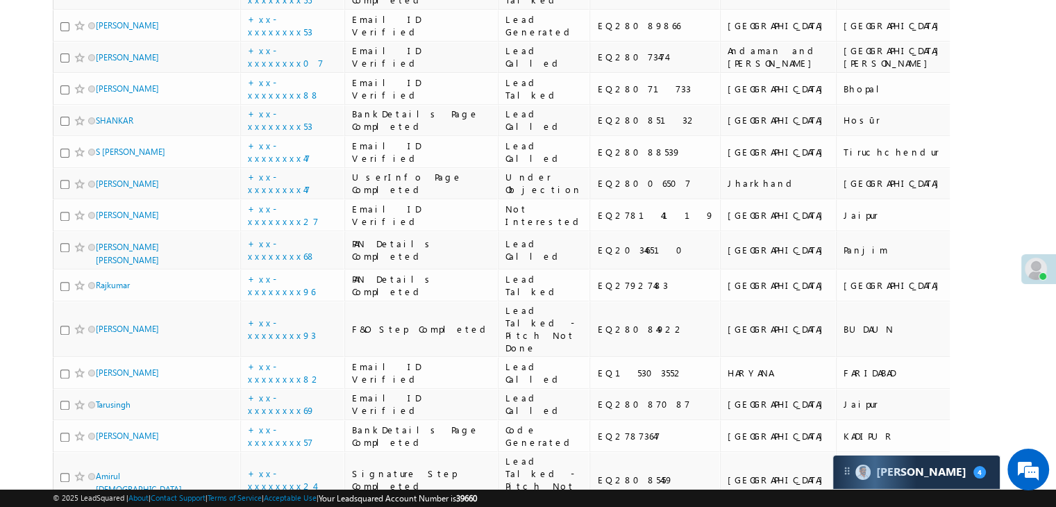
scroll to position [694, 0]
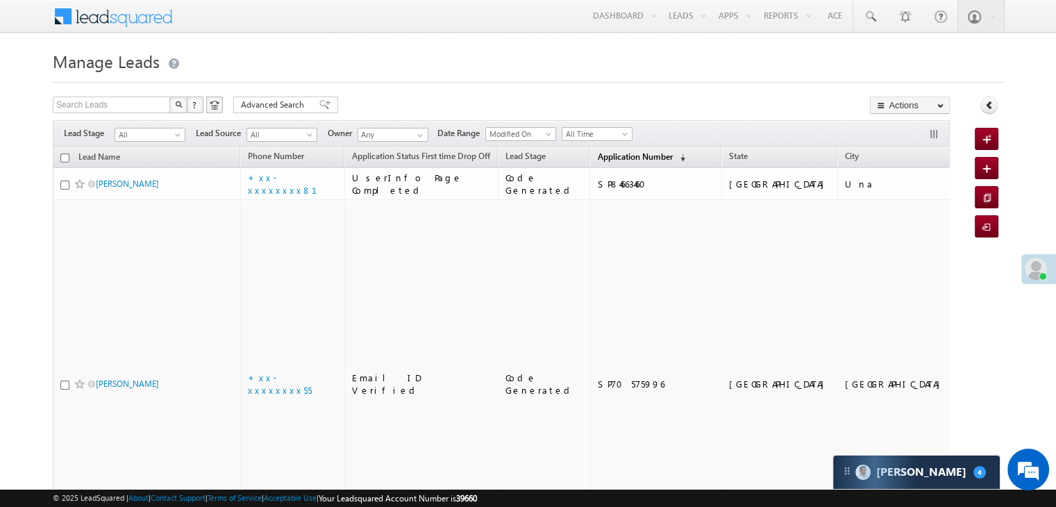
click at [605, 151] on span "Application Number" at bounding box center [634, 156] width 75 height 10
click at [600, 153] on span "Application Number" at bounding box center [634, 156] width 75 height 10
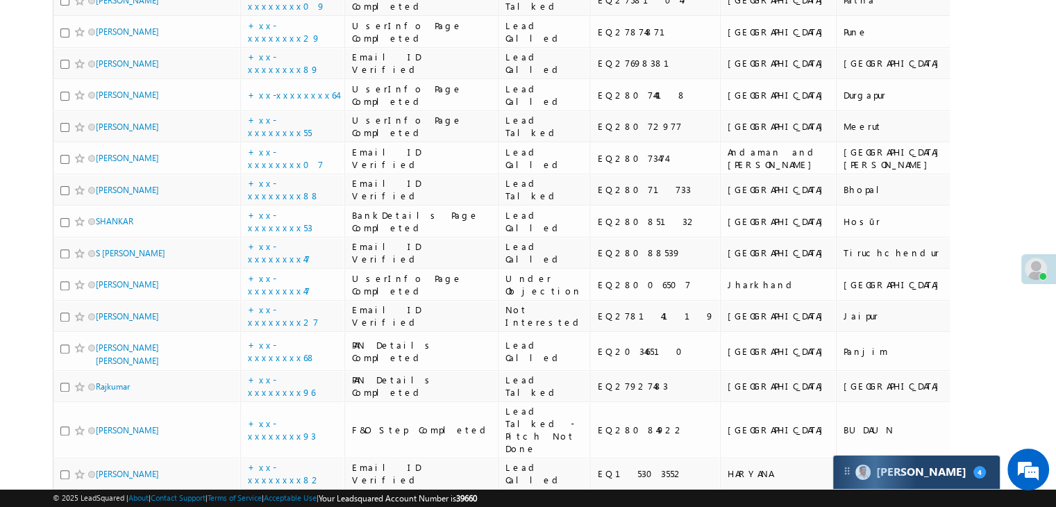
click at [957, 477] on div "Carter 4" at bounding box center [916, 471] width 167 height 33
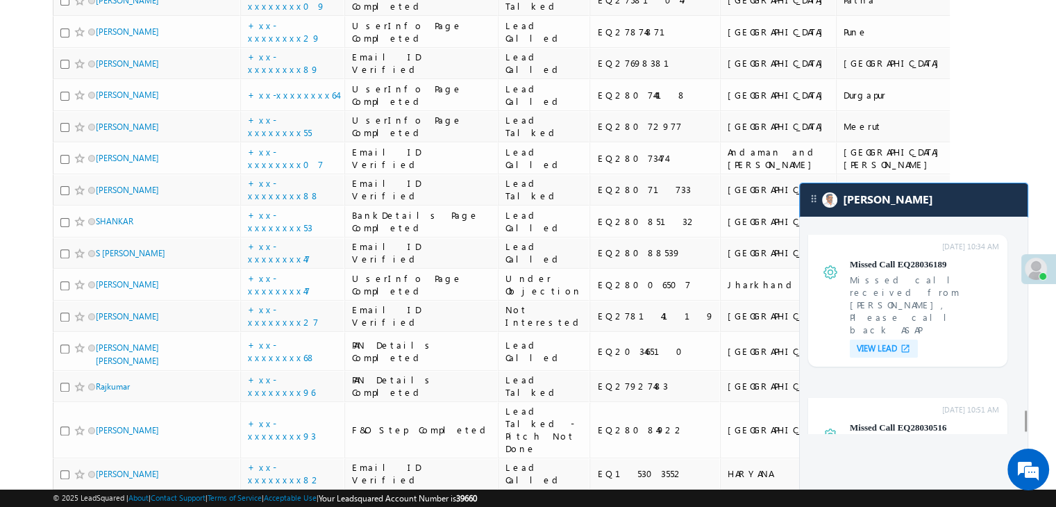
scroll to position [5599, 0]
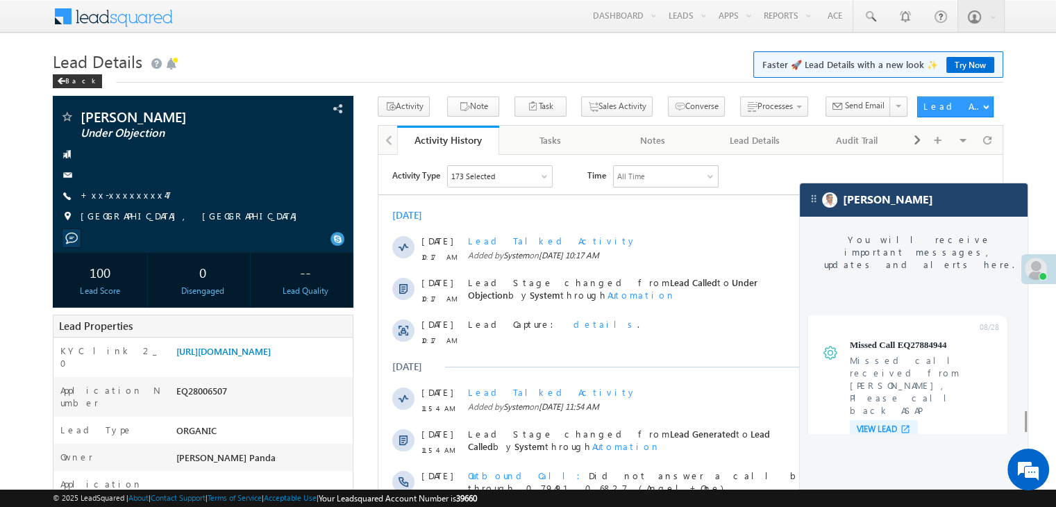
scroll to position [5541, 0]
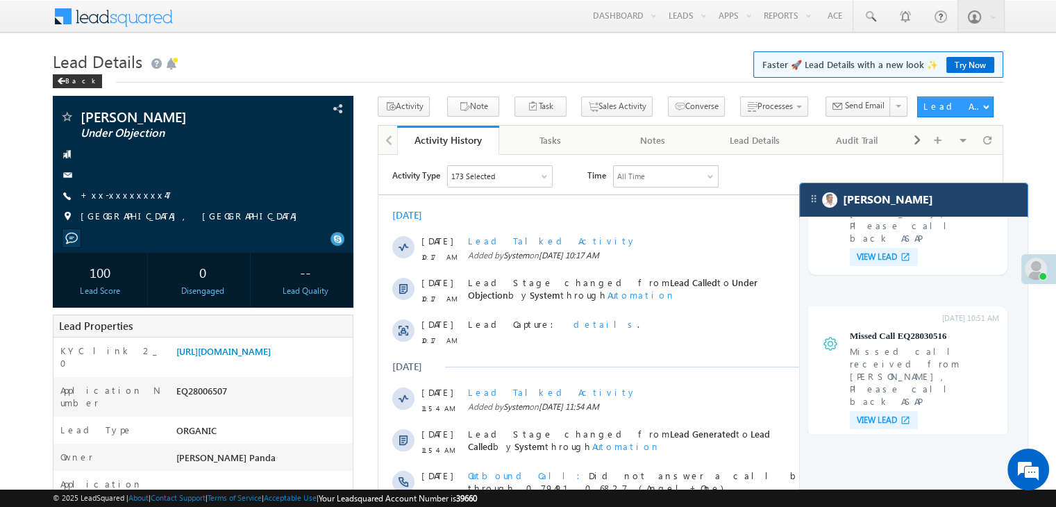
click at [965, 211] on div "[PERSON_NAME]" at bounding box center [913, 199] width 228 height 33
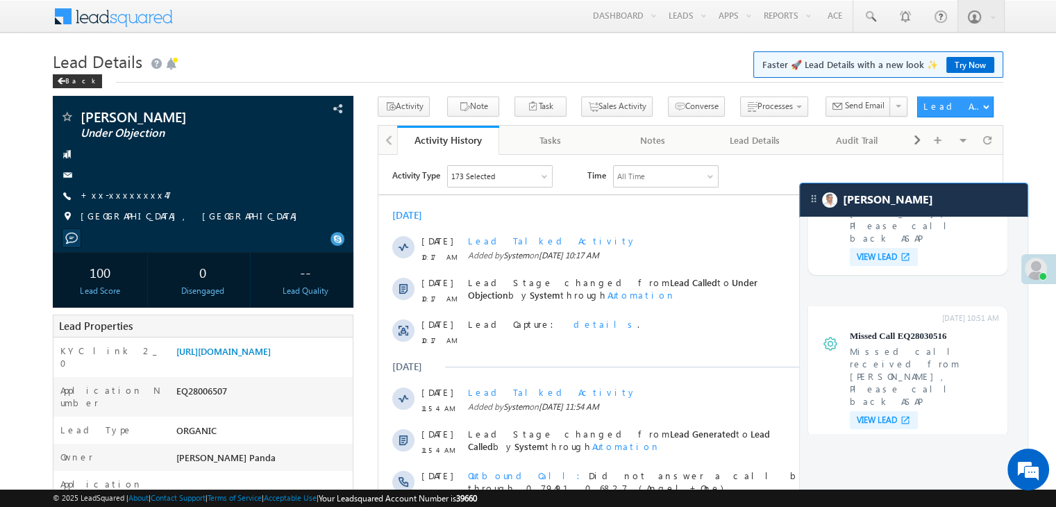
scroll to position [5607, 0]
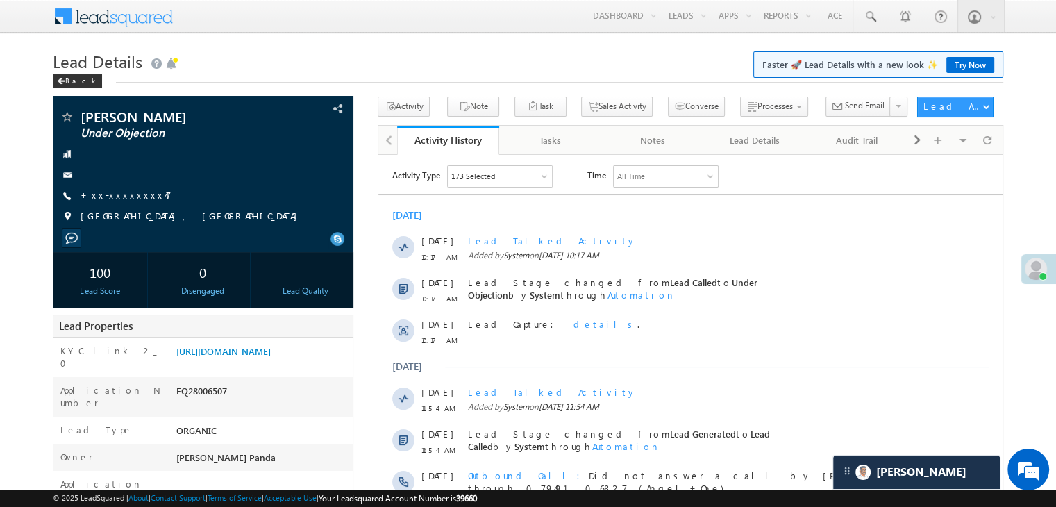
click at [427, 60] on h1 "Lead Details Faster 🚀 Lead Details with a new look ✨ Try Now" at bounding box center [528, 59] width 950 height 27
click at [65, 83] on div "Back" at bounding box center [77, 81] width 49 height 14
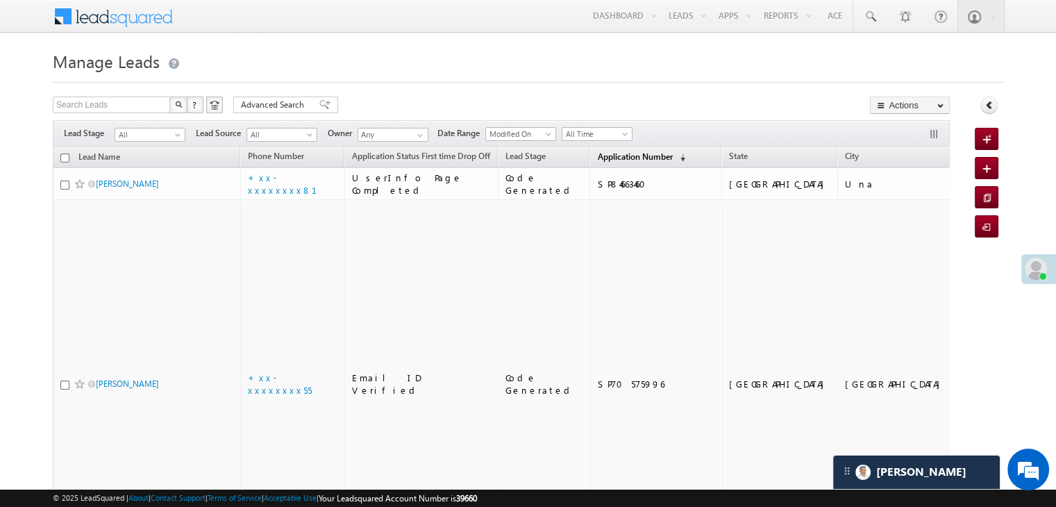
drag, startPoint x: 0, startPoint y: 0, endPoint x: 595, endPoint y: 157, distance: 615.1
click at [597, 157] on span "Application Number" at bounding box center [634, 156] width 75 height 10
click at [611, 151] on span "Application Number" at bounding box center [634, 156] width 75 height 10
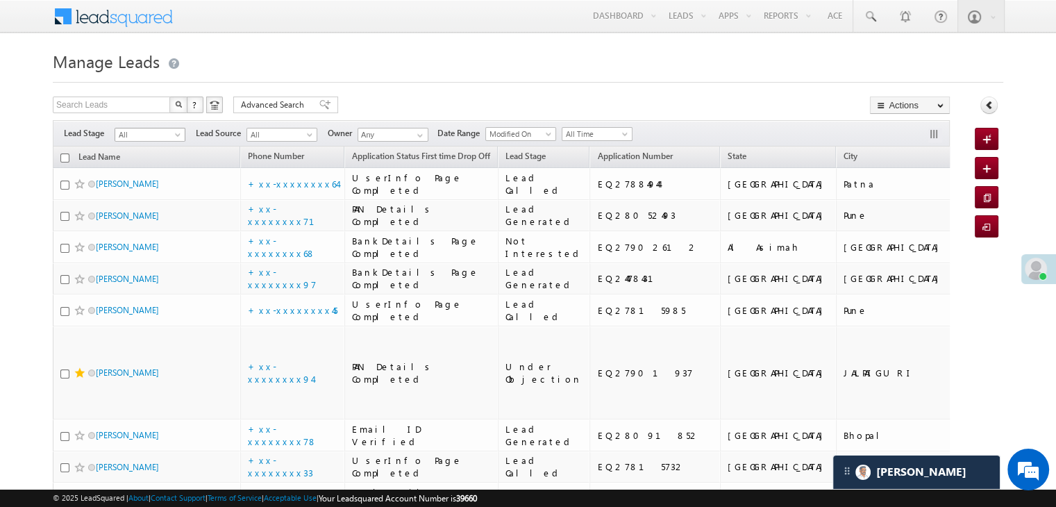
click at [174, 139] on span at bounding box center [178, 137] width 11 height 11
click at [151, 170] on link "Lead Generated" at bounding box center [150, 164] width 70 height 12
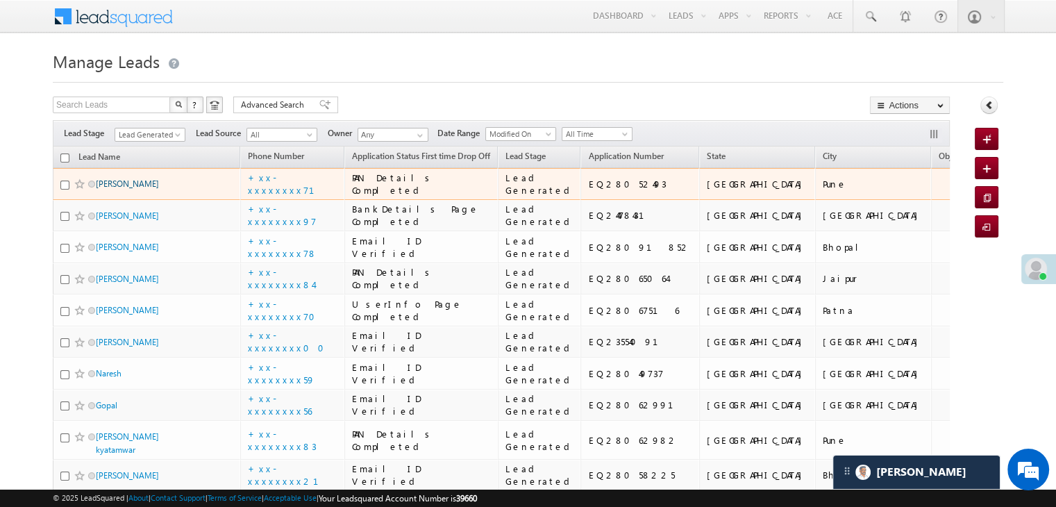
click at [119, 189] on link "Jayesh pawar" at bounding box center [127, 183] width 63 height 10
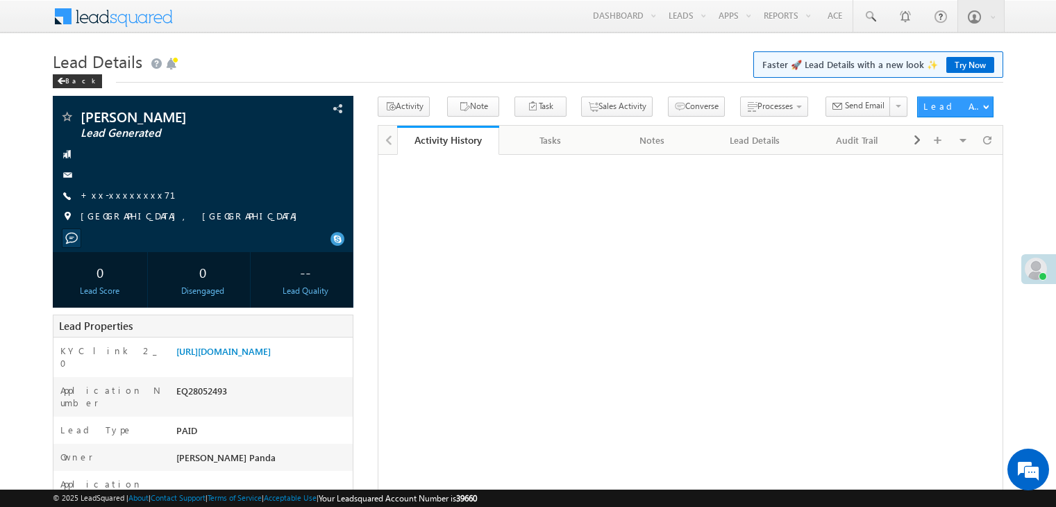
click at [128, 196] on link "+xx-xxxxxxxx71" at bounding box center [137, 195] width 112 height 12
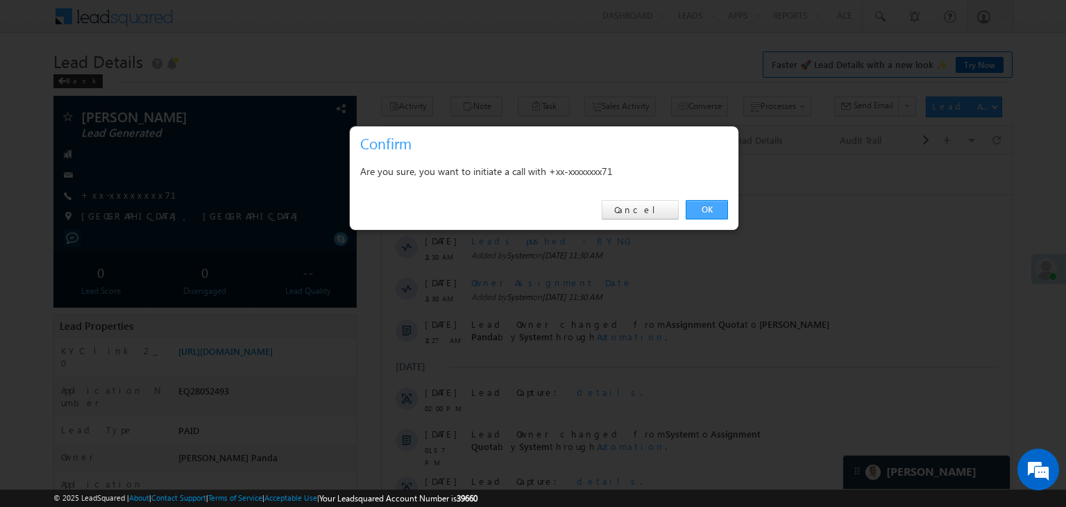
drag, startPoint x: 703, startPoint y: 210, endPoint x: 8, endPoint y: 92, distance: 704.7
click at [703, 210] on link "OK" at bounding box center [707, 209] width 42 height 19
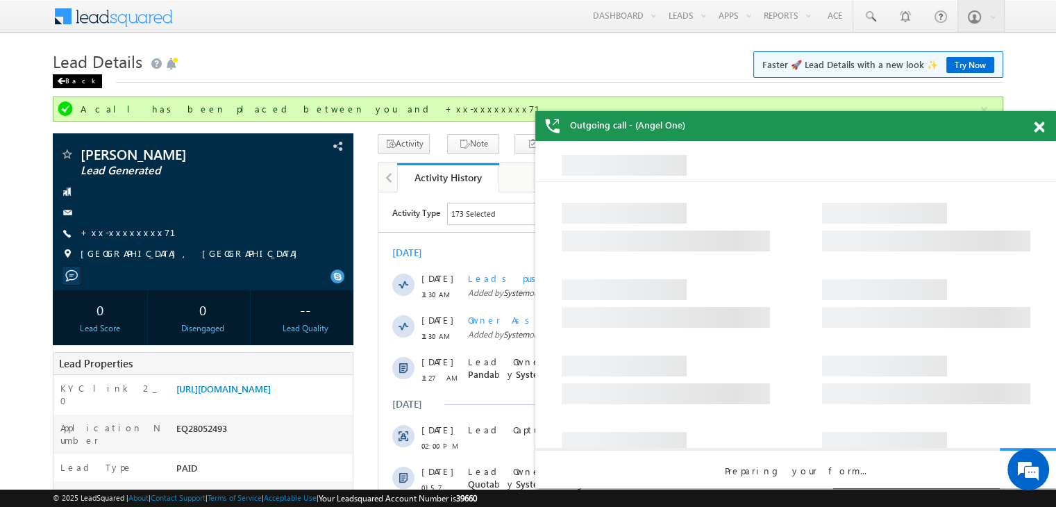
click at [71, 83] on div "Back" at bounding box center [77, 81] width 49 height 14
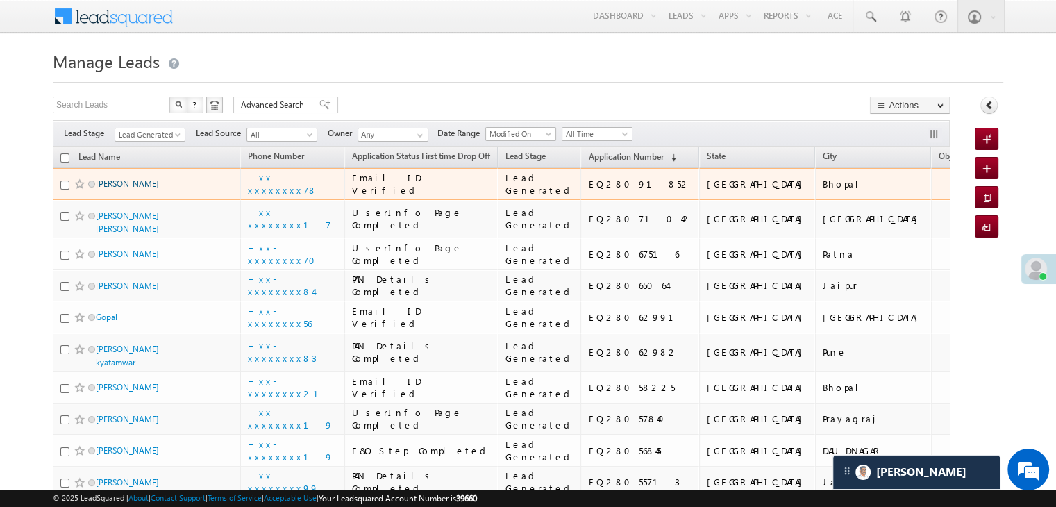
click at [136, 189] on link "[PERSON_NAME]" at bounding box center [127, 183] width 63 height 10
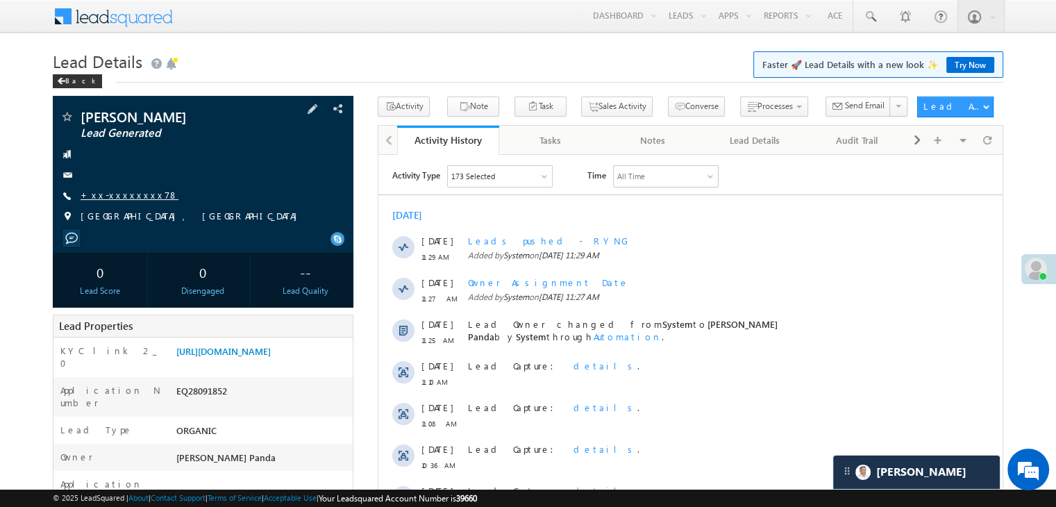
click at [125, 198] on link "+xx-xxxxxxxx78" at bounding box center [130, 195] width 98 height 12
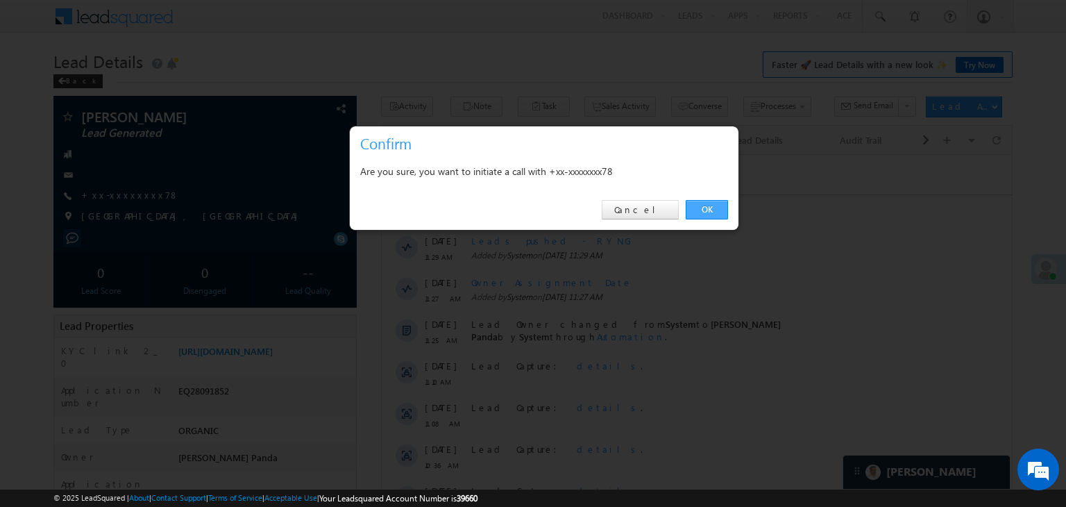
drag, startPoint x: 702, startPoint y: 204, endPoint x: 286, endPoint y: 34, distance: 449.8
click at [702, 204] on link "OK" at bounding box center [707, 209] width 42 height 19
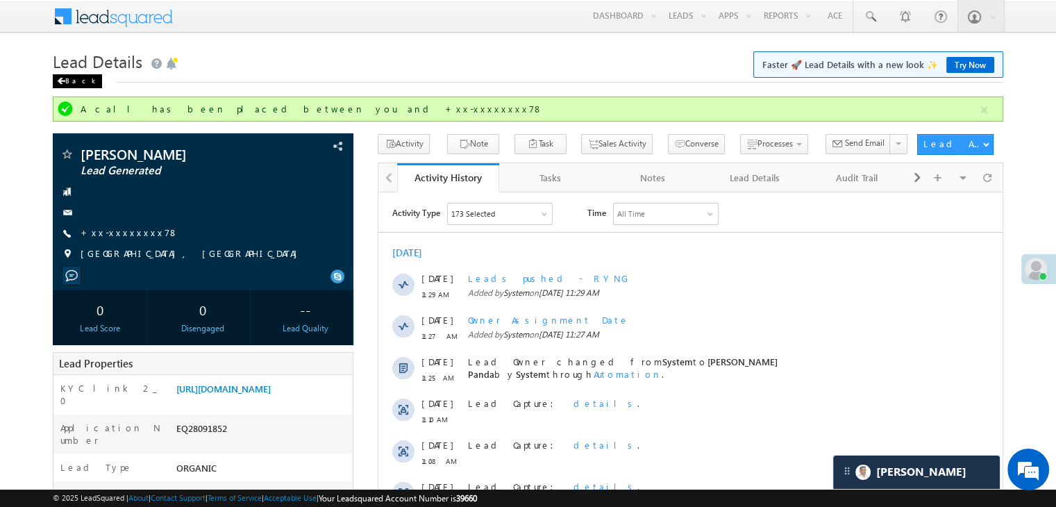
click at [73, 81] on div "Back" at bounding box center [77, 81] width 49 height 14
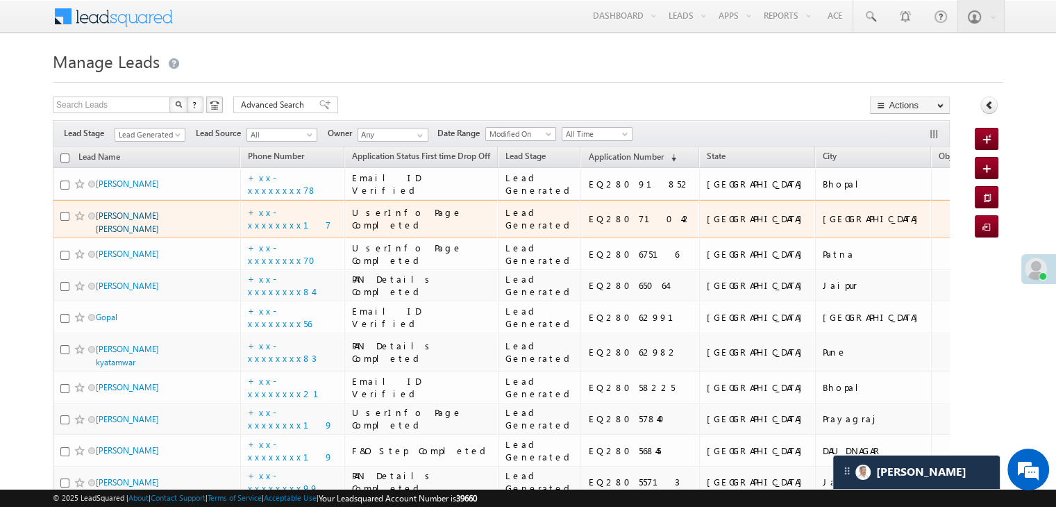
click at [125, 234] on link "[PERSON_NAME] [PERSON_NAME]" at bounding box center [127, 222] width 63 height 24
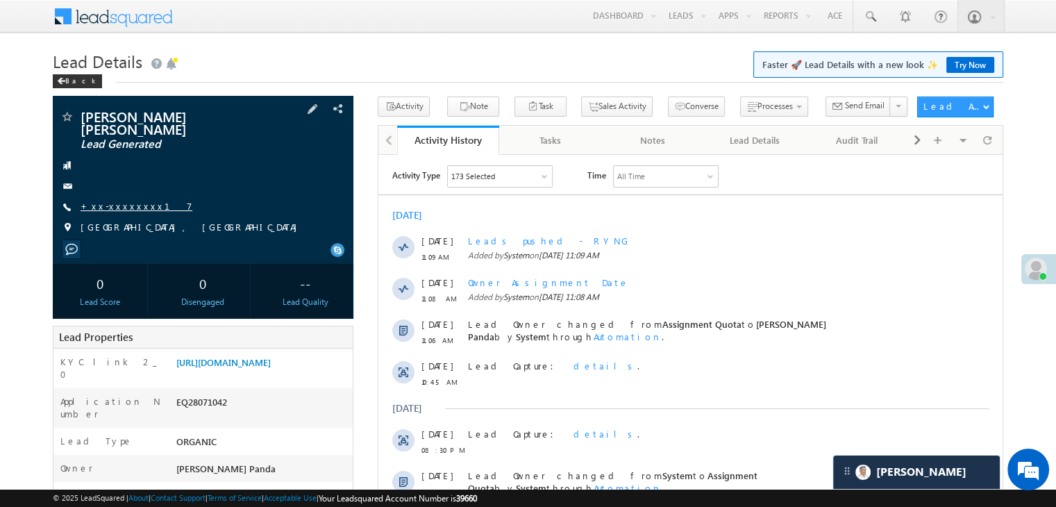
click at [130, 200] on link "+xx-xxxxxxxx17" at bounding box center [137, 206] width 112 height 12
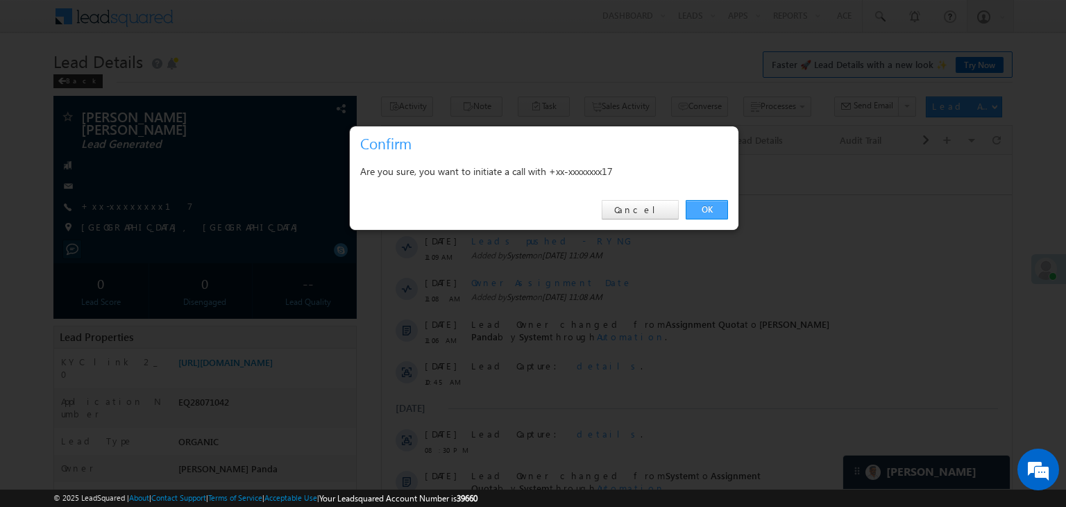
click at [702, 204] on link "OK" at bounding box center [707, 209] width 42 height 19
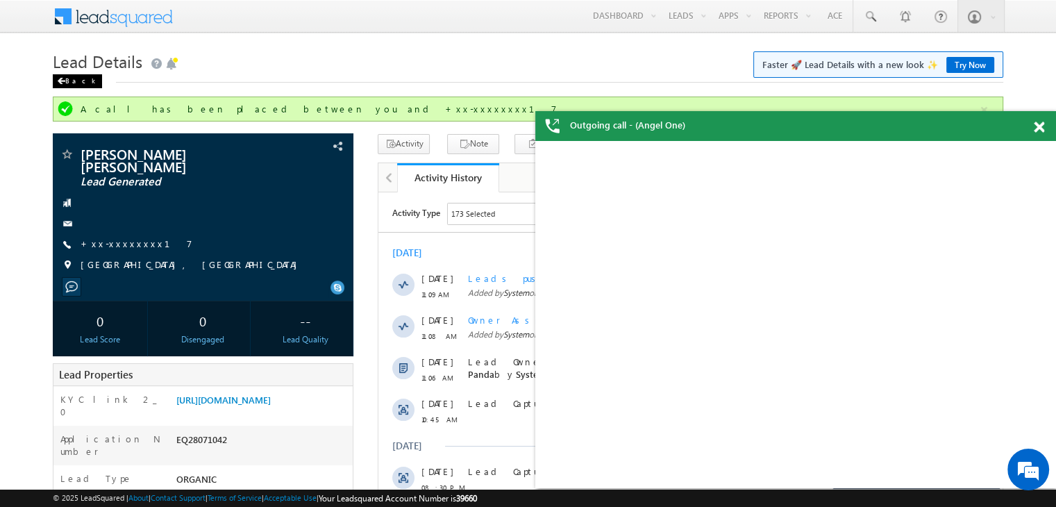
click at [61, 79] on span at bounding box center [61, 81] width 8 height 7
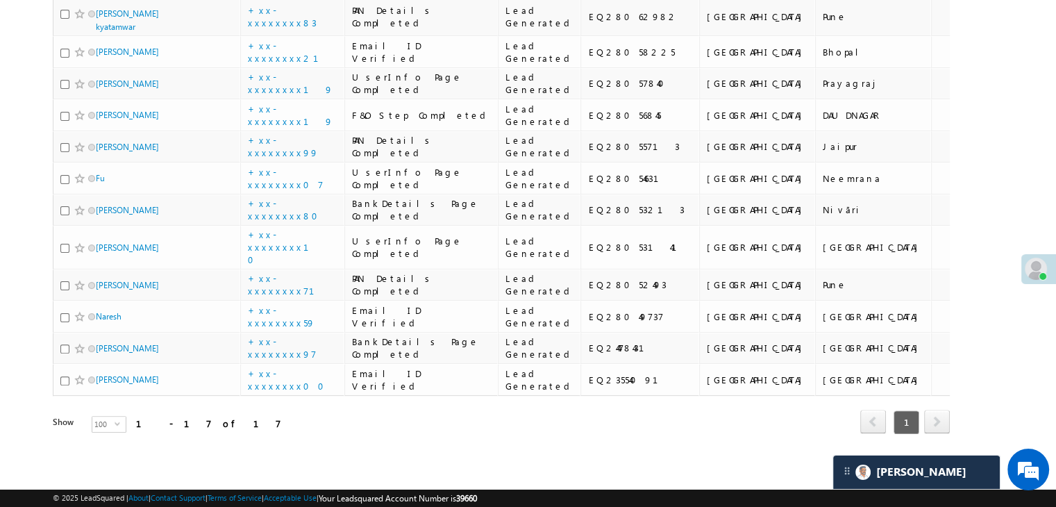
scroll to position [1152, 0]
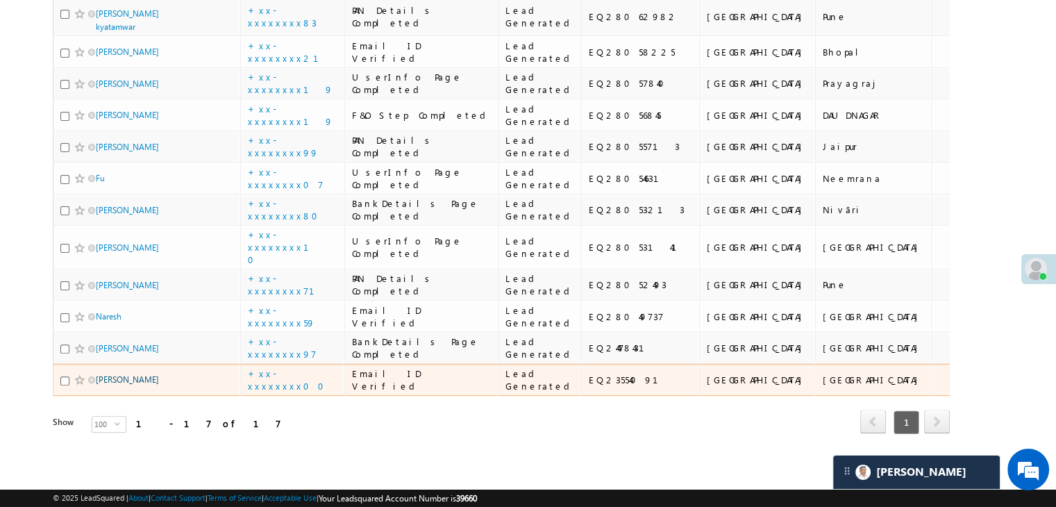
click at [106, 374] on link "[PERSON_NAME]" at bounding box center [127, 379] width 63 height 10
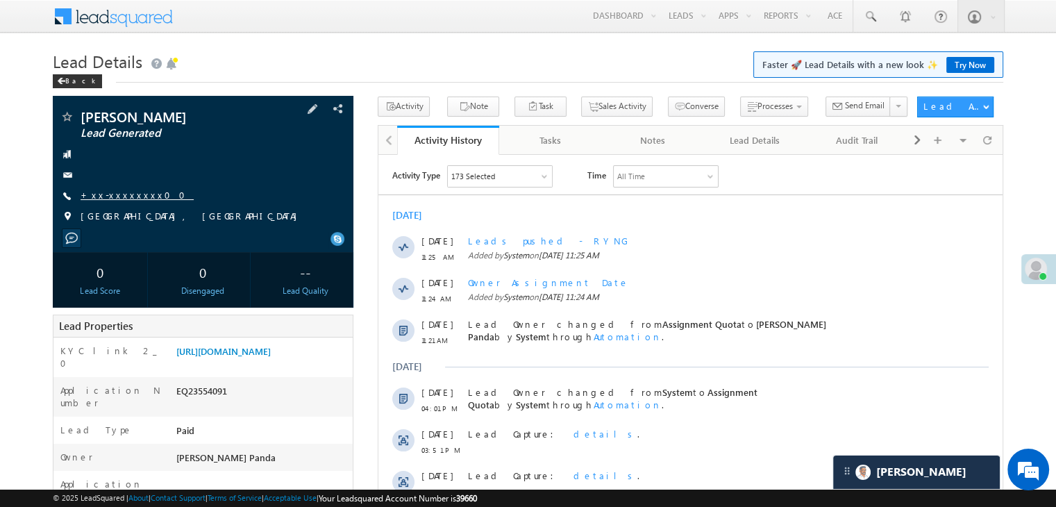
click at [116, 194] on link "+xx-xxxxxxxx00" at bounding box center [137, 195] width 113 height 12
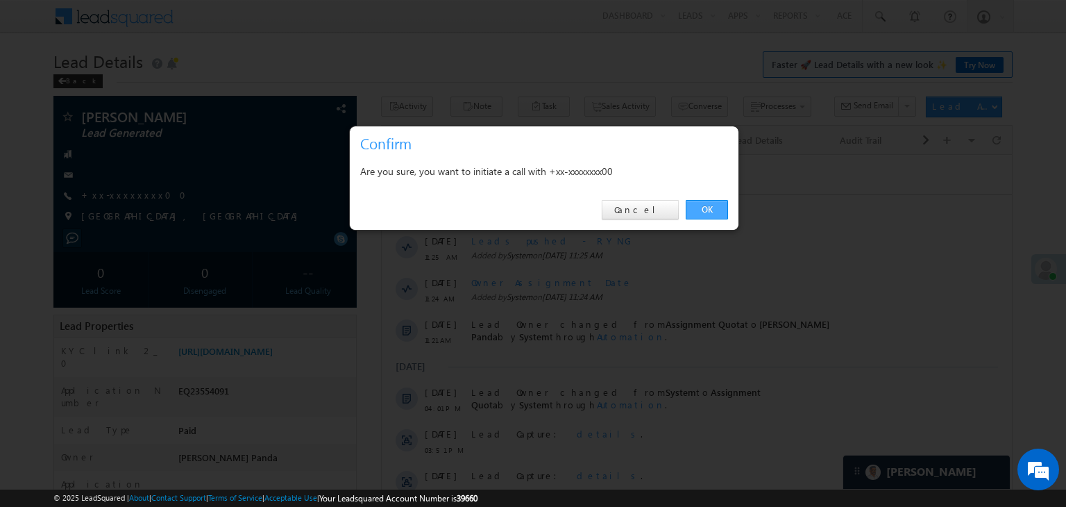
click at [709, 209] on link "OK" at bounding box center [707, 209] width 42 height 19
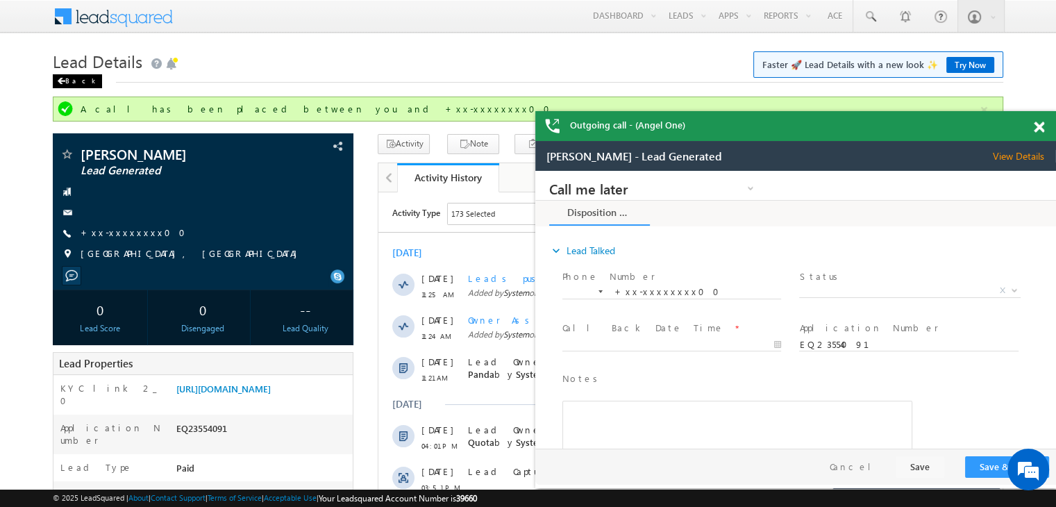
click at [60, 81] on span at bounding box center [61, 81] width 8 height 7
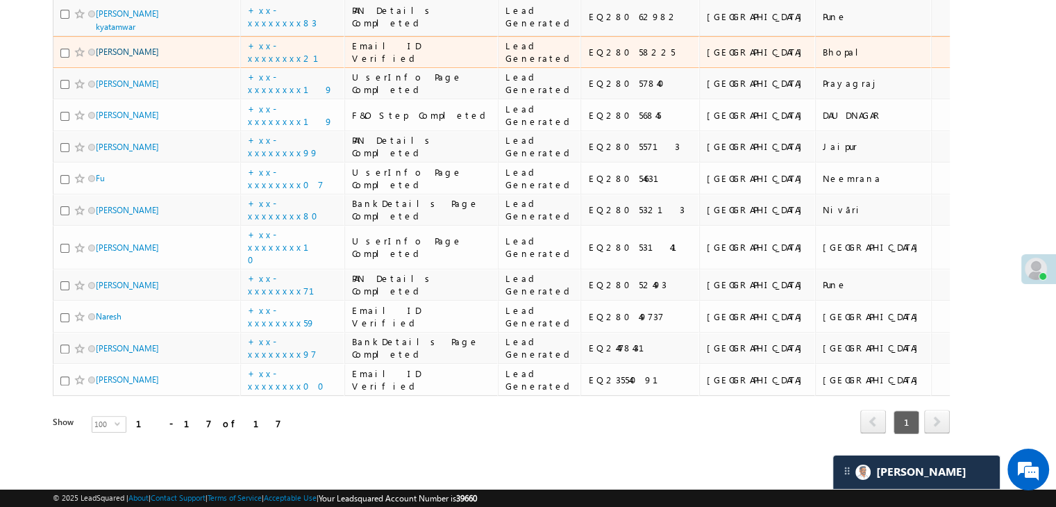
scroll to position [1152, 0]
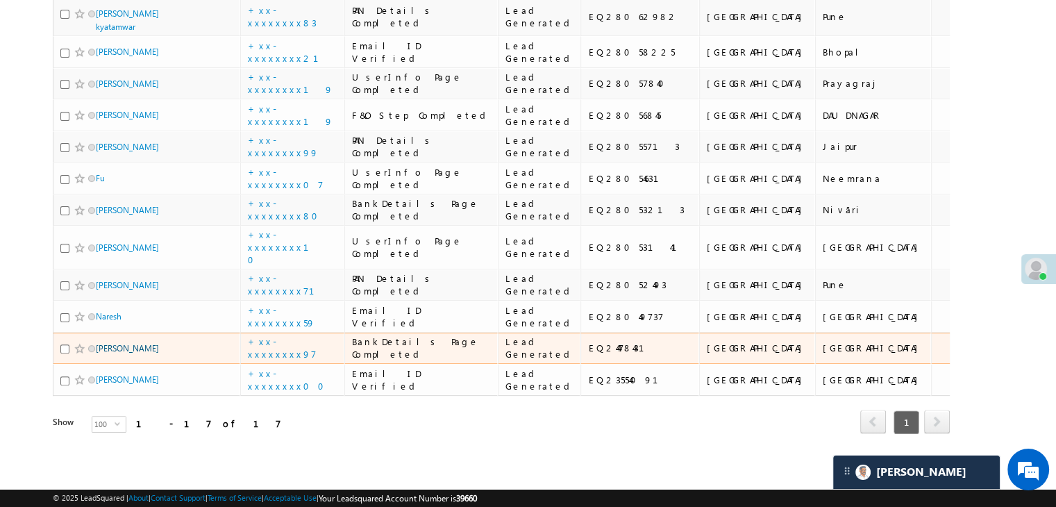
click at [124, 343] on link "[PERSON_NAME]" at bounding box center [127, 348] width 63 height 10
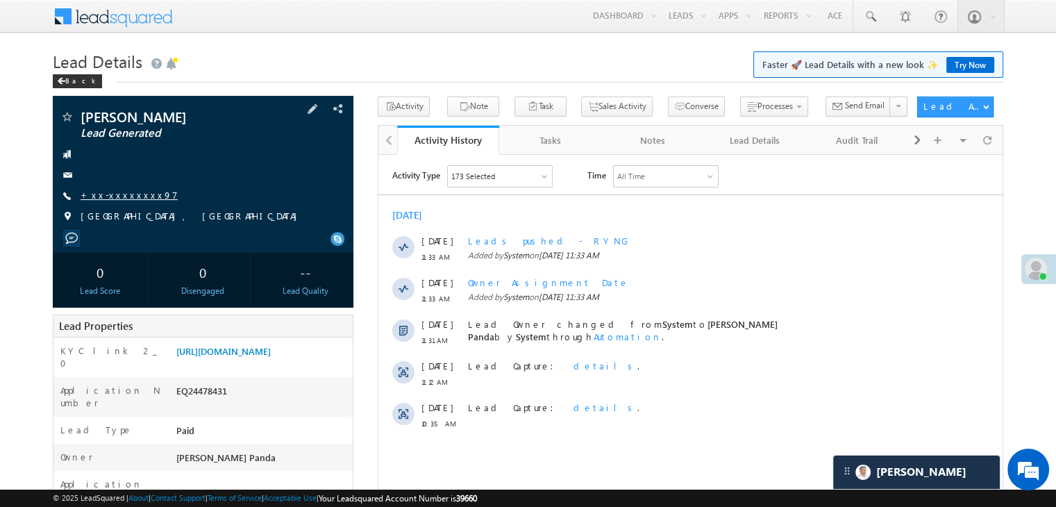
click at [117, 198] on link "+xx-xxxxxxxx97" at bounding box center [129, 195] width 97 height 12
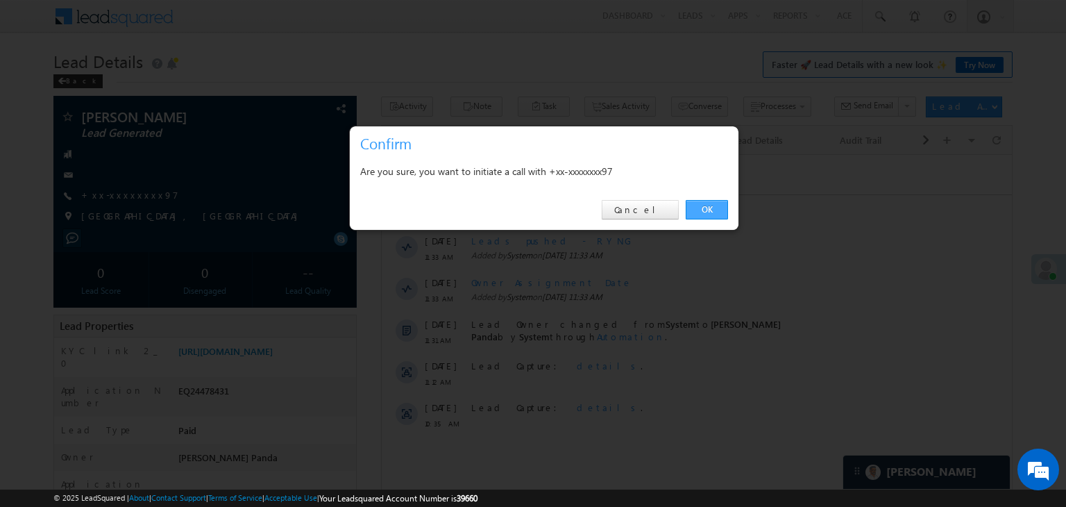
click at [710, 214] on link "OK" at bounding box center [707, 209] width 42 height 19
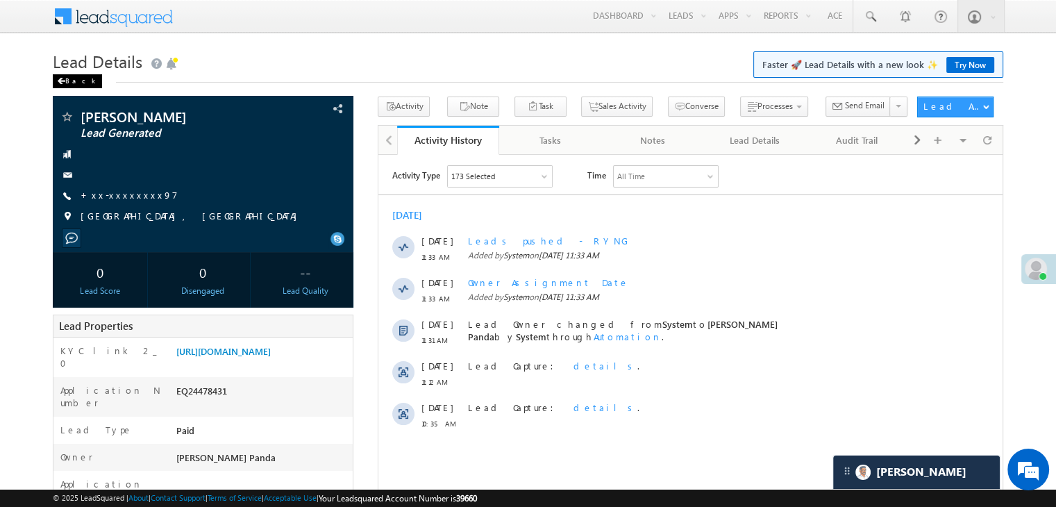
click at [67, 82] on div "Back" at bounding box center [77, 81] width 49 height 14
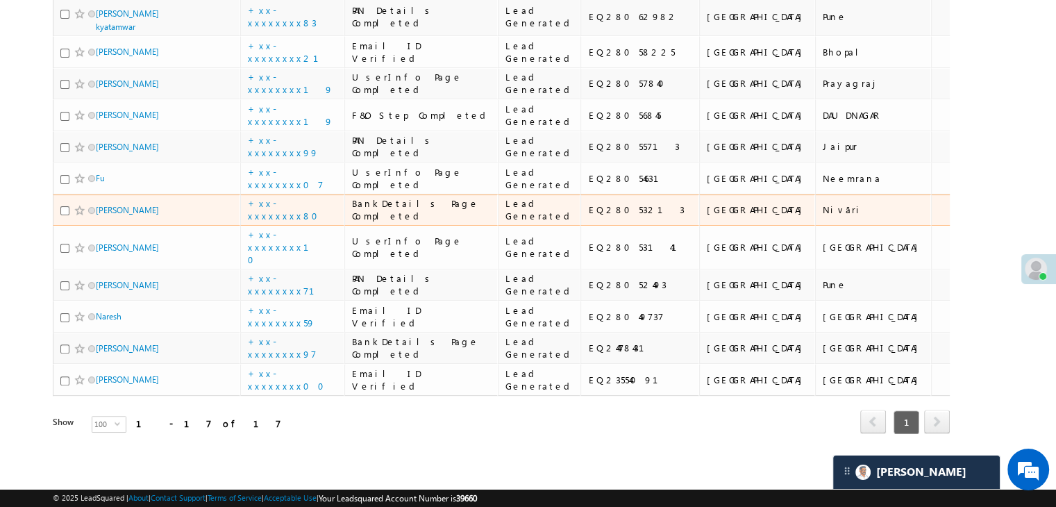
scroll to position [1110, 0]
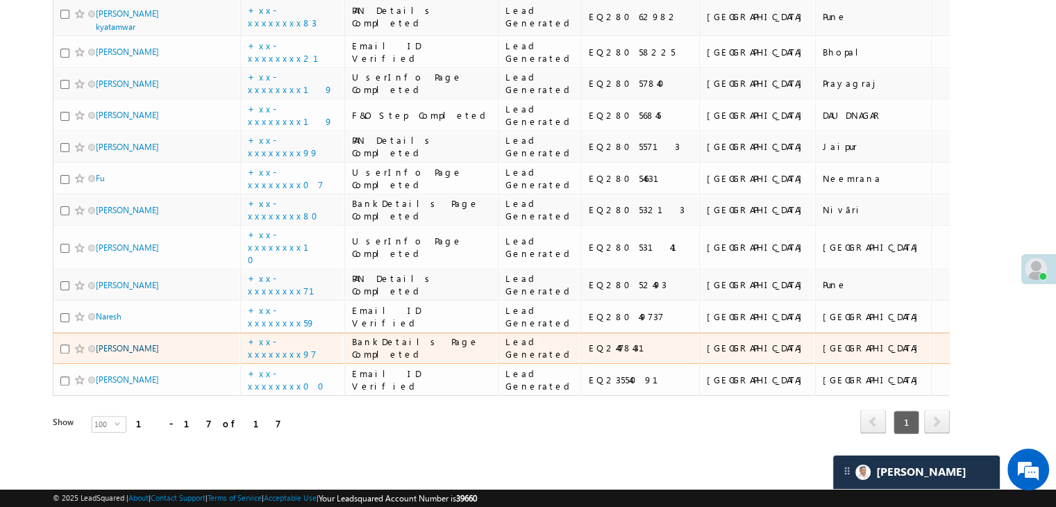
click at [117, 343] on link "[PERSON_NAME]" at bounding box center [127, 348] width 63 height 10
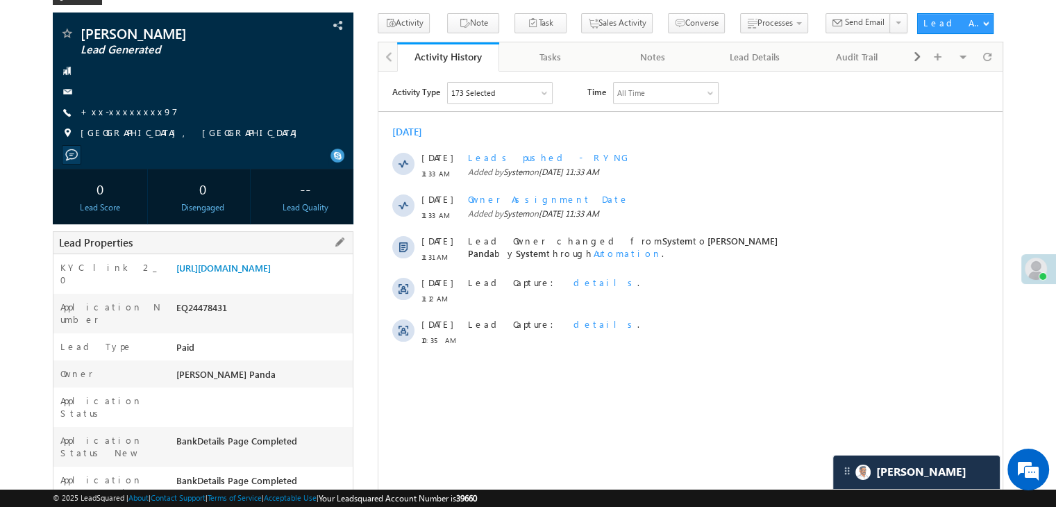
scroll to position [208, 0]
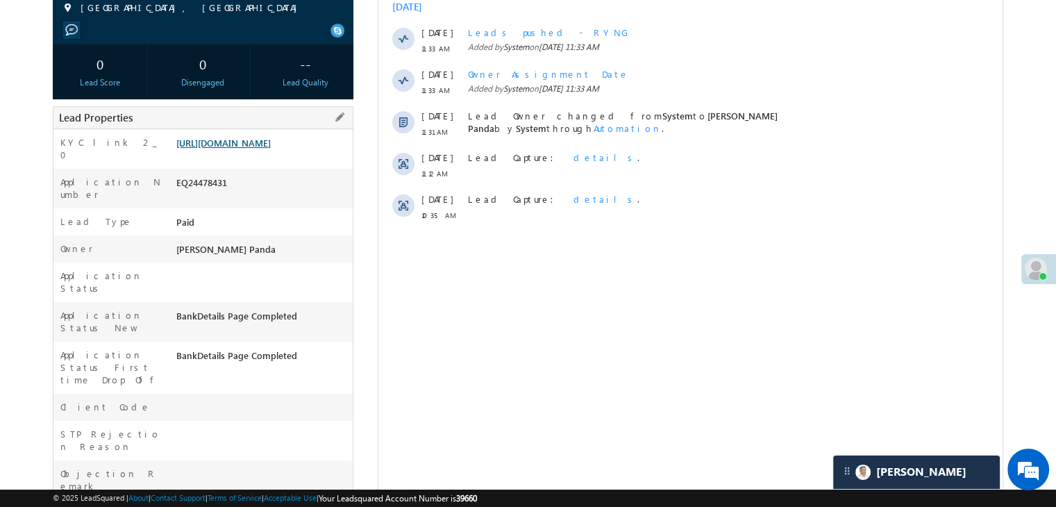
click at [269, 149] on link "https://angelbroking1-pk3em7sa.customui-test.leadsquared.com?leadId=8e7c61d2-04…" at bounding box center [223, 143] width 94 height 12
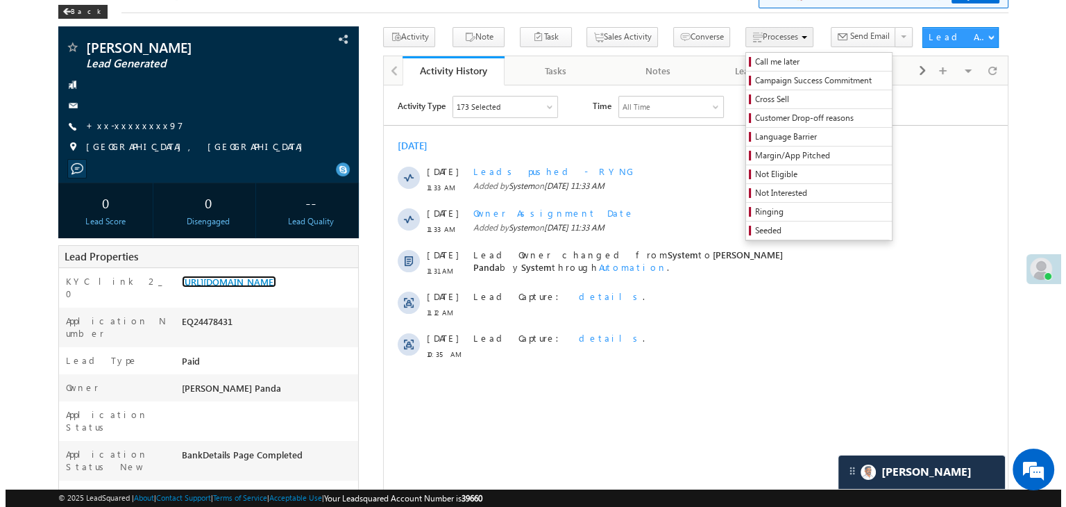
scroll to position [0, 0]
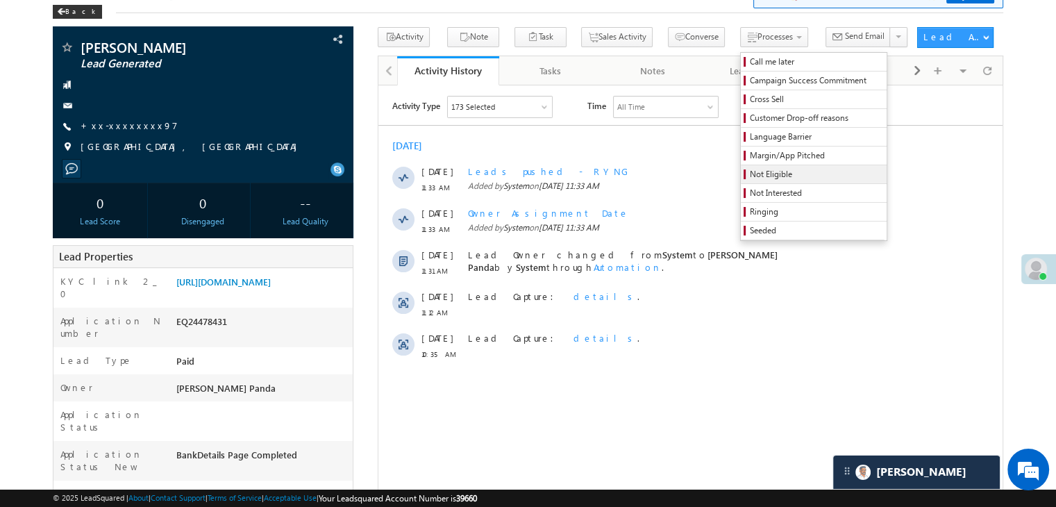
click at [749, 177] on span "Not Eligible" at bounding box center [815, 174] width 132 height 12
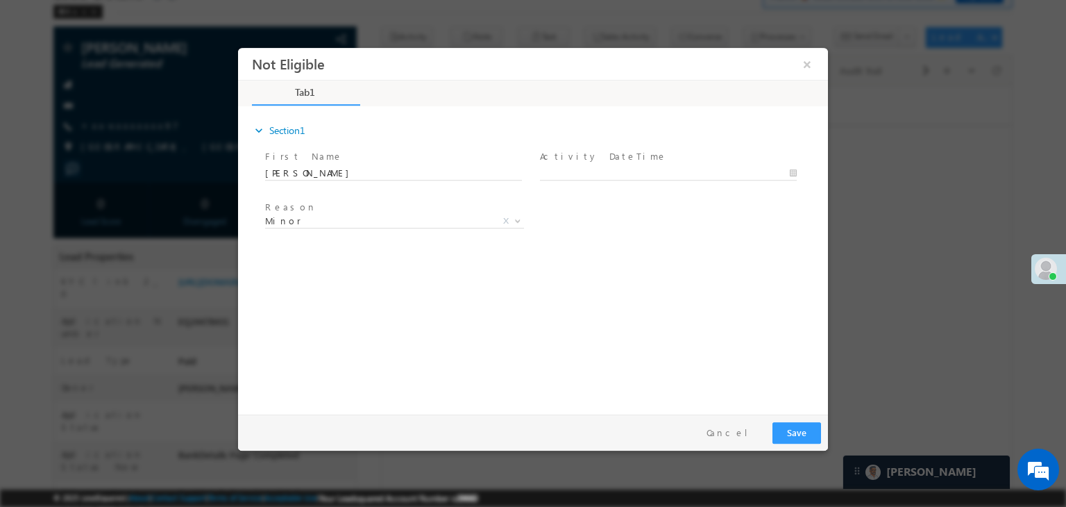
click at [665, 161] on span "Activity DateTime *" at bounding box center [668, 156] width 256 height 15
type input "08/31/25 11:35 AM"
click at [662, 169] on input "08/31/25 11:35 AM" at bounding box center [668, 174] width 257 height 14
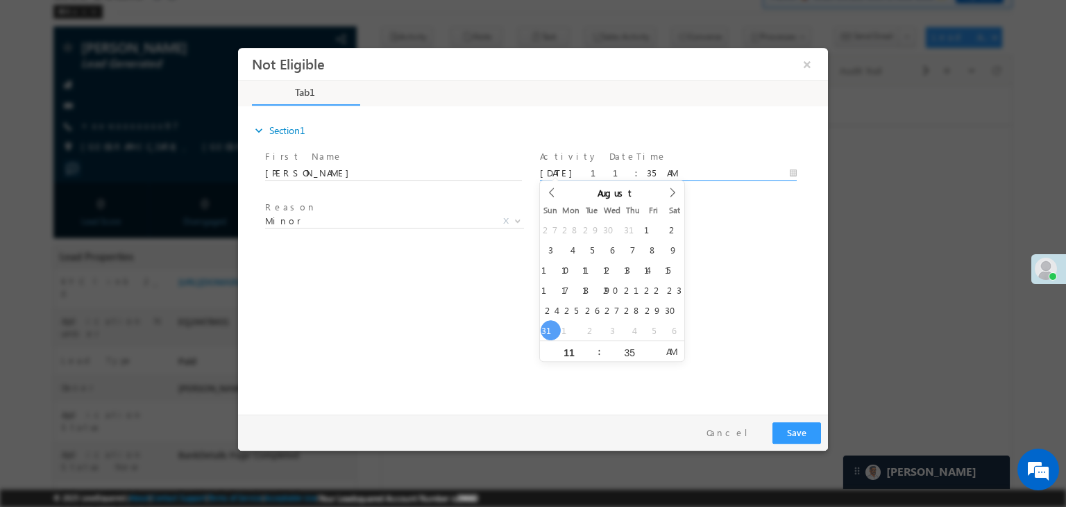
click at [708, 235] on div "Reason * Minor Existing Client Out of India DRA - FDS Termination DRA - Already…" at bounding box center [545, 223] width 566 height 51
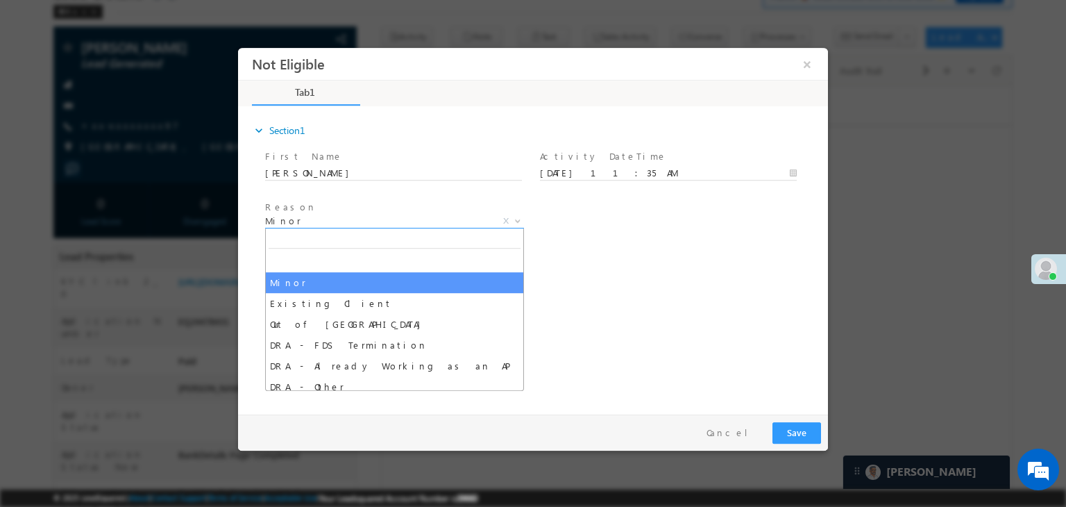
click at [346, 218] on span "Minor" at bounding box center [378, 220] width 226 height 12
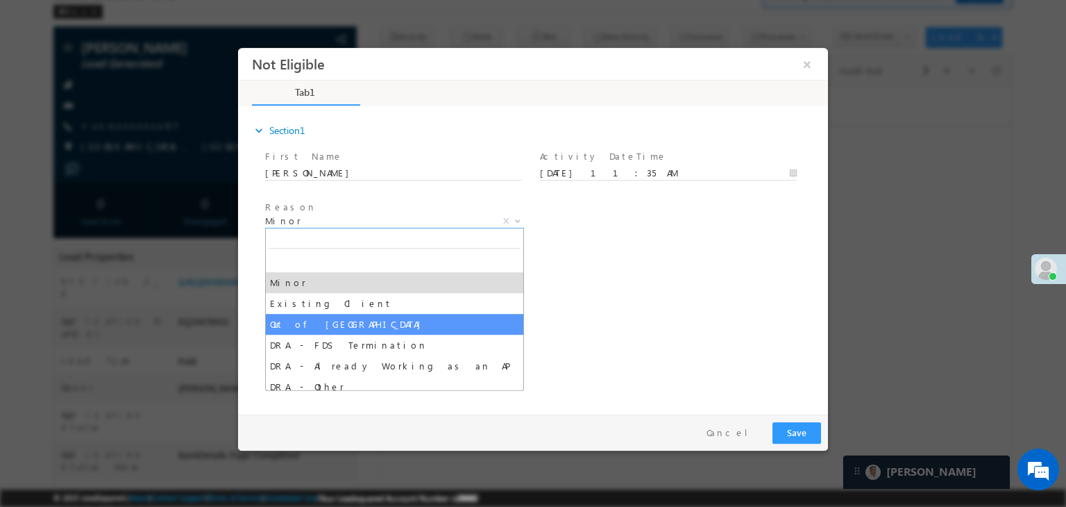
select select "Out of India"
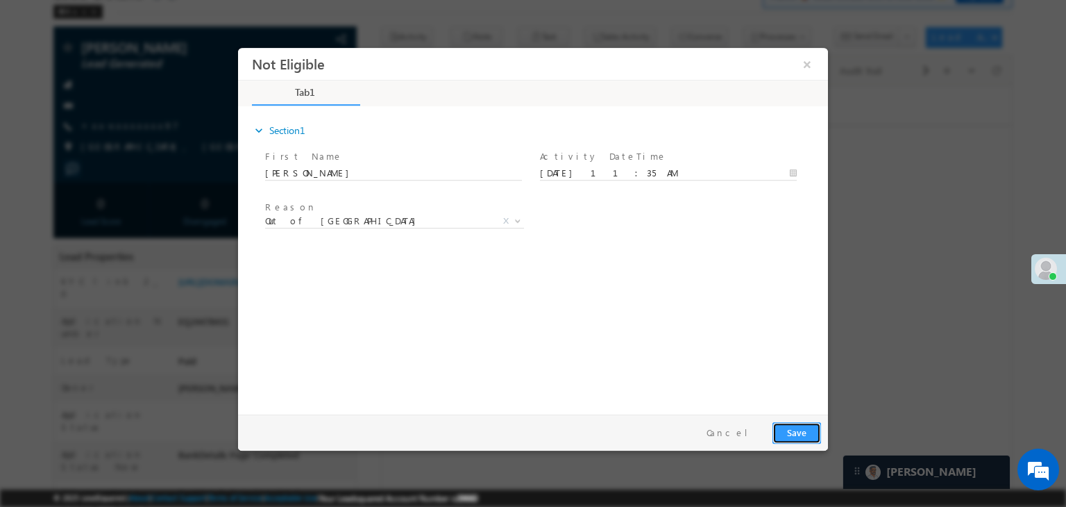
click at [797, 437] on button "Save" at bounding box center [796, 433] width 49 height 22
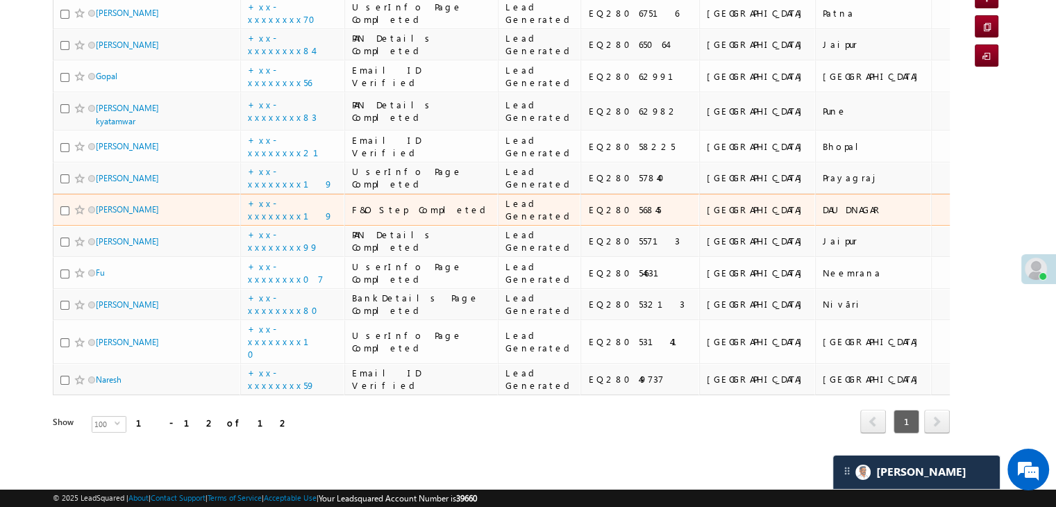
scroll to position [403, 0]
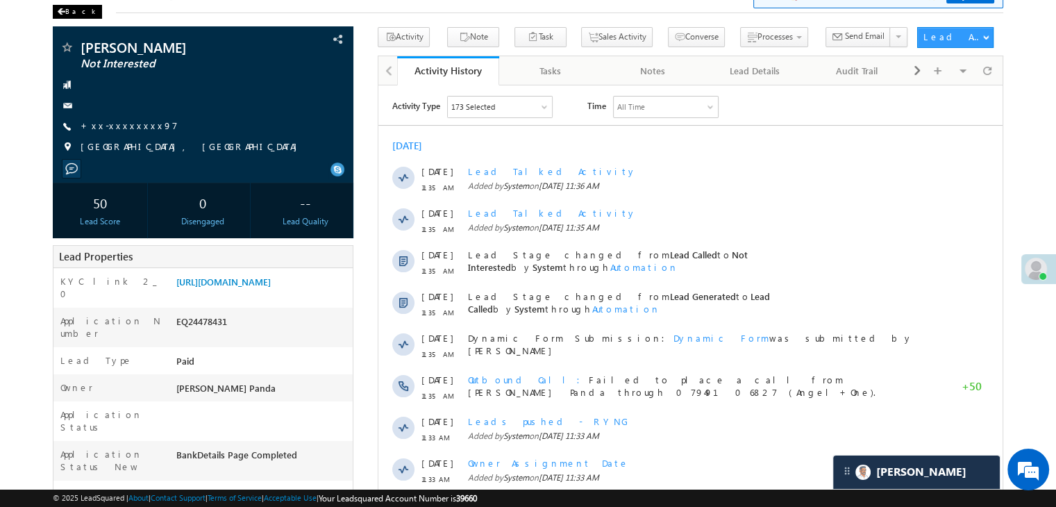
click at [75, 12] on div "Back" at bounding box center [77, 12] width 49 height 14
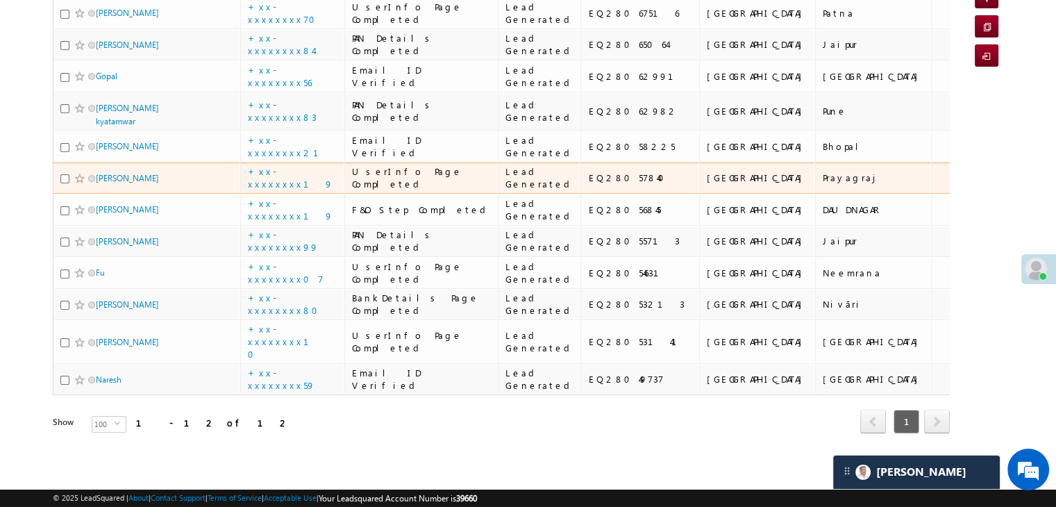
scroll to position [472, 0]
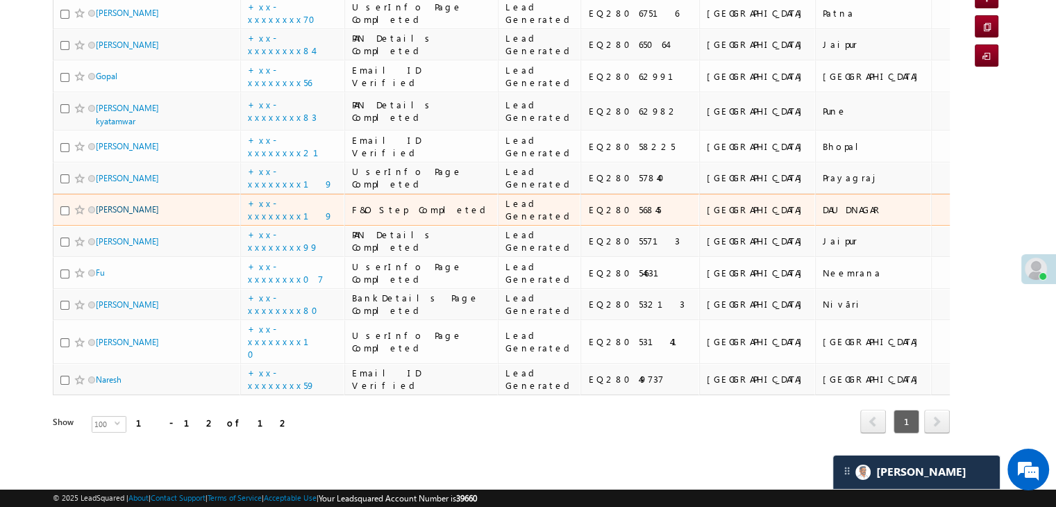
click at [116, 214] on link "Ashish Ranjan" at bounding box center [127, 209] width 63 height 10
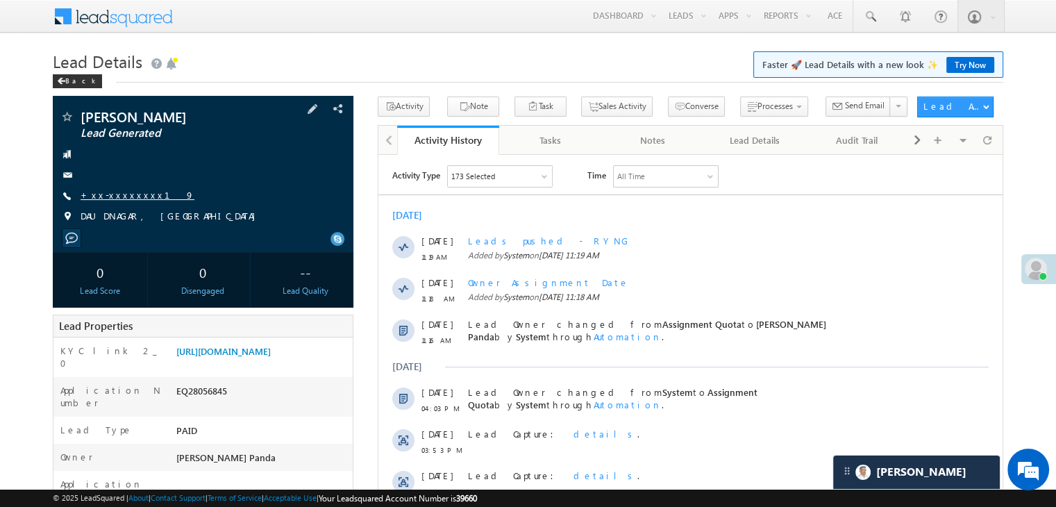
click at [121, 198] on link "+xx-xxxxxxxx19" at bounding box center [138, 195] width 114 height 12
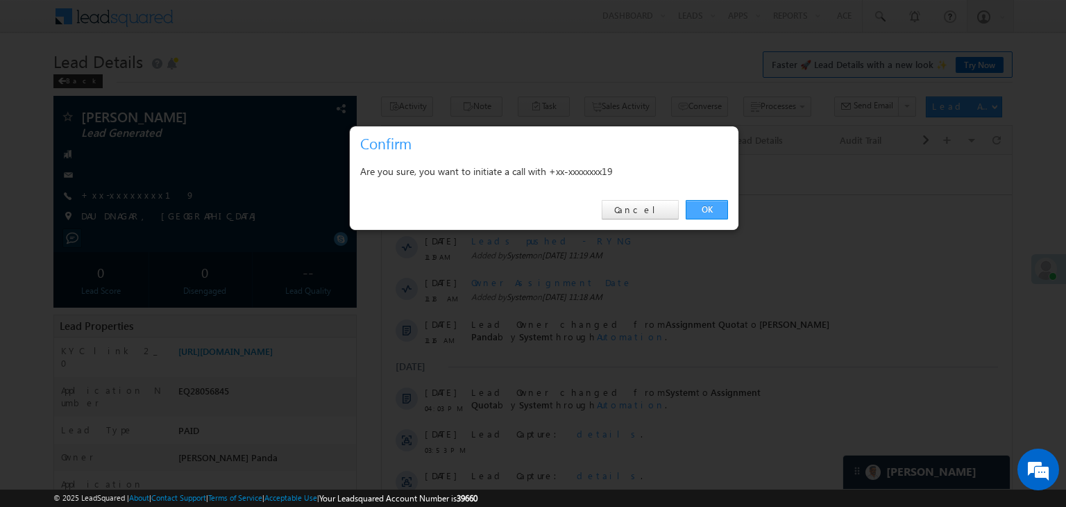
click at [715, 210] on link "OK" at bounding box center [707, 209] width 42 height 19
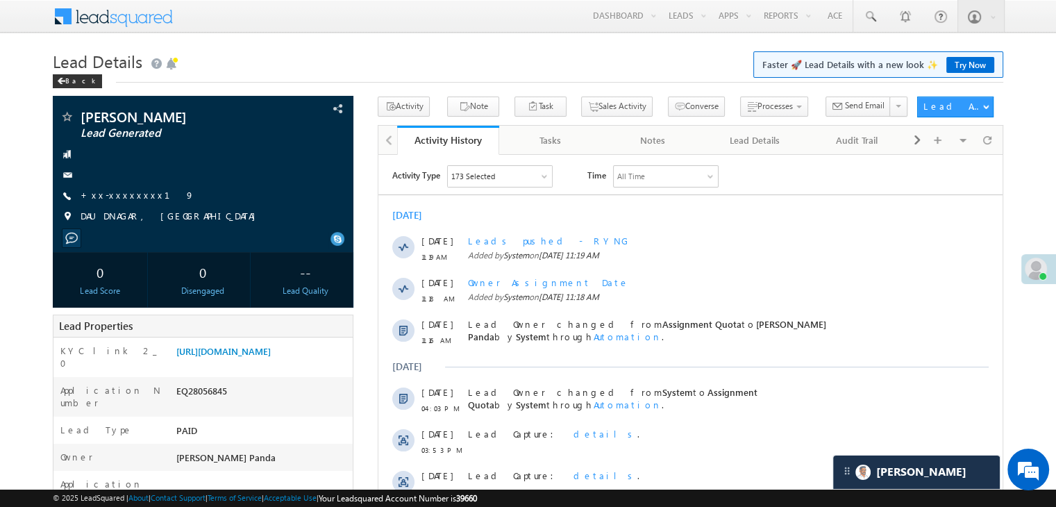
scroll to position [139, 0]
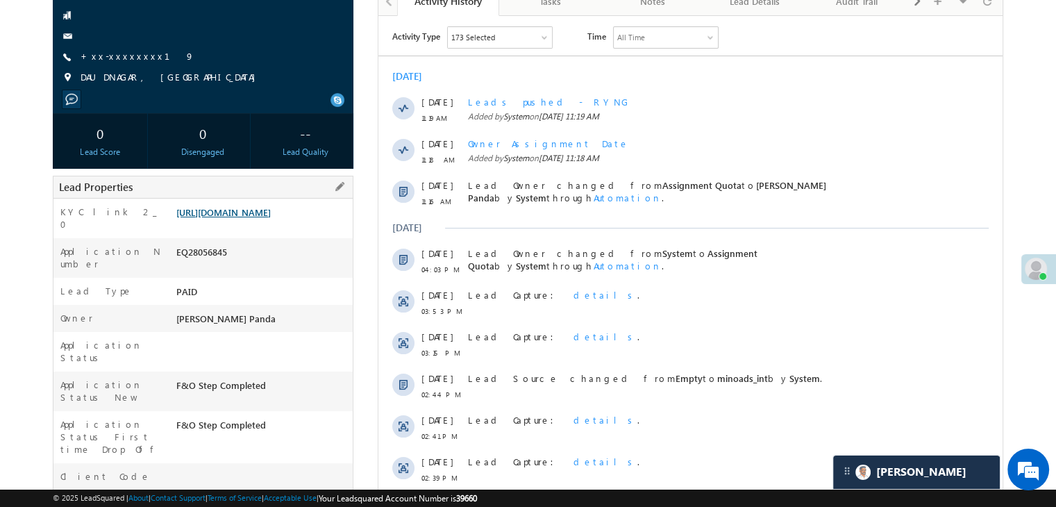
click at [262, 218] on link "https://angelbroking1-pk3em7sa.customui-test.leadsquared.com?leadId=5a796a68-d6…" at bounding box center [223, 212] width 94 height 12
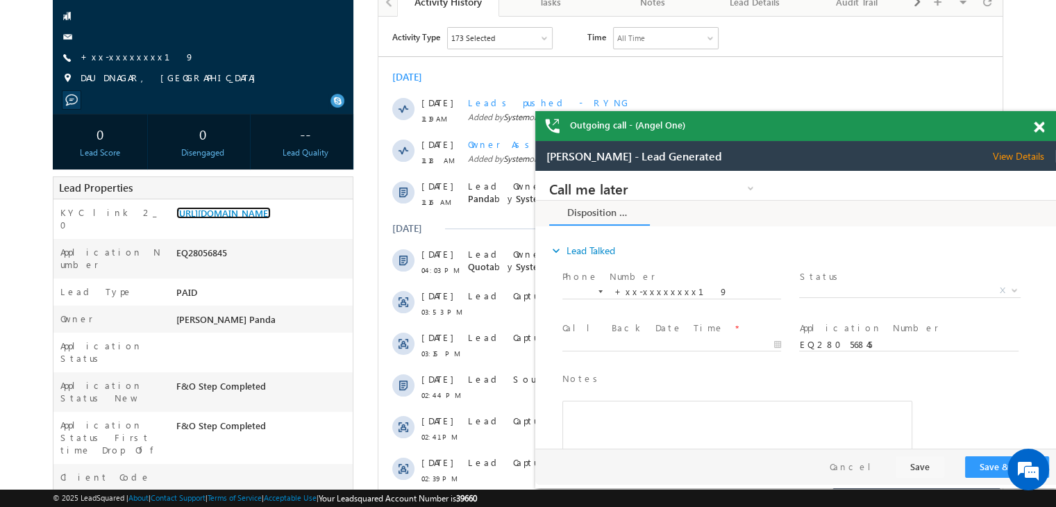
scroll to position [0, 0]
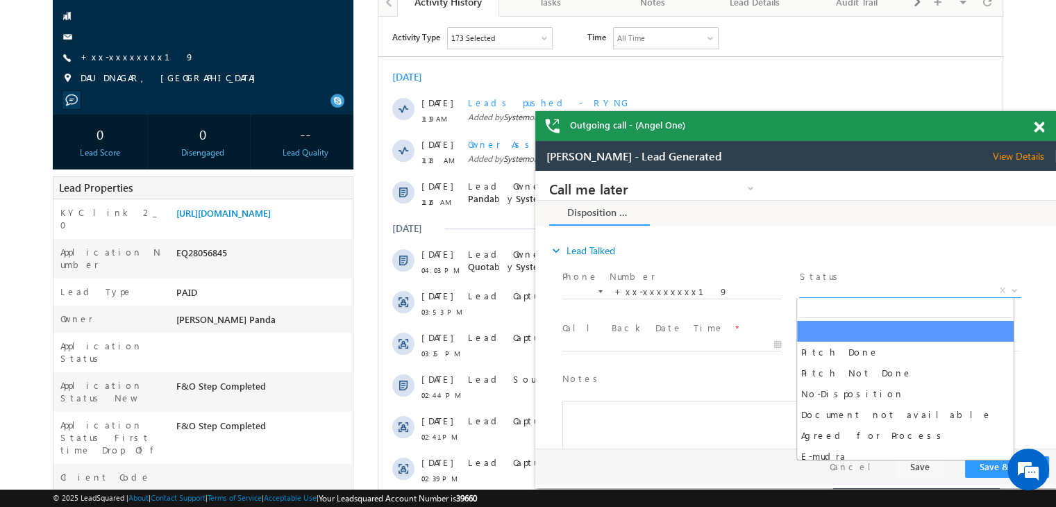
click at [885, 296] on span "X" at bounding box center [909, 291] width 221 height 14
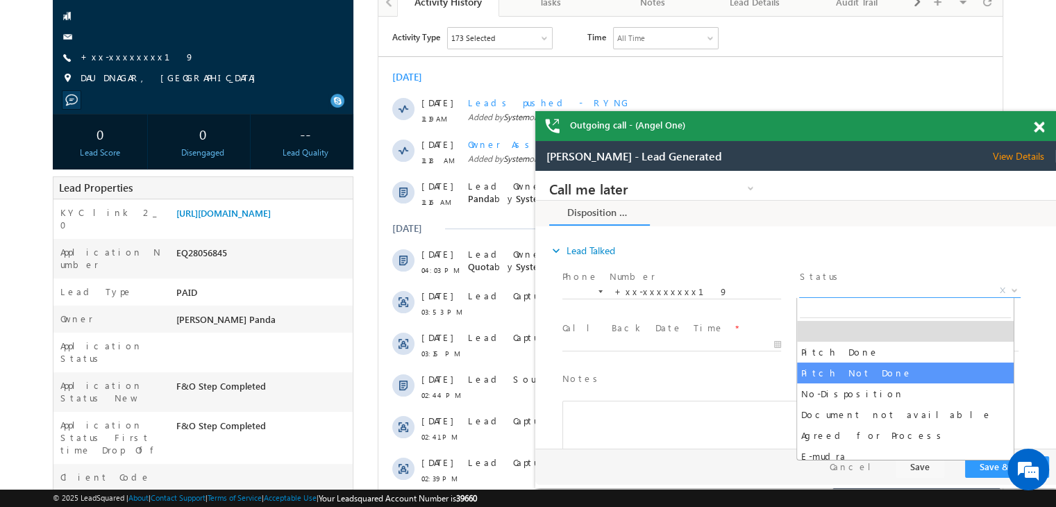
select select "Pitch Not Done"
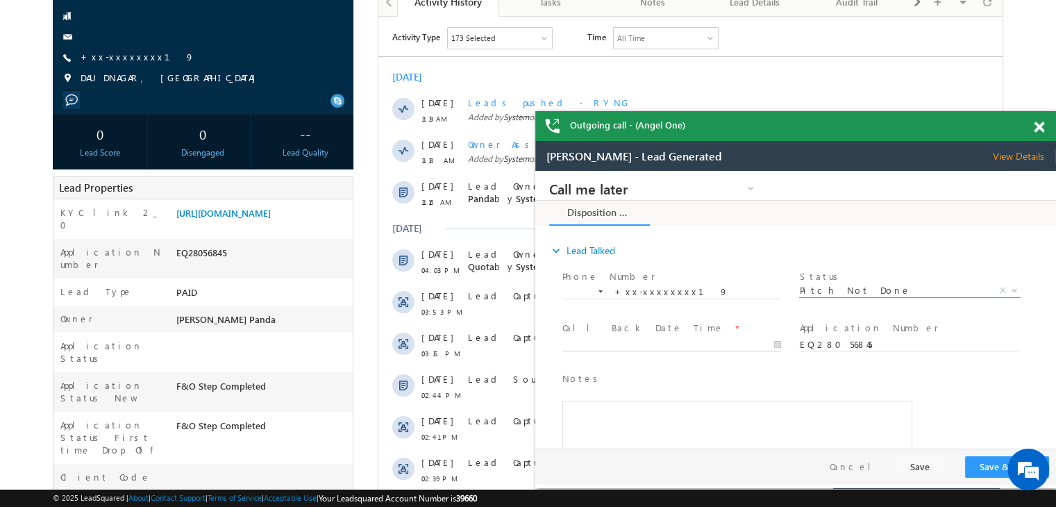
type input "08/31/25 11:39 AM"
click at [697, 345] on input "08/31/25 11:39 AM" at bounding box center [671, 345] width 219 height 14
click at [990, 472] on button "Save & Close" at bounding box center [1007, 467] width 84 height 22
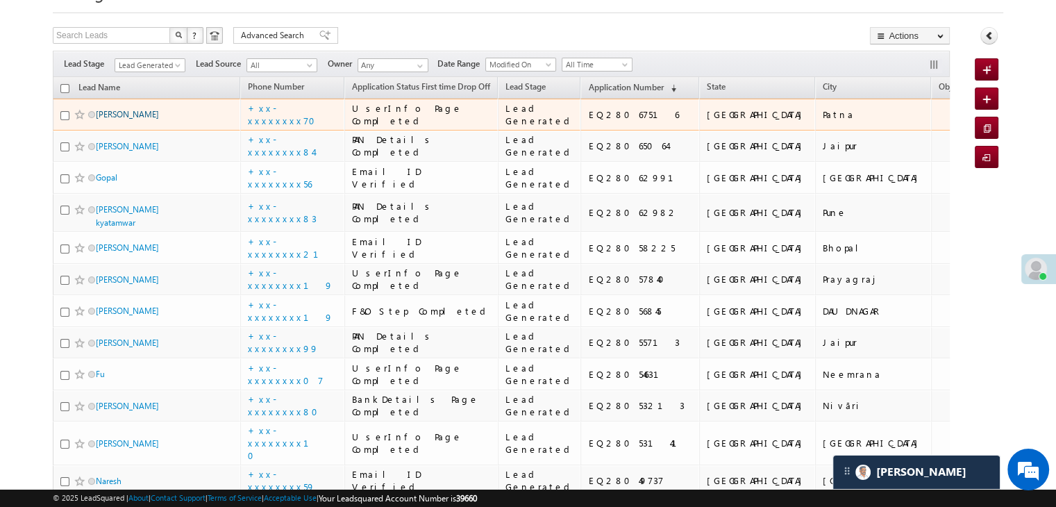
click at [119, 119] on link "Shanmugam" at bounding box center [127, 114] width 63 height 10
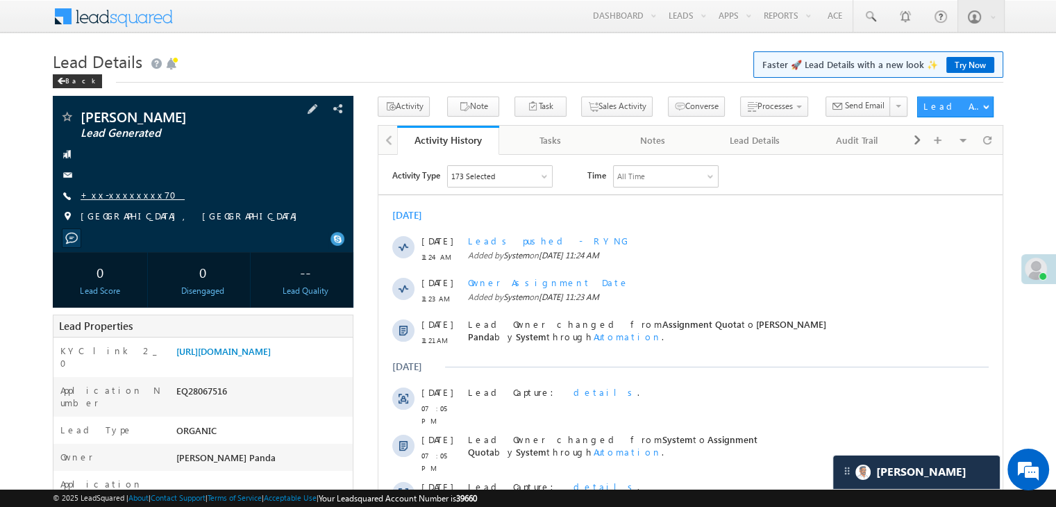
click at [115, 194] on link "+xx-xxxxxxxx70" at bounding box center [133, 195] width 104 height 12
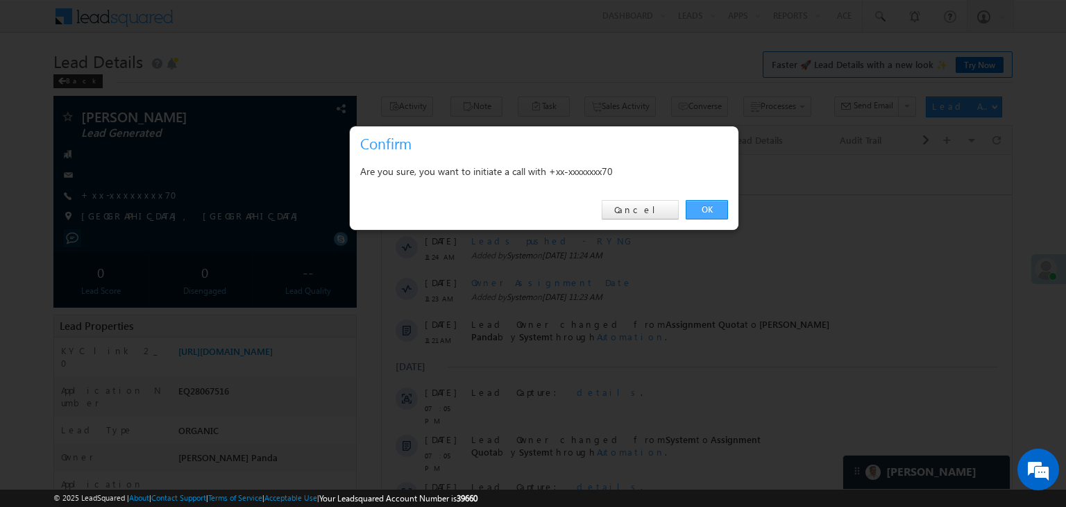
click at [709, 208] on link "OK" at bounding box center [707, 209] width 42 height 19
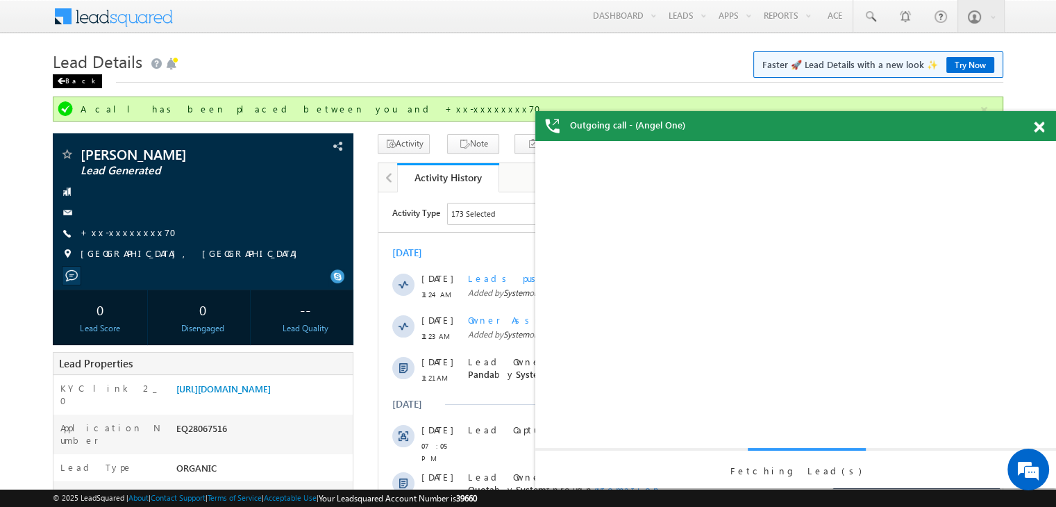
click at [73, 76] on div "Back" at bounding box center [77, 81] width 49 height 14
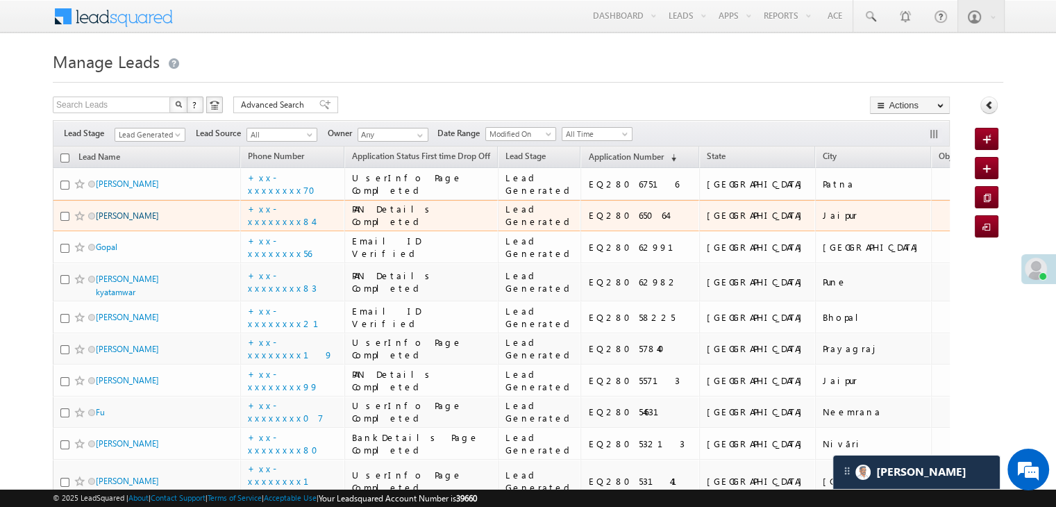
click at [108, 221] on link "[PERSON_NAME]" at bounding box center [127, 215] width 63 height 10
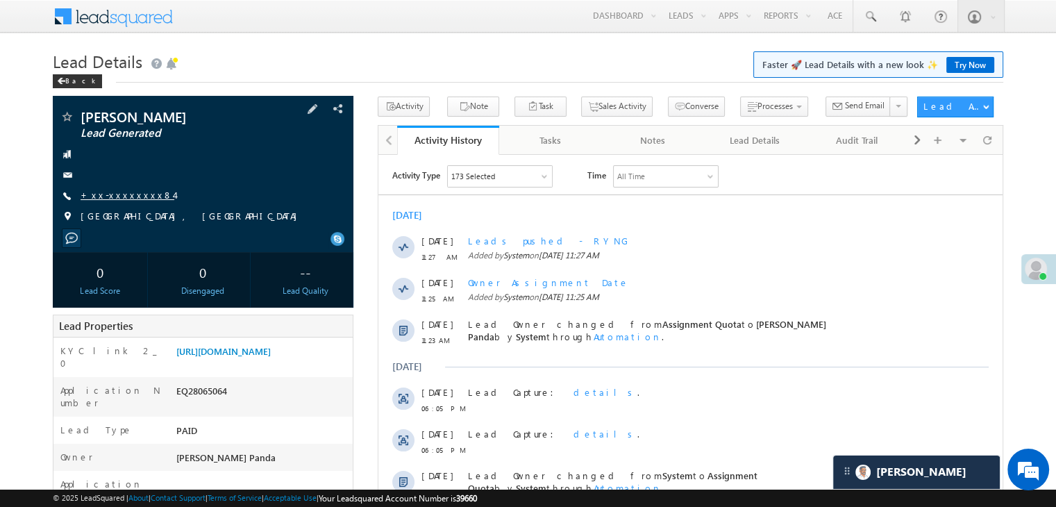
click at [124, 192] on link "+xx-xxxxxxxx84" at bounding box center [128, 195] width 94 height 12
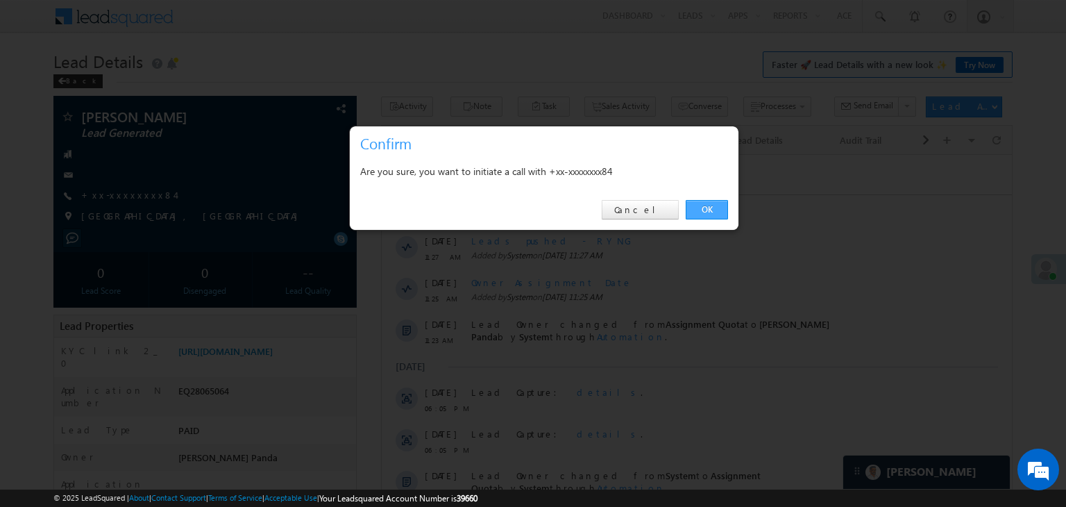
drag, startPoint x: 698, startPoint y: 207, endPoint x: 317, endPoint y: 57, distance: 409.7
click at [698, 207] on link "OK" at bounding box center [707, 209] width 42 height 19
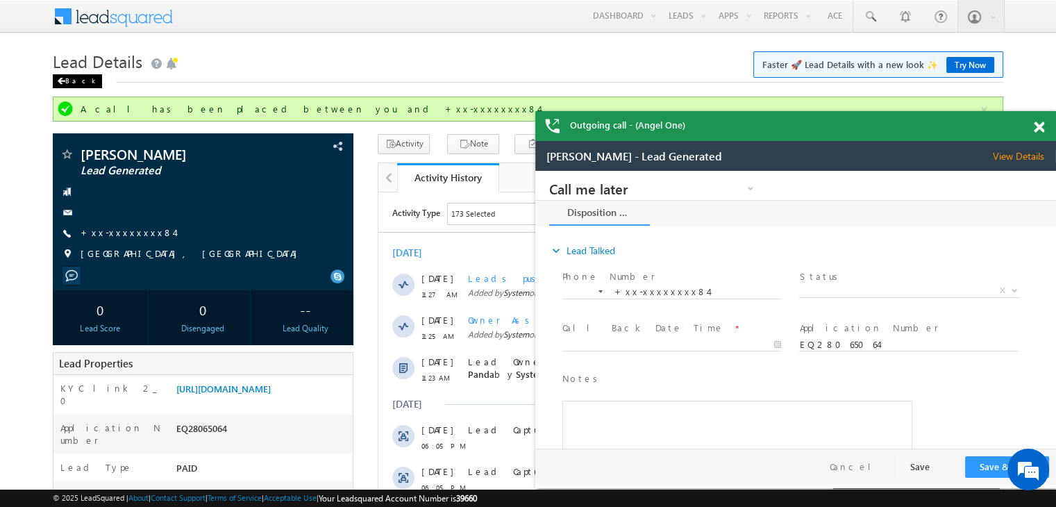
click at [67, 83] on div "Back" at bounding box center [77, 81] width 49 height 14
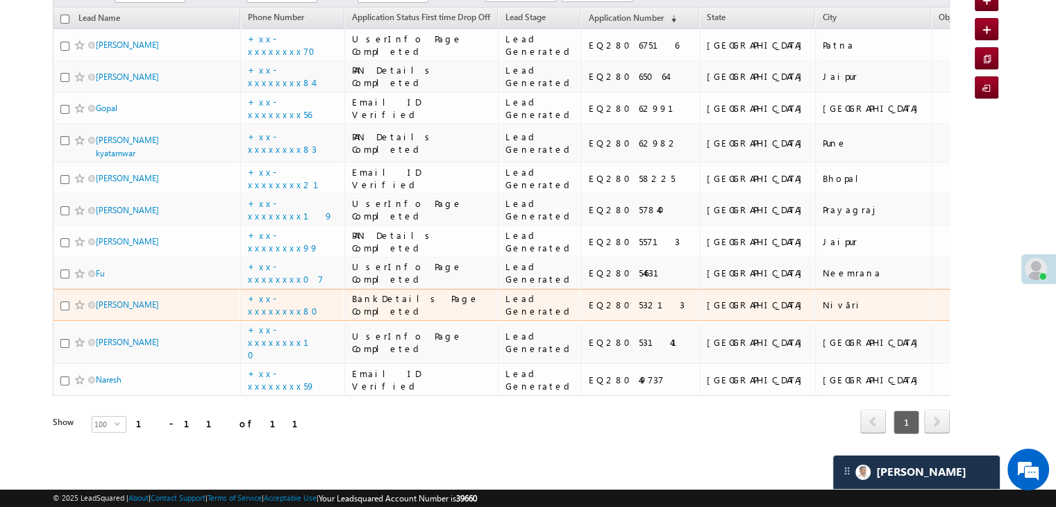
scroll to position [669, 0]
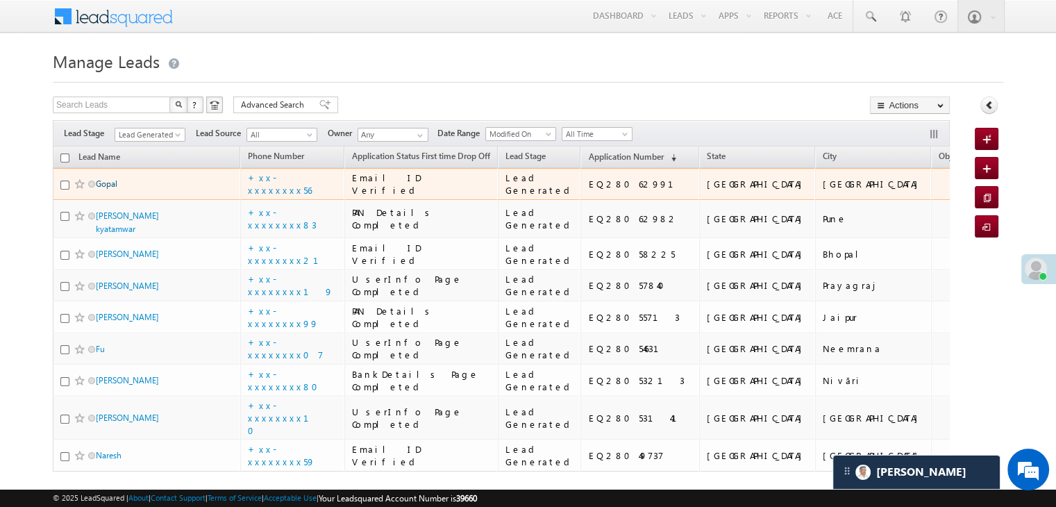
click at [105, 189] on link "Gopal" at bounding box center [107, 183] width 22 height 10
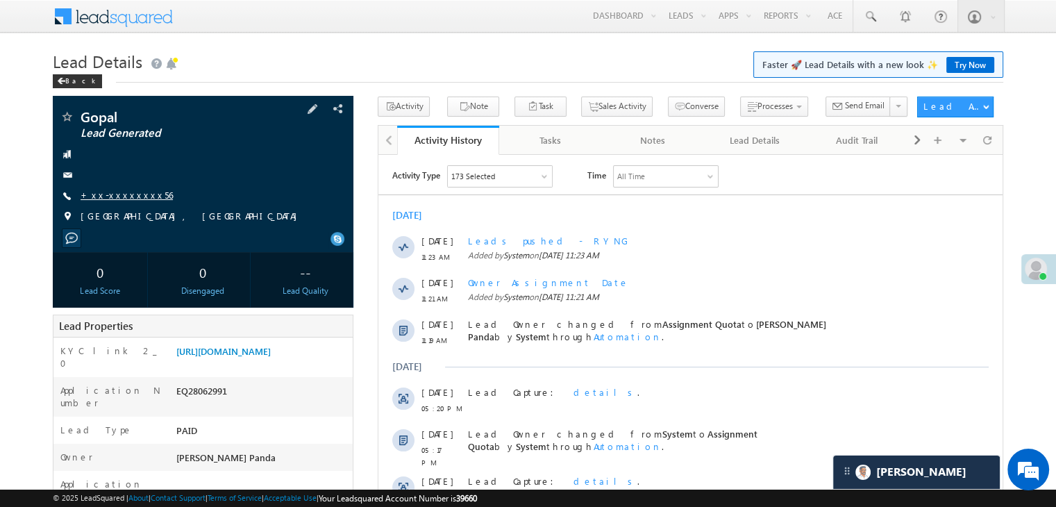
click at [105, 198] on link "+xx-xxxxxxxx56" at bounding box center [127, 195] width 92 height 12
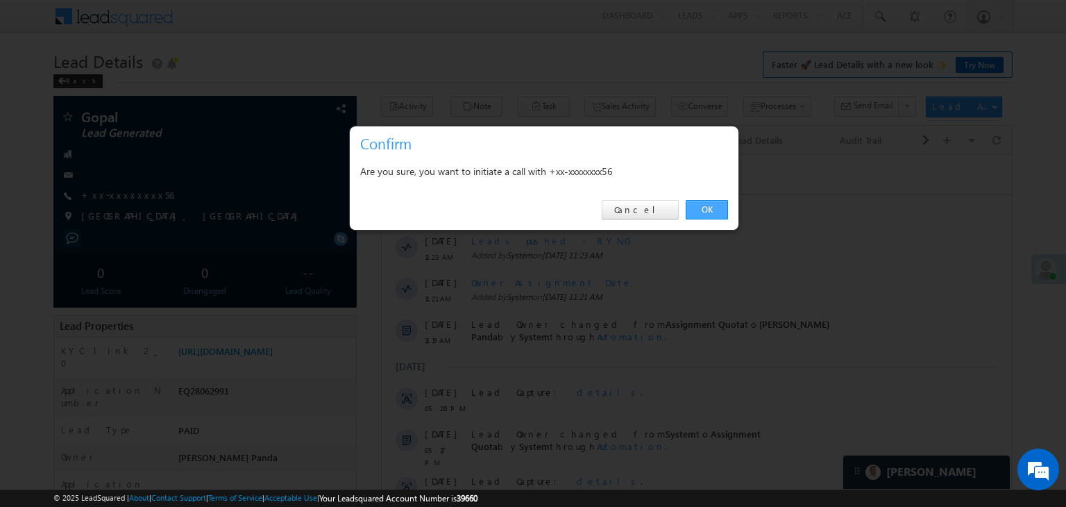
click at [702, 211] on link "OK" at bounding box center [707, 209] width 42 height 19
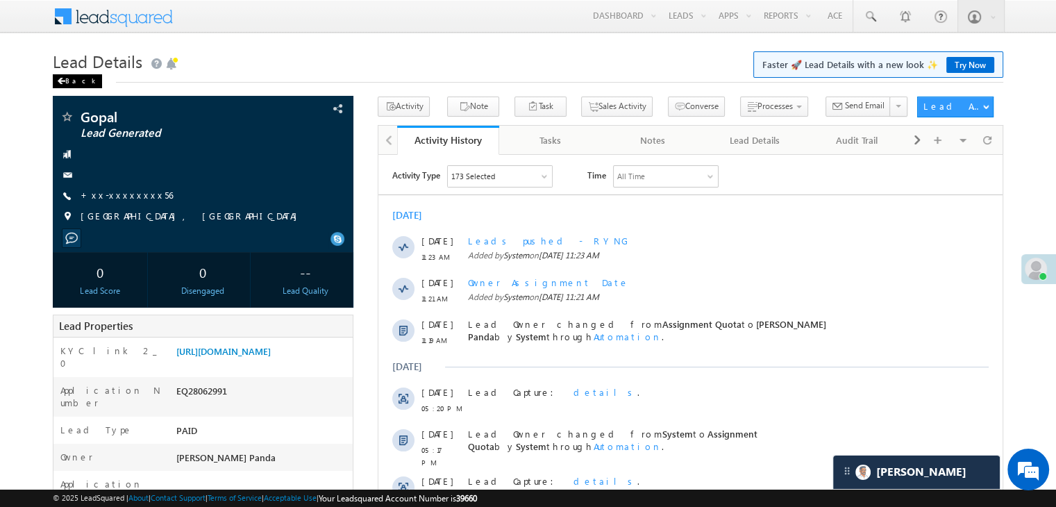
click at [67, 77] on div "Back" at bounding box center [77, 81] width 49 height 14
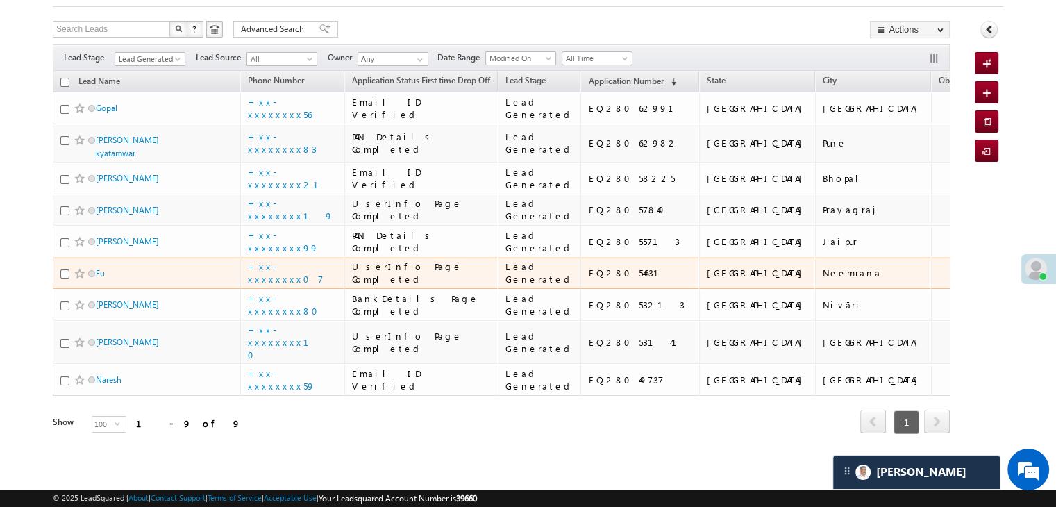
scroll to position [508, 0]
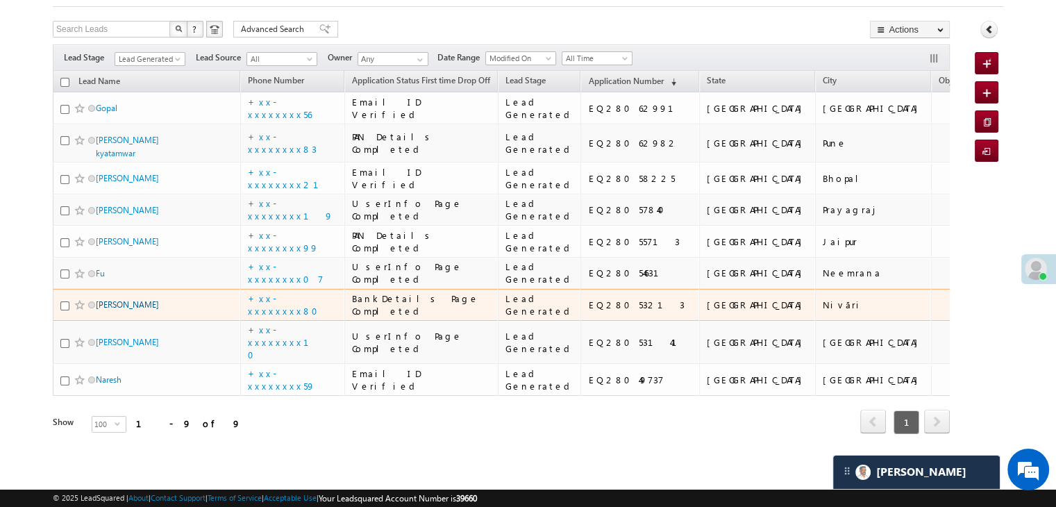
click at [124, 299] on link "[PERSON_NAME]" at bounding box center [127, 304] width 63 height 10
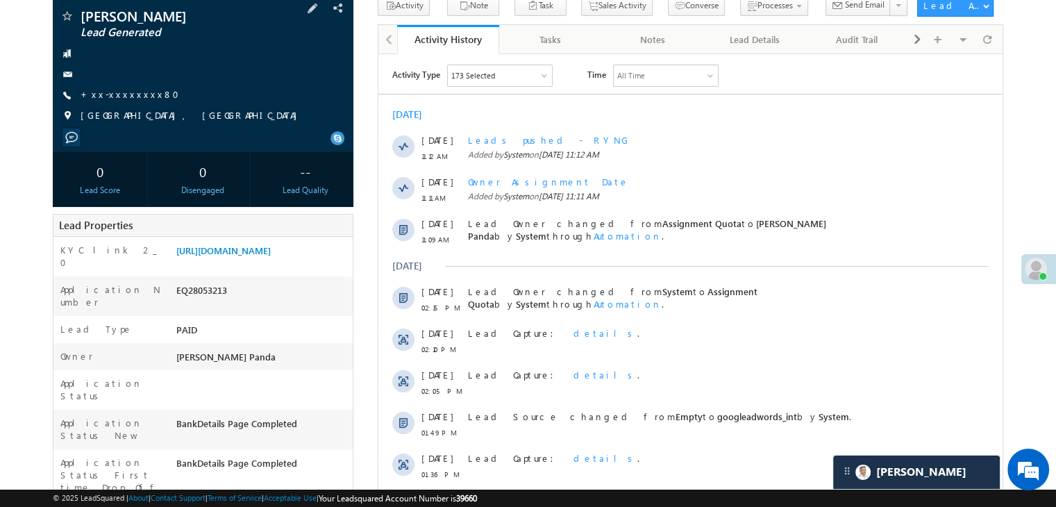
scroll to position [69, 0]
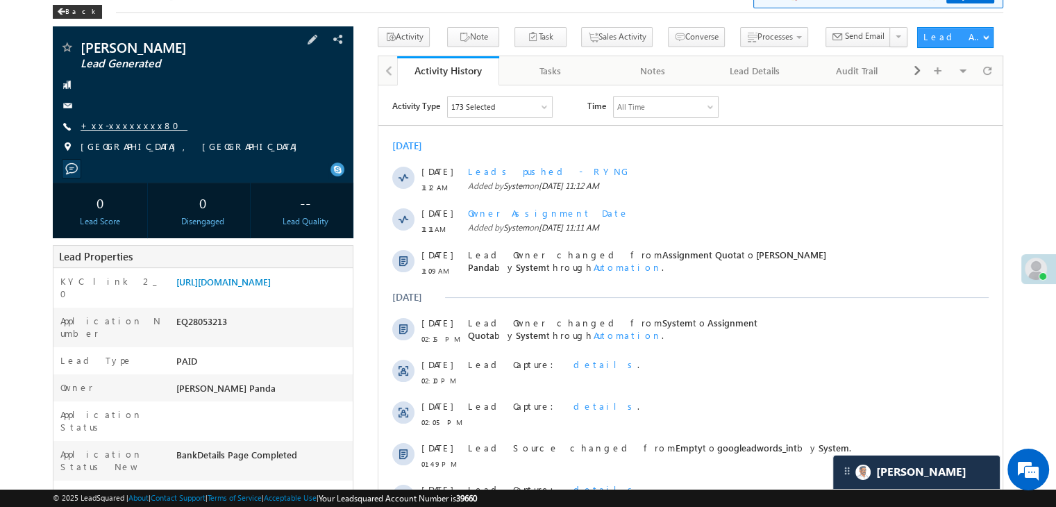
click at [118, 128] on link "+xx-xxxxxxxx80" at bounding box center [134, 125] width 107 height 12
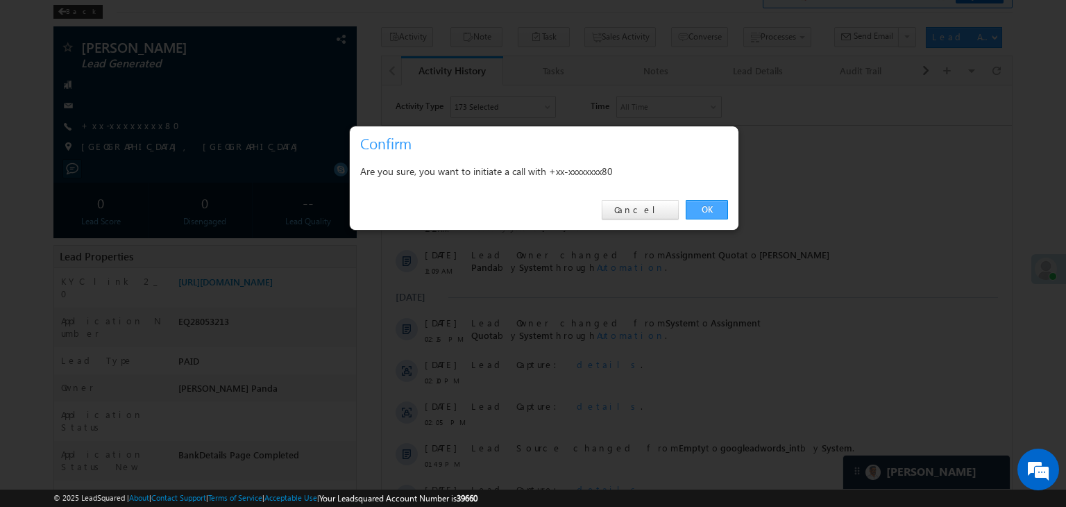
click at [707, 206] on link "OK" at bounding box center [707, 209] width 42 height 19
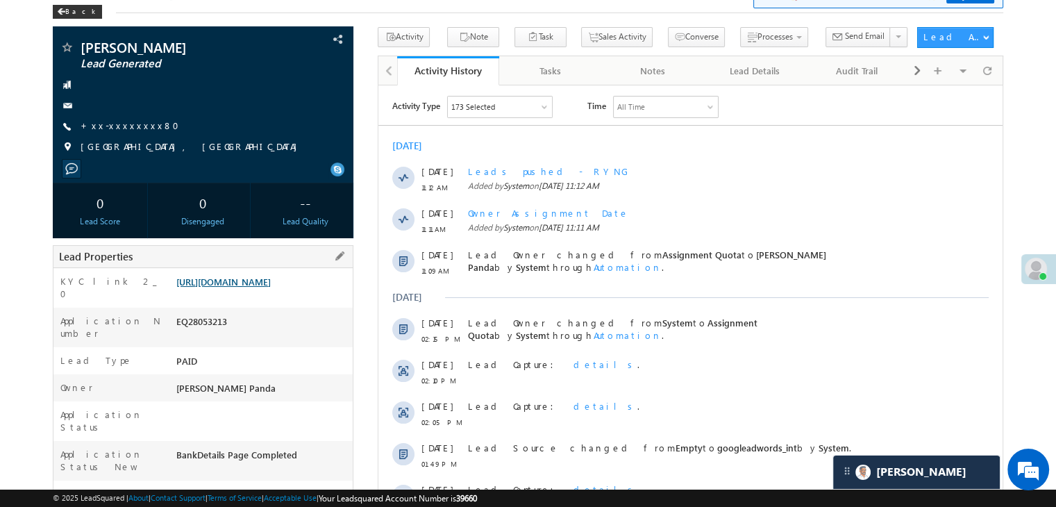
drag, startPoint x: 707, startPoint y: 206, endPoint x: 266, endPoint y: 291, distance: 448.7
click at [266, 287] on link "[URL][DOMAIN_NAME]" at bounding box center [223, 282] width 94 height 12
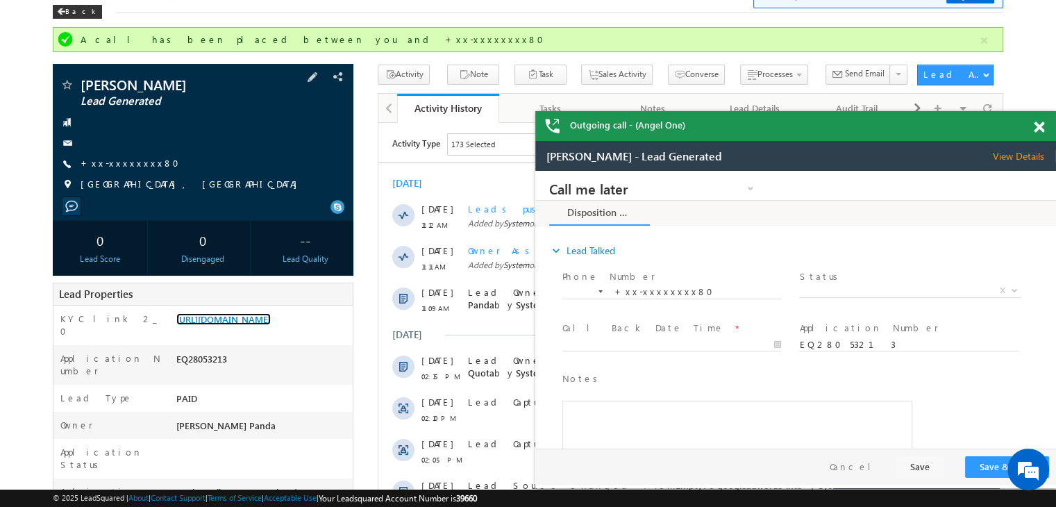
scroll to position [0, 0]
click at [1037, 126] on span at bounding box center [1038, 127] width 10 height 12
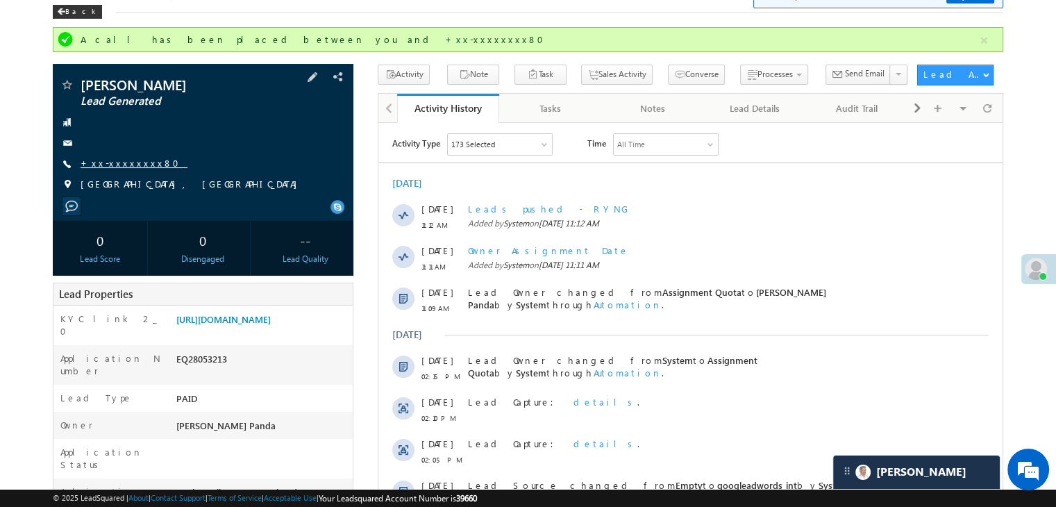
click at [129, 169] on link "+xx-xxxxxxxx80" at bounding box center [134, 163] width 107 height 12
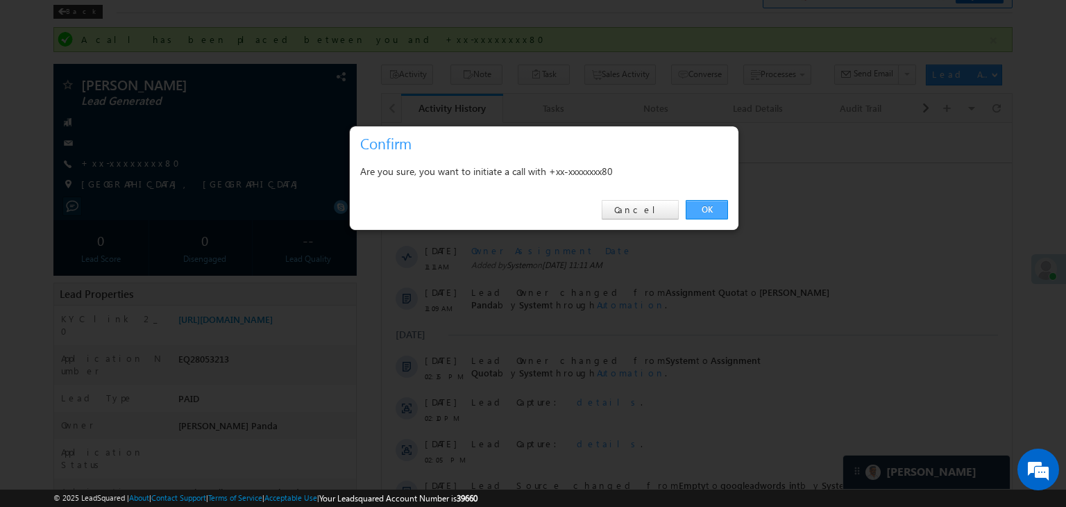
drag, startPoint x: 129, startPoint y: 169, endPoint x: 696, endPoint y: 207, distance: 568.3
click at [696, 207] on link "OK" at bounding box center [707, 209] width 42 height 19
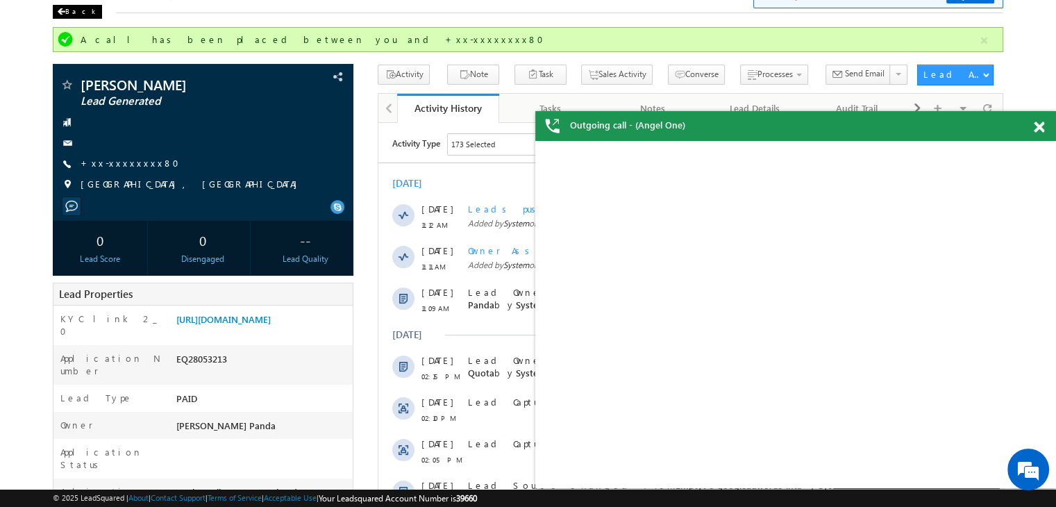
click at [71, 11] on div "Back" at bounding box center [77, 12] width 49 height 14
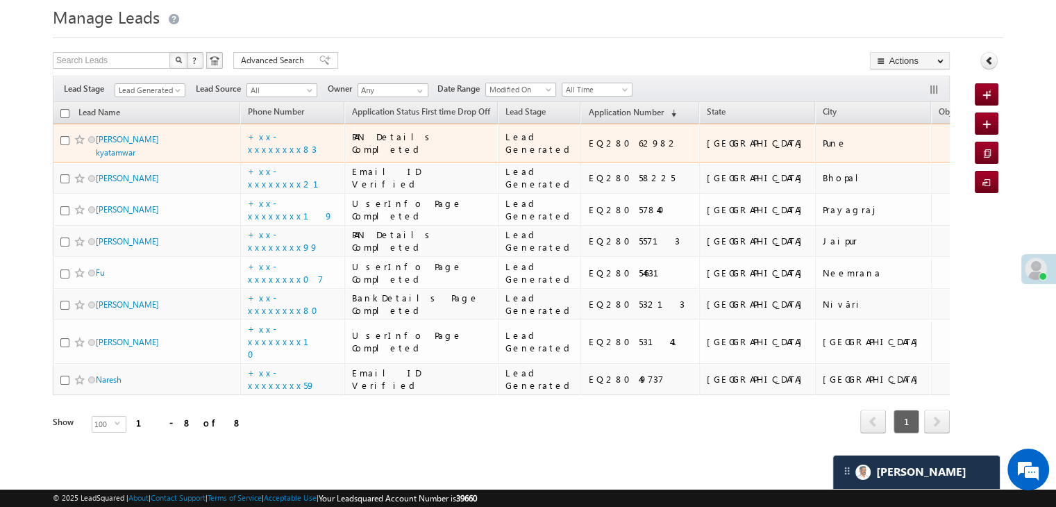
scroll to position [416, 0]
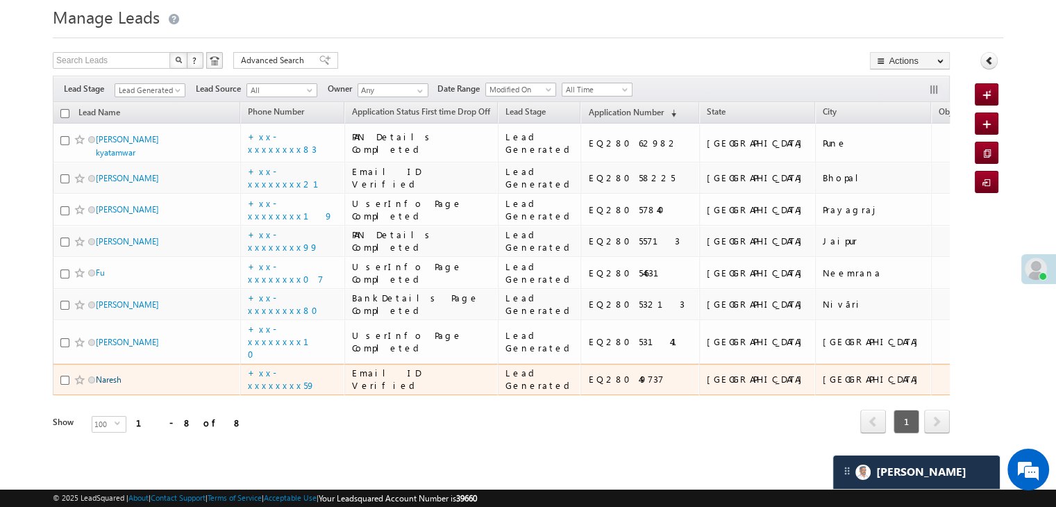
click at [104, 374] on link "Naresh" at bounding box center [109, 379] width 26 height 10
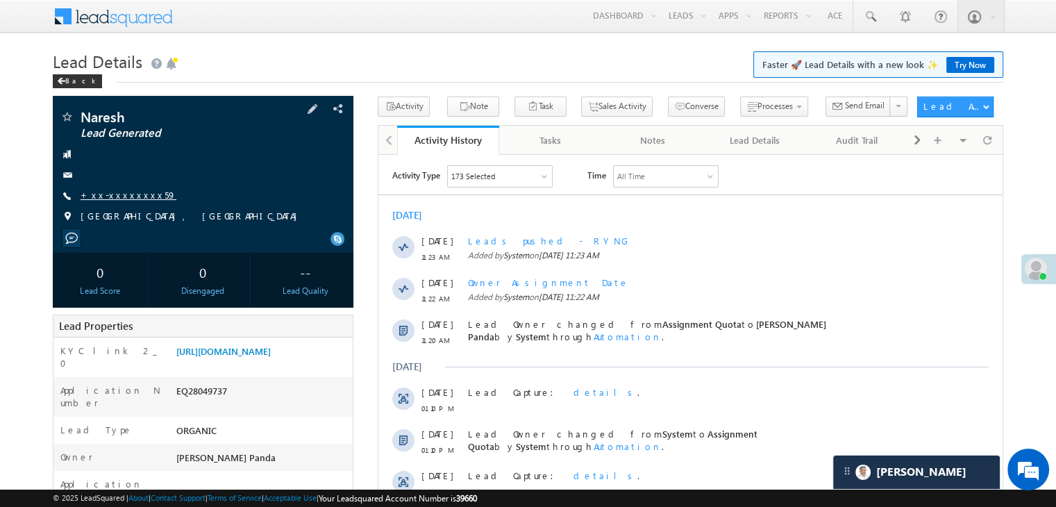
click at [115, 192] on link "+xx-xxxxxxxx59" at bounding box center [129, 195] width 96 height 12
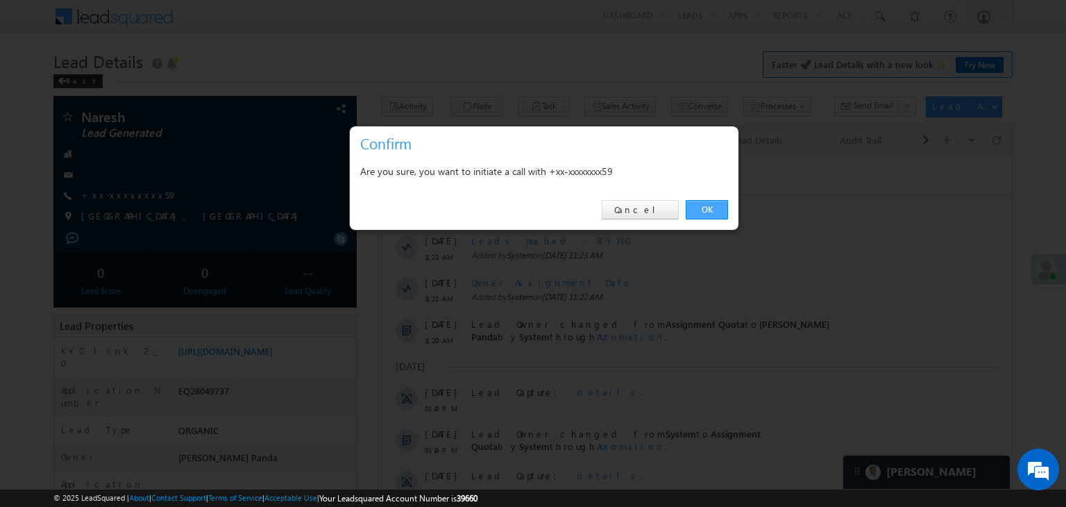
click at [700, 206] on link "OK" at bounding box center [707, 209] width 42 height 19
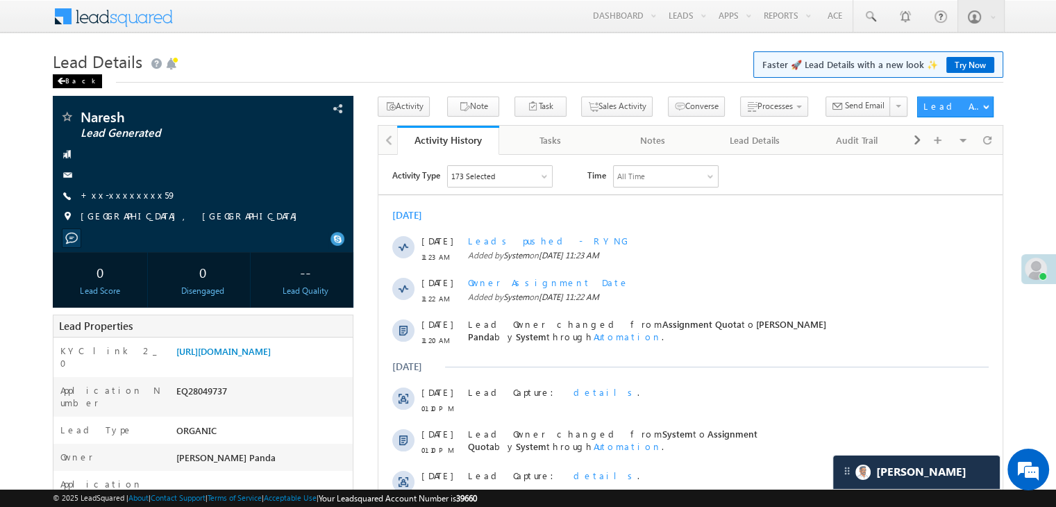
click at [67, 77] on div "Back" at bounding box center [77, 81] width 49 height 14
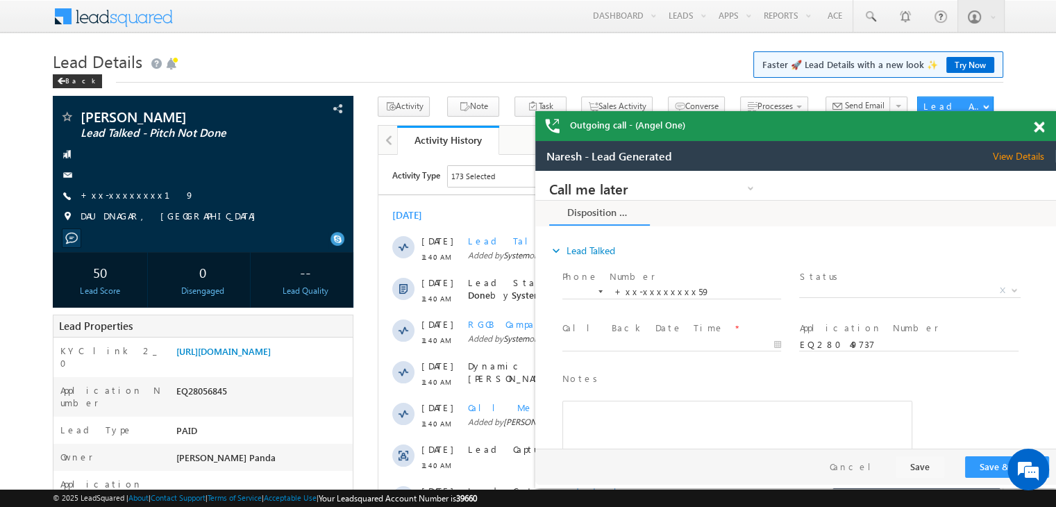
click at [1037, 128] on span at bounding box center [1038, 127] width 10 height 12
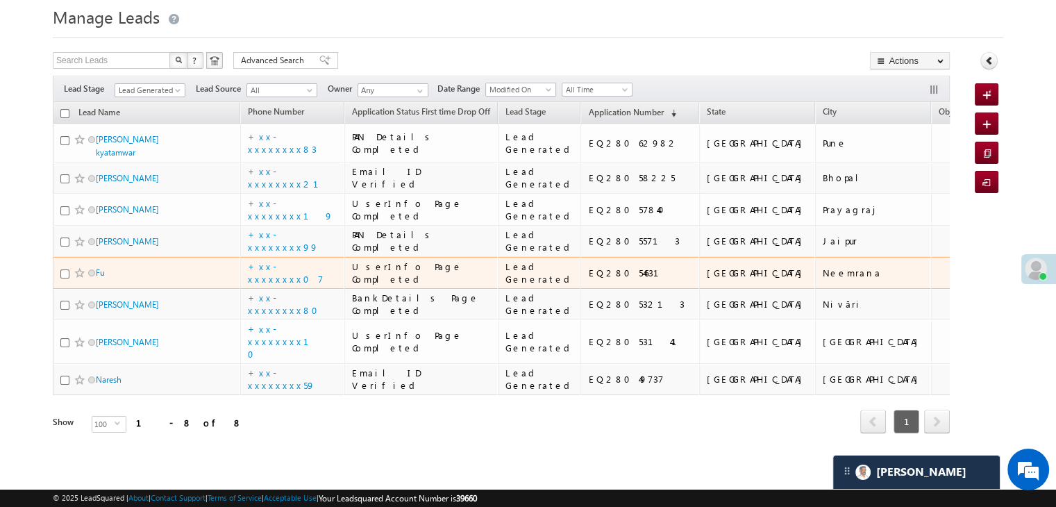
scroll to position [427, 0]
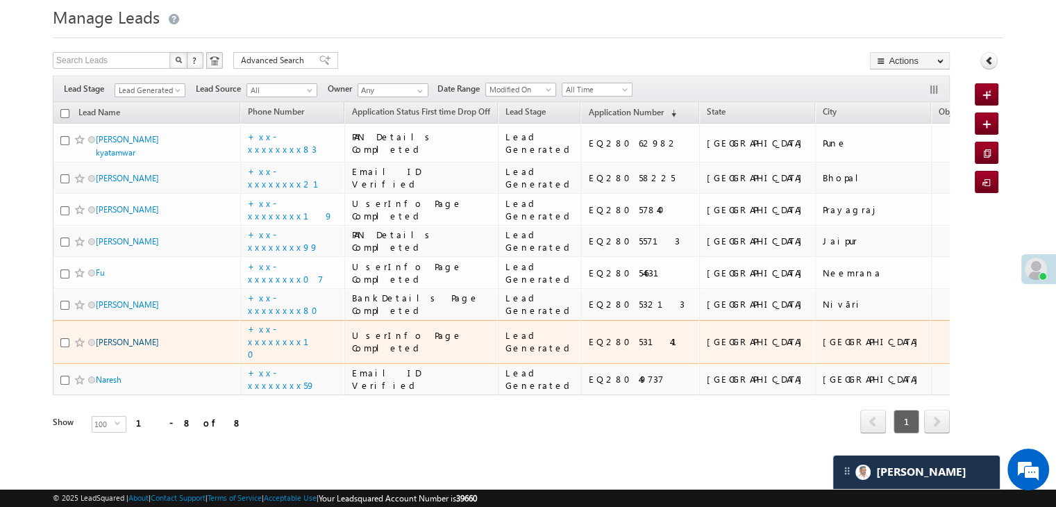
click at [108, 337] on link "[PERSON_NAME]" at bounding box center [127, 342] width 63 height 10
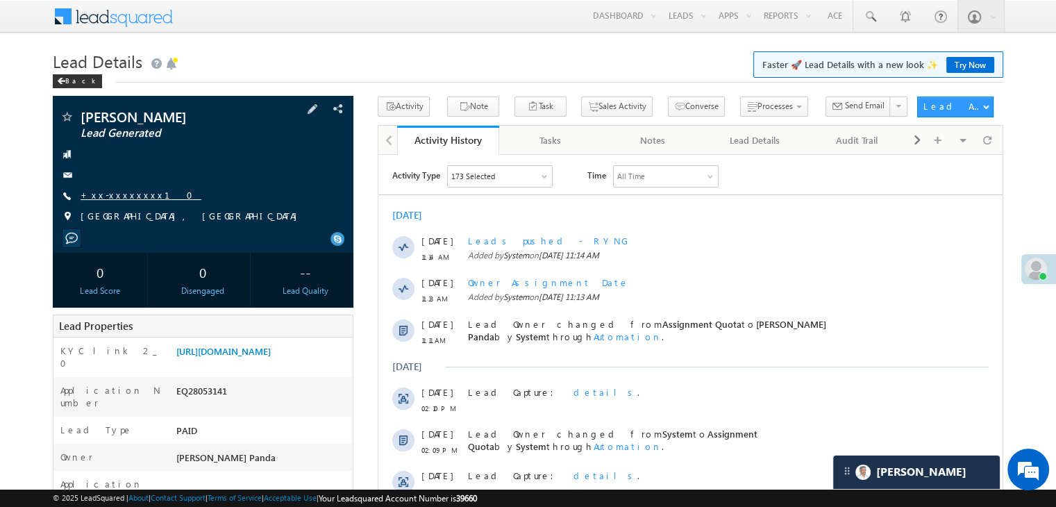
click at [133, 195] on link "+xx-xxxxxxxx10" at bounding box center [141, 195] width 121 height 12
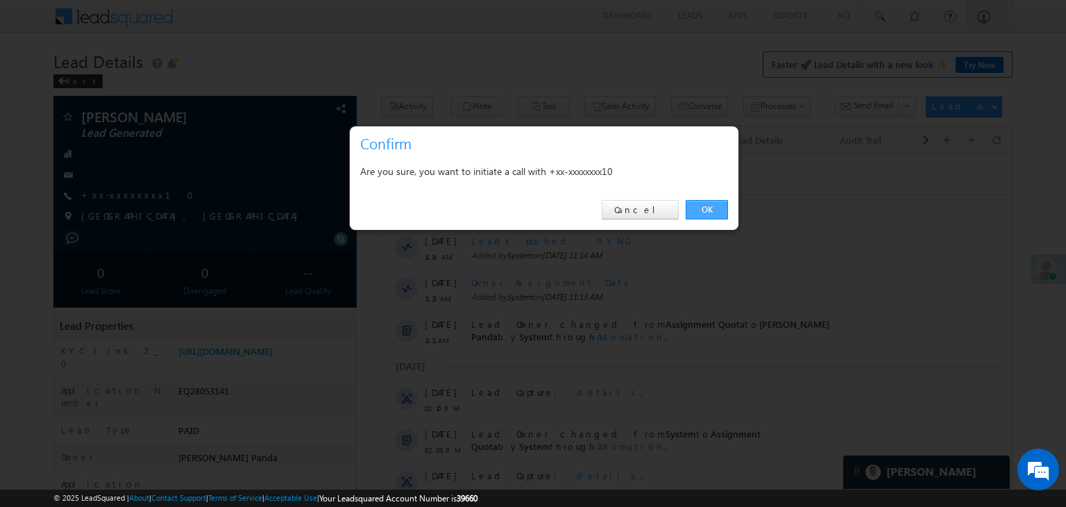
click at [717, 205] on link "OK" at bounding box center [707, 209] width 42 height 19
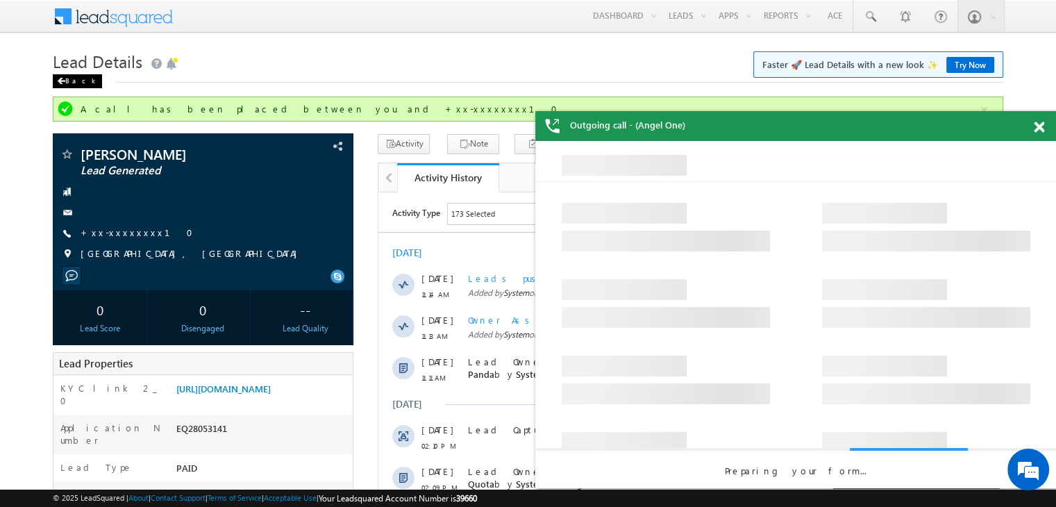
click at [67, 75] on div "Back" at bounding box center [77, 81] width 49 height 14
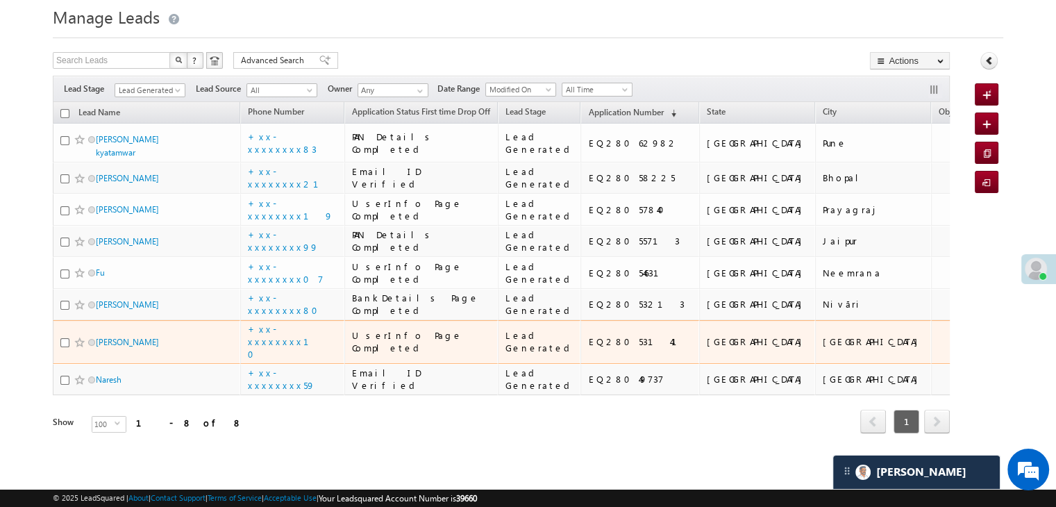
scroll to position [427, 0]
click at [115, 337] on link "[PERSON_NAME]" at bounding box center [127, 342] width 63 height 10
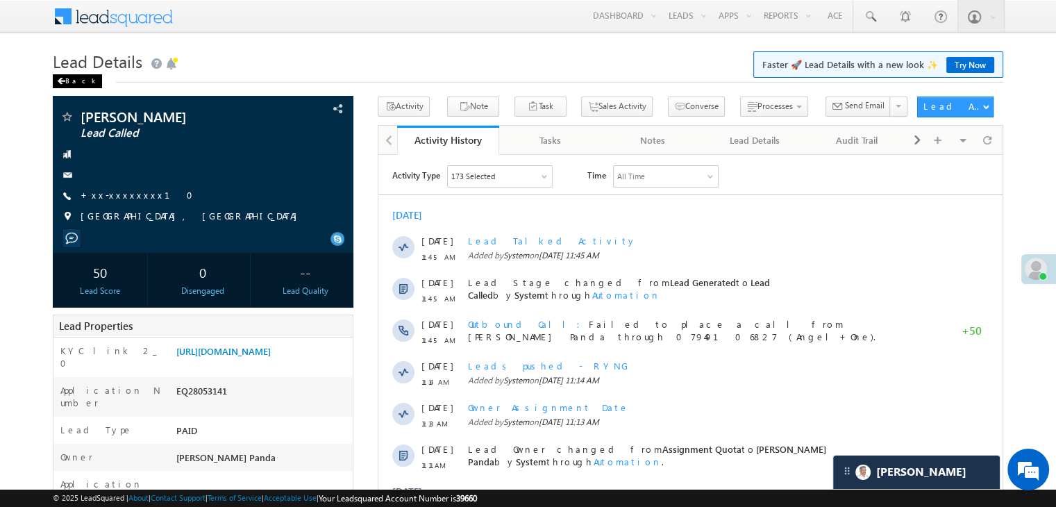
click at [78, 80] on div "Back" at bounding box center [77, 81] width 49 height 14
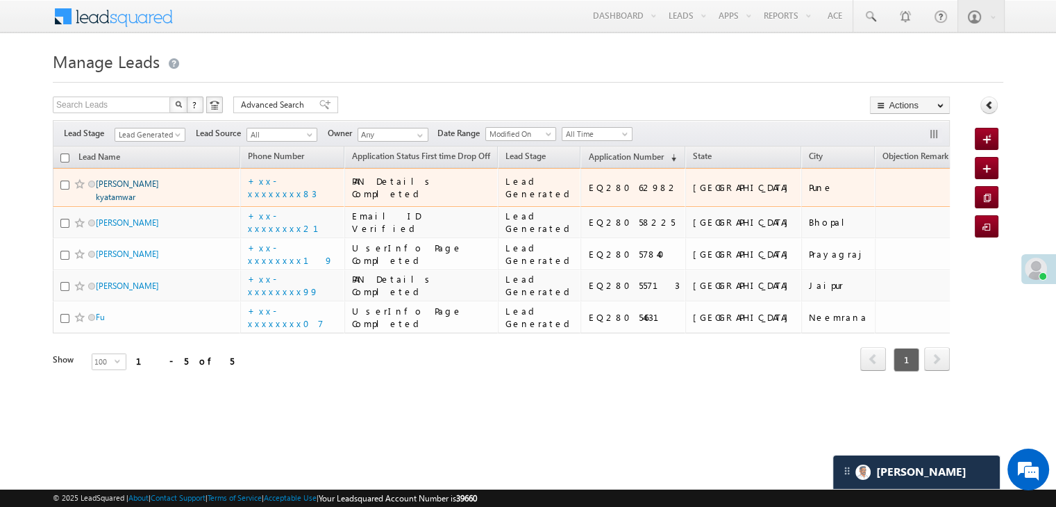
click at [115, 202] on link "[PERSON_NAME] kyatamwar" at bounding box center [127, 190] width 63 height 24
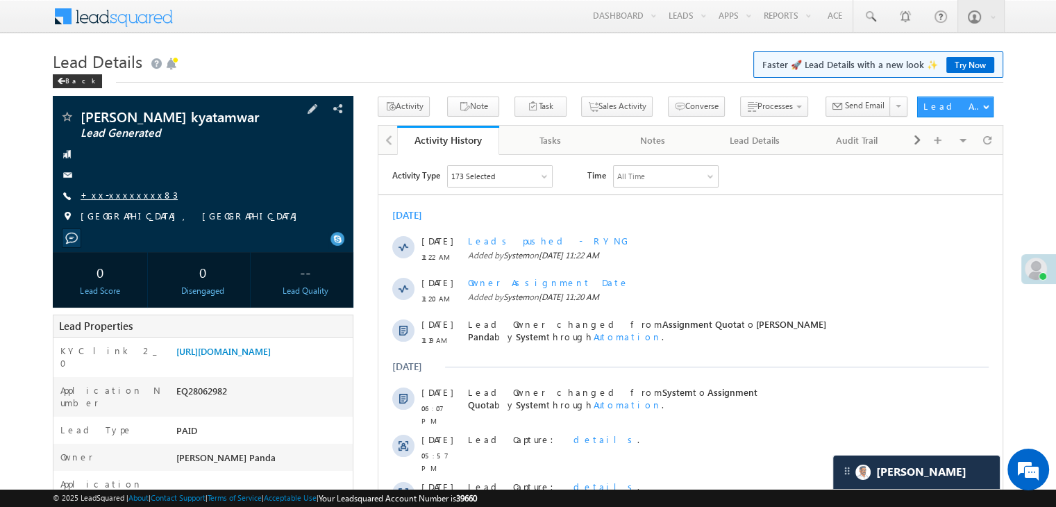
click at [112, 198] on link "+xx-xxxxxxxx83" at bounding box center [129, 195] width 97 height 12
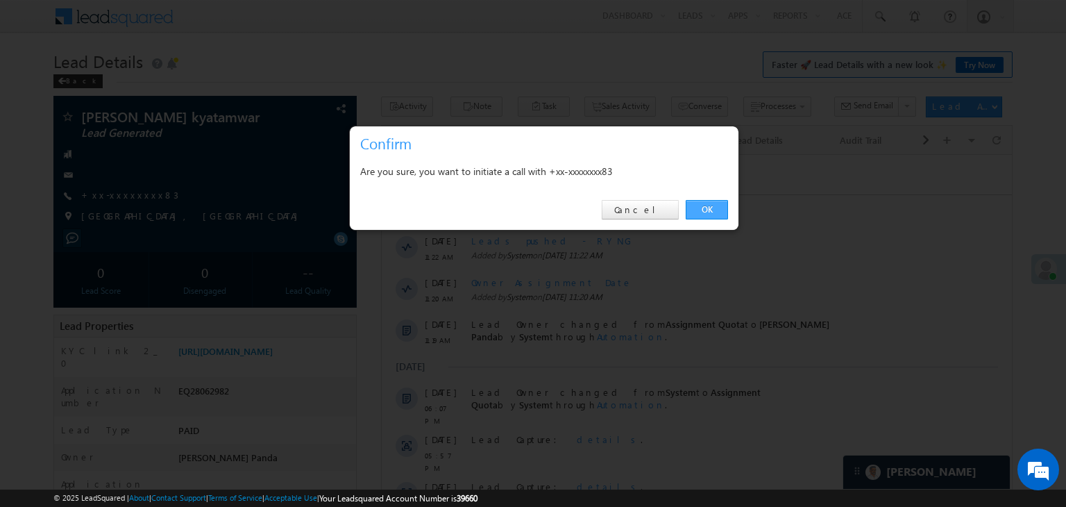
drag, startPoint x: 706, startPoint y: 206, endPoint x: 314, endPoint y: 51, distance: 422.4
click at [706, 206] on link "OK" at bounding box center [707, 209] width 42 height 19
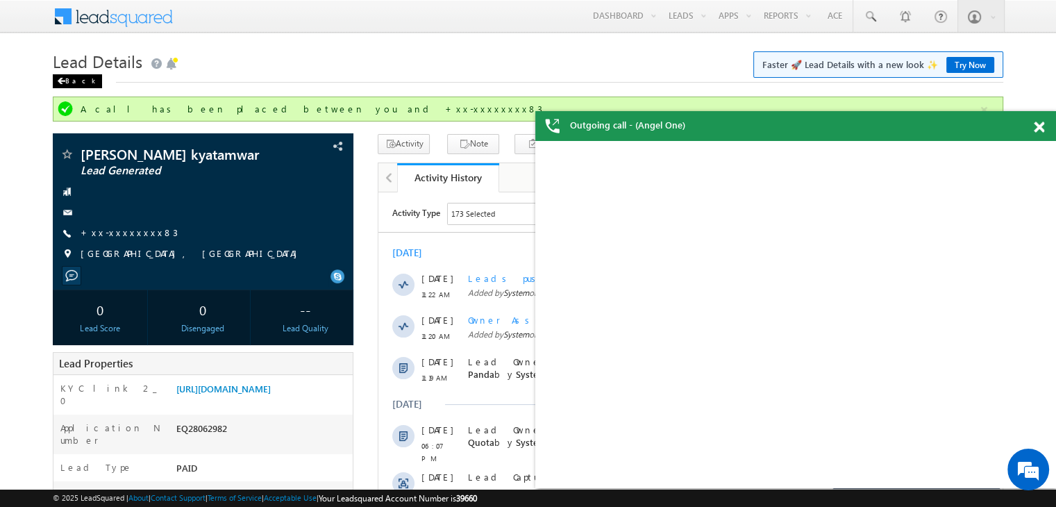
click at [68, 75] on div "Back" at bounding box center [77, 81] width 49 height 14
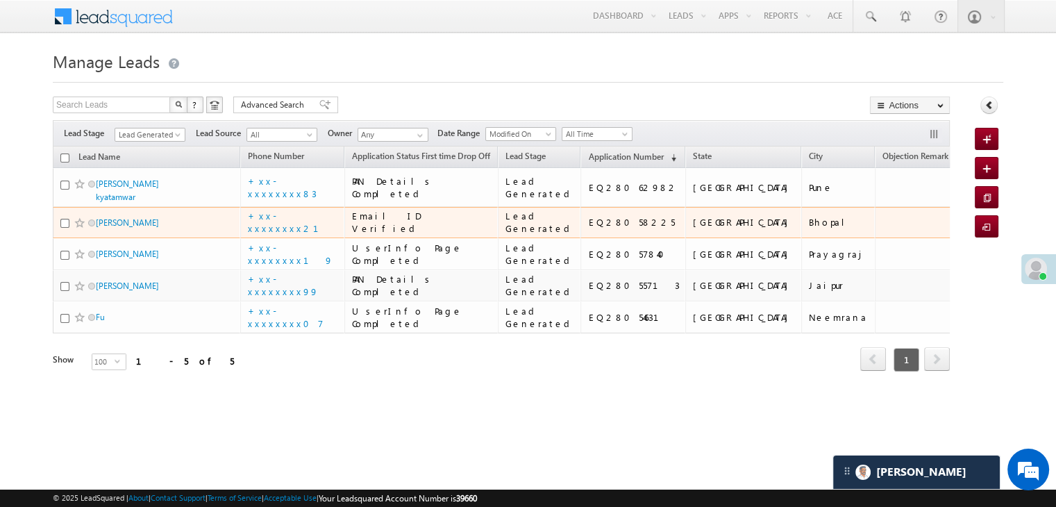
scroll to position [185, 0]
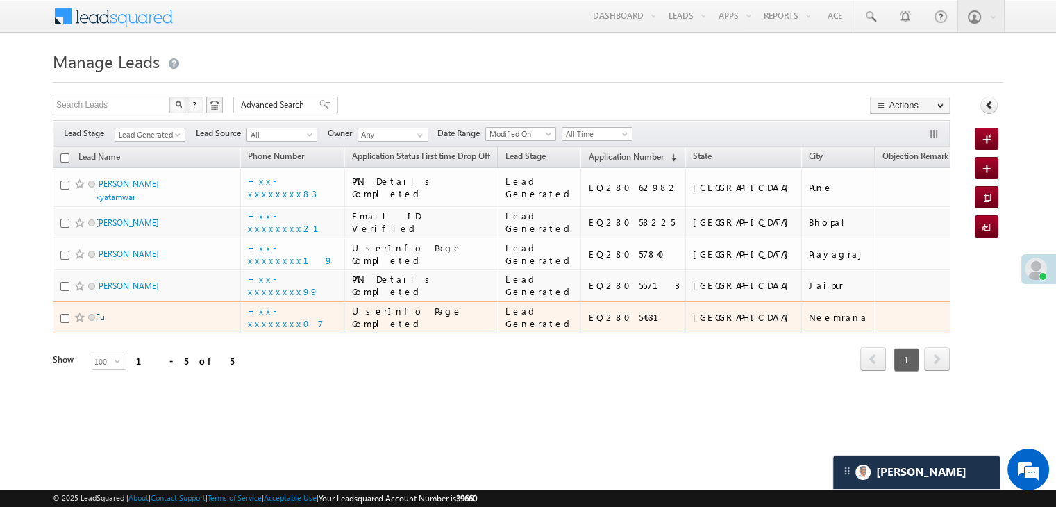
click at [102, 322] on link "Fu" at bounding box center [100, 317] width 9 height 10
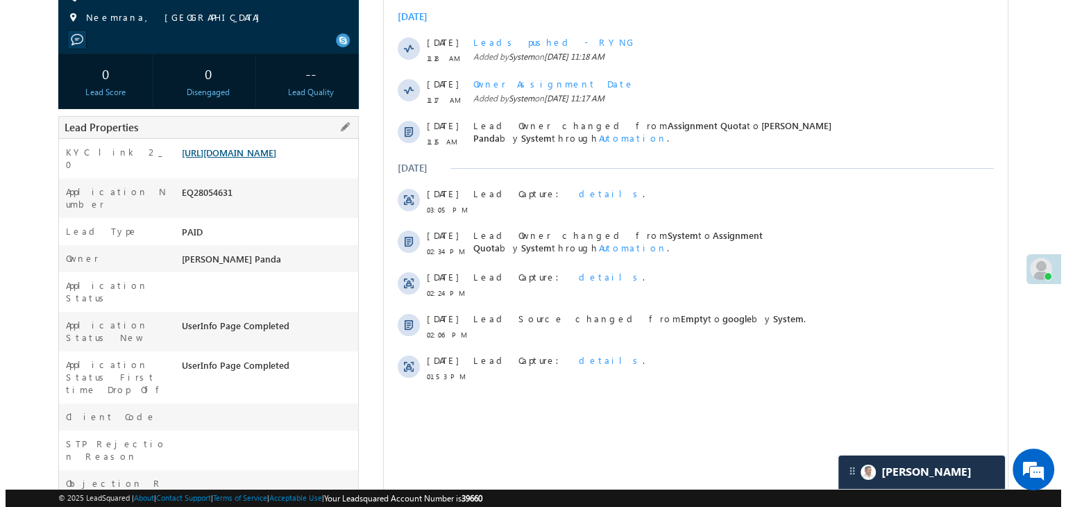
scroll to position [69, 0]
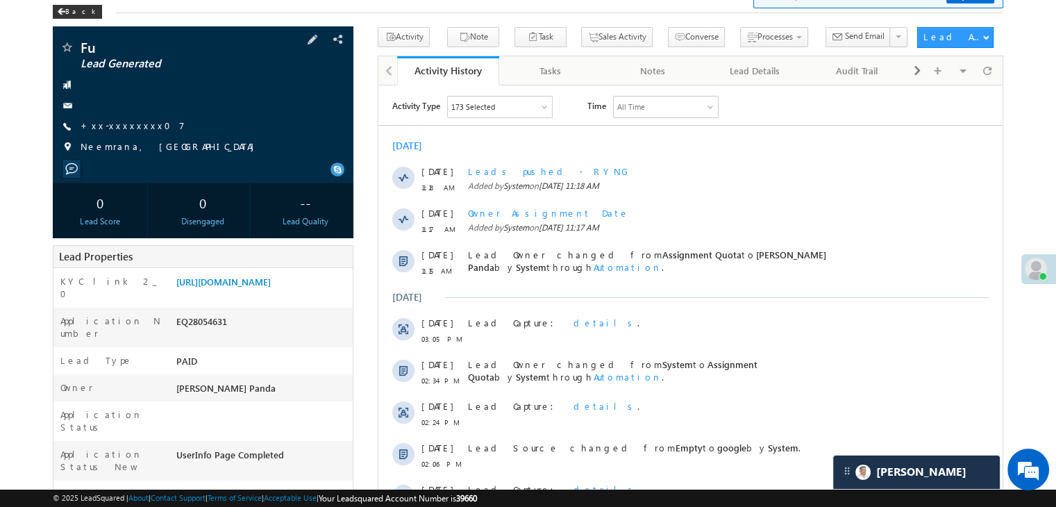
click at [132, 119] on div "Fu Lead Generated +xx-xxxxxxxx07" at bounding box center [203, 100] width 287 height 121
click at [117, 125] on link "+xx-xxxxxxxx07" at bounding box center [133, 125] width 104 height 12
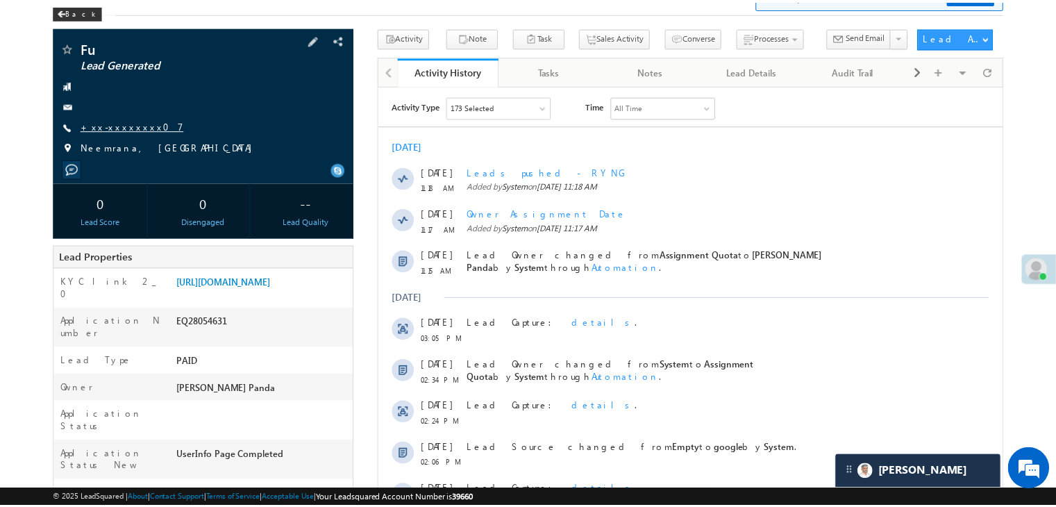
scroll to position [0, 0]
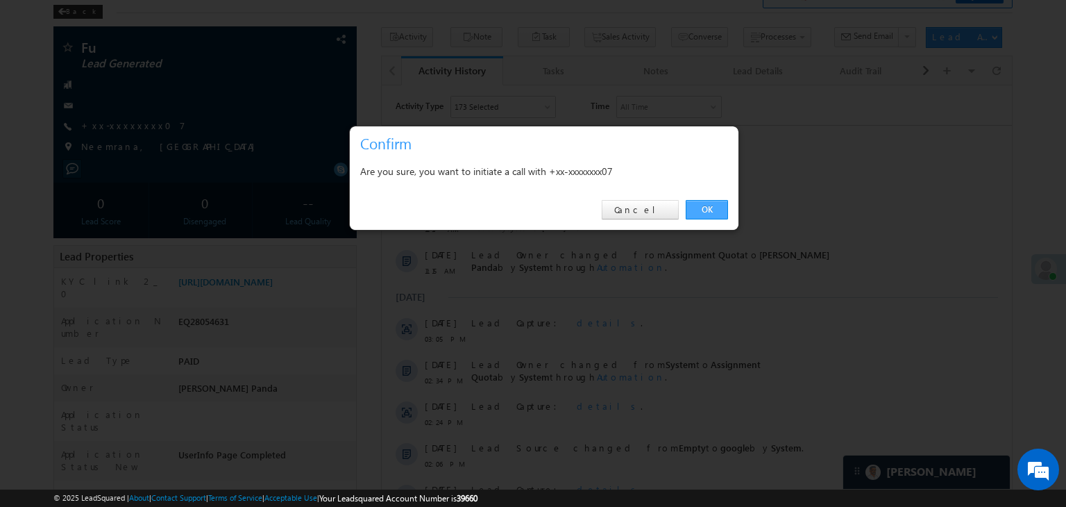
click at [705, 211] on link "OK" at bounding box center [707, 209] width 42 height 19
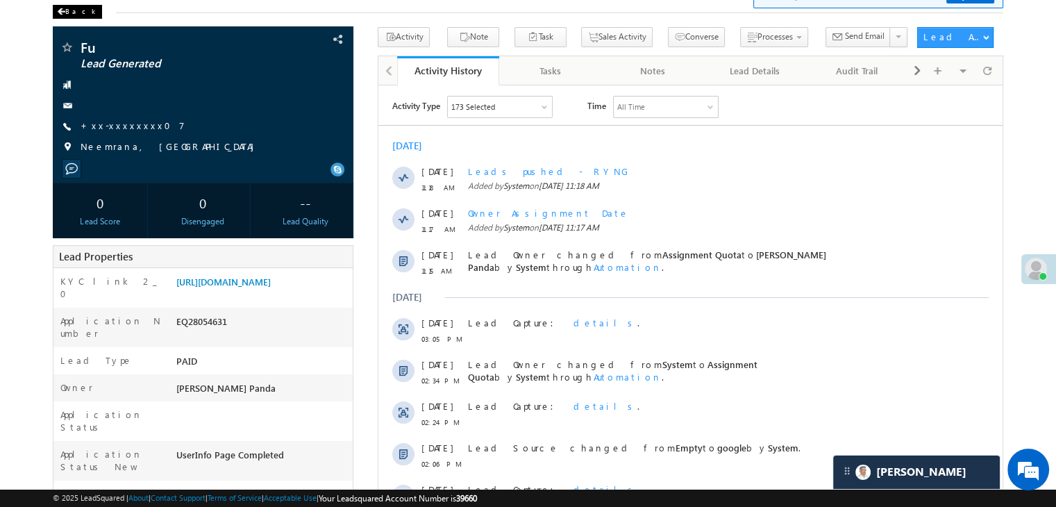
click at [65, 11] on div "Back" at bounding box center [77, 12] width 49 height 14
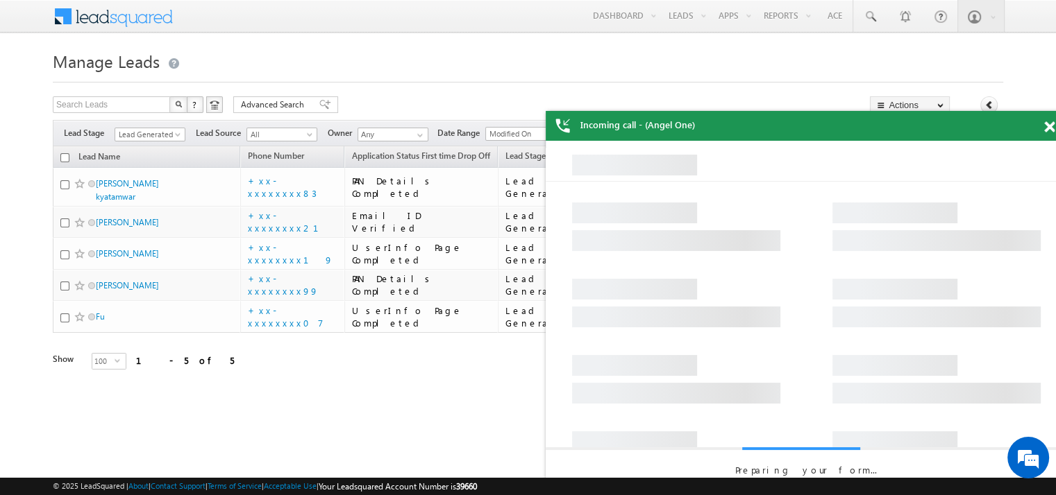
click at [1044, 126] on span at bounding box center [1049, 127] width 10 height 12
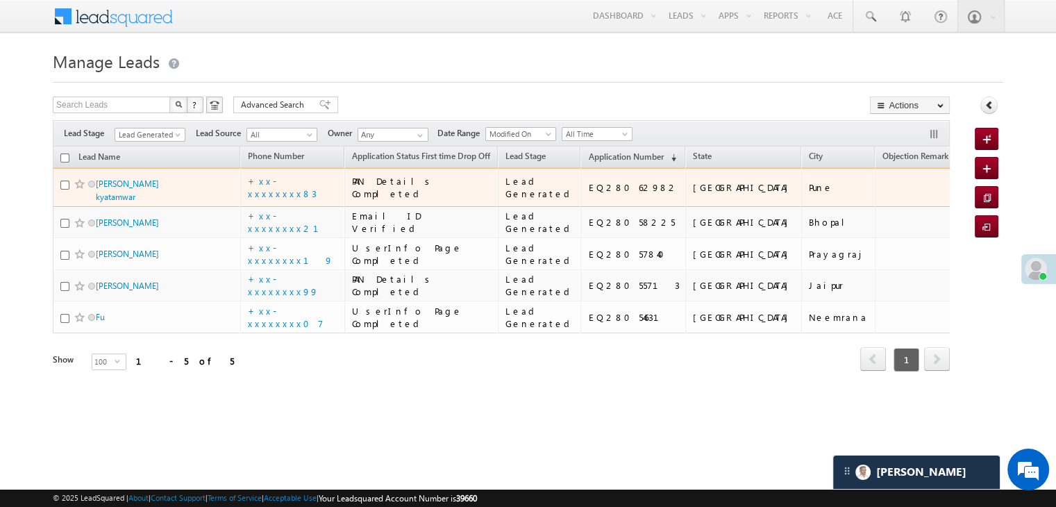
scroll to position [185, 0]
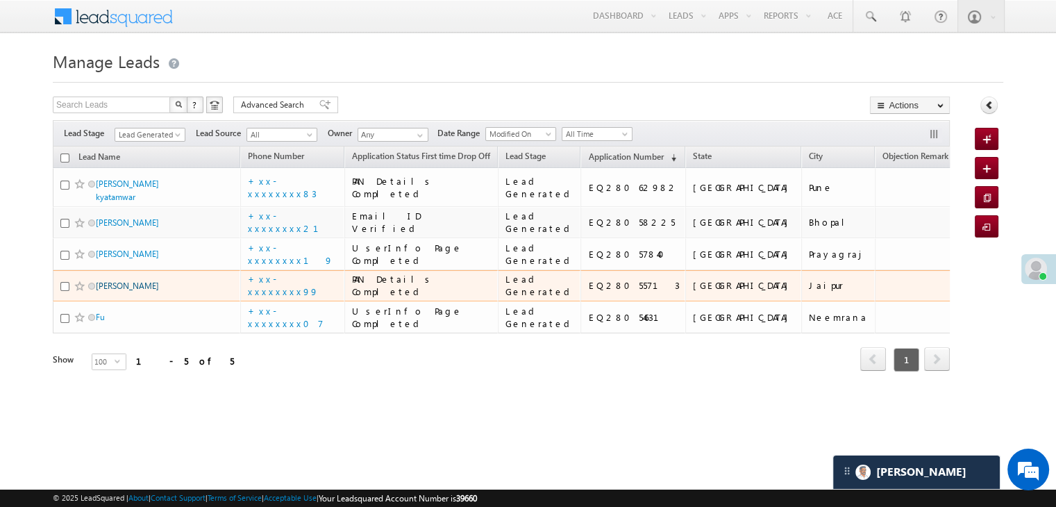
click at [112, 280] on link "[PERSON_NAME]" at bounding box center [127, 285] width 63 height 10
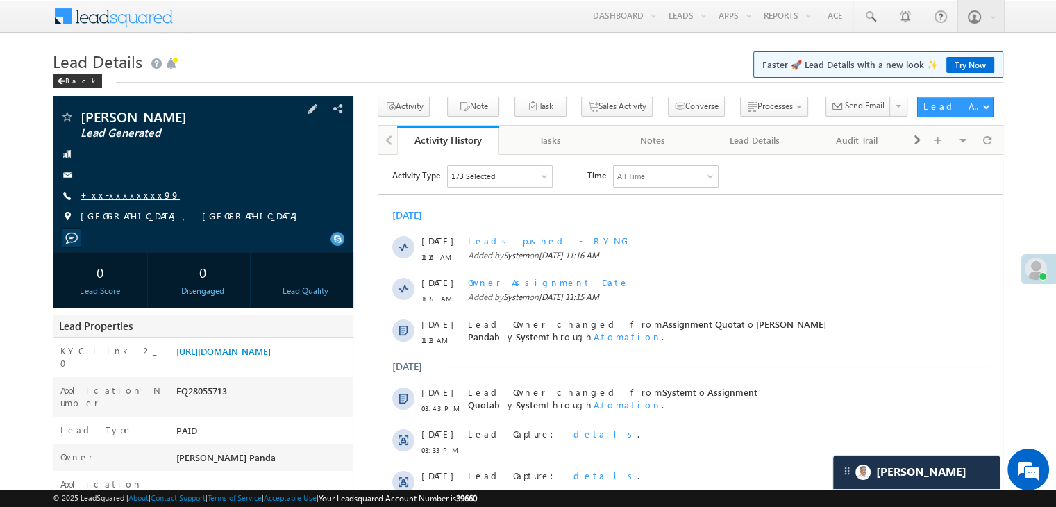
click at [114, 195] on link "+xx-xxxxxxxx99" at bounding box center [130, 195] width 99 height 12
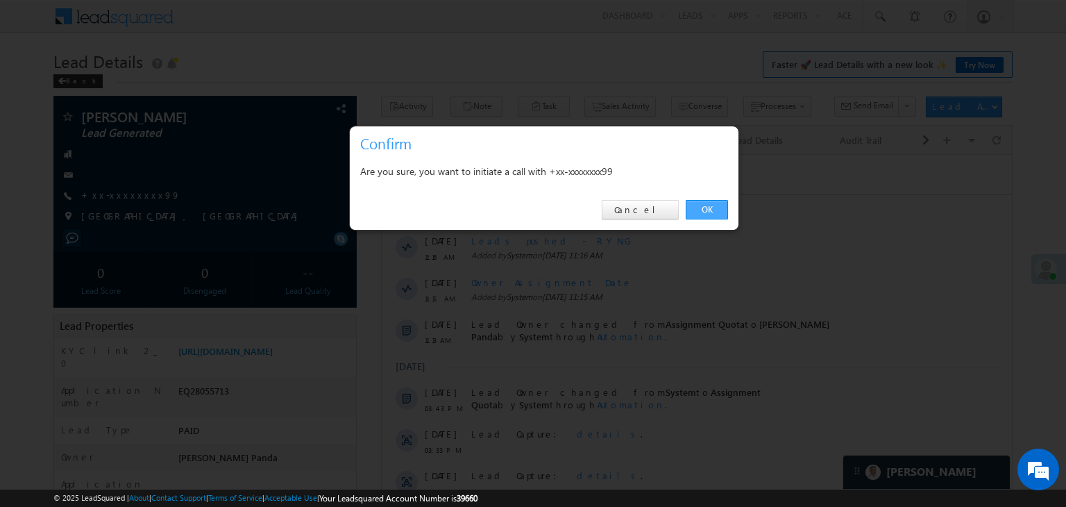
click at [708, 206] on link "OK" at bounding box center [707, 209] width 42 height 19
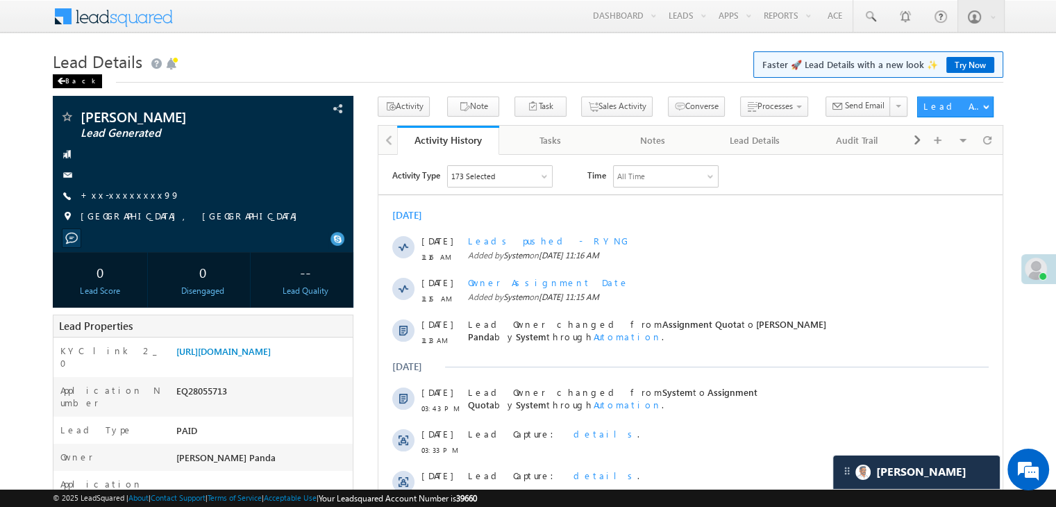
click at [76, 83] on div "Back" at bounding box center [77, 81] width 49 height 14
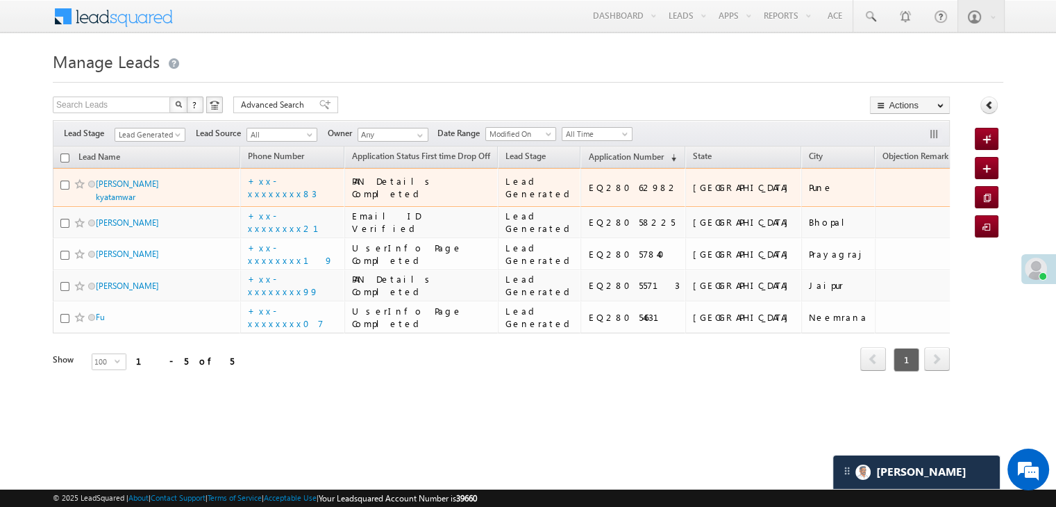
scroll to position [185, 0]
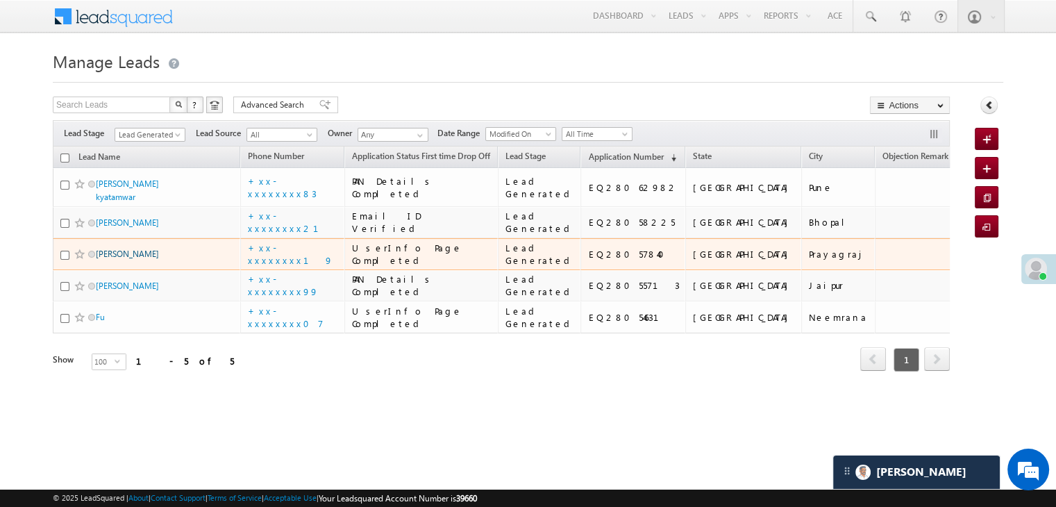
click at [120, 248] on link "[PERSON_NAME]" at bounding box center [127, 253] width 63 height 10
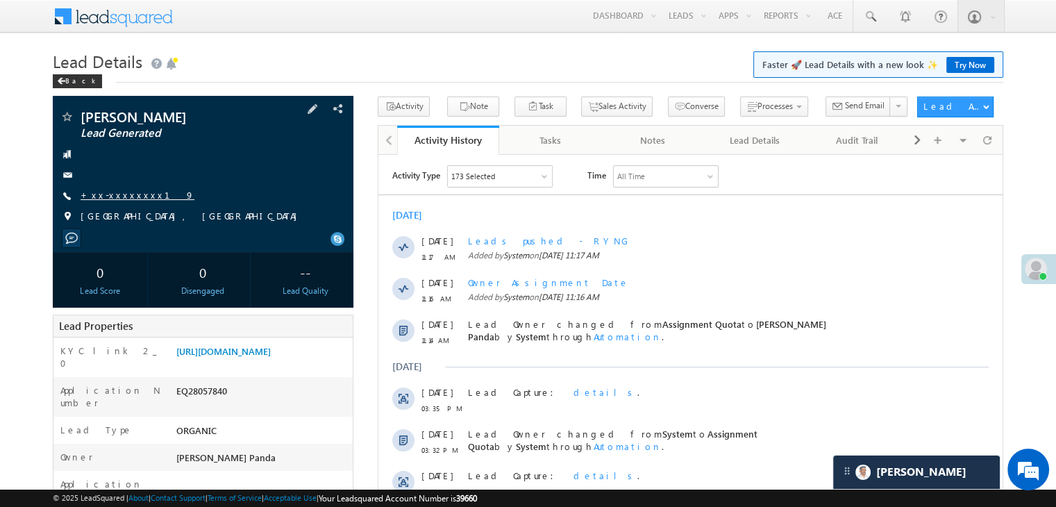
click at [128, 195] on link "+xx-xxxxxxxx19" at bounding box center [138, 195] width 114 height 12
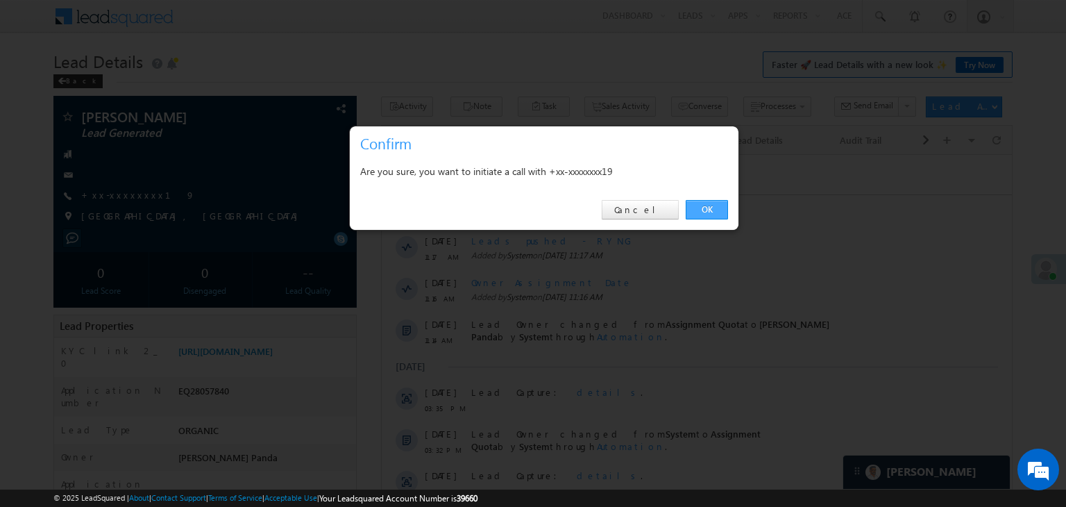
click at [713, 210] on link "OK" at bounding box center [707, 209] width 42 height 19
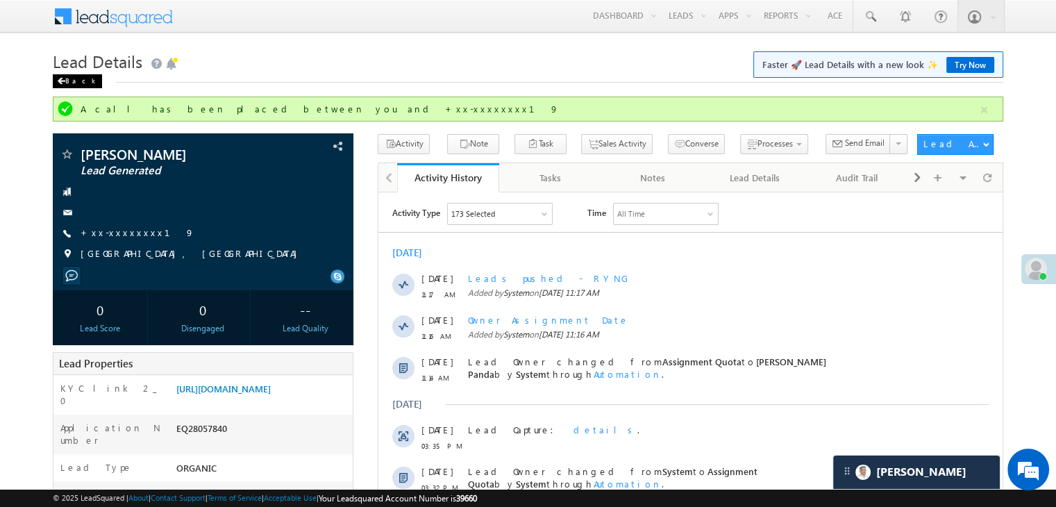
click at [67, 84] on div "Back" at bounding box center [77, 81] width 49 height 14
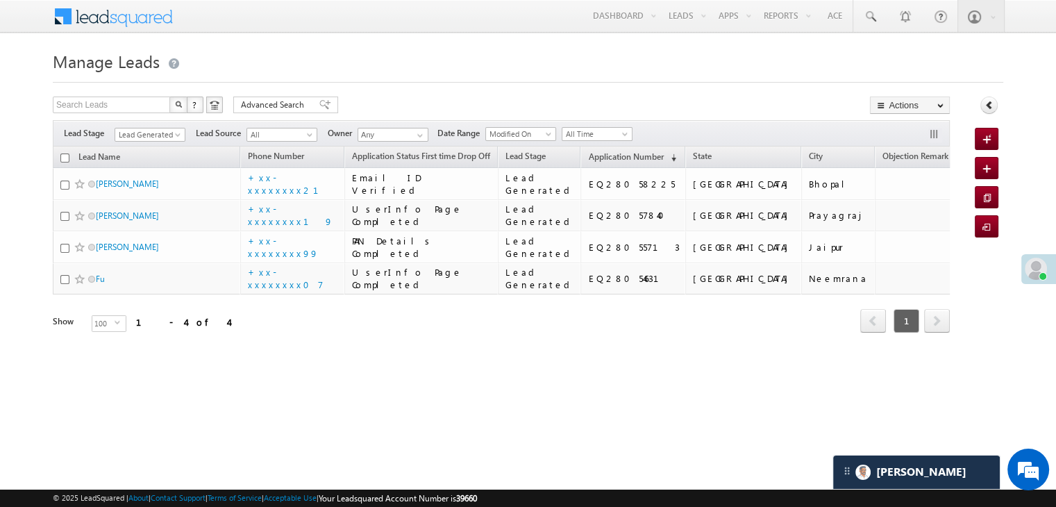
drag, startPoint x: 0, startPoint y: 0, endPoint x: 347, endPoint y: 64, distance: 352.8
click at [347, 64] on h1 "Manage Leads" at bounding box center [528, 59] width 950 height 27
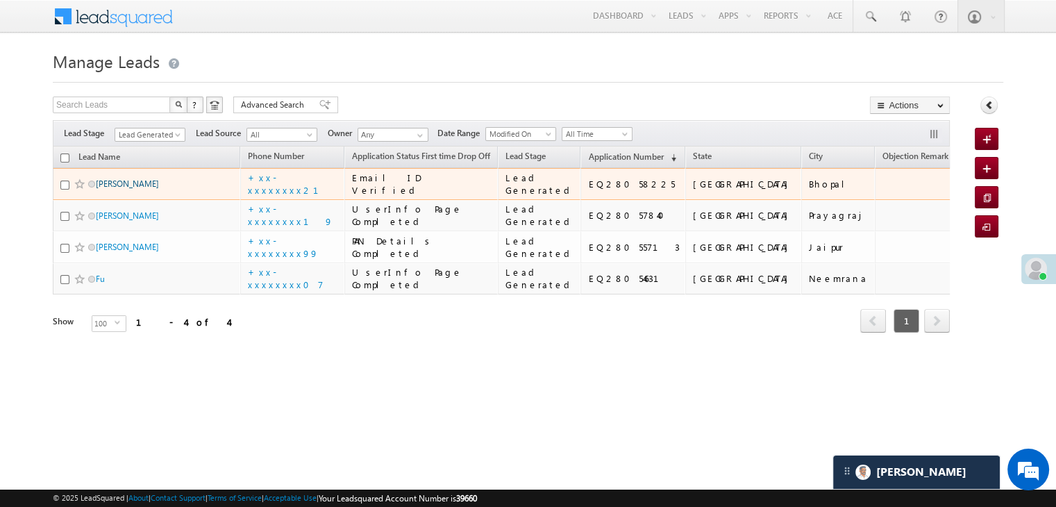
click at [134, 178] on link "[PERSON_NAME]" at bounding box center [127, 183] width 63 height 10
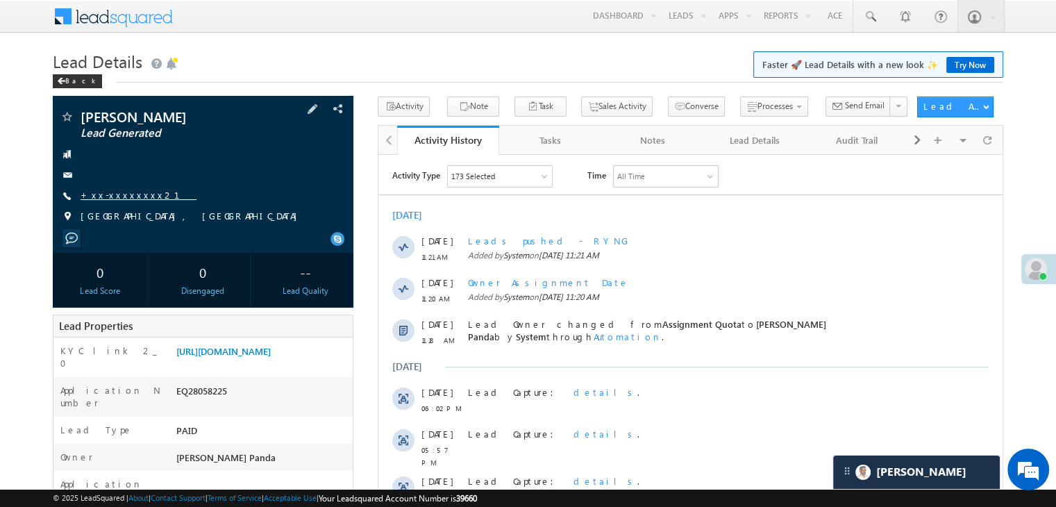
click at [126, 195] on link "+xx-xxxxxxxx21" at bounding box center [139, 195] width 116 height 12
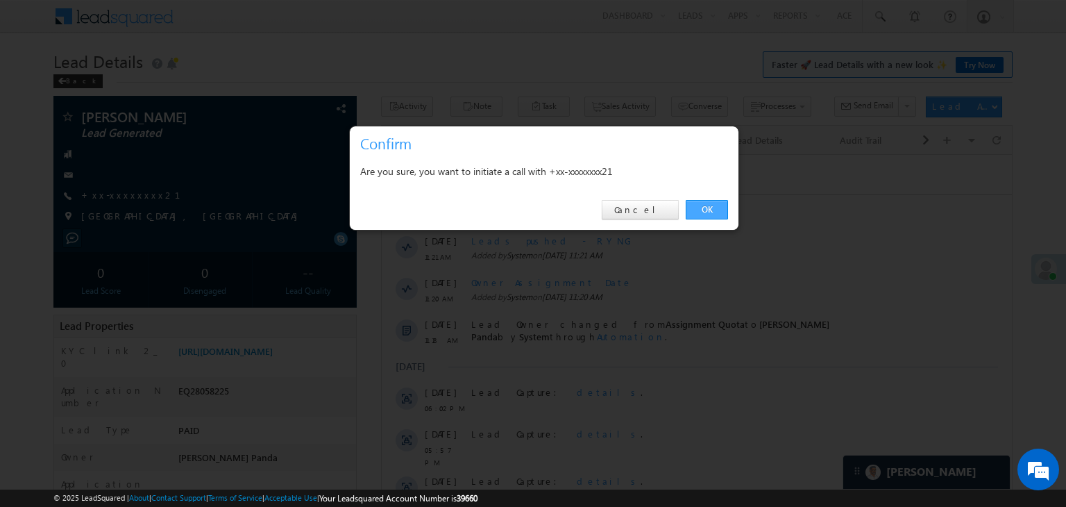
click at [704, 209] on link "OK" at bounding box center [707, 209] width 42 height 19
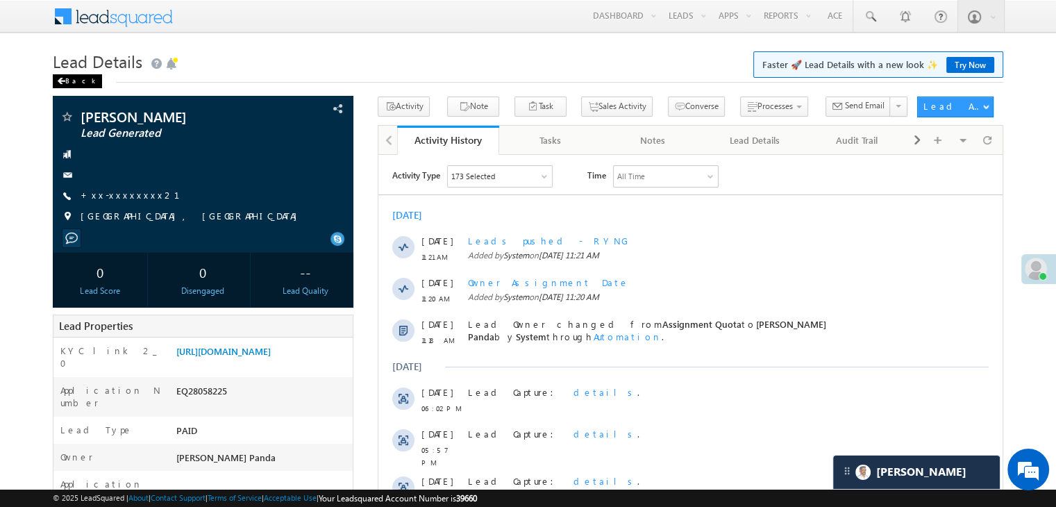
click at [75, 81] on div "Back" at bounding box center [77, 81] width 49 height 14
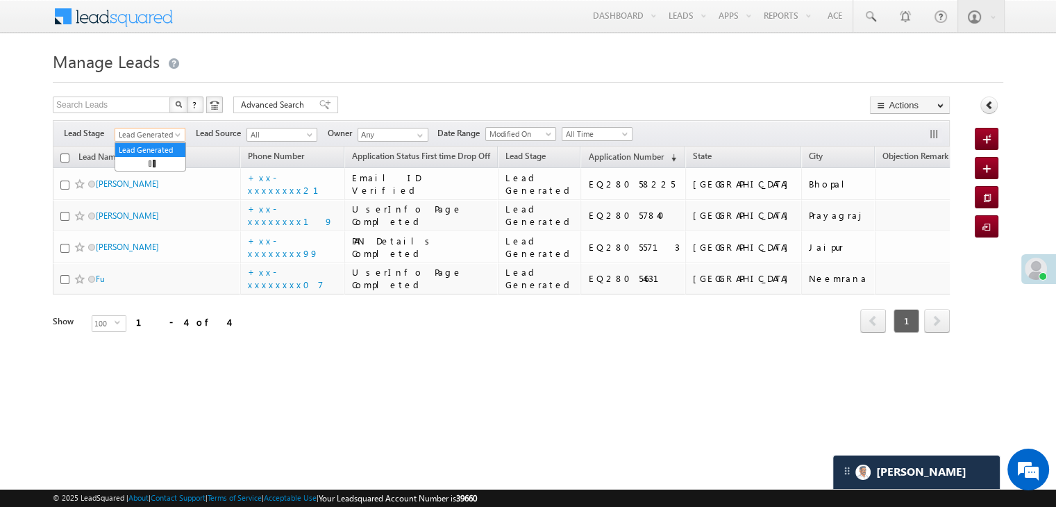
click at [176, 133] on span at bounding box center [178, 137] width 11 height 11
click at [162, 144] on link "All" at bounding box center [150, 150] width 70 height 12
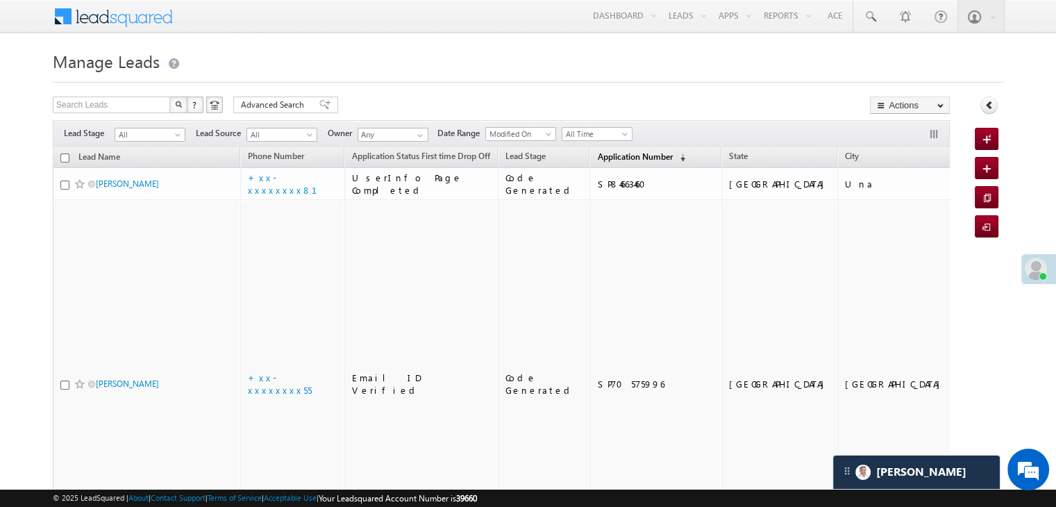
click at [622, 158] on span "Application Number" at bounding box center [634, 156] width 75 height 10
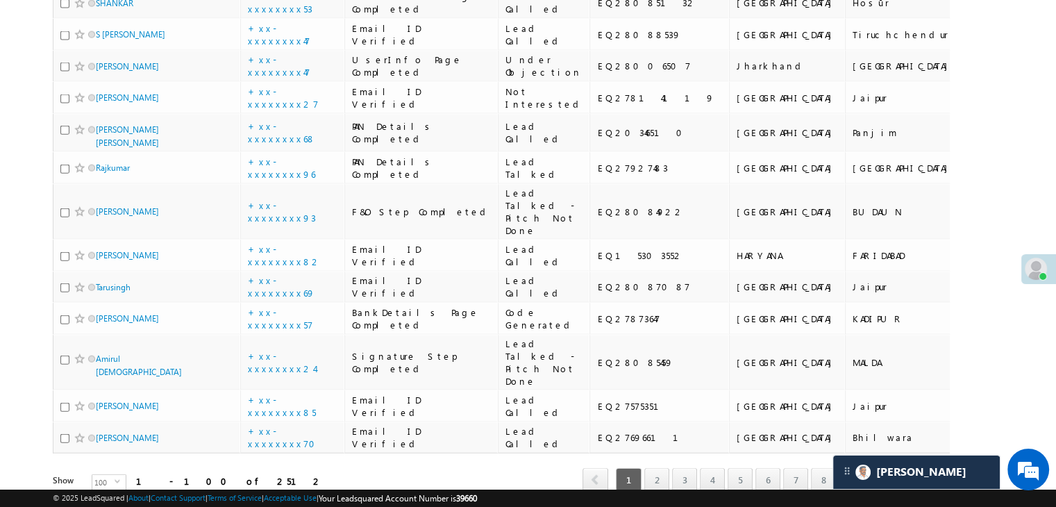
scroll to position [3192, 0]
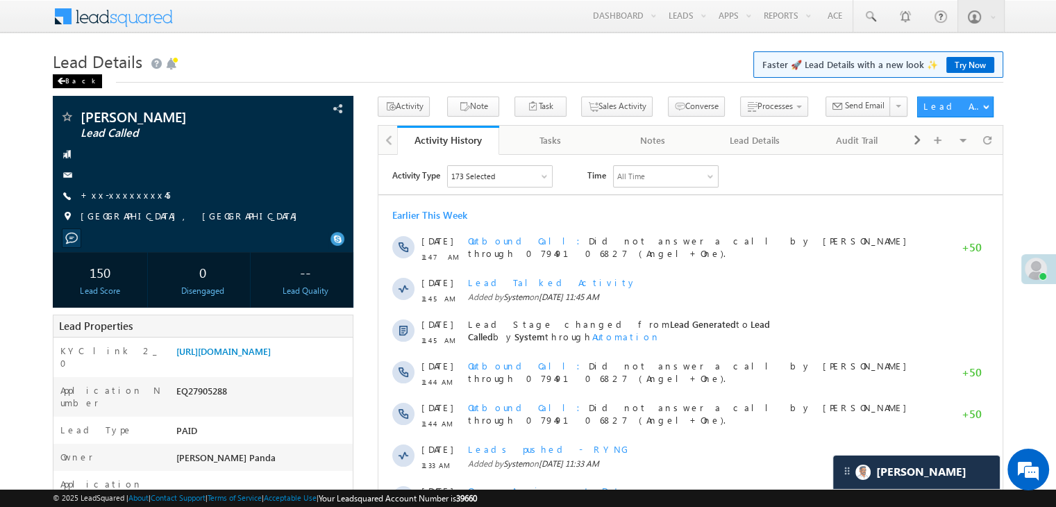
click at [61, 76] on div "Back" at bounding box center [77, 81] width 49 height 14
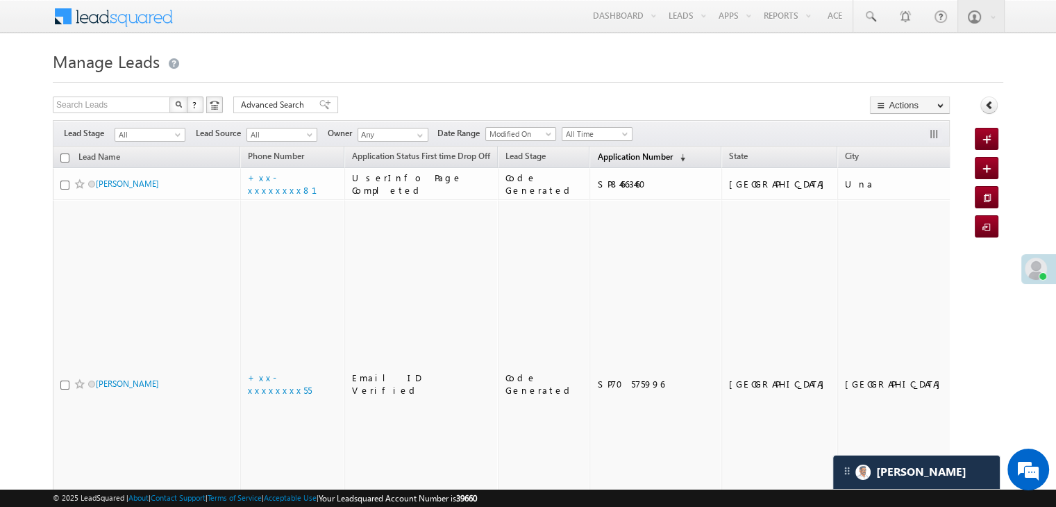
click at [613, 155] on span "Application Number" at bounding box center [634, 156] width 75 height 10
click at [613, 162] on span "Application Number" at bounding box center [634, 156] width 75 height 10
click at [597, 155] on span "Application Number" at bounding box center [634, 156] width 75 height 10
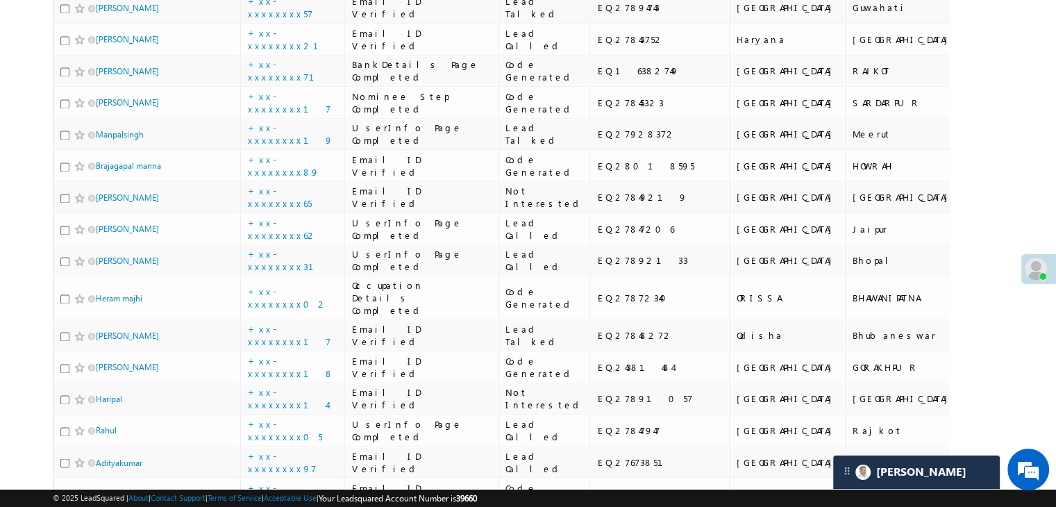
scroll to position [2290, 0]
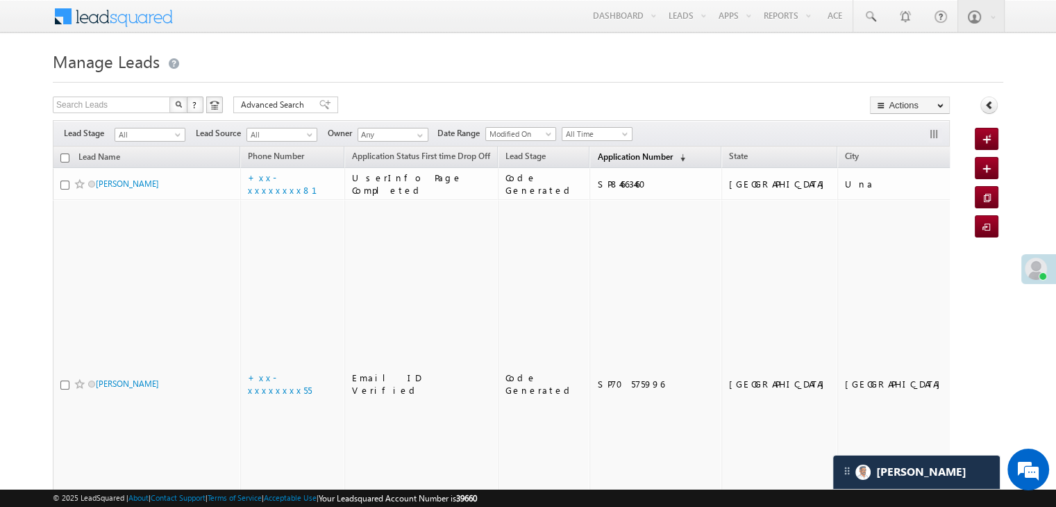
click at [609, 162] on link "Application Number (sorted descending)" at bounding box center [641, 158] width 102 height 18
click at [620, 153] on span "Application Number" at bounding box center [634, 156] width 75 height 10
click at [604, 155] on span "Application Number" at bounding box center [634, 156] width 75 height 10
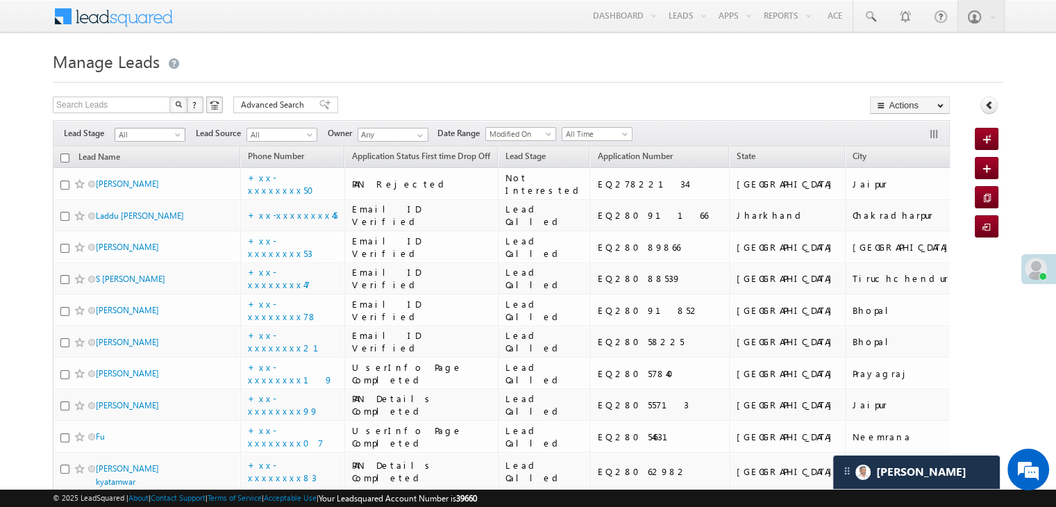
click at [180, 134] on span at bounding box center [178, 137] width 11 height 11
click at [155, 162] on link "Lead Generated" at bounding box center [150, 164] width 70 height 12
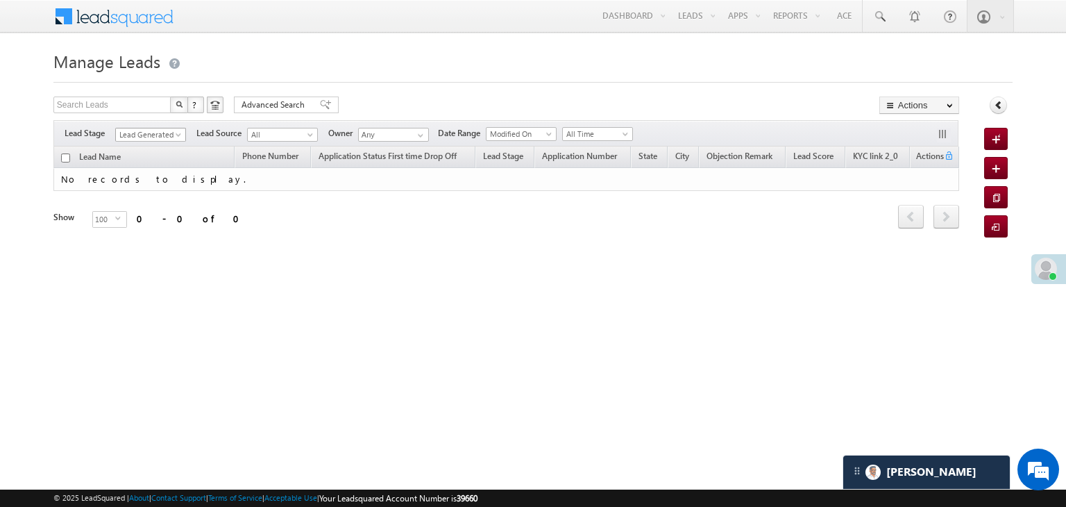
click at [179, 137] on span at bounding box center [179, 137] width 11 height 11
click at [157, 146] on link "All" at bounding box center [151, 150] width 70 height 12
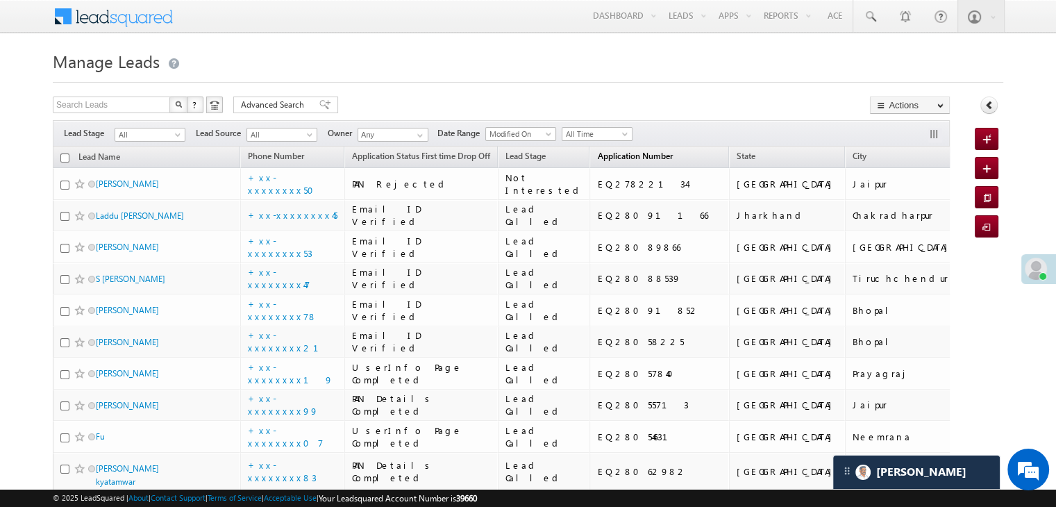
click at [599, 156] on span "Application Number" at bounding box center [634, 156] width 75 height 10
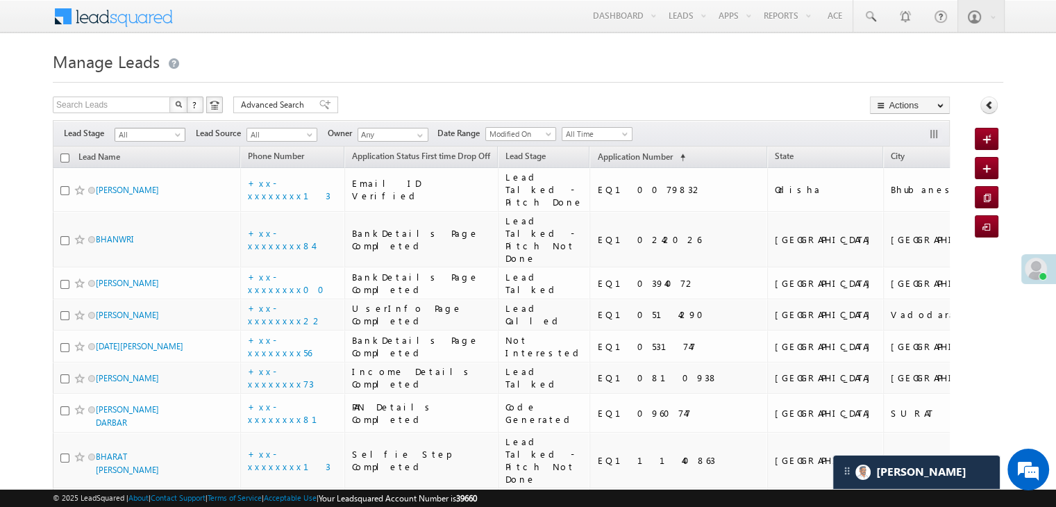
click at [173, 137] on link "All" at bounding box center [150, 135] width 71 height 14
click at [138, 169] on link "Lead Generated" at bounding box center [150, 164] width 70 height 12
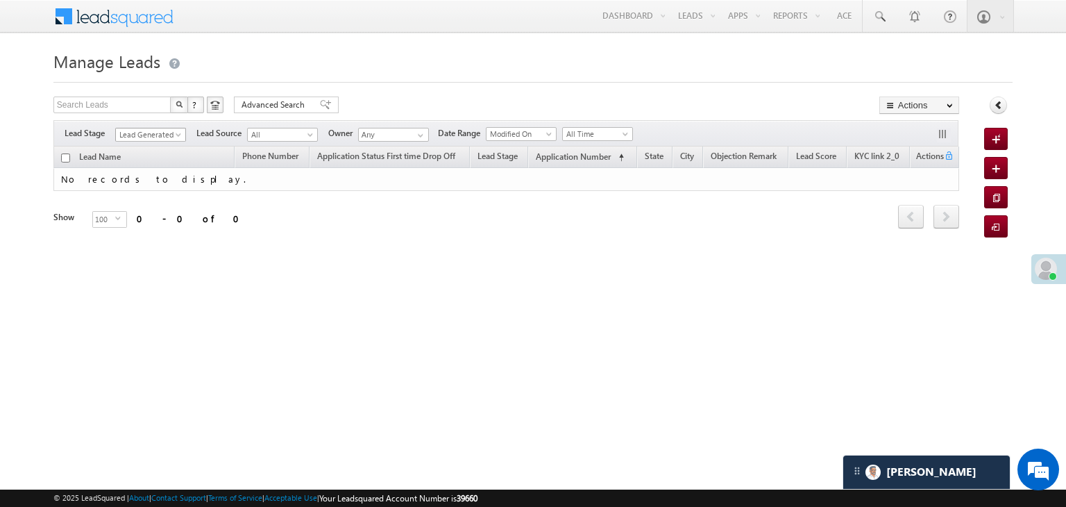
click at [162, 138] on span "Lead Generated" at bounding box center [149, 134] width 66 height 12
click at [152, 146] on link "All" at bounding box center [151, 150] width 70 height 12
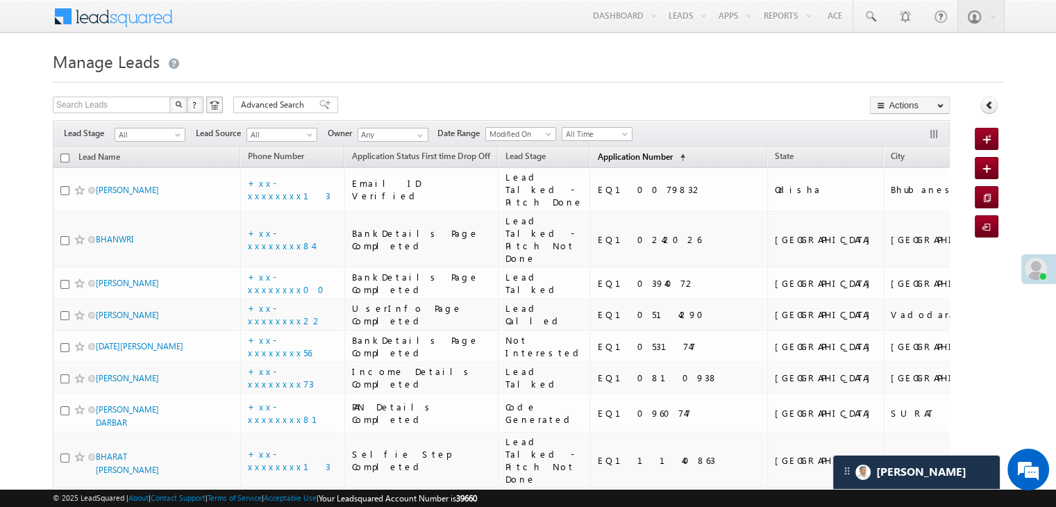
click at [595, 150] on link "Application Number (sorted ascending)" at bounding box center [641, 158] width 102 height 18
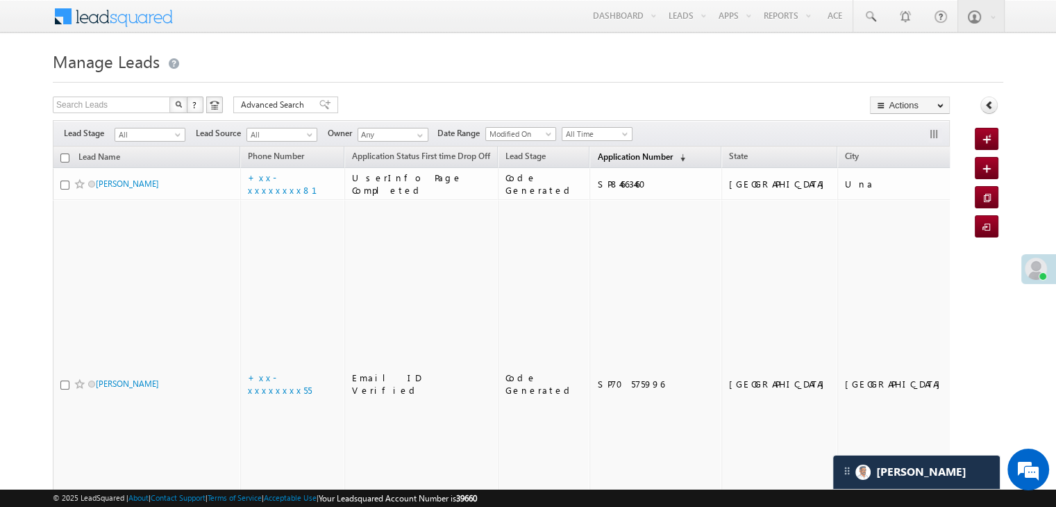
click at [595, 150] on link "Application Number (sorted descending)" at bounding box center [641, 158] width 102 height 18
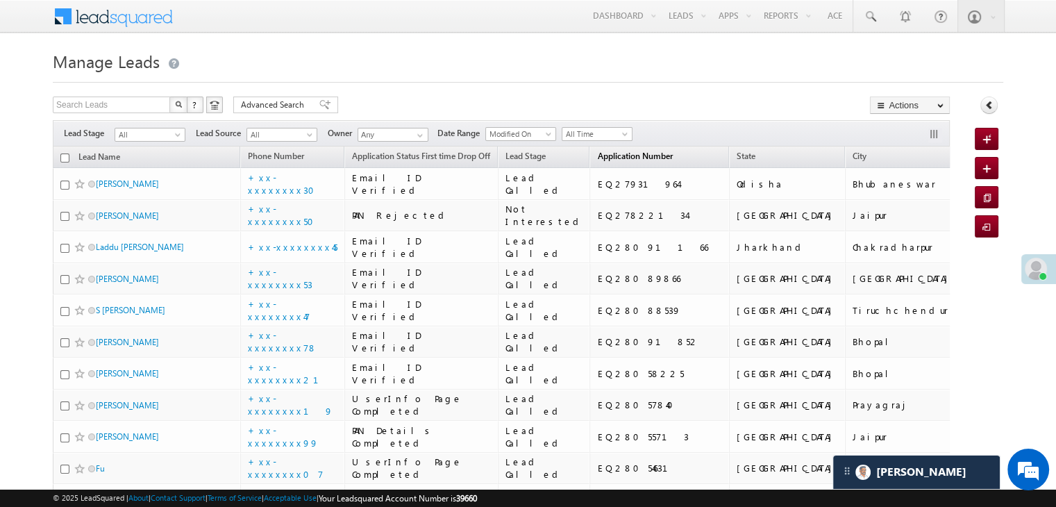
click at [597, 151] on span "Application Number" at bounding box center [634, 156] width 75 height 10
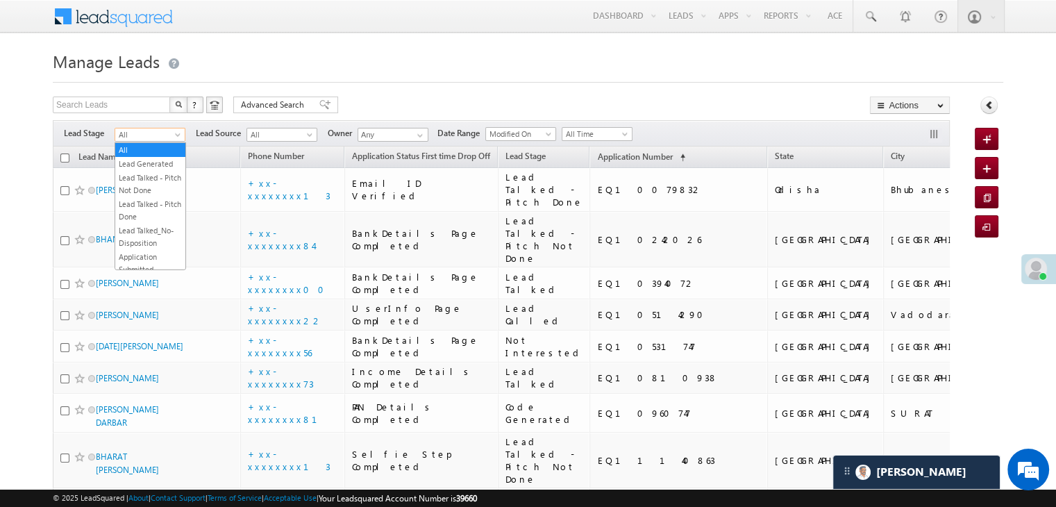
click at [175, 137] on span at bounding box center [178, 137] width 11 height 11
click at [144, 165] on link "Lead Generated" at bounding box center [150, 164] width 70 height 12
